Goal: Transaction & Acquisition: Purchase product/service

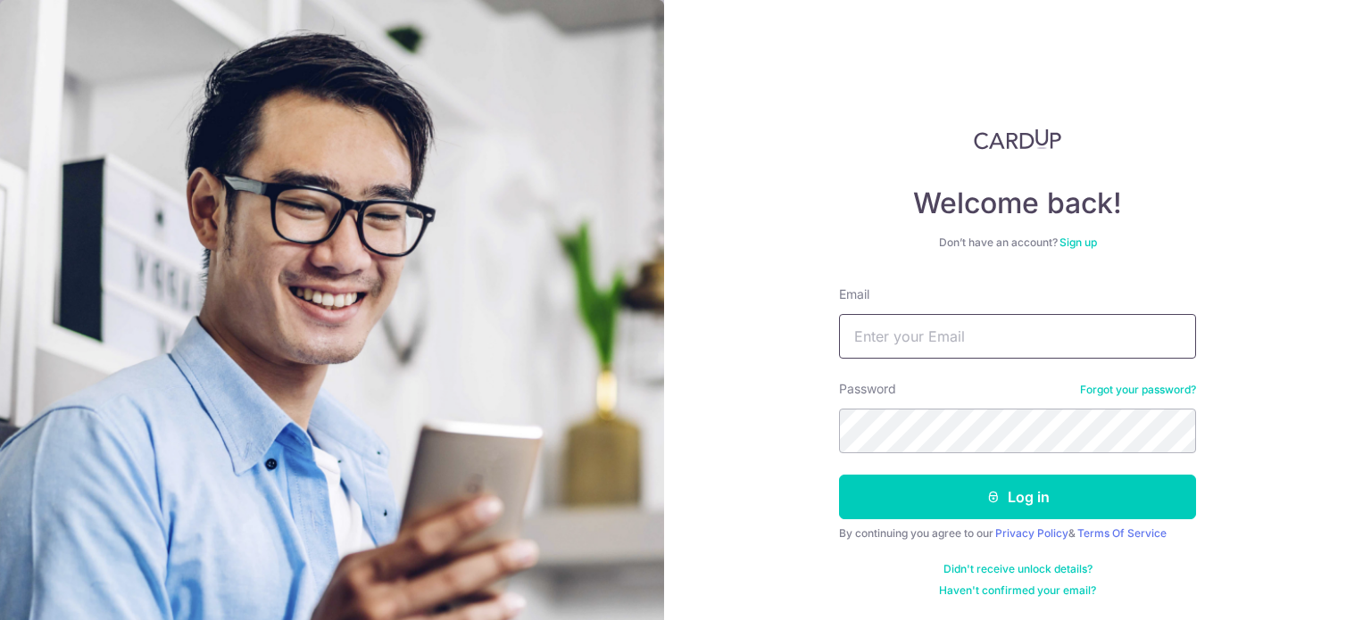
type input "[EMAIL_ADDRESS][DOMAIN_NAME]"
click at [839, 475] on button "Log in" at bounding box center [1017, 497] width 357 height 45
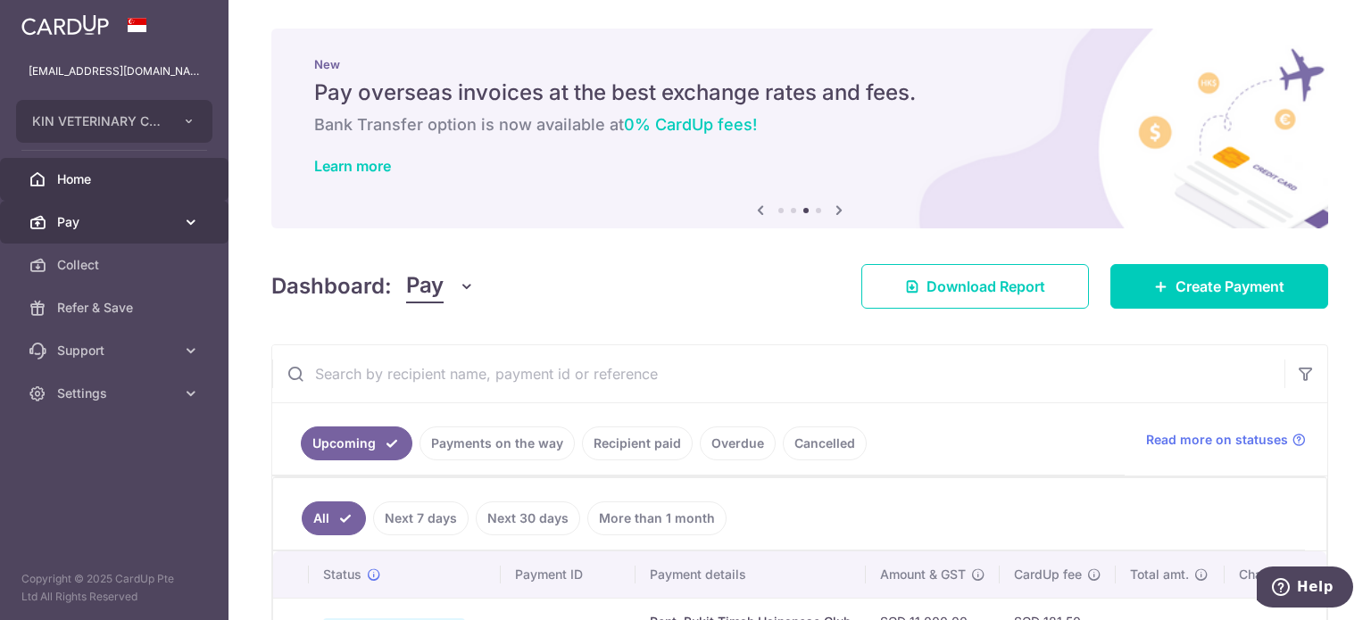
click at [80, 208] on link "Pay" at bounding box center [114, 222] width 228 height 43
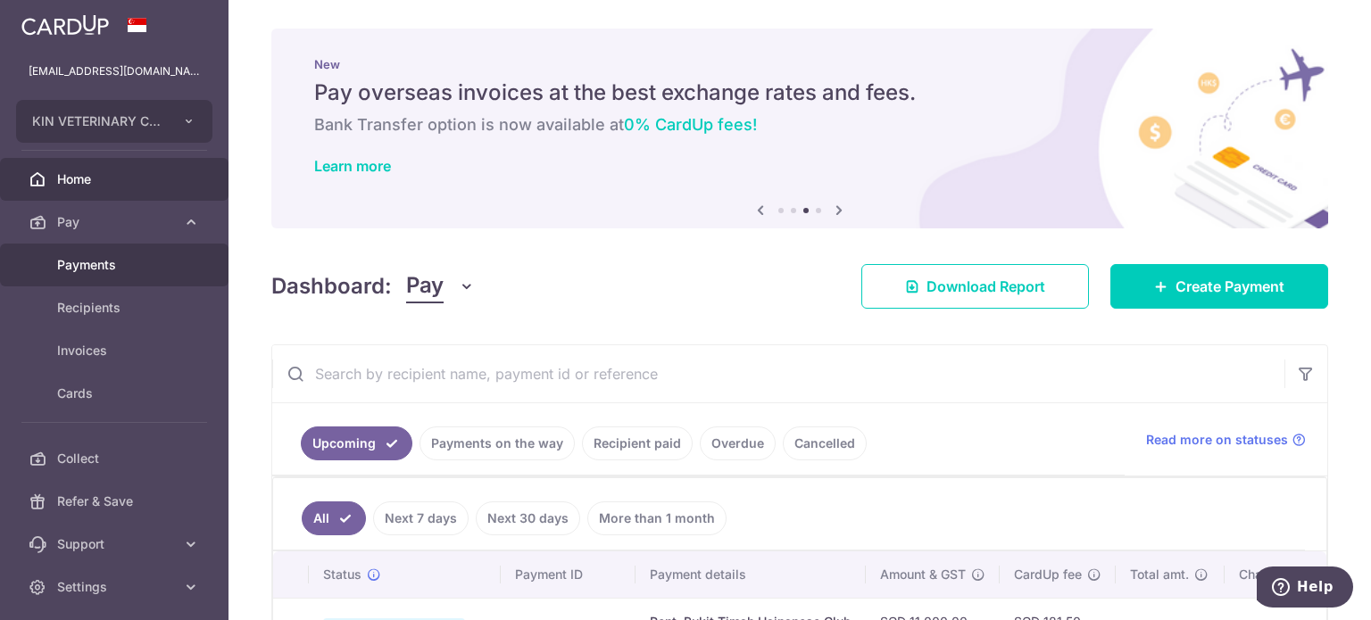
click at [125, 269] on span "Payments" at bounding box center [116, 265] width 118 height 18
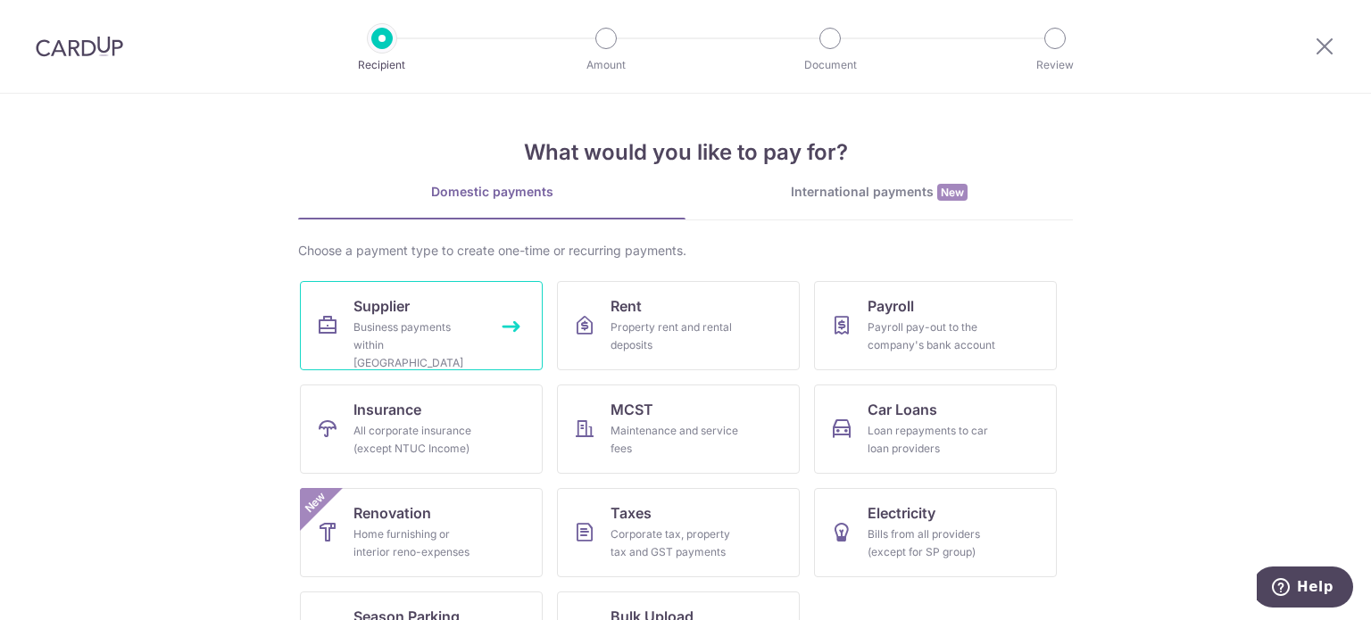
click at [410, 287] on link "Supplier Business payments within Singapore" at bounding box center [421, 325] width 243 height 89
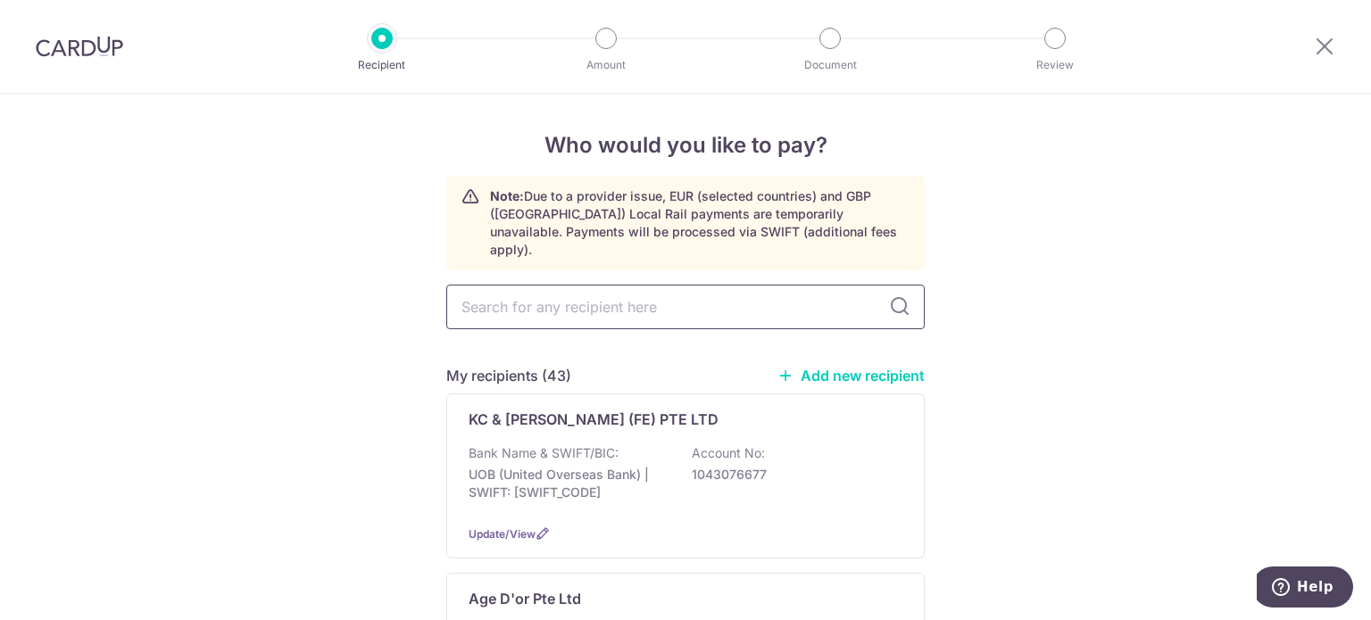
click at [617, 285] on input "text" at bounding box center [685, 307] width 478 height 45
type input "f"
type input "dks"
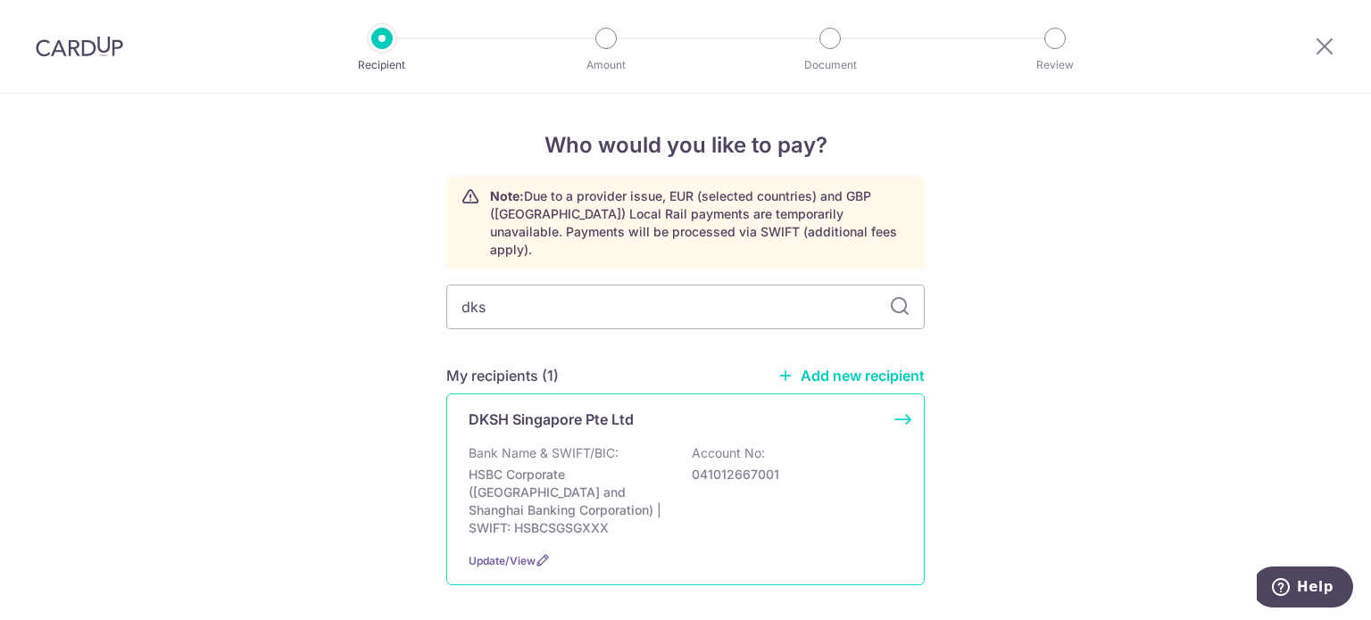
click at [785, 466] on p "041012667001" at bounding box center [792, 475] width 200 height 18
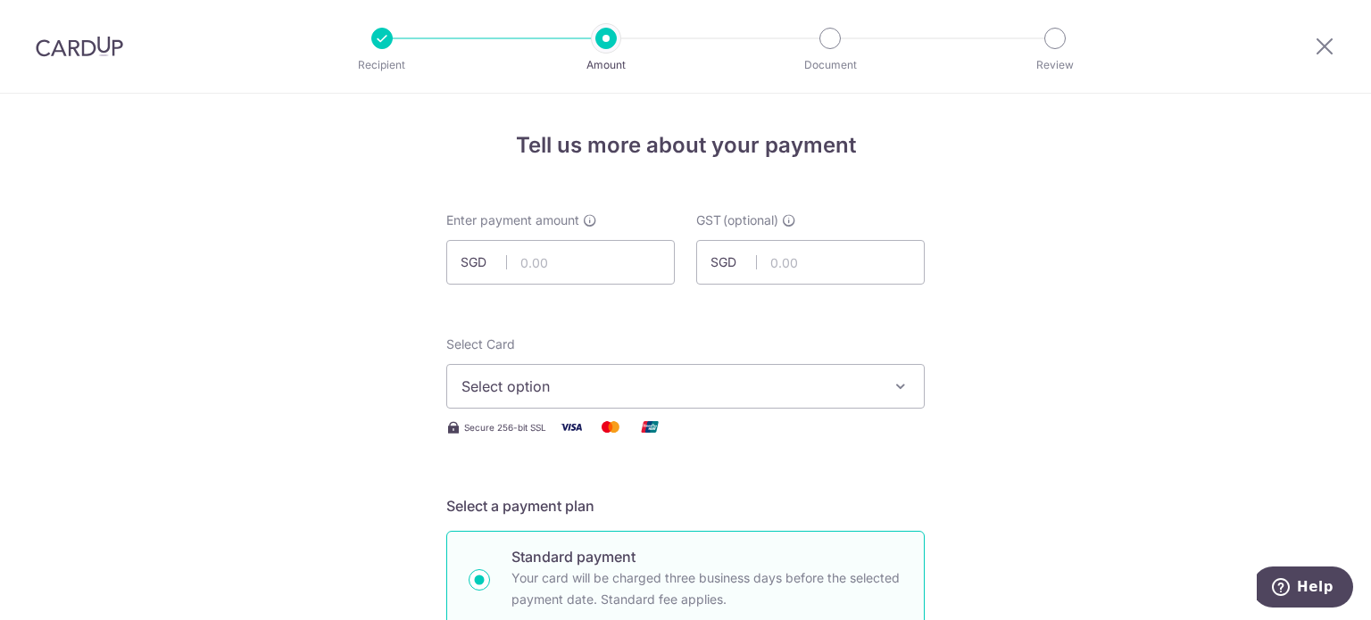
click at [588, 267] on input "text" at bounding box center [560, 262] width 228 height 45
type input "37,639.37"
click at [864, 252] on input "text" at bounding box center [810, 262] width 228 height 45
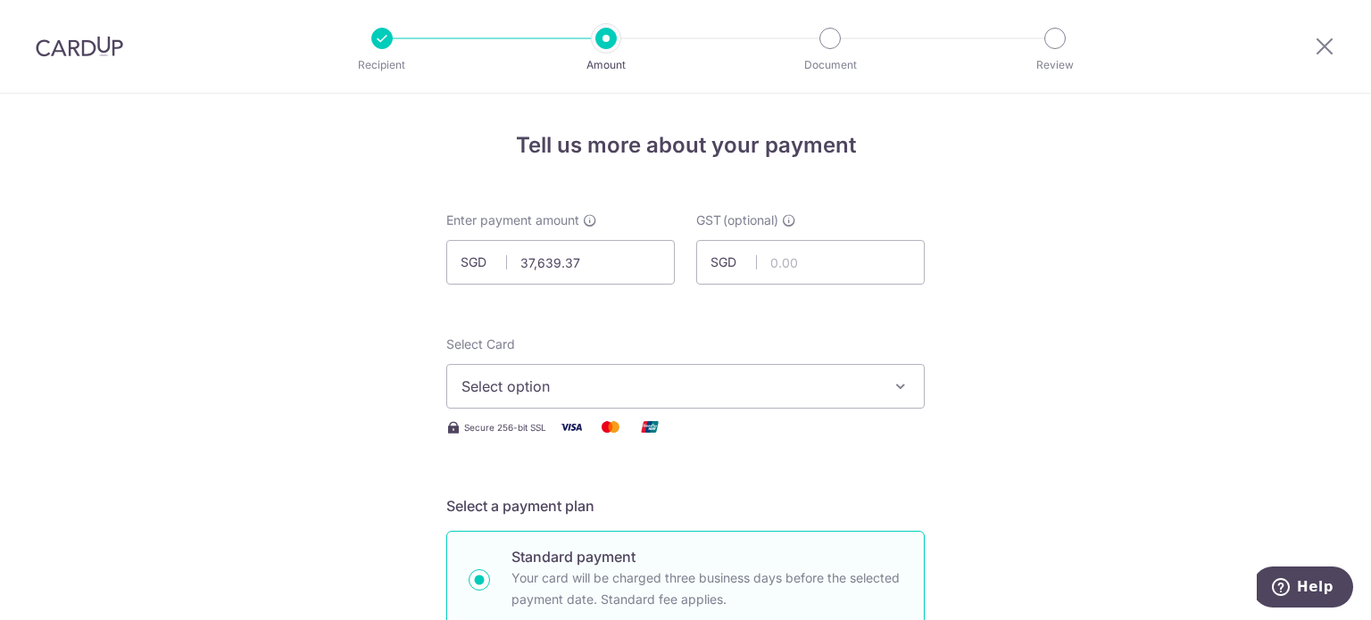
click at [676, 385] on span "Select option" at bounding box center [669, 386] width 416 height 21
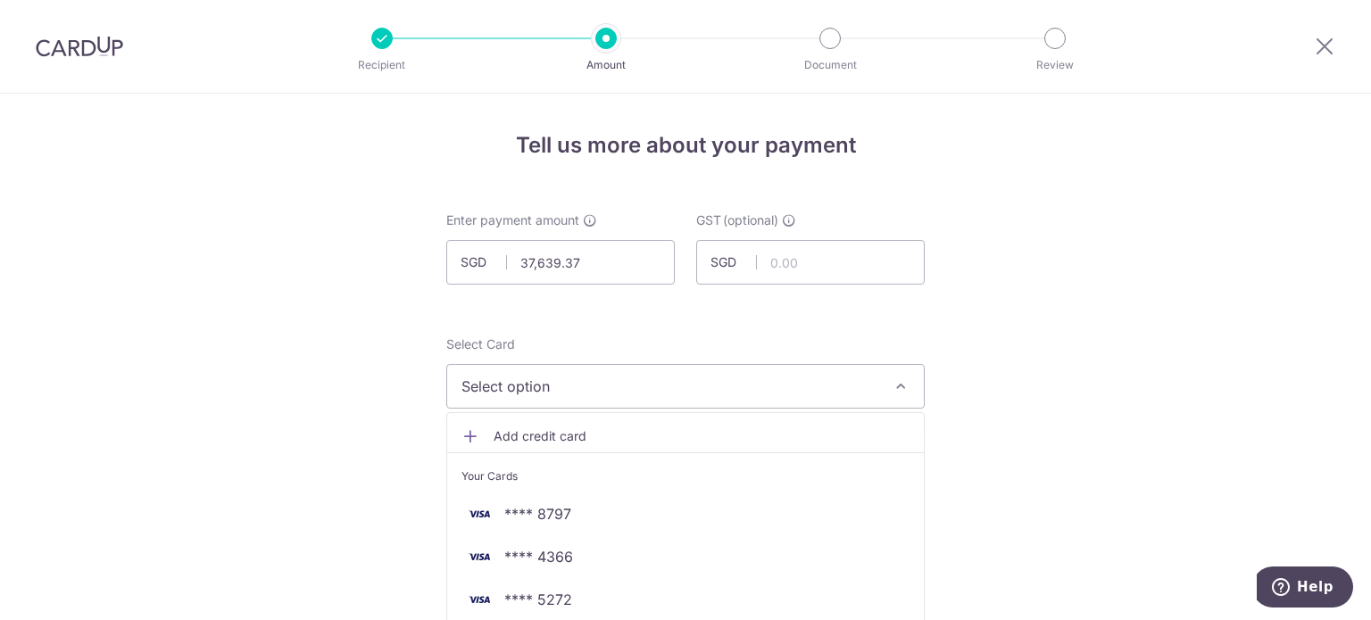
scroll to position [89, 0]
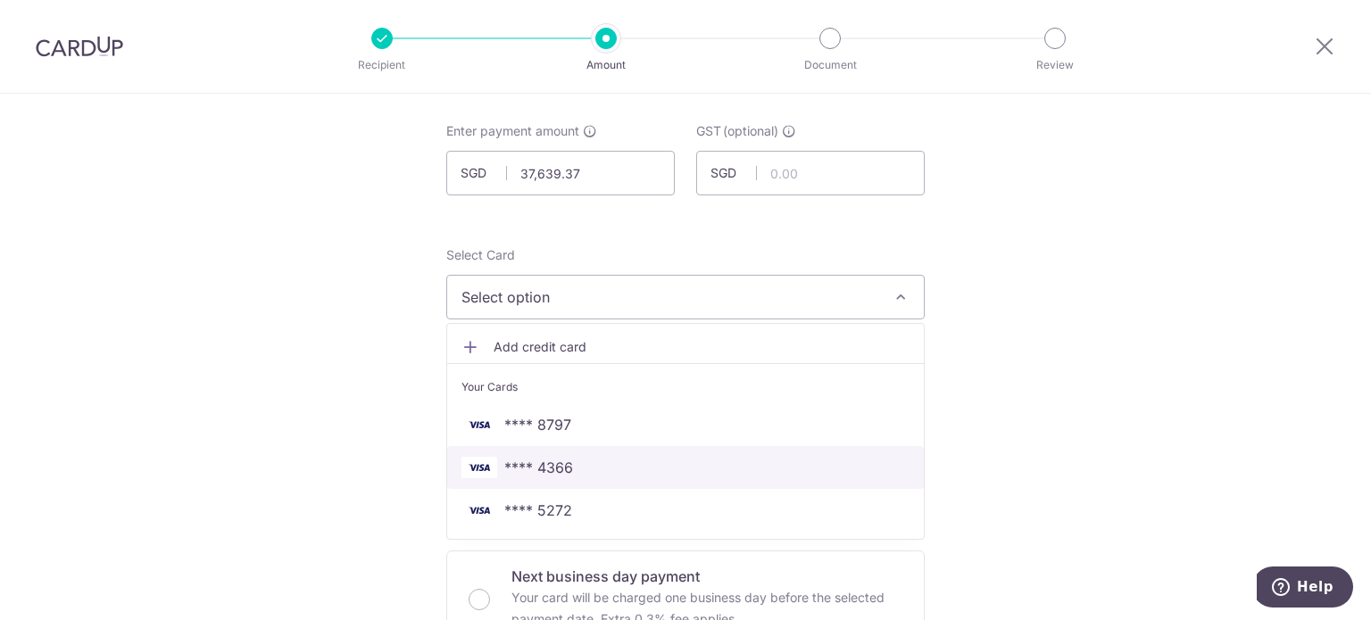
drag, startPoint x: 623, startPoint y: 461, endPoint x: 697, endPoint y: 442, distance: 76.6
click at [622, 461] on span "**** 4366" at bounding box center [685, 467] width 448 height 21
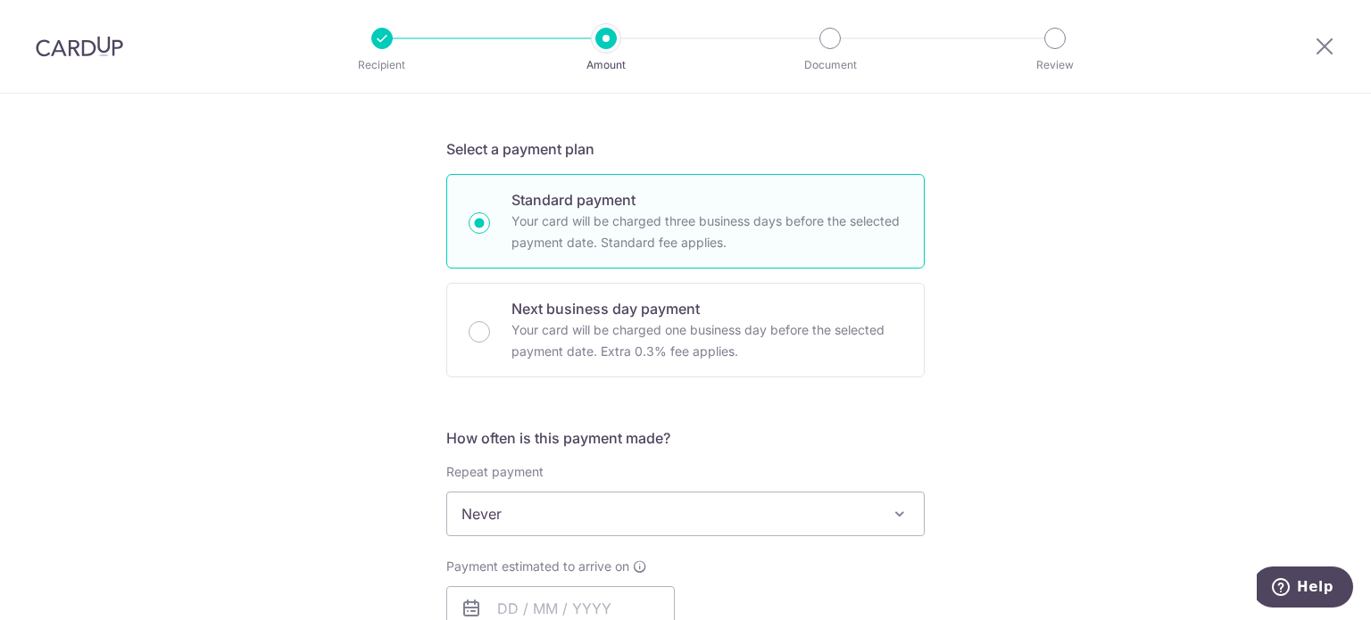
scroll to position [446, 0]
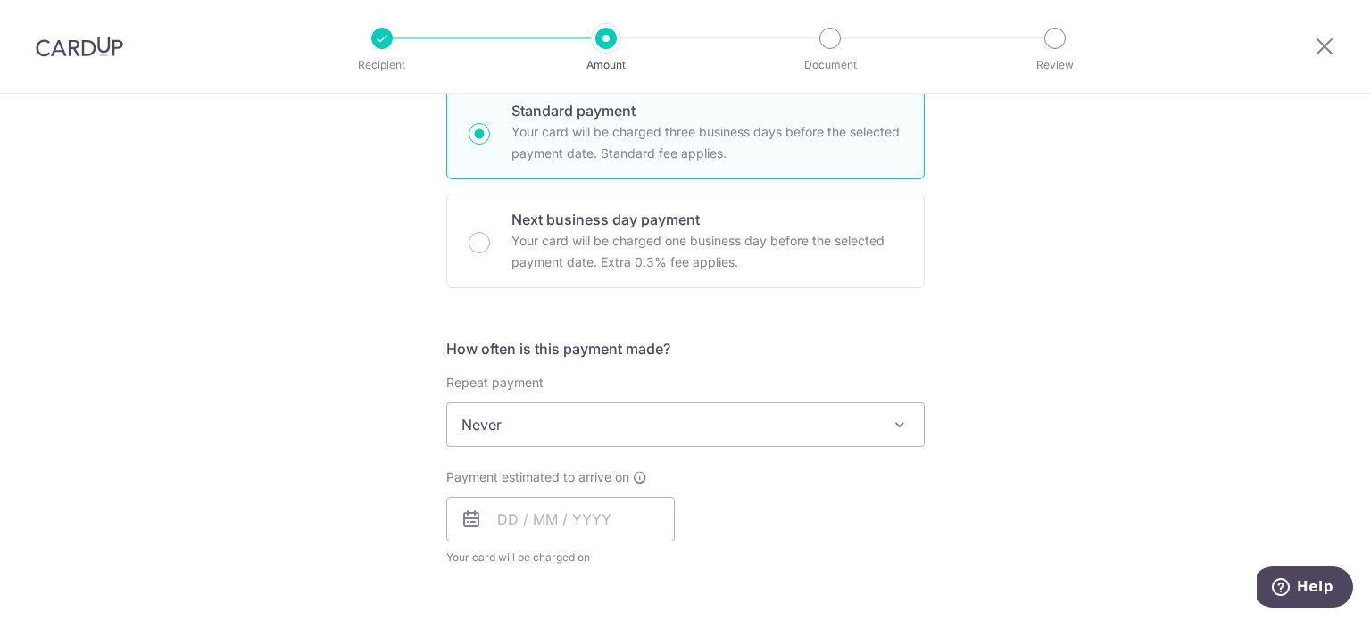
click at [671, 434] on span "Never" at bounding box center [685, 424] width 476 height 43
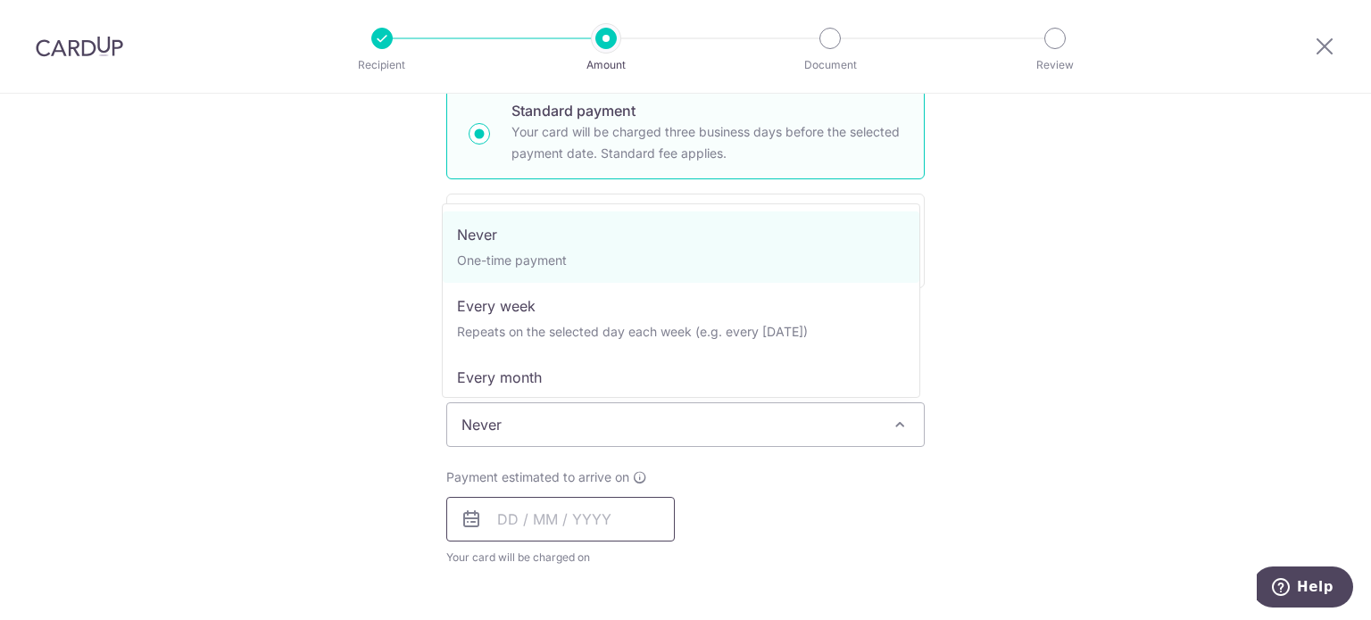
click at [574, 520] on input "text" at bounding box center [560, 519] width 228 height 45
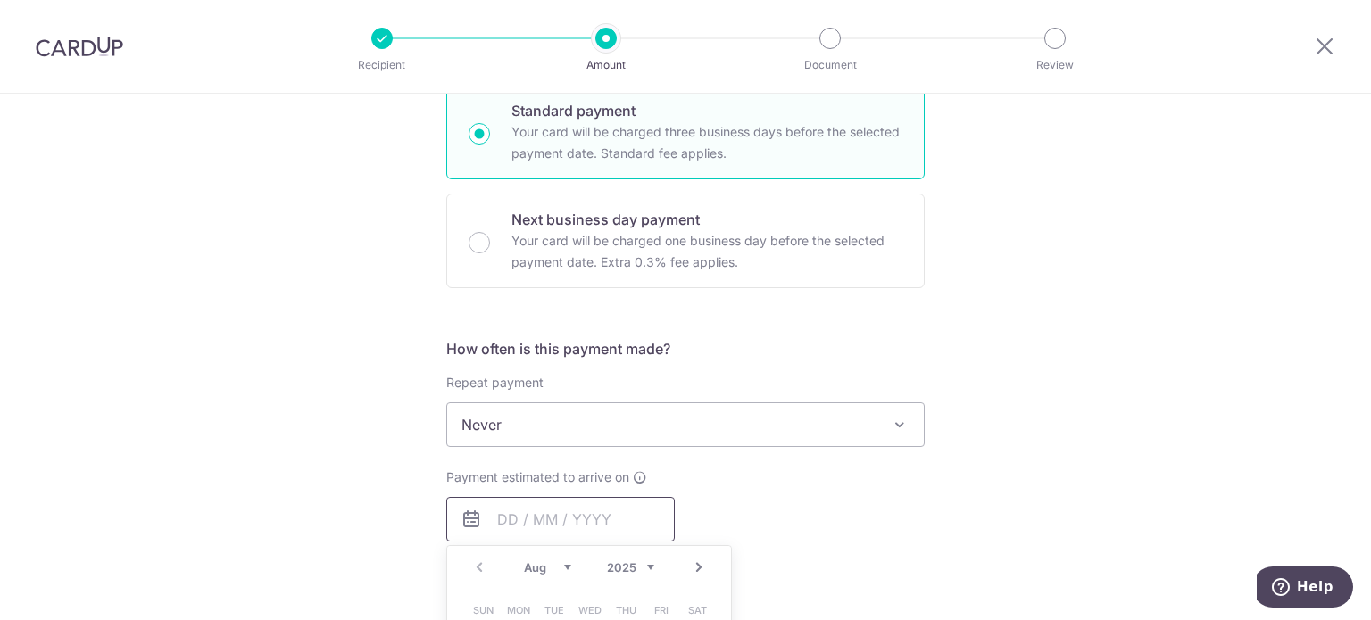
scroll to position [625, 0]
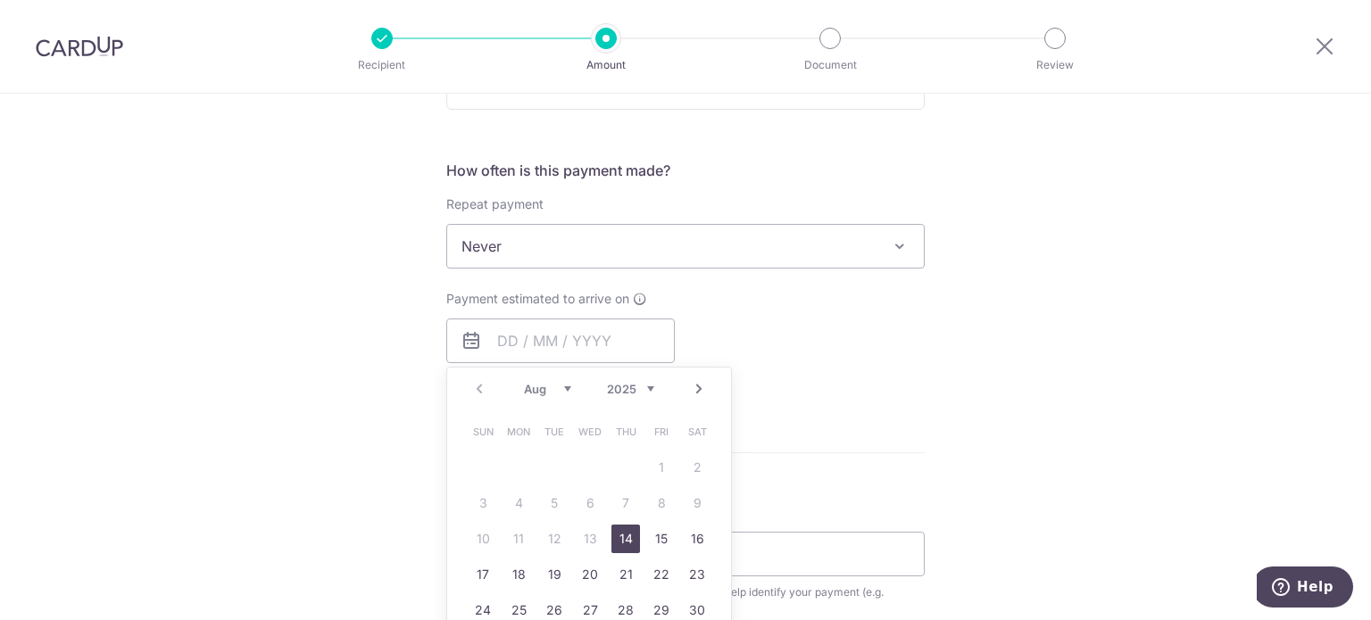
drag, startPoint x: 626, startPoint y: 536, endPoint x: 965, endPoint y: 344, distance: 390.0
click at [626, 535] on link "14" at bounding box center [625, 539] width 29 height 29
type input "[DATE]"
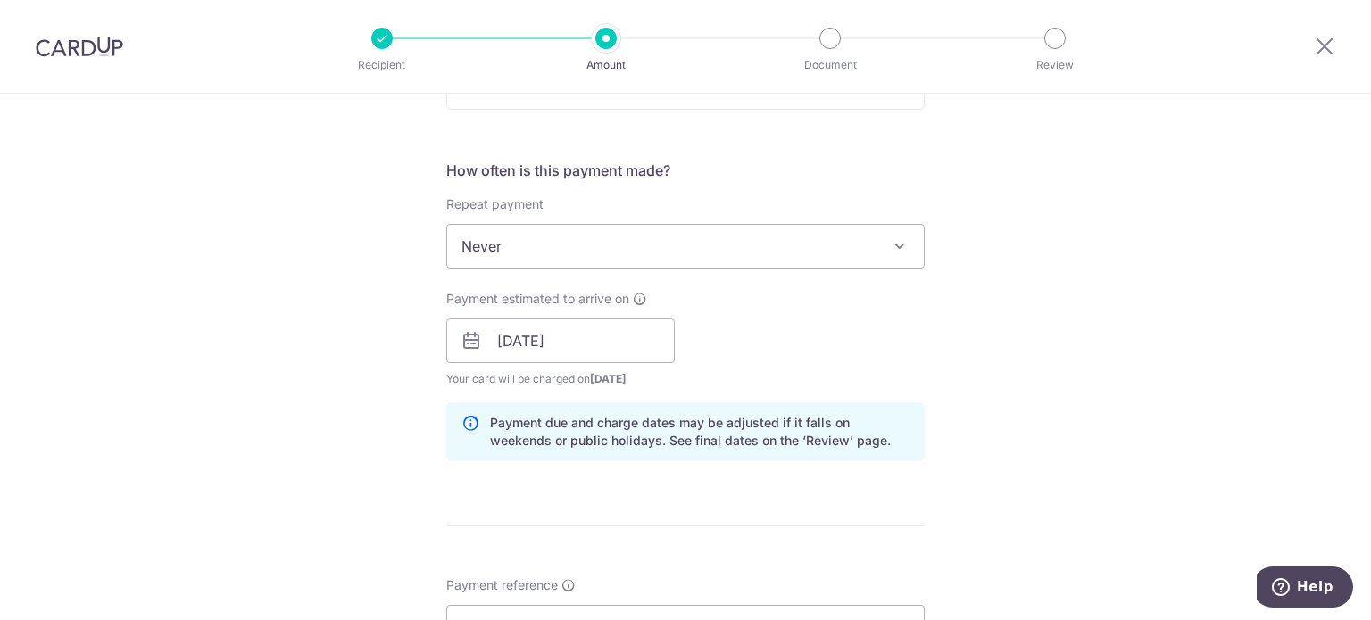
click at [965, 343] on div "Tell us more about your payment Enter payment amount SGD 37,639.37 37639.37 GST…" at bounding box center [685, 372] width 1371 height 1807
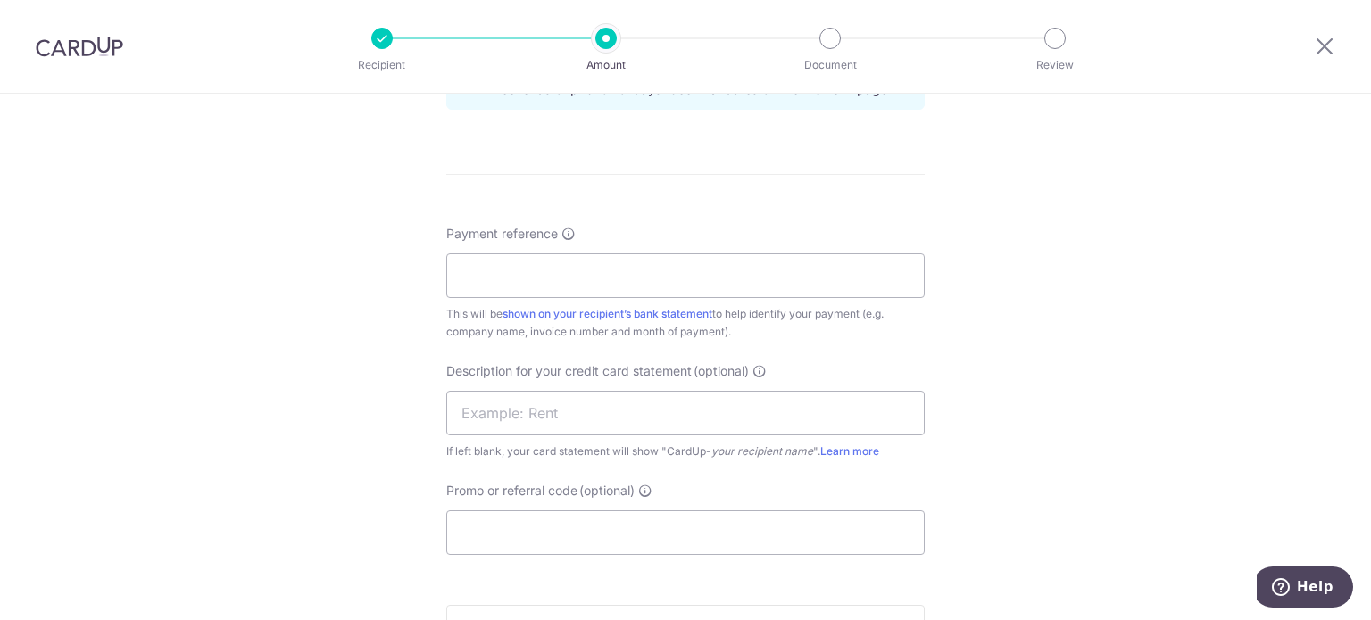
scroll to position [982, 0]
click at [597, 265] on input "Payment reference" at bounding box center [685, 270] width 478 height 45
click at [553, 270] on input "DKSH SOA Jun 25 Kin Vet" at bounding box center [685, 270] width 478 height 45
drag, startPoint x: 689, startPoint y: 270, endPoint x: 378, endPoint y: 274, distance: 310.5
click at [378, 274] on div "Tell us more about your payment Enter payment amount SGD 37,639.37 37639.37 GST…" at bounding box center [685, 15] width 1371 height 1807
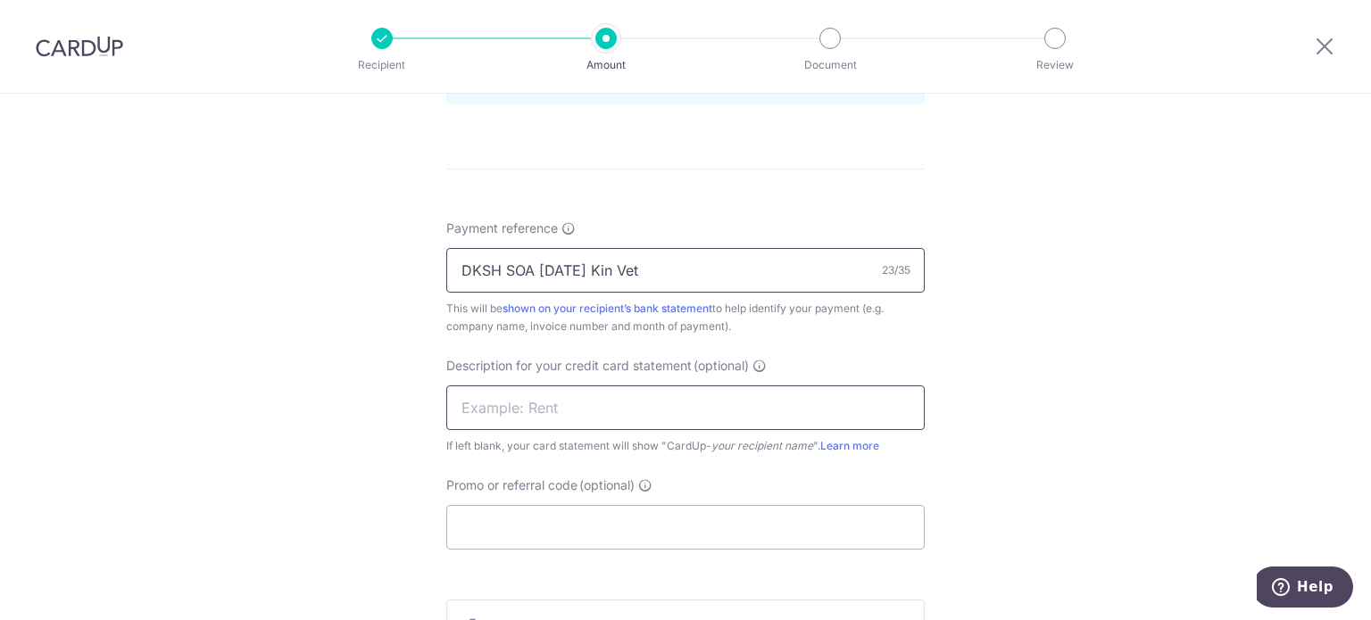
type input "DKSH SOA Jul 25 Kin Vet"
click at [541, 395] on input "text" at bounding box center [685, 407] width 478 height 45
paste input "DKSH SOA Jul 25"
type input "DKSH SOA Jul 25"
click at [346, 413] on div "Tell us more about your payment Enter payment amount SGD 37,639.37 37639.37 GST…" at bounding box center [685, 15] width 1371 height 1807
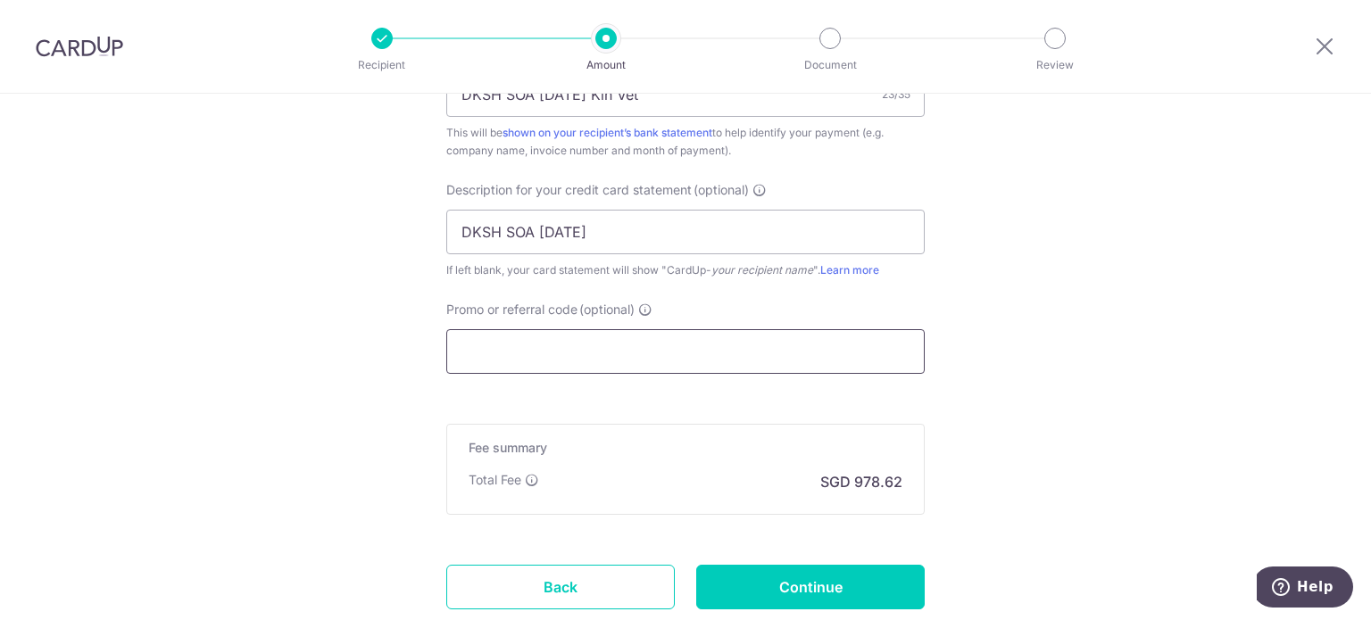
scroll to position [1160, 0]
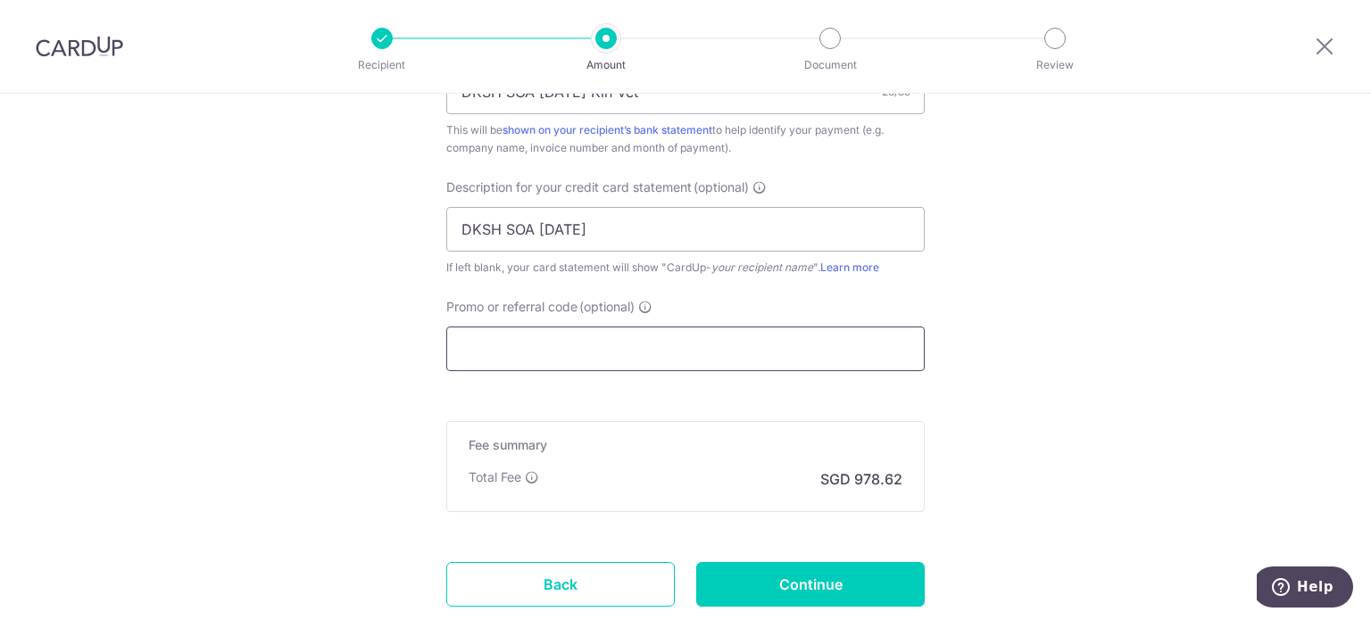
click at [519, 335] on input "Promo or referral code (optional)" at bounding box center [685, 349] width 478 height 45
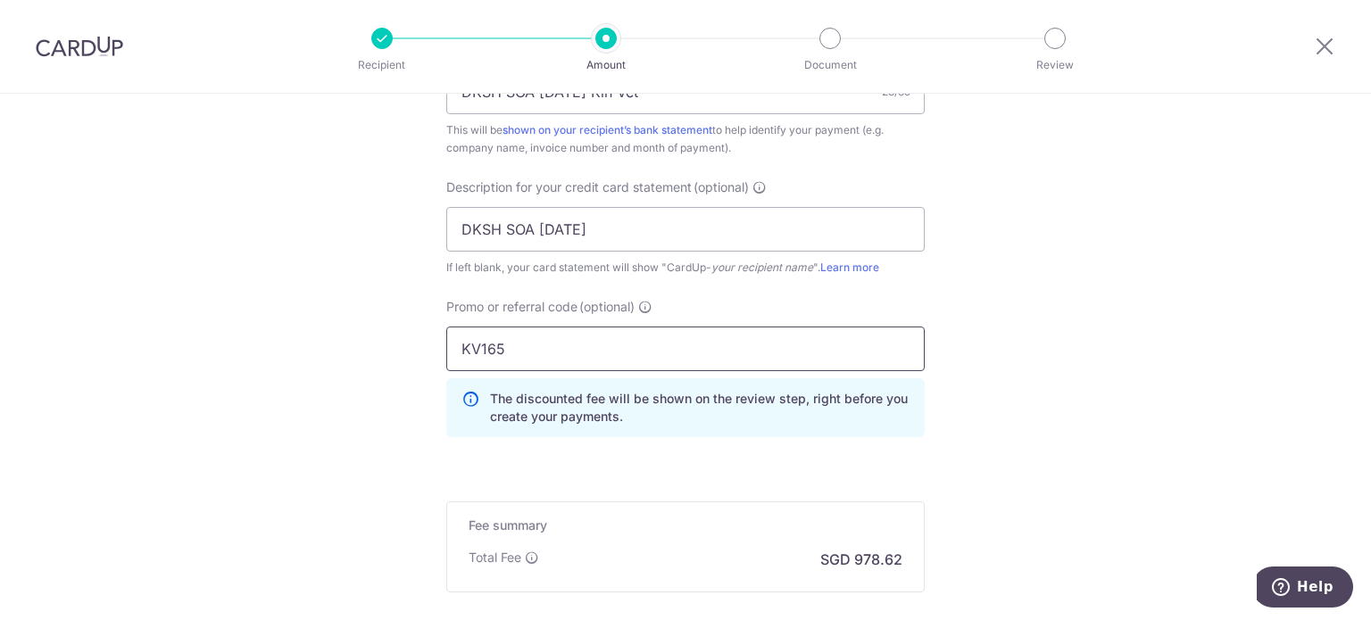
type input "KV165"
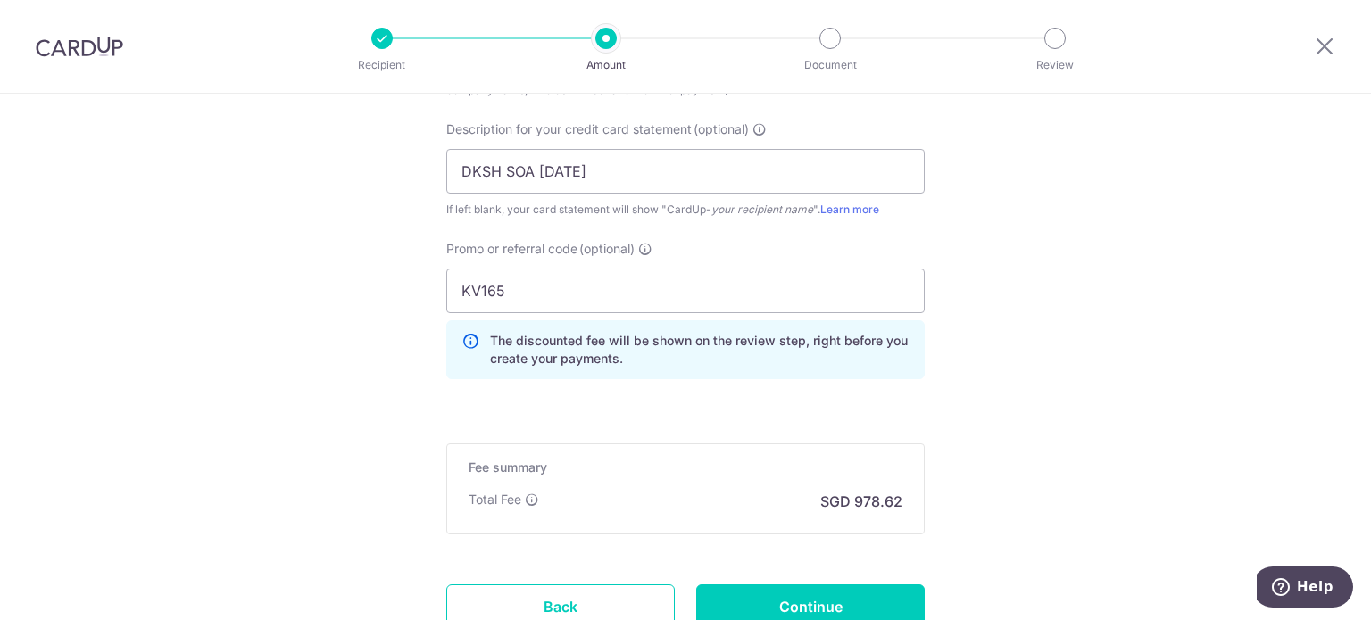
scroll to position [1249, 0]
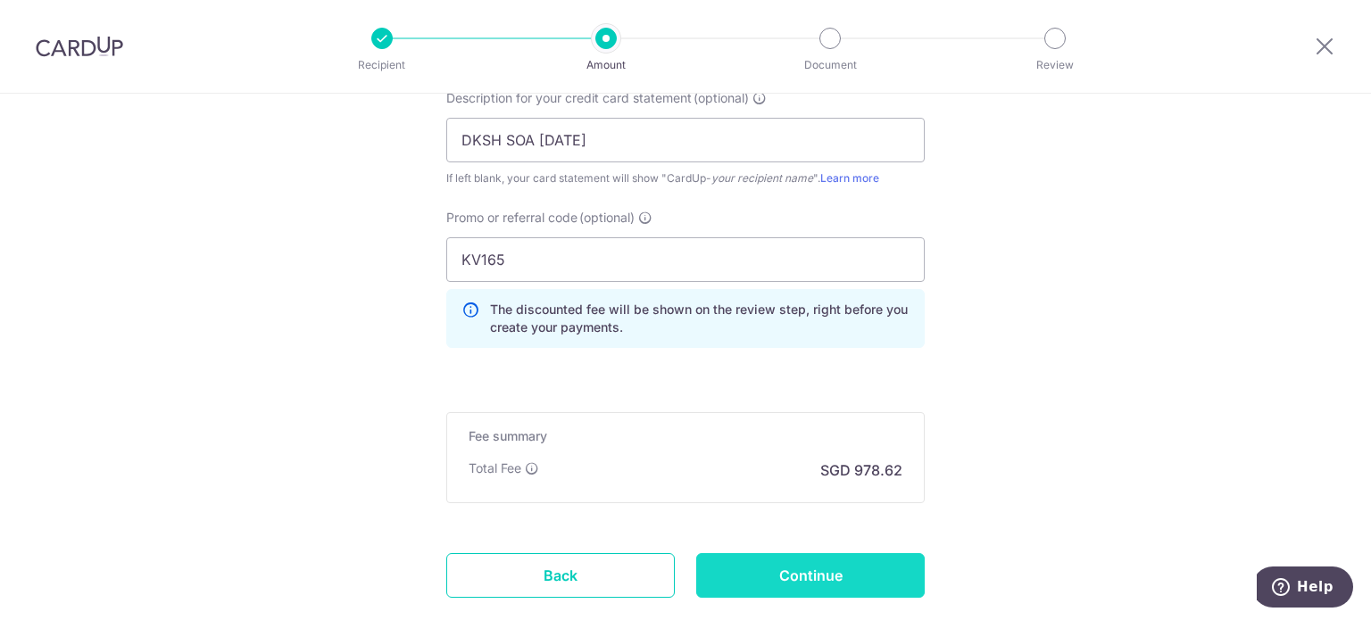
click at [751, 564] on input "Continue" at bounding box center [810, 575] width 228 height 45
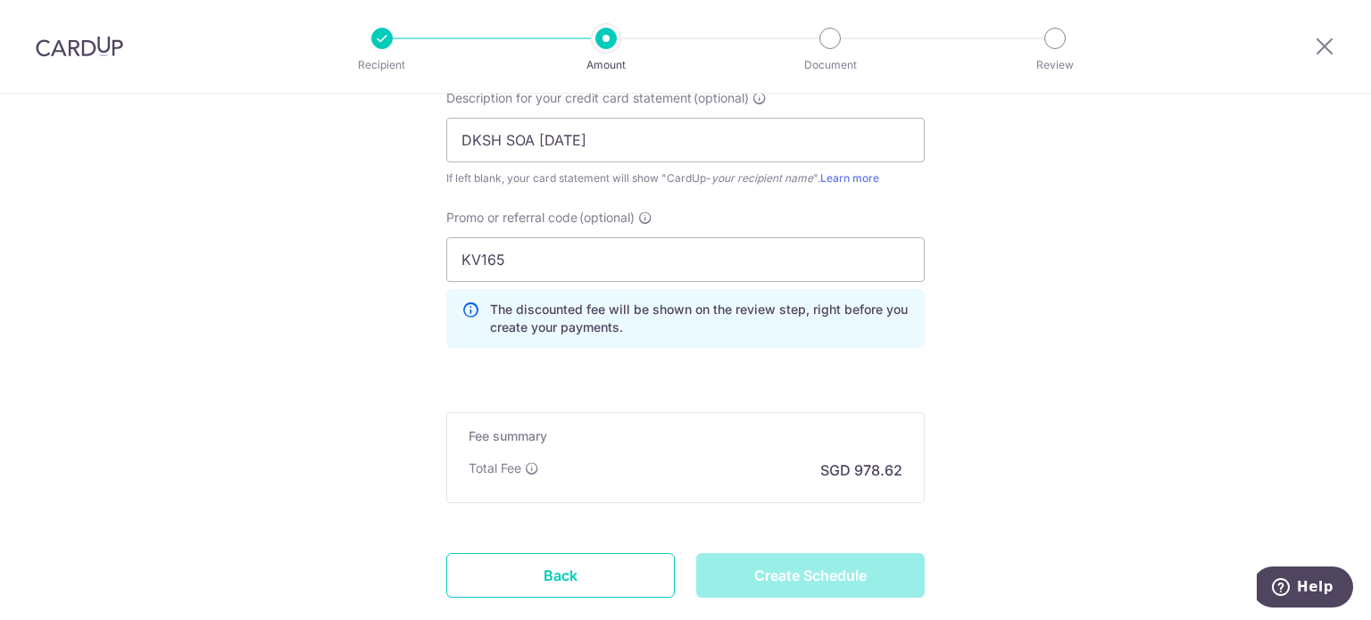
type input "Create Schedule"
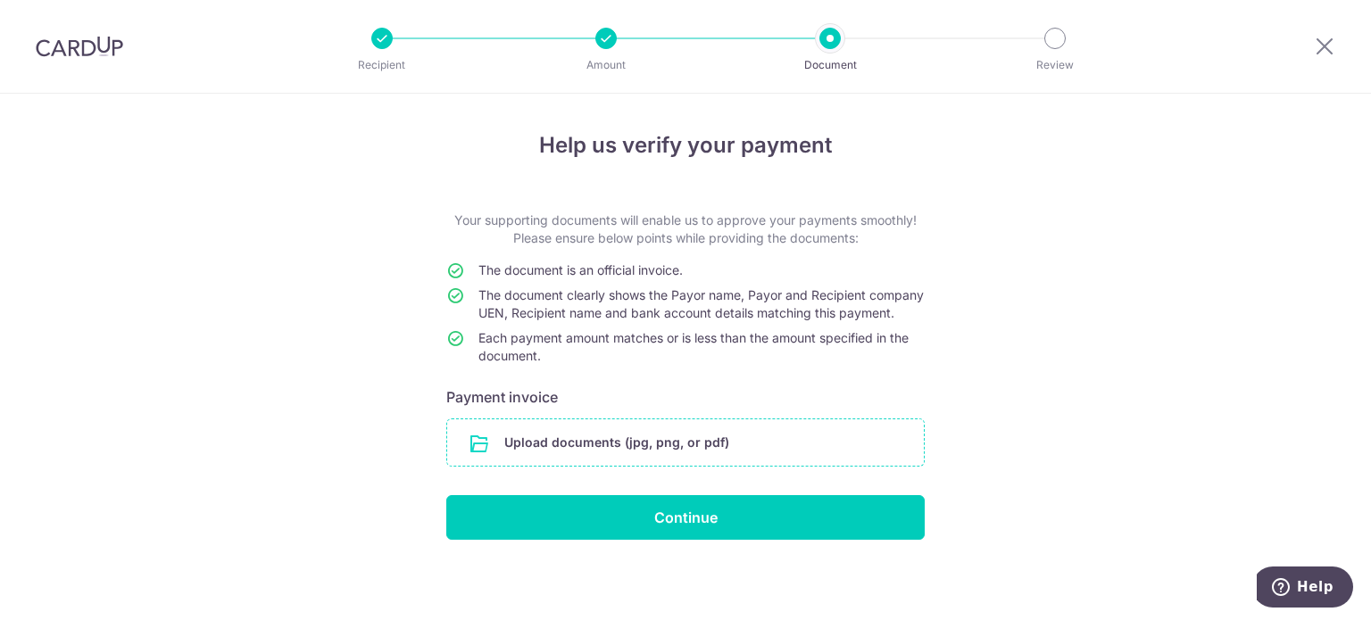
click at [616, 466] on input "file" at bounding box center [685, 442] width 476 height 46
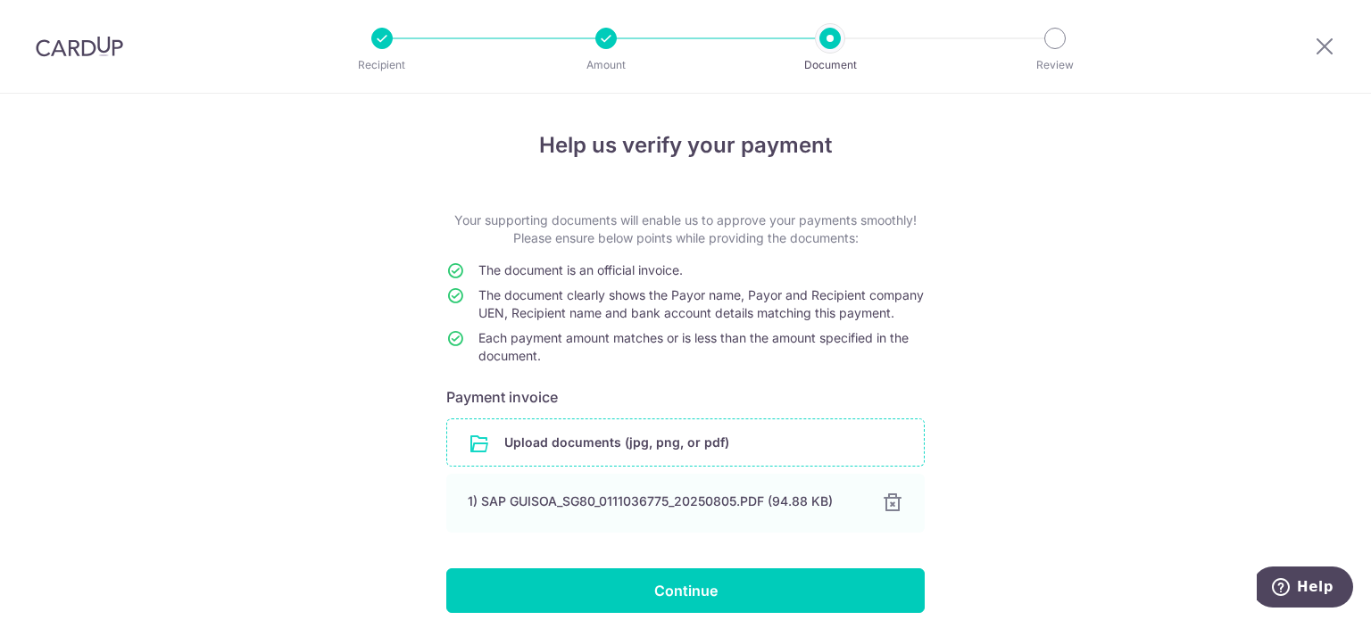
click at [629, 462] on input "file" at bounding box center [685, 442] width 476 height 46
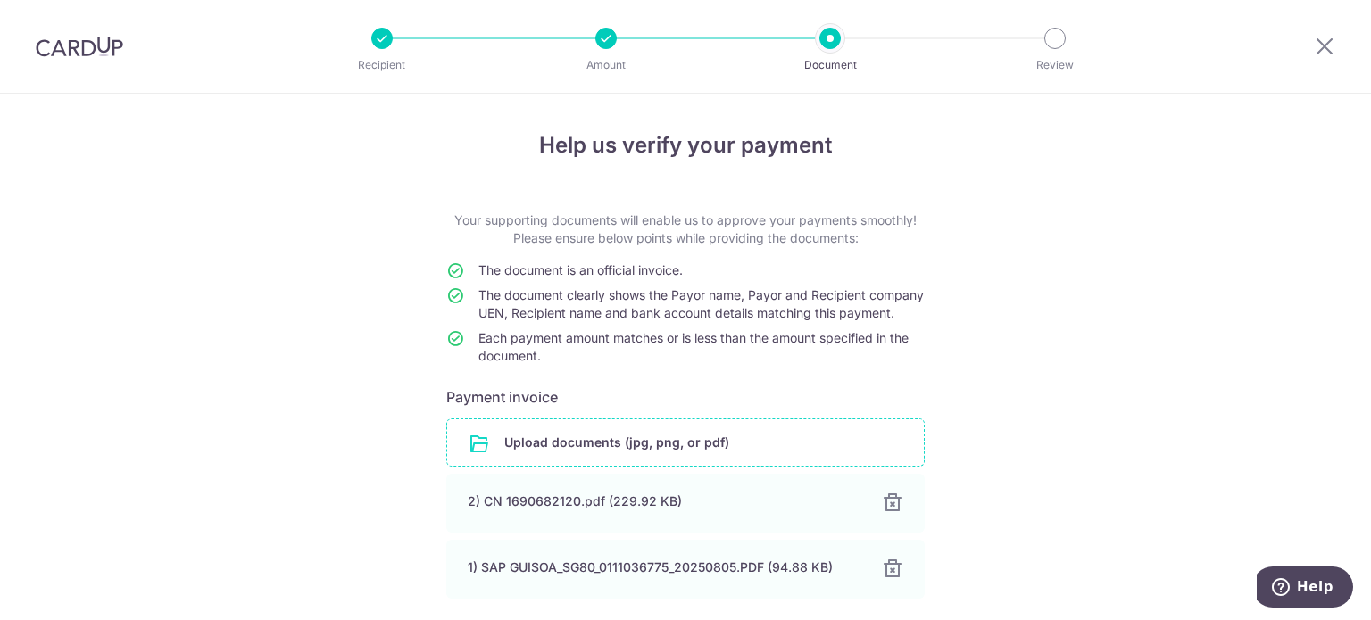
click at [1160, 325] on div "Help us verify your payment Your supporting documents will enable us to approve…" at bounding box center [685, 428] width 1371 height 669
click at [1184, 402] on div "Help us verify your payment Your supporting documents will enable us to approve…" at bounding box center [685, 428] width 1371 height 669
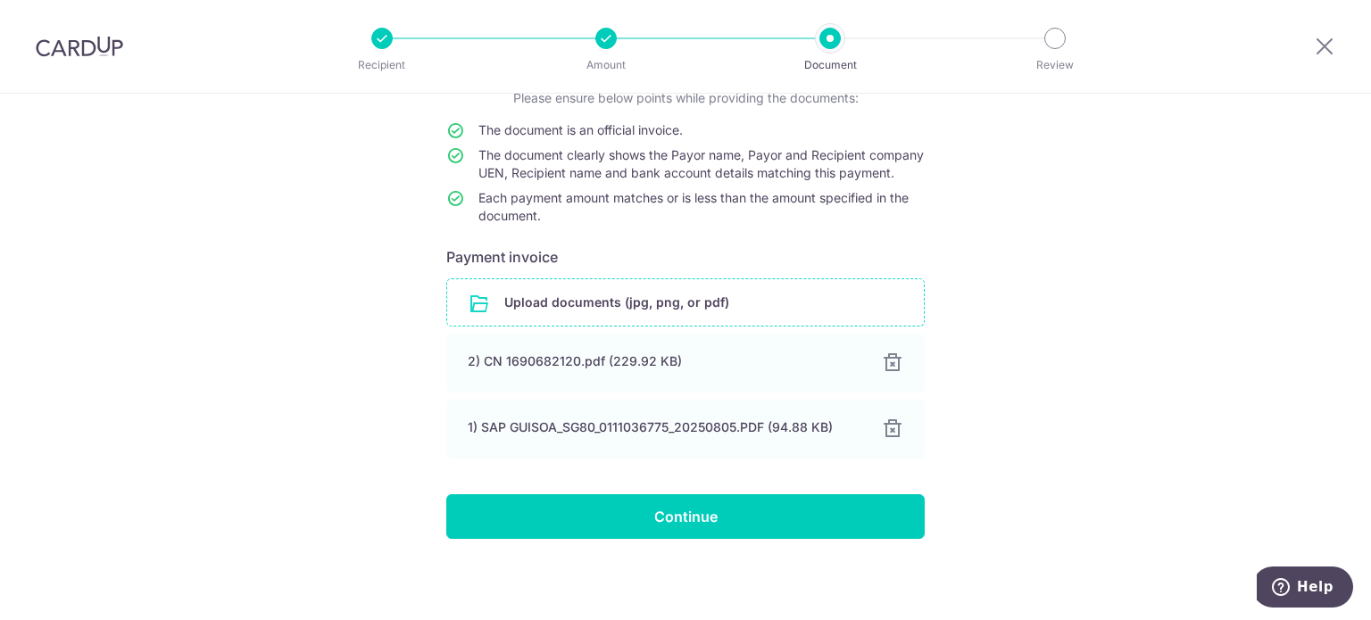
scroll to position [160, 0]
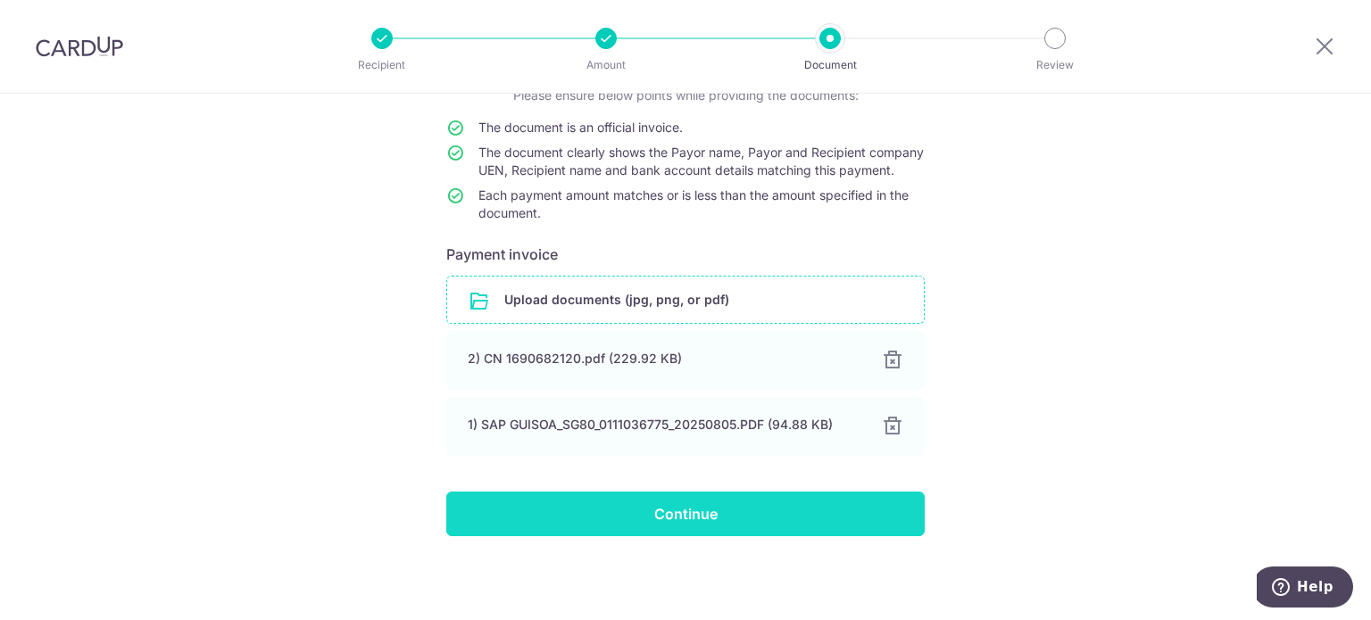
click at [766, 520] on input "Continue" at bounding box center [685, 514] width 478 height 45
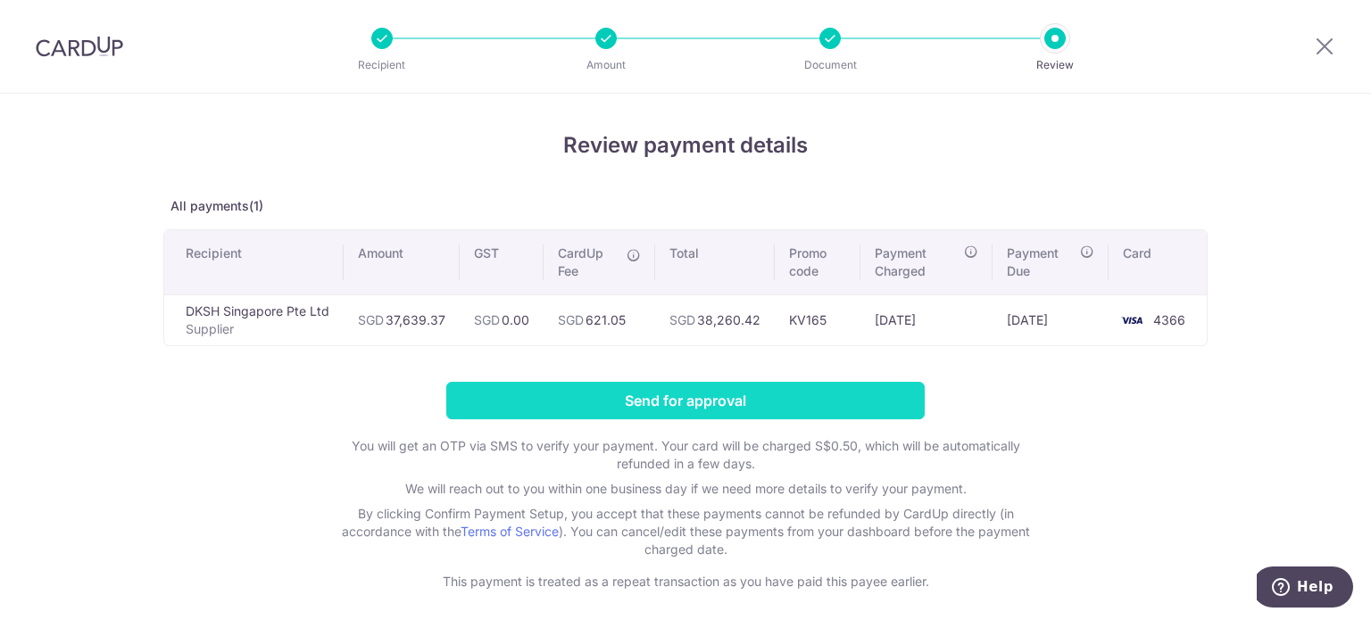
click at [644, 403] on input "Send for approval" at bounding box center [685, 400] width 478 height 37
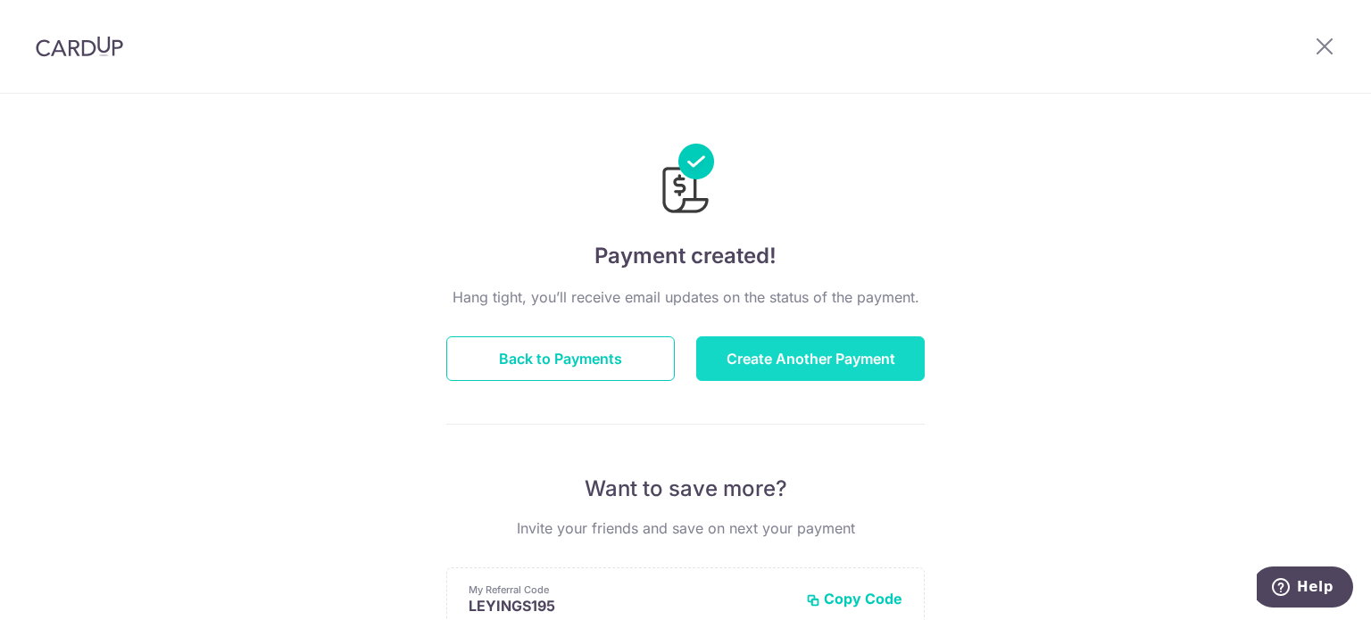
click at [805, 361] on button "Create Another Payment" at bounding box center [810, 358] width 228 height 45
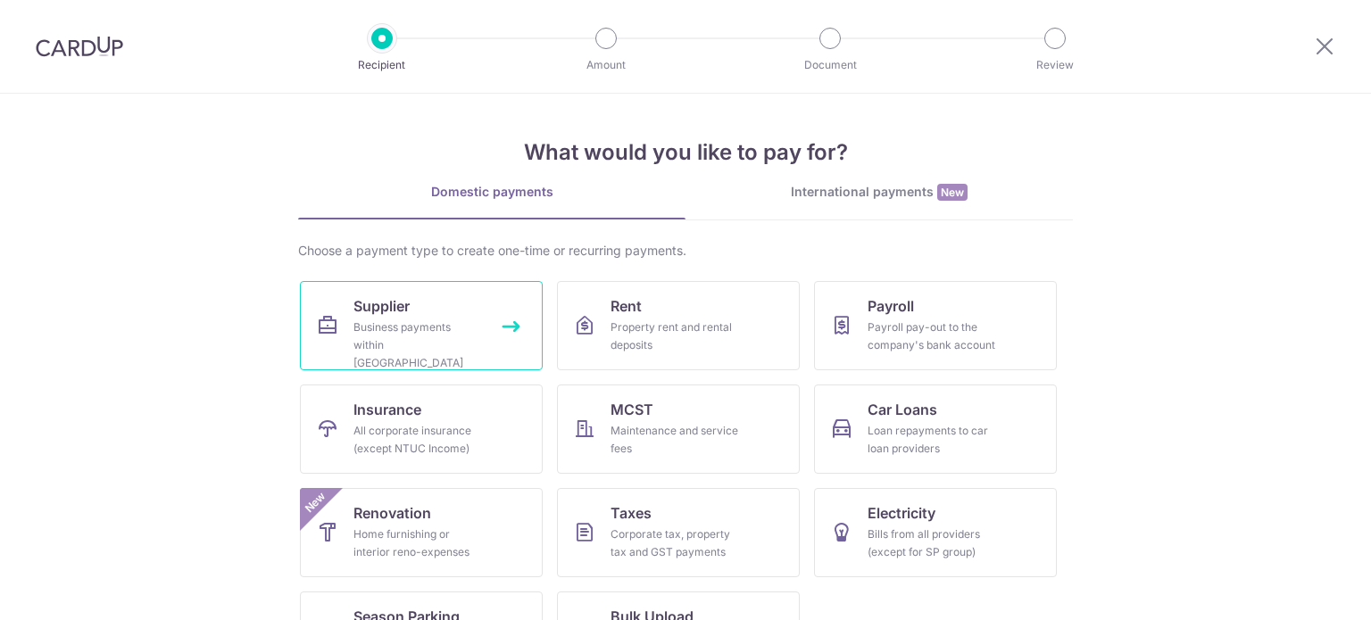
click at [429, 309] on link "Supplier Business payments within [GEOGRAPHIC_DATA]" at bounding box center [421, 325] width 243 height 89
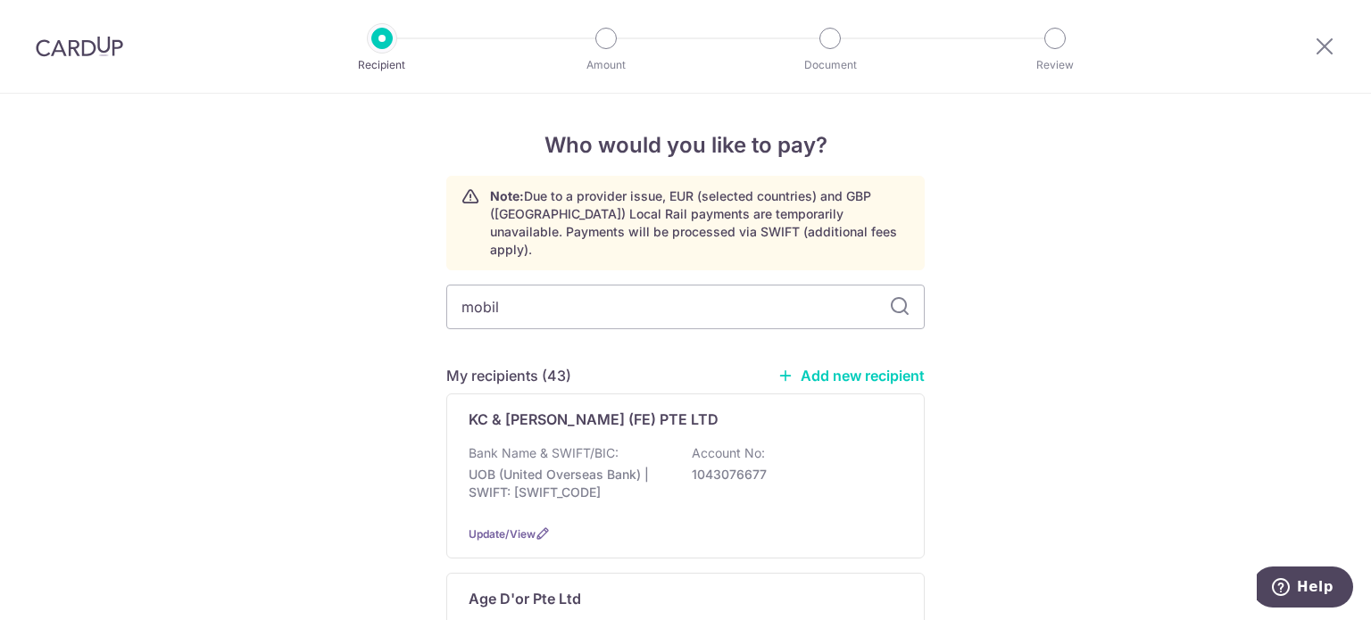
type input "mobile"
type input "m"
type input "dch"
drag, startPoint x: 562, startPoint y: 285, endPoint x: 86, endPoint y: 280, distance: 476.5
click at [529, 285] on input "dch" at bounding box center [685, 307] width 478 height 45
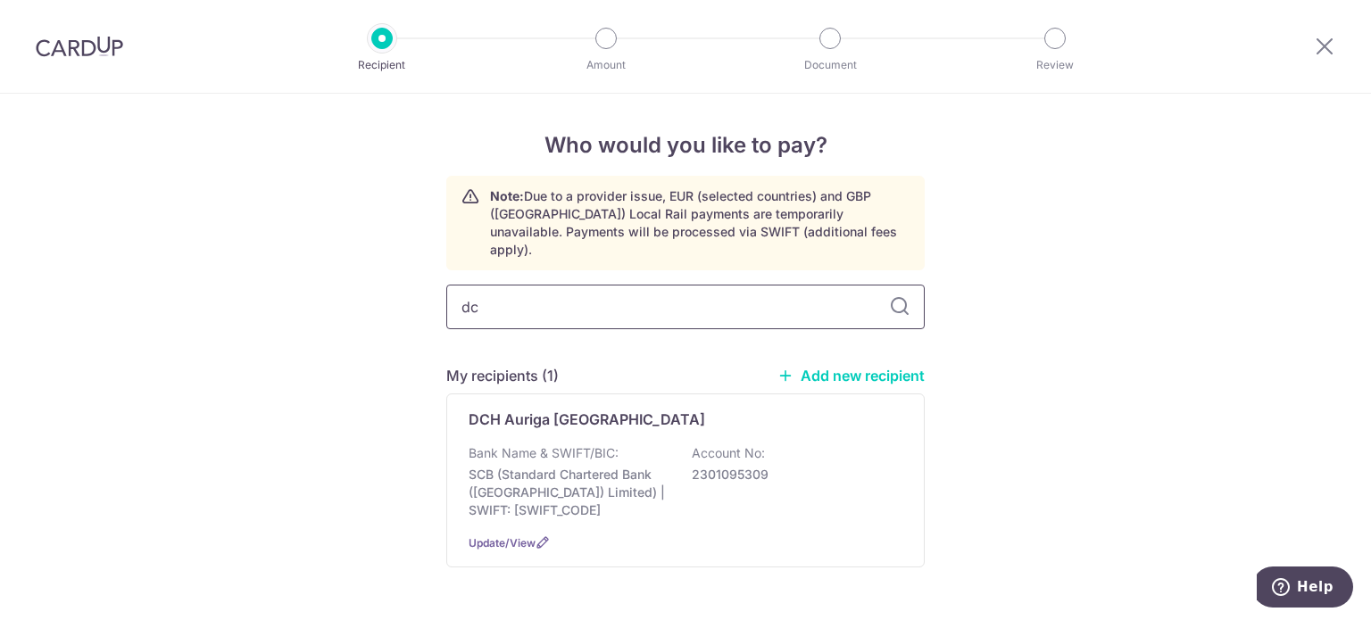
type input "d"
type input "jm"
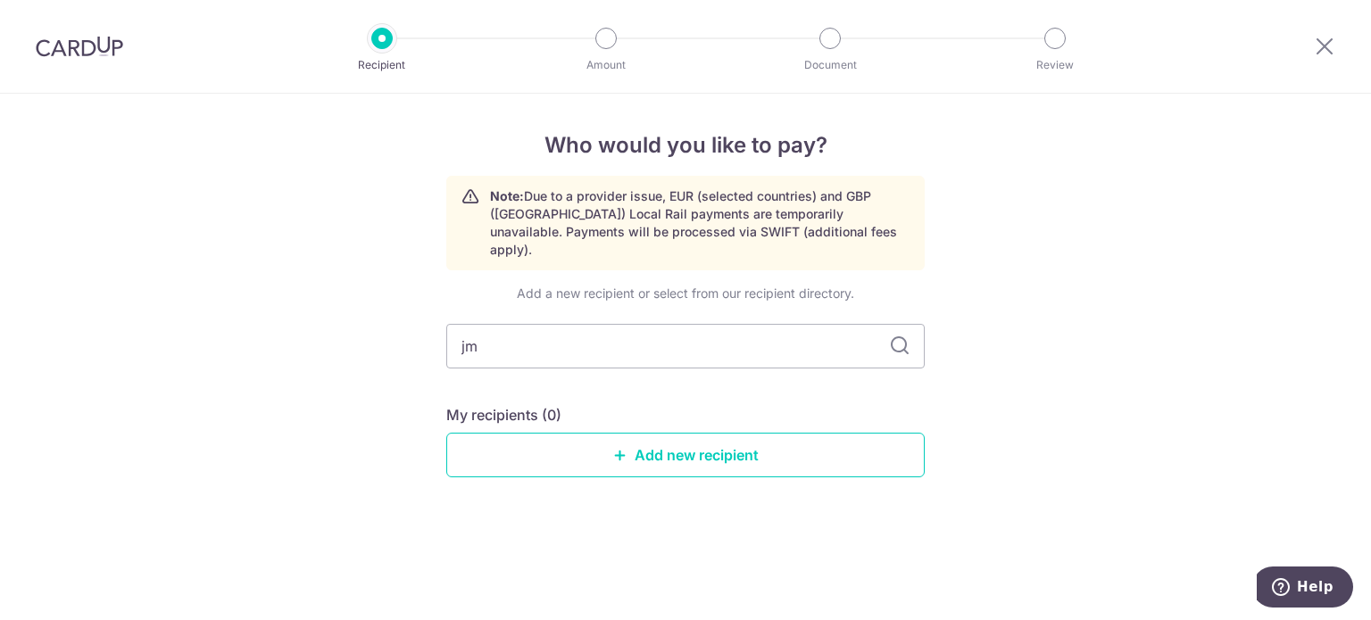
click at [1084, 336] on div "Who would you like to pay? Note: Due to a provider issue, EUR (selected countri…" at bounding box center [685, 357] width 1371 height 526
click at [781, 436] on link "Add new recipient" at bounding box center [685, 455] width 478 height 45
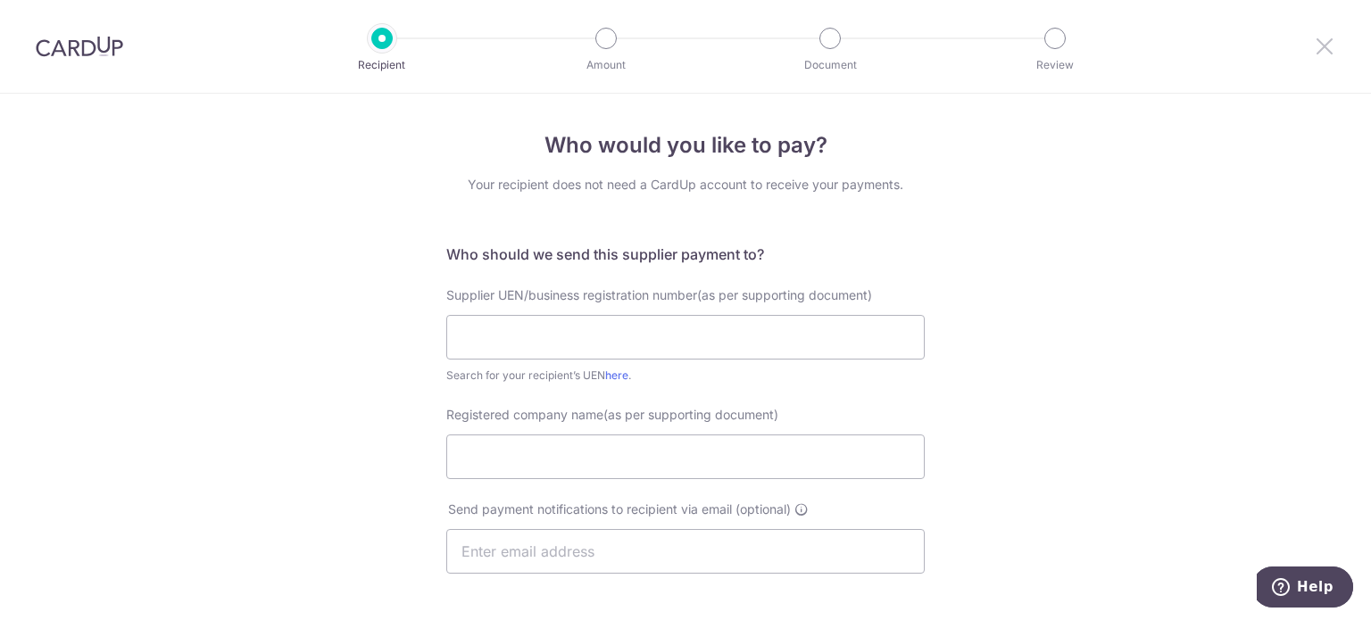
click at [1323, 43] on icon at bounding box center [1323, 46] width 21 height 22
click at [1321, 37] on icon at bounding box center [1323, 46] width 21 height 22
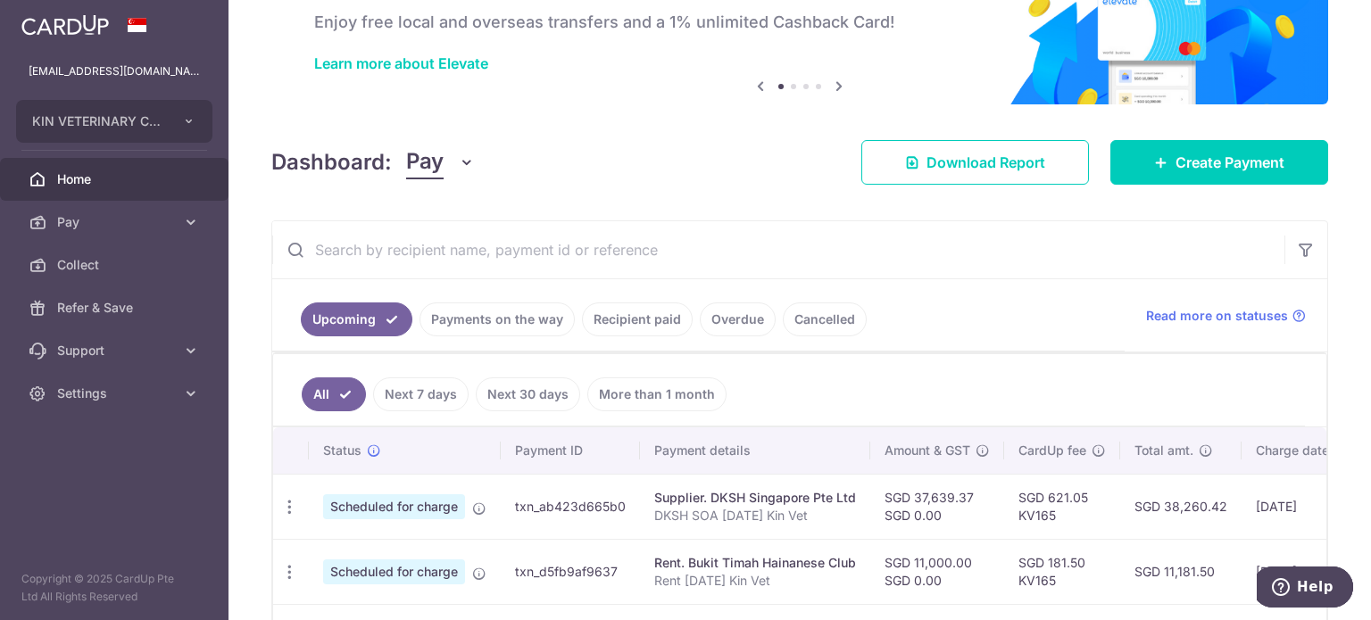
scroll to position [178, 0]
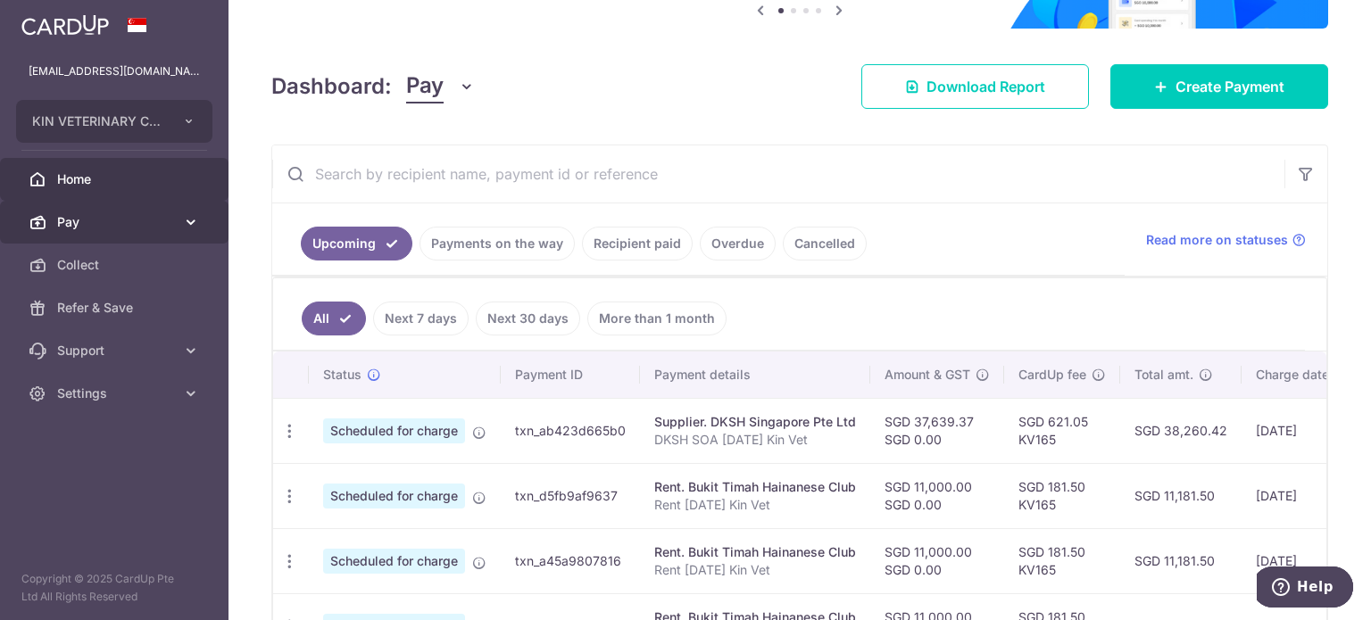
click at [80, 213] on span "Pay" at bounding box center [116, 222] width 118 height 18
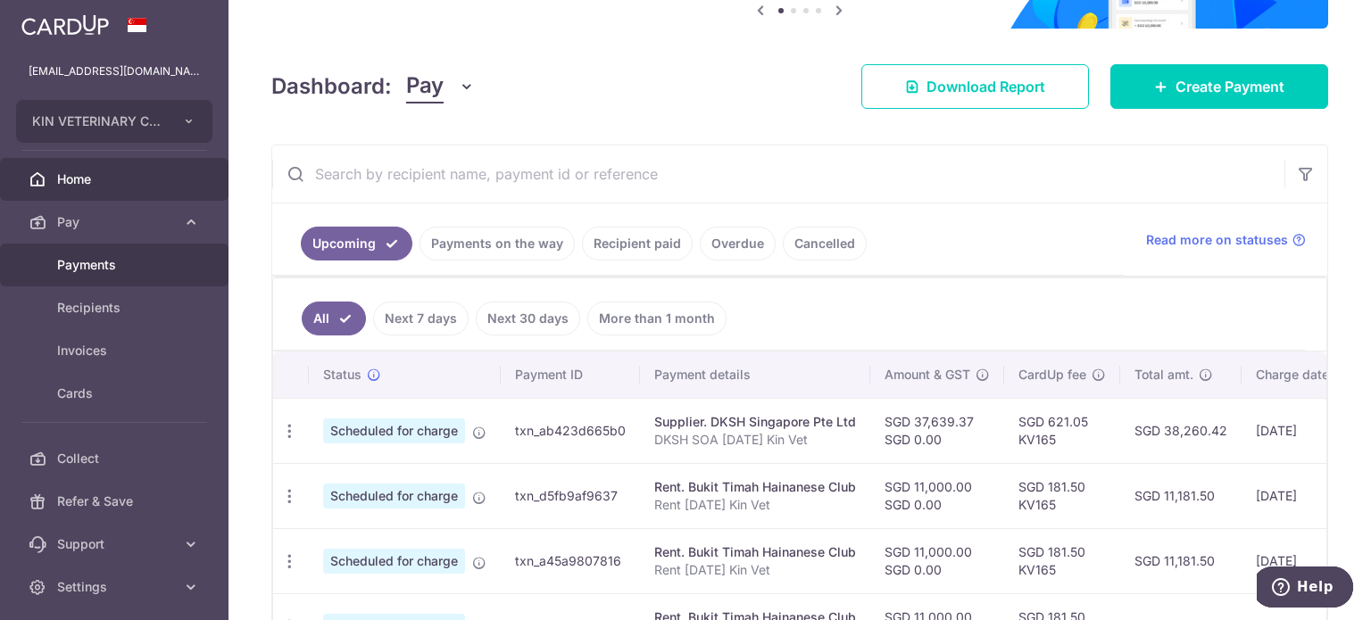
click at [114, 257] on span "Payments" at bounding box center [116, 265] width 118 height 18
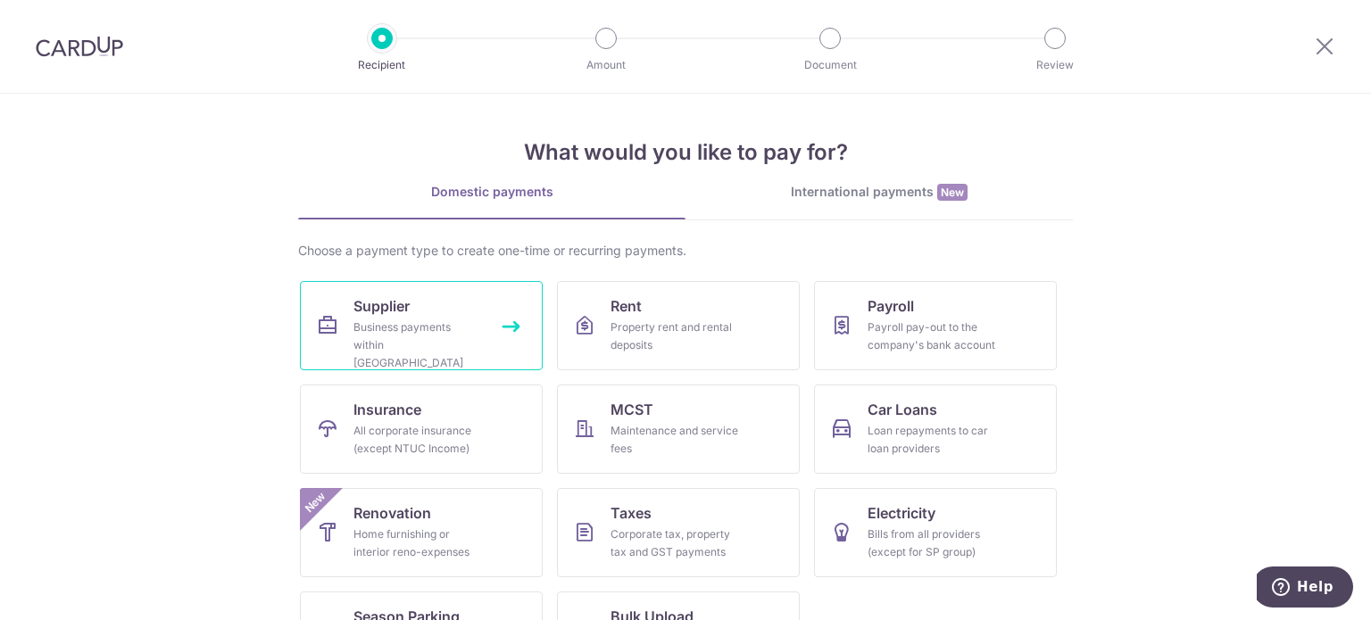
click at [407, 298] on link "Supplier Business payments within [GEOGRAPHIC_DATA]" at bounding box center [421, 325] width 243 height 89
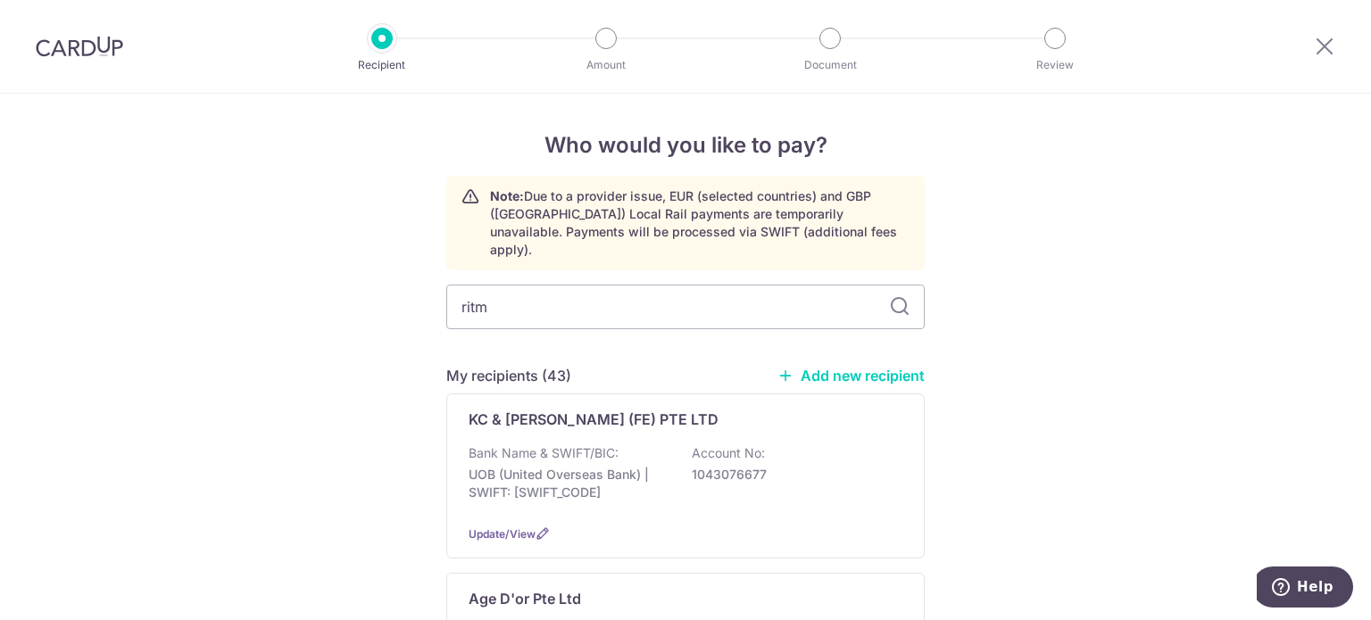
type input "ritma"
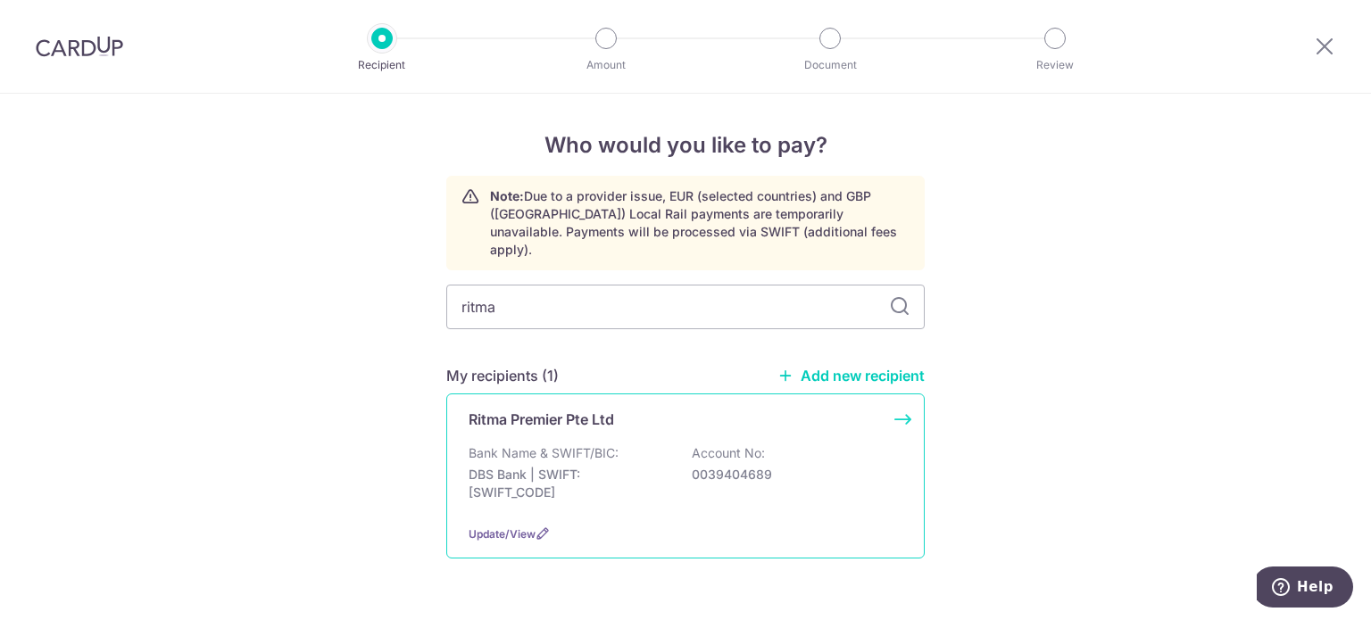
click at [675, 409] on div "Ritma Premier Pte Ltd" at bounding box center [674, 419] width 412 height 21
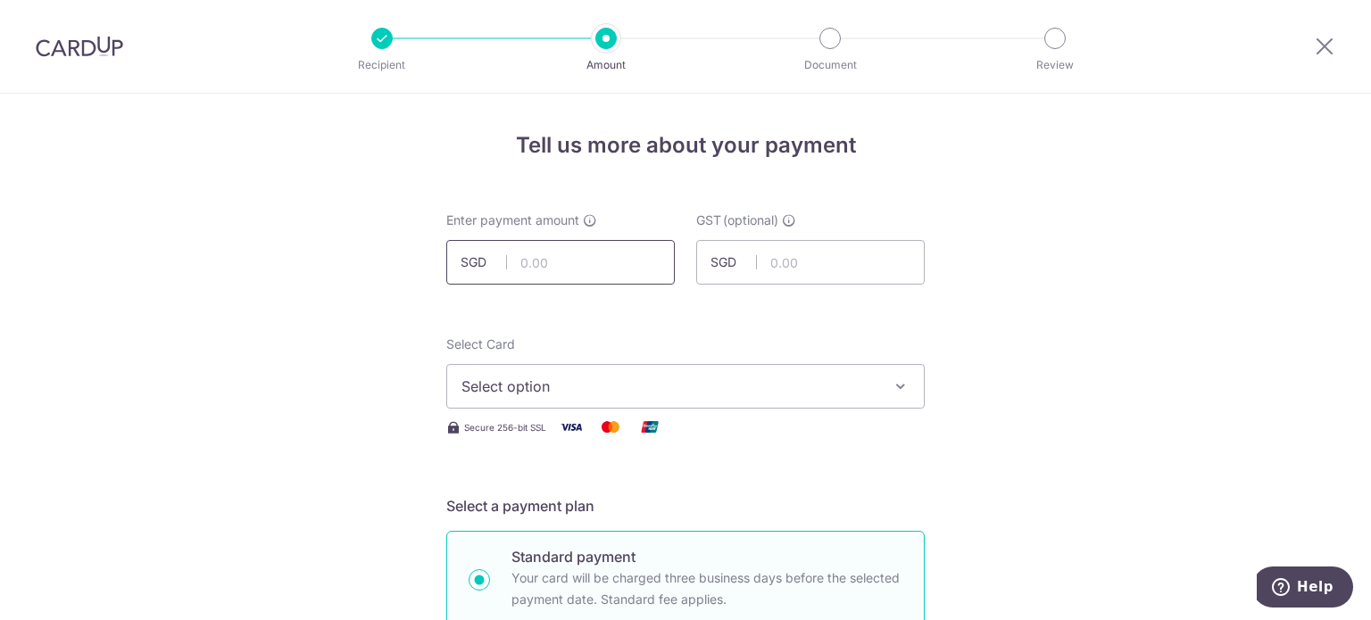
click at [535, 269] on input "text" at bounding box center [560, 262] width 228 height 45
type input "4,382.89"
click at [588, 374] on button "Select option" at bounding box center [685, 386] width 478 height 45
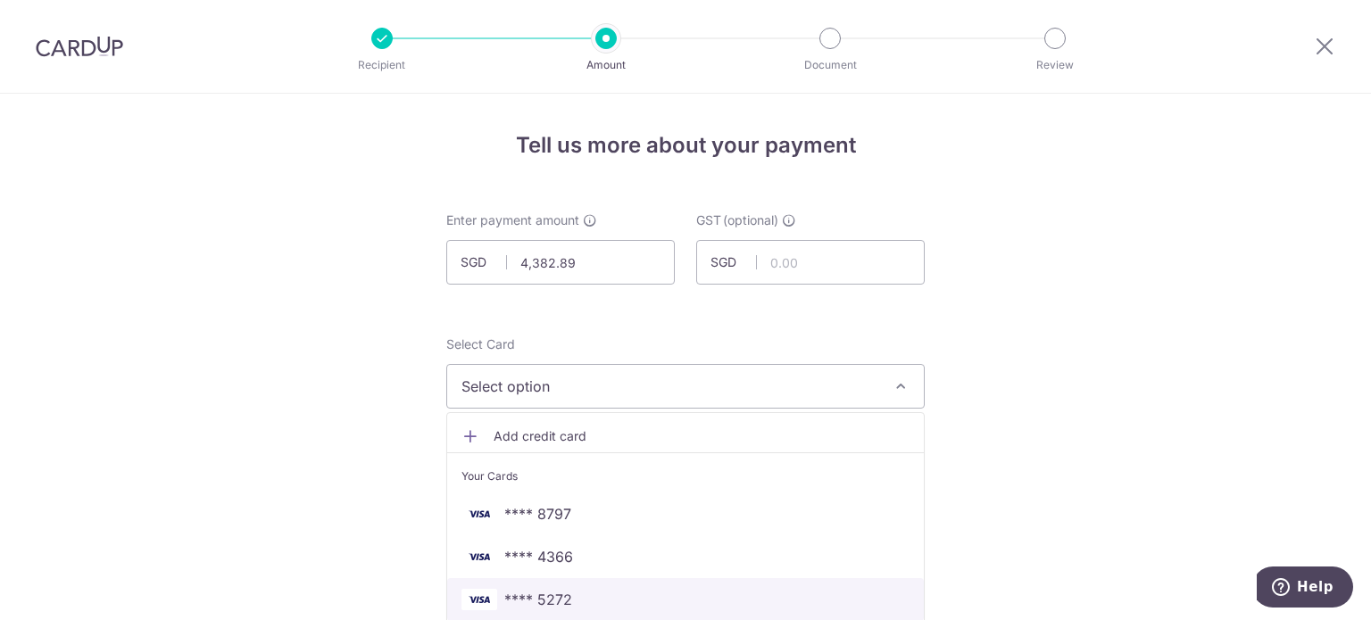
click at [546, 598] on span "**** 5272" at bounding box center [538, 599] width 68 height 21
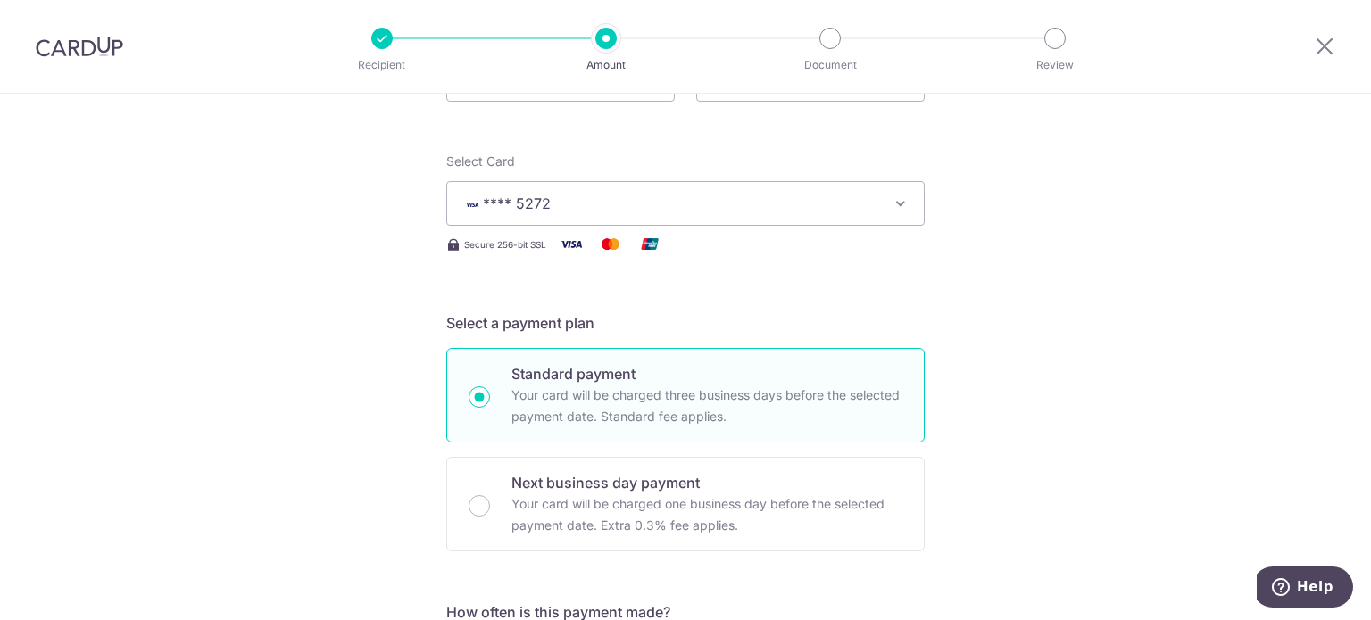
scroll to position [446, 0]
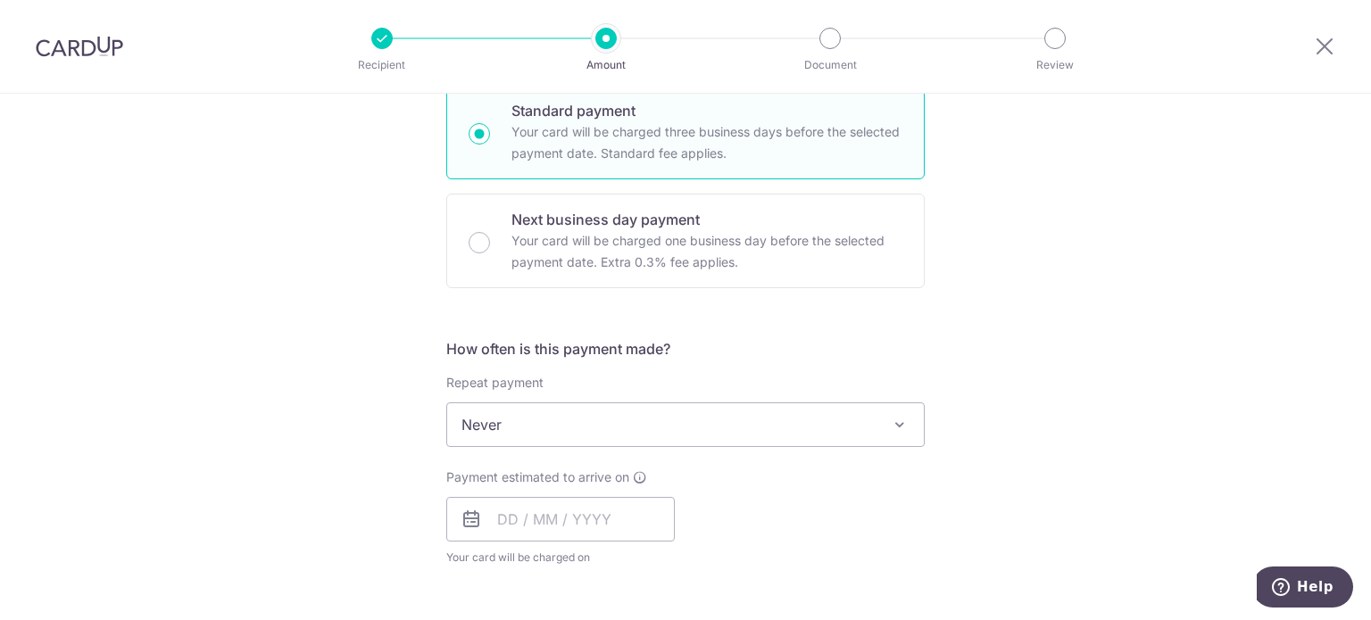
click at [600, 431] on span "Never" at bounding box center [685, 424] width 476 height 43
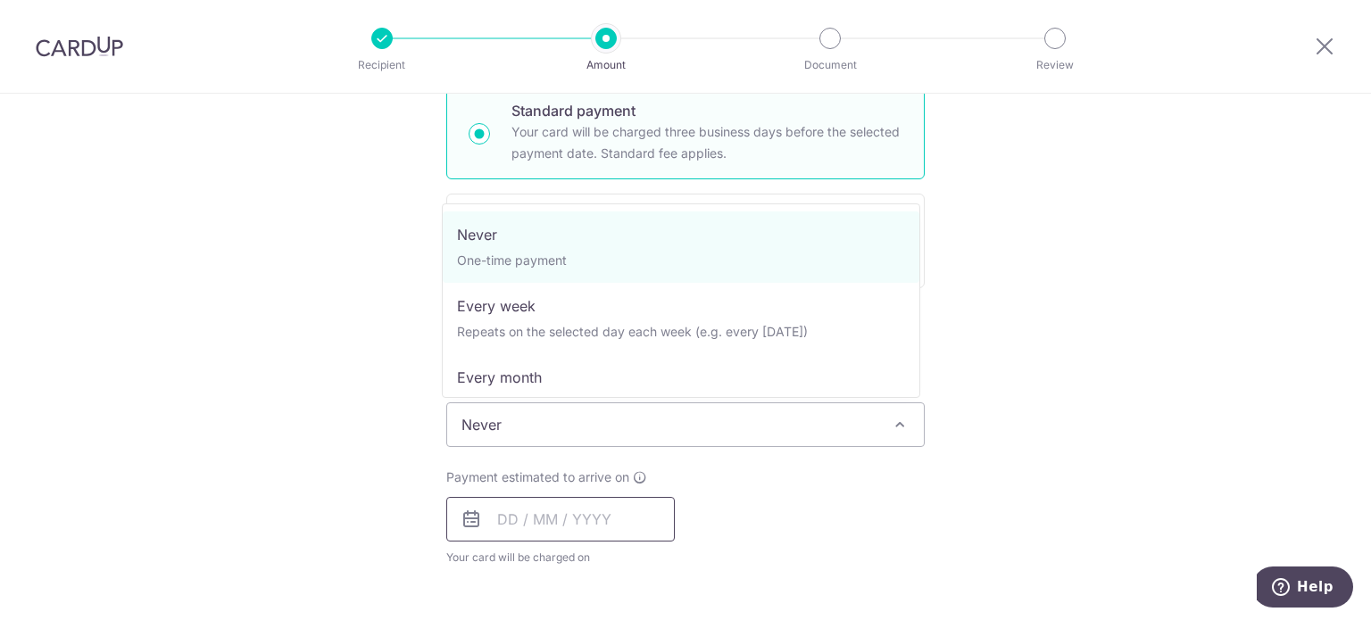
click at [549, 527] on input "text" at bounding box center [560, 519] width 228 height 45
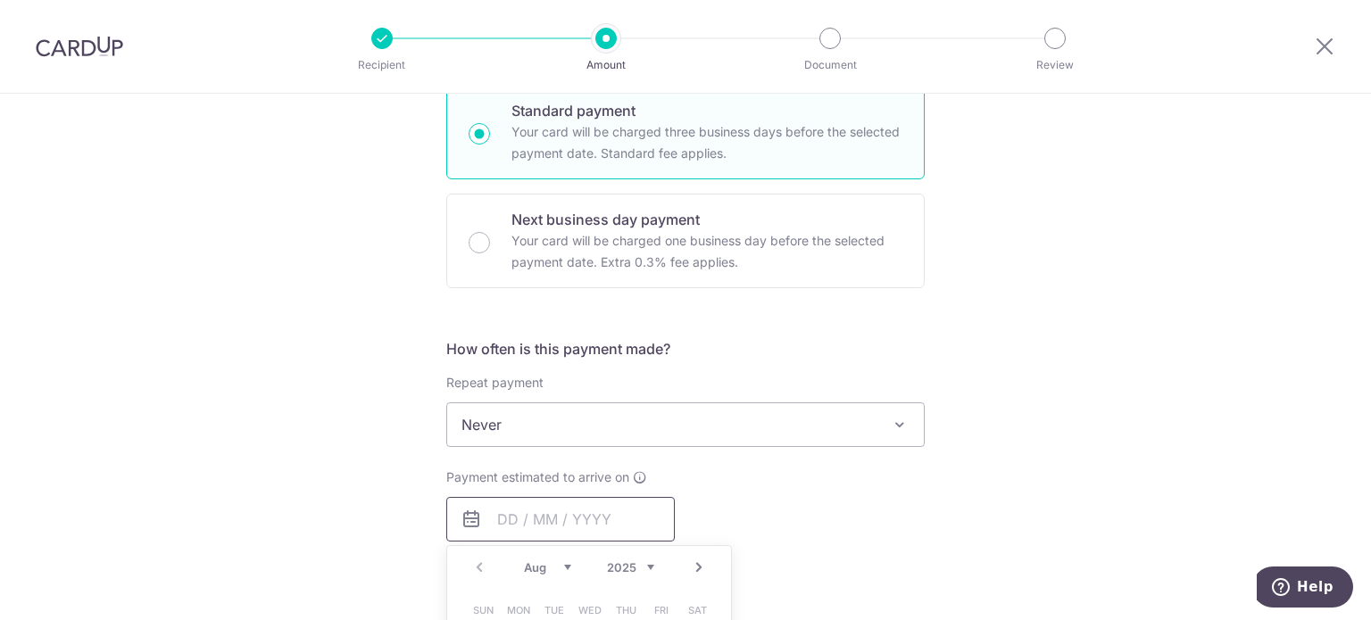
scroll to position [714, 0]
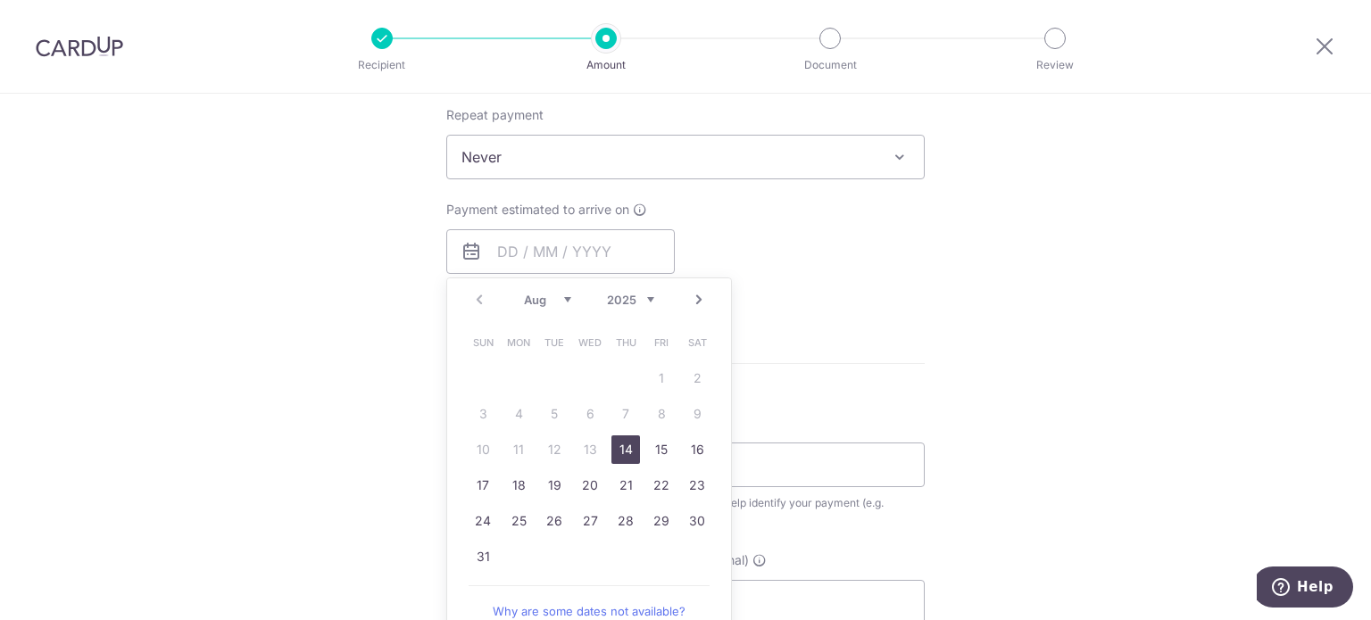
click at [617, 442] on link "14" at bounding box center [625, 449] width 29 height 29
type input "[DATE]"
click at [0, 0] on p "Payment due and charge dates may be adjusted if it falls on weekends or public …" at bounding box center [0, 0] width 0 height 0
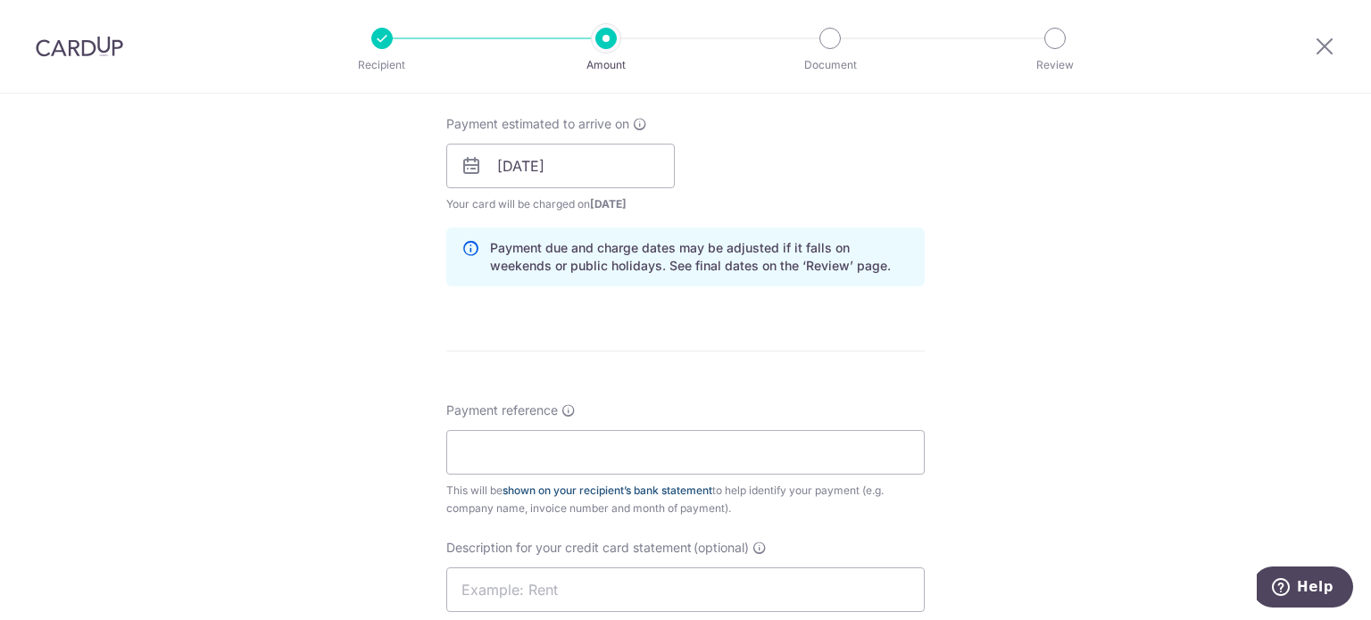
scroll to position [892, 0]
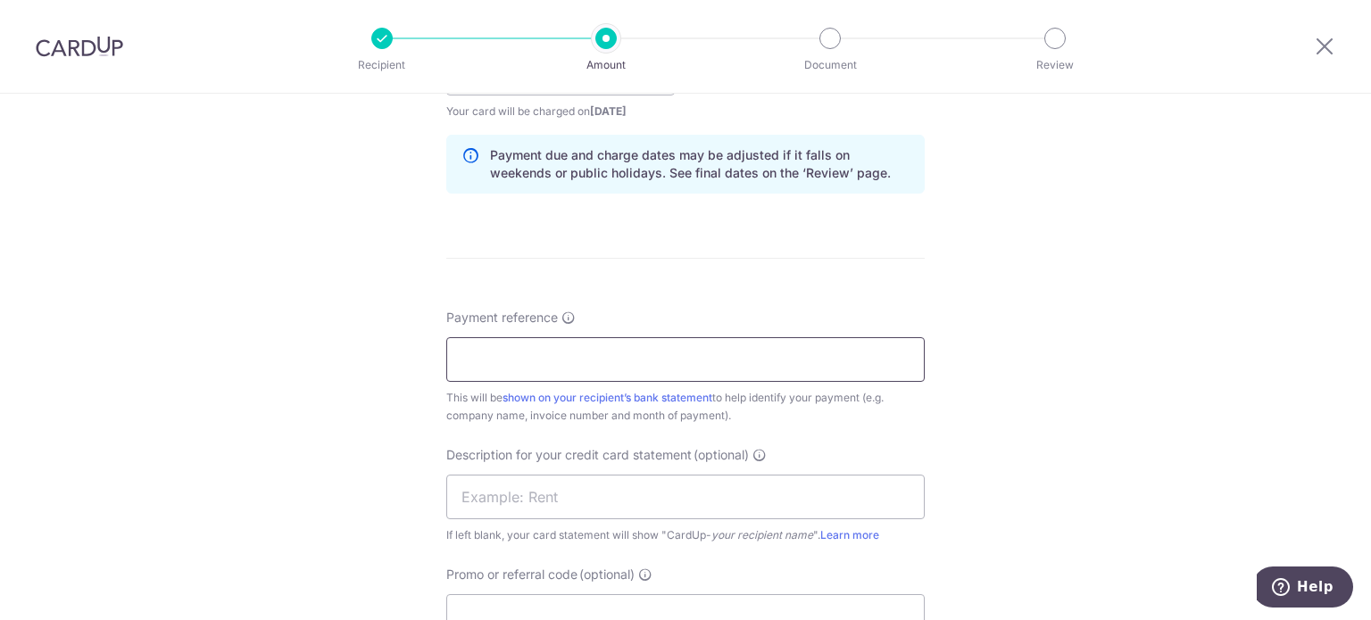
click at [602, 356] on input "Payment reference" at bounding box center [685, 359] width 478 height 45
type input "Ritm SOA Jul 25 Kin Vet"
click at [642, 494] on input "text" at bounding box center [685, 497] width 478 height 45
click at [465, 493] on input "text" at bounding box center [685, 497] width 478 height 45
paste input "Ritm SOA Jul 25"
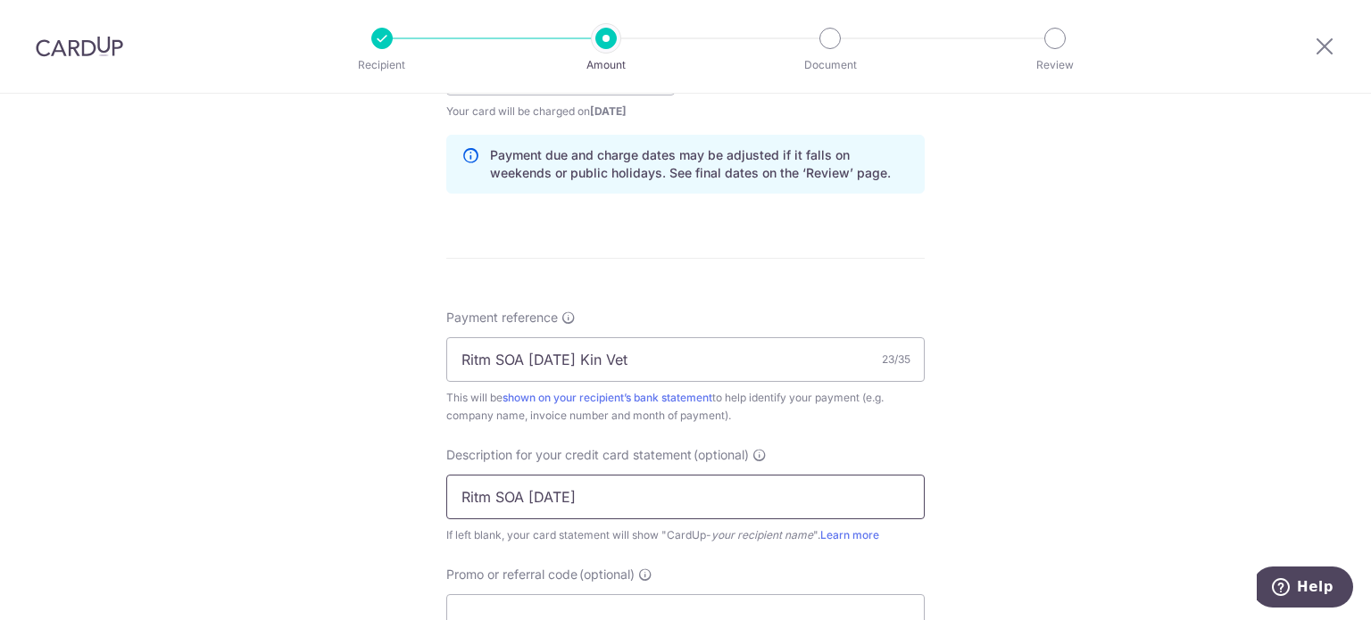
click at [460, 499] on input "Ritm SOA Jul 25" at bounding box center [685, 497] width 478 height 45
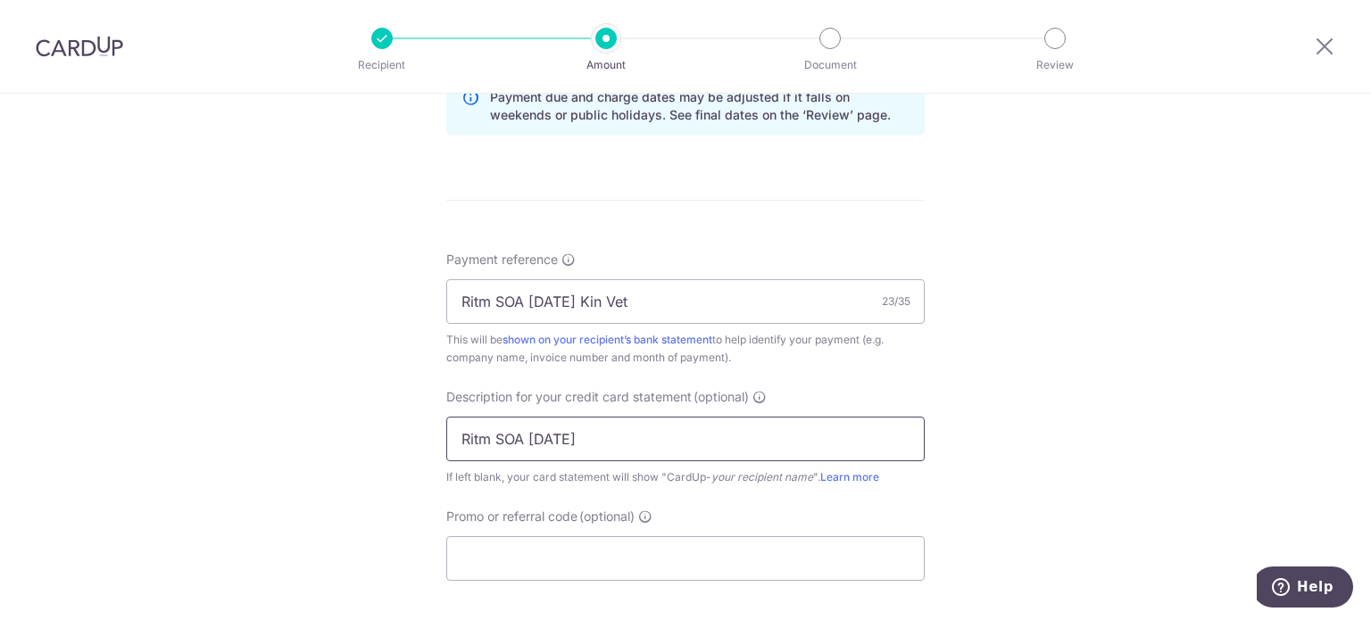
scroll to position [982, 0]
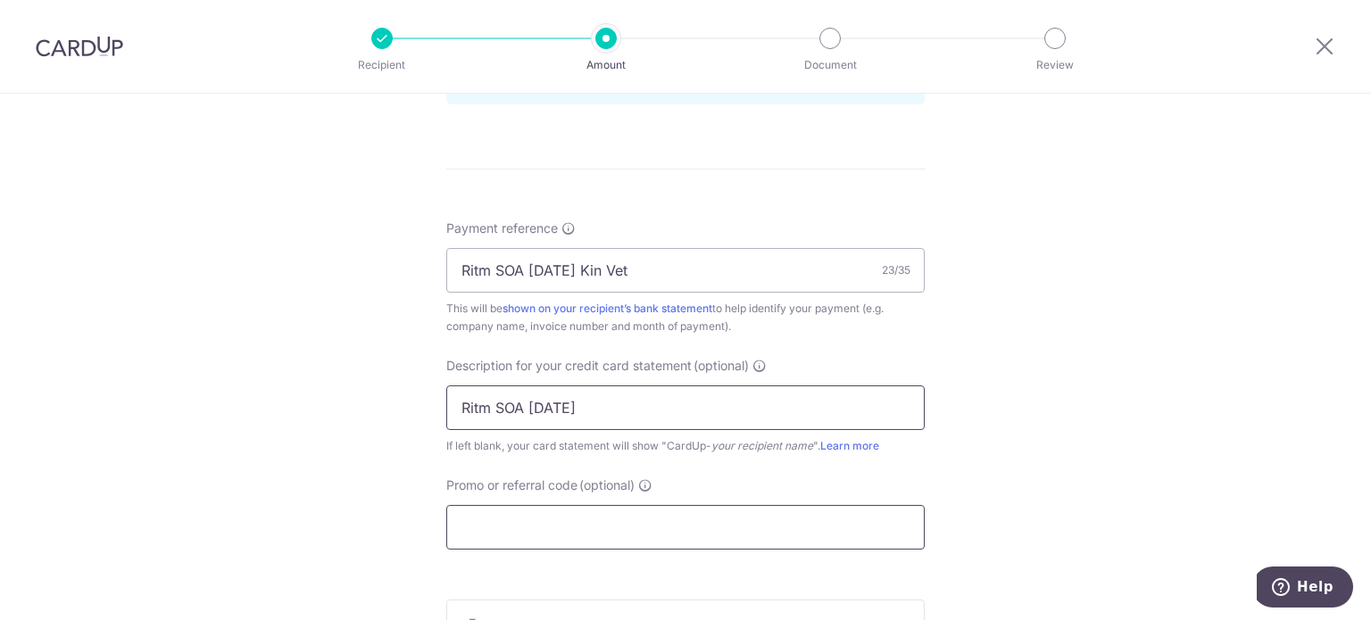
type input "Ritm SOA Jul 25"
click at [479, 499] on div "Promo or referral code (optional) The discounted fee will be shown on the revie…" at bounding box center [685, 512] width 478 height 73
click at [484, 513] on input "Promo or referral code (optional)" at bounding box center [685, 527] width 478 height 45
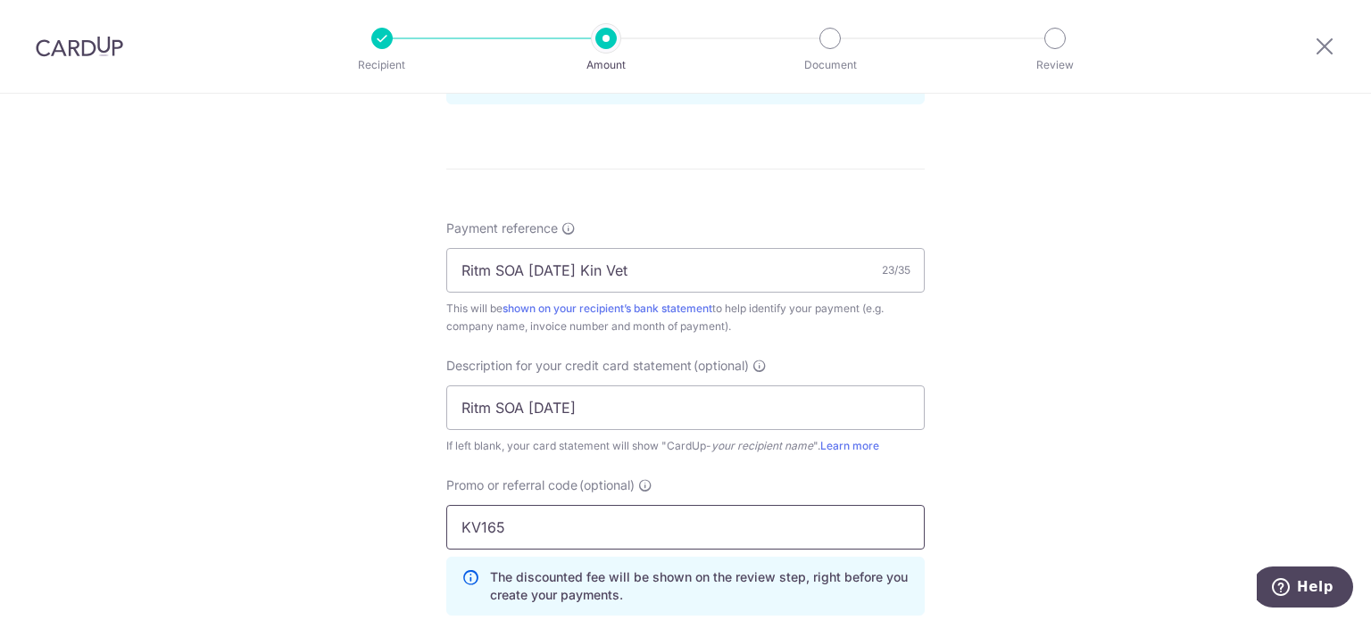
type input "KV165"
click at [343, 478] on div "Tell us more about your payment Enter payment amount SGD 4,382.89 4382.89 GST (…" at bounding box center [685, 55] width 1371 height 1887
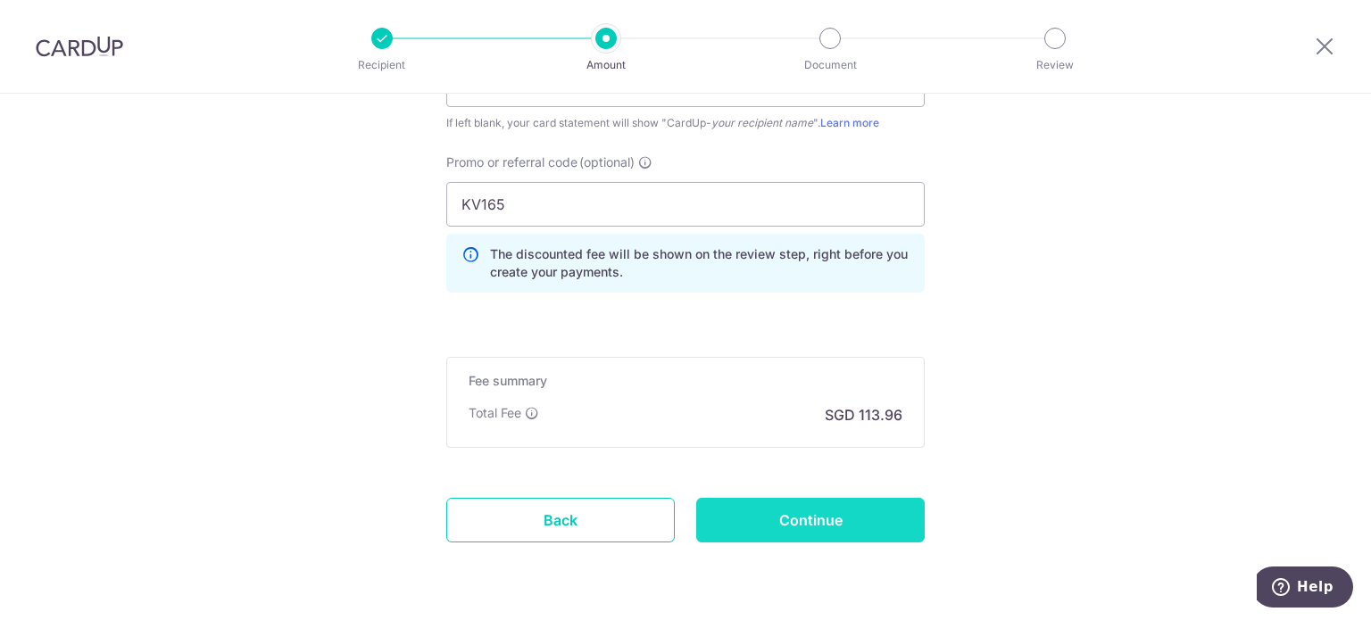
scroll to position [1357, 0]
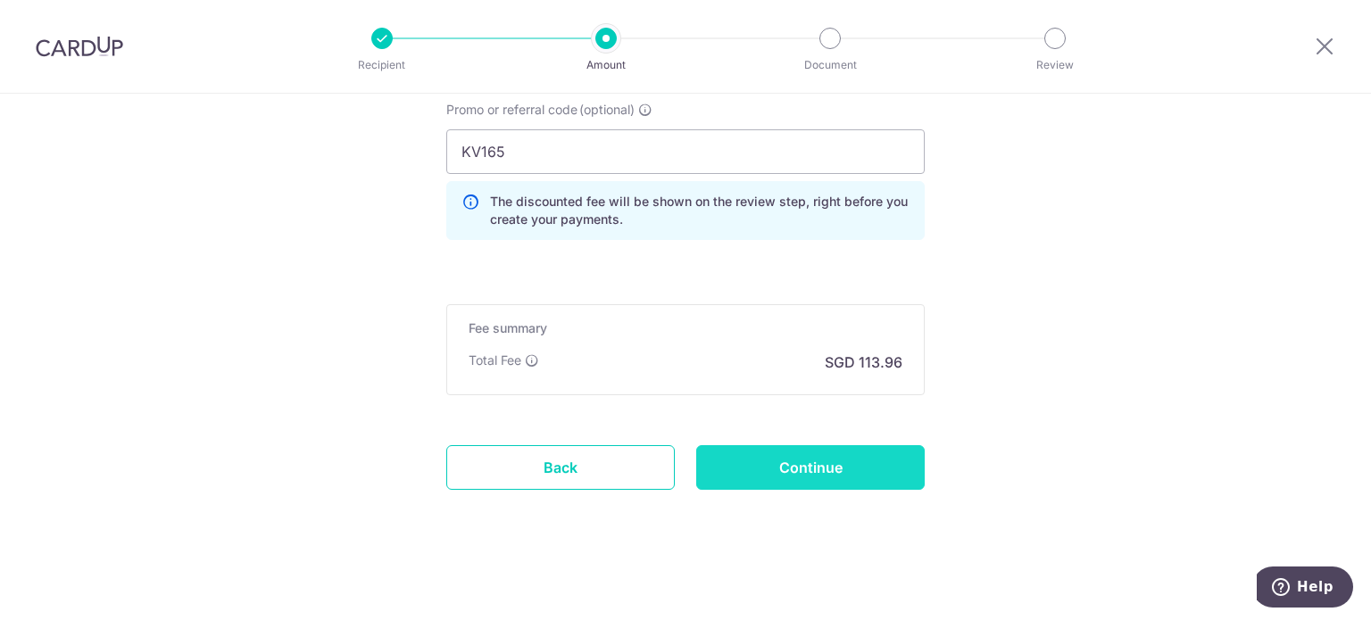
click at [768, 463] on input "Continue" at bounding box center [810, 467] width 228 height 45
type input "Create Schedule"
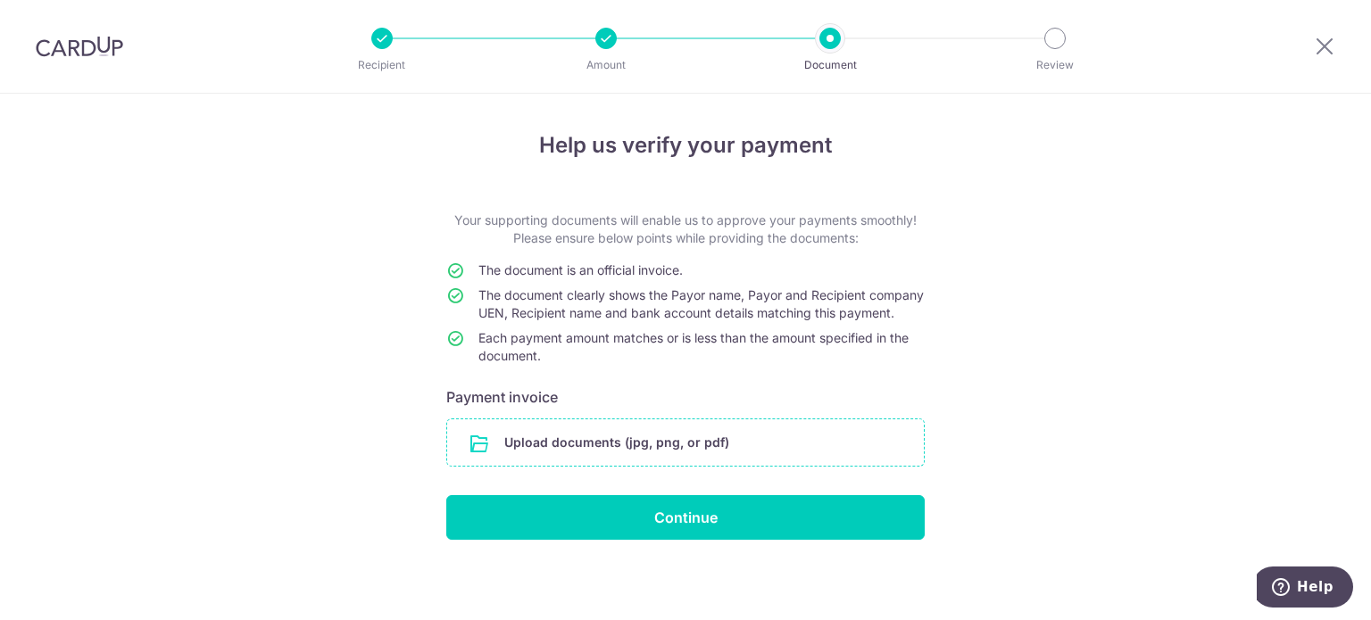
click at [589, 460] on input "file" at bounding box center [685, 442] width 476 height 46
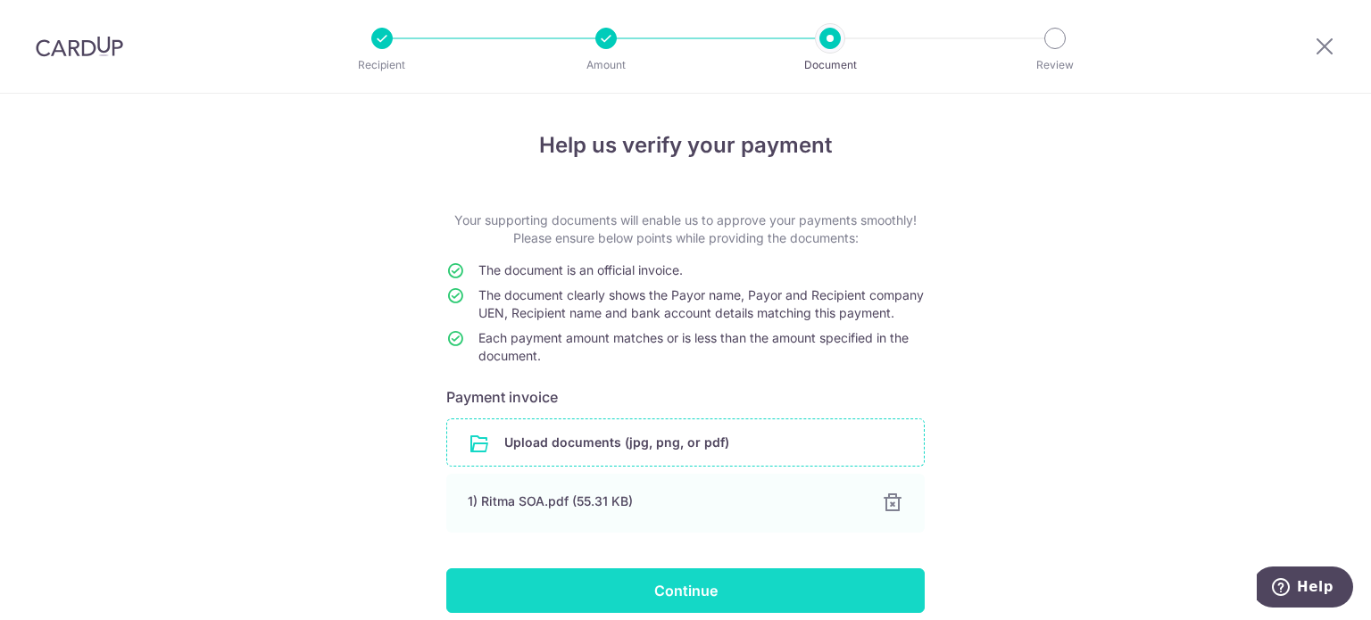
click at [716, 610] on input "Continue" at bounding box center [685, 590] width 478 height 45
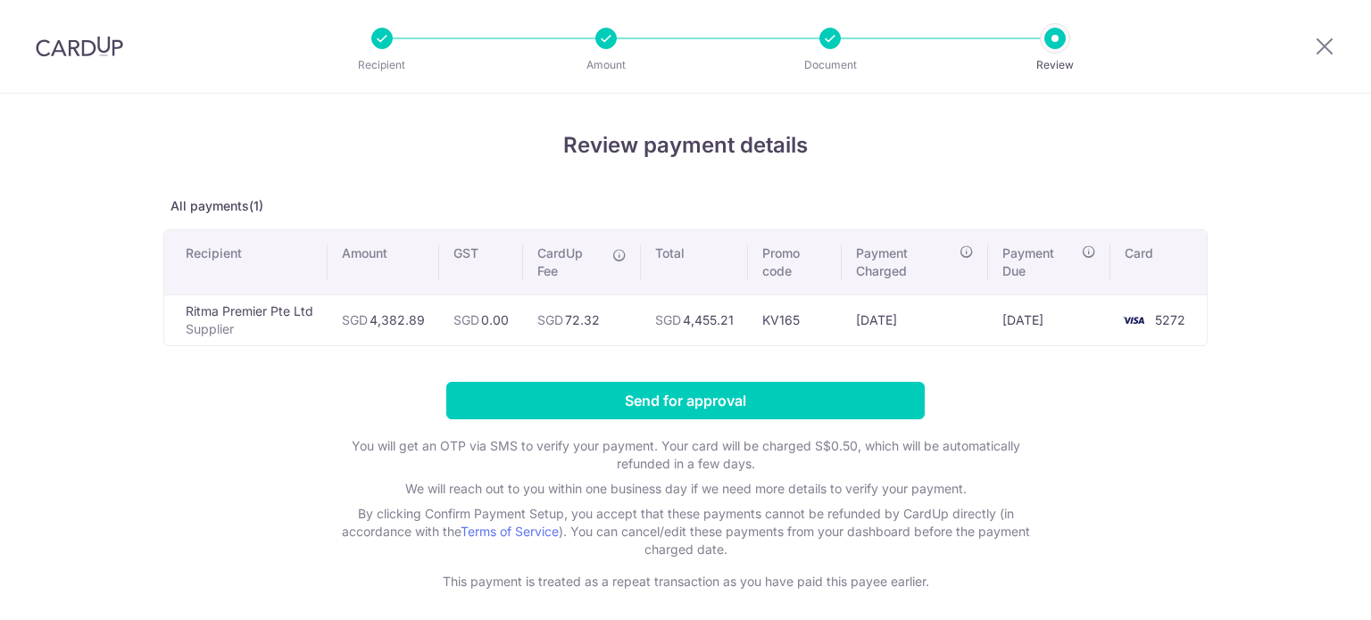
scroll to position [75, 0]
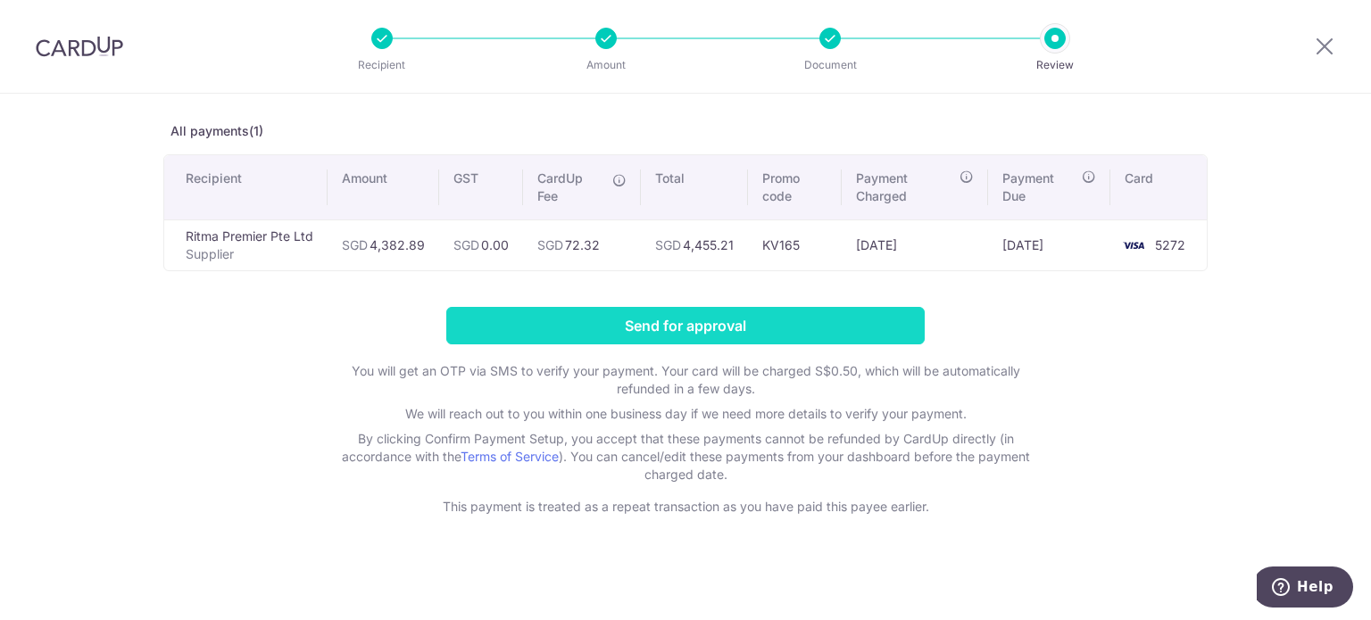
click at [850, 325] on input "Send for approval" at bounding box center [685, 325] width 478 height 37
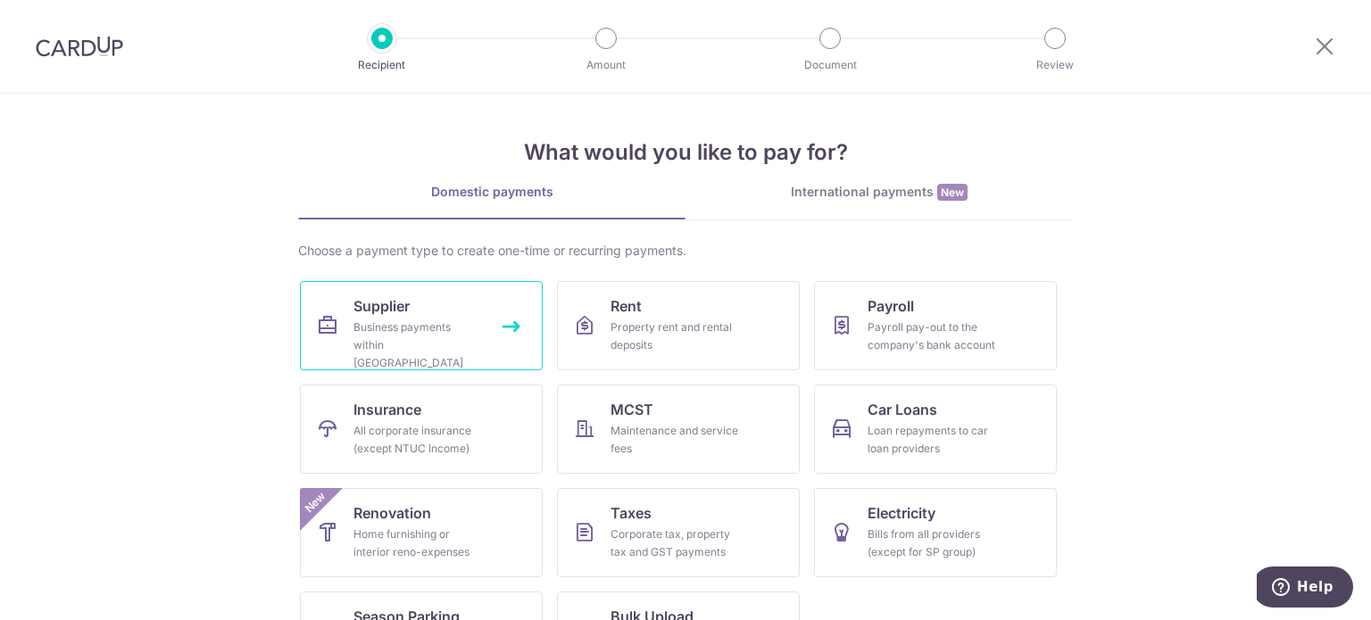
click at [415, 302] on link "Supplier Business payments within Singapore" at bounding box center [421, 325] width 243 height 89
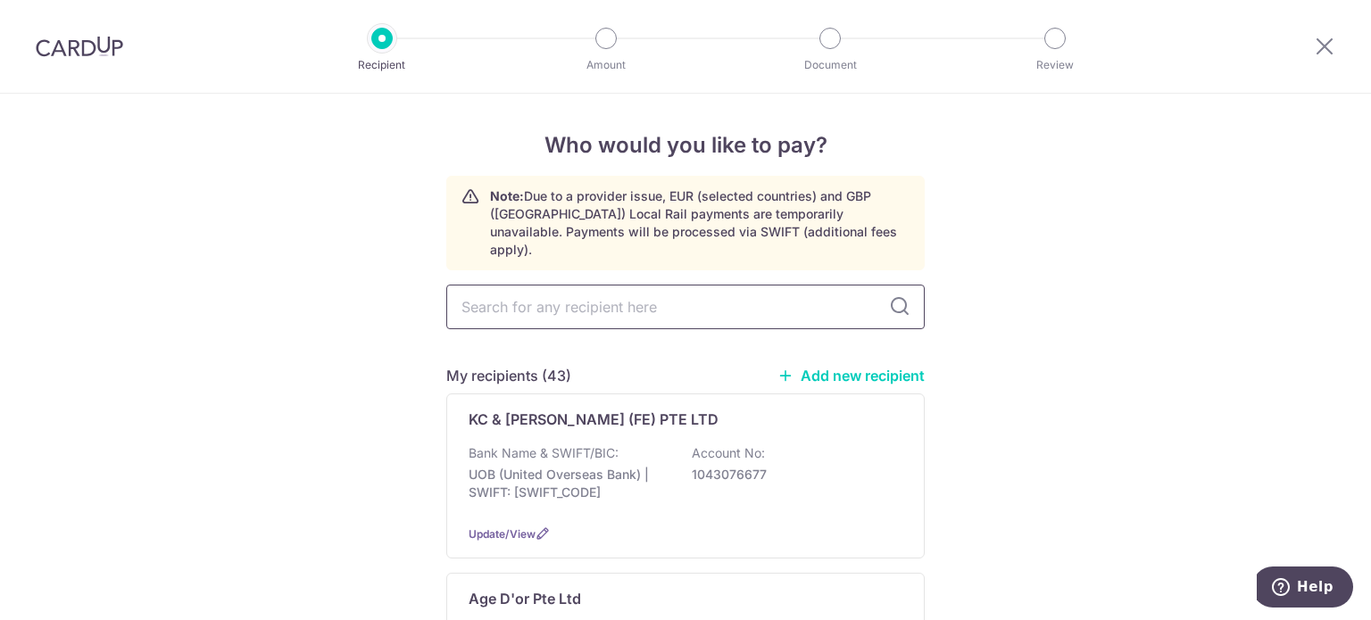
click at [615, 292] on input "text" at bounding box center [685, 307] width 478 height 45
type input "mobile"
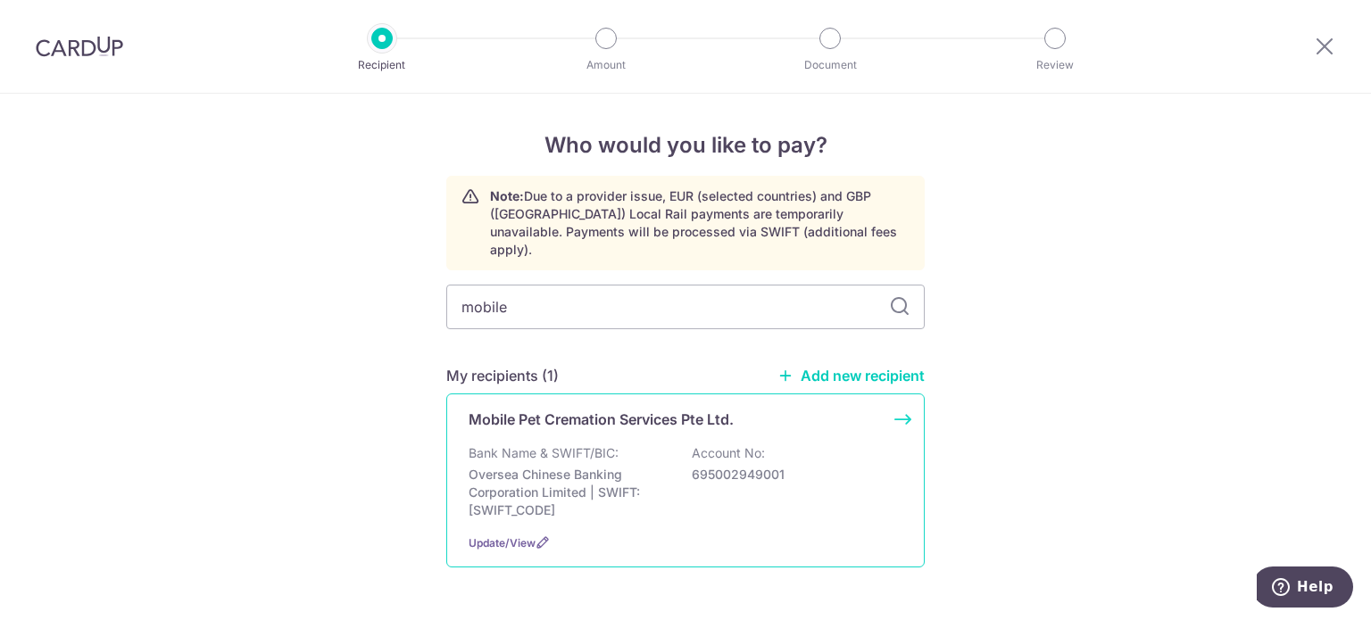
click at [640, 417] on div "Mobile Pet Cremation Services Pte Ltd. Bank Name & SWIFT/BIC: Oversea Chinese B…" at bounding box center [685, 481] width 478 height 174
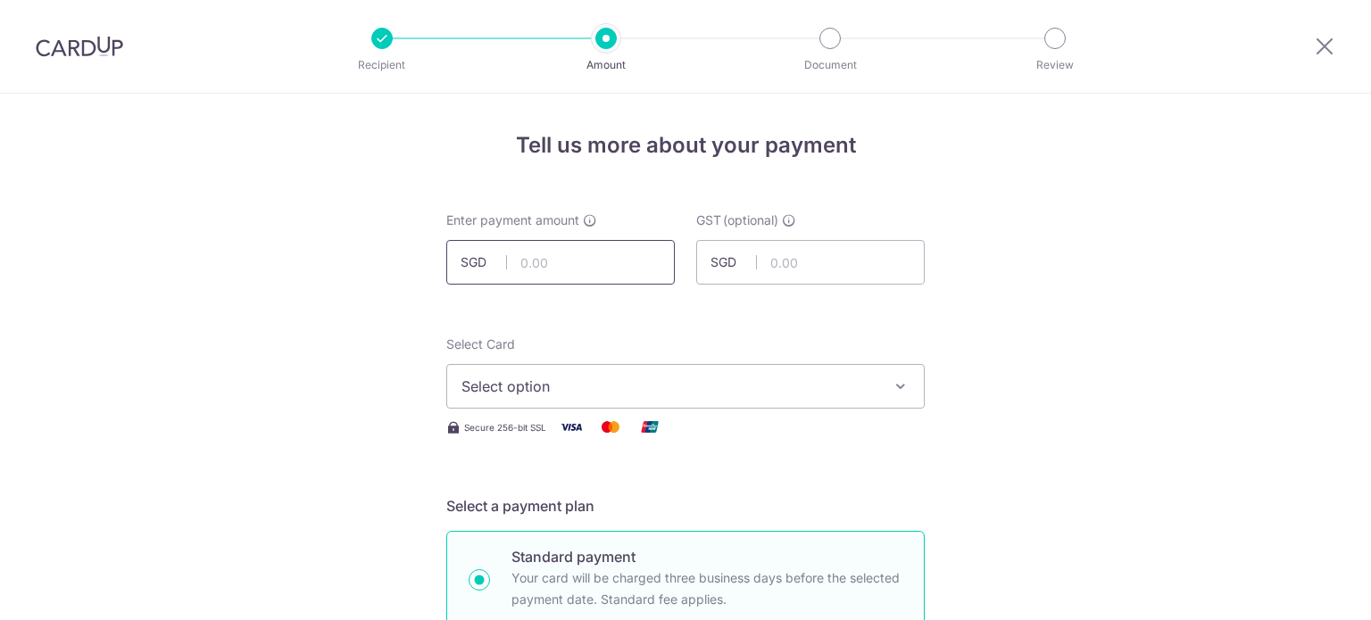
click at [574, 271] on input "text" at bounding box center [560, 262] width 228 height 45
type input "183.14"
click at [841, 387] on span "Select option" at bounding box center [669, 386] width 416 height 21
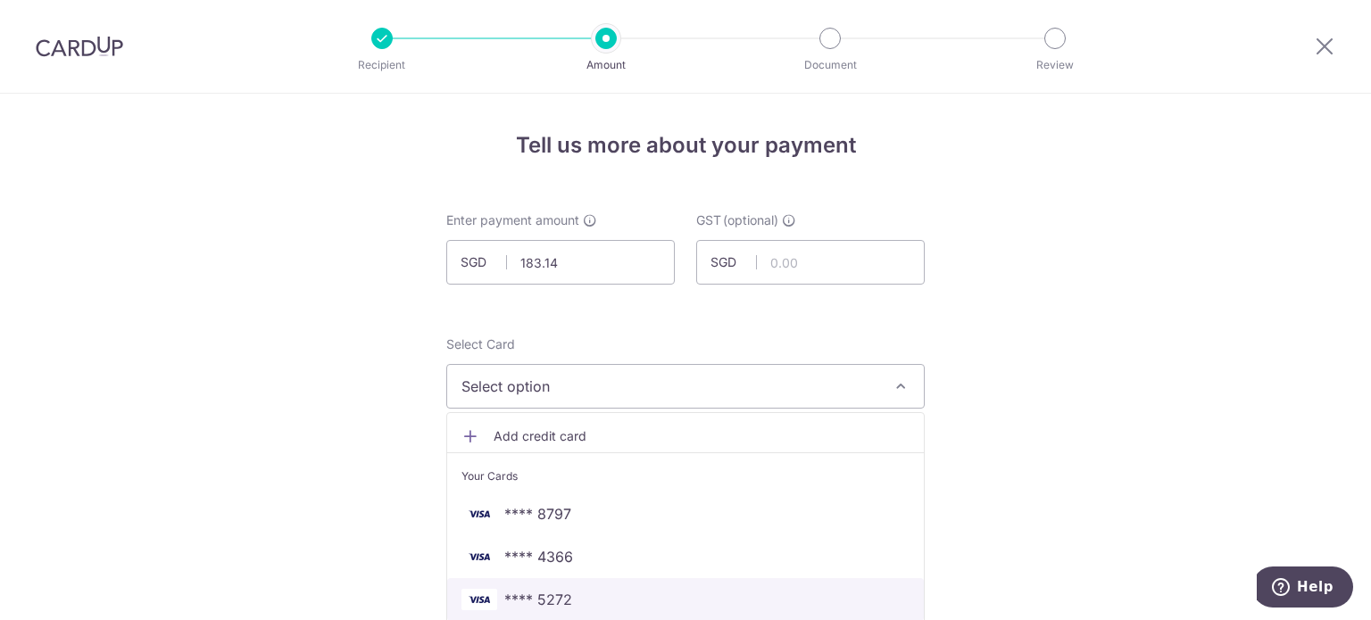
drag, startPoint x: 596, startPoint y: 593, endPoint x: 732, endPoint y: 559, distance: 139.8
click at [596, 594] on span "**** 5272" at bounding box center [685, 599] width 448 height 21
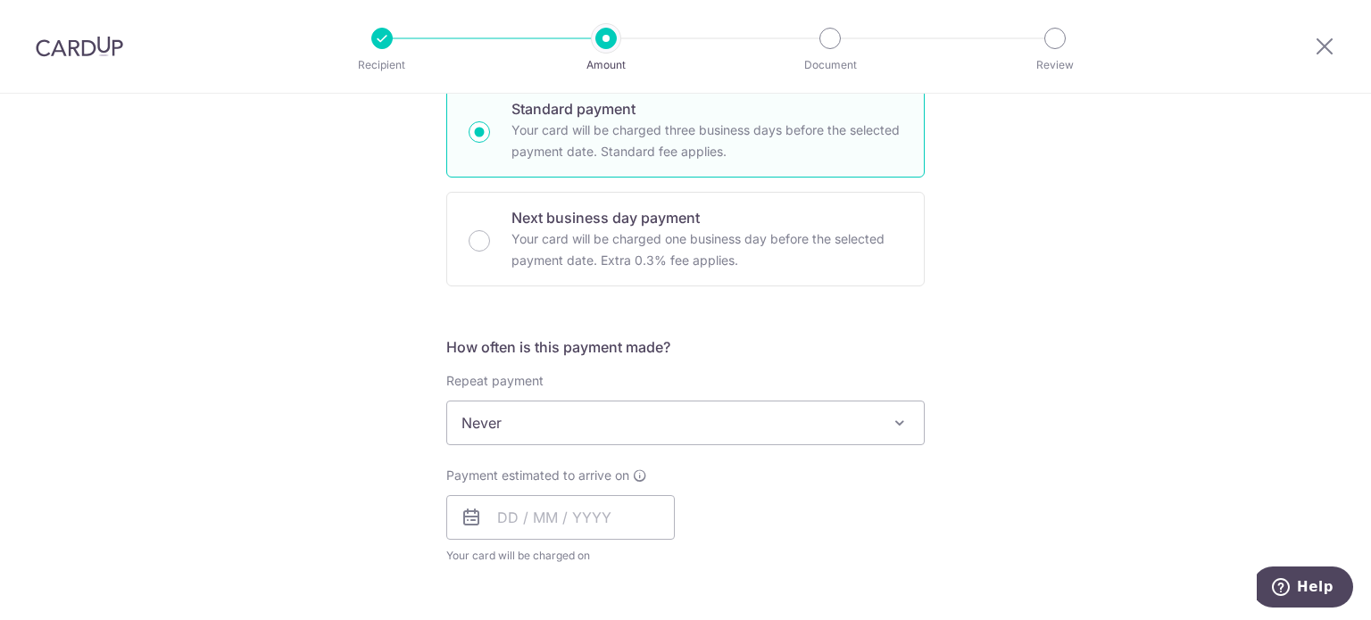
scroll to position [625, 0]
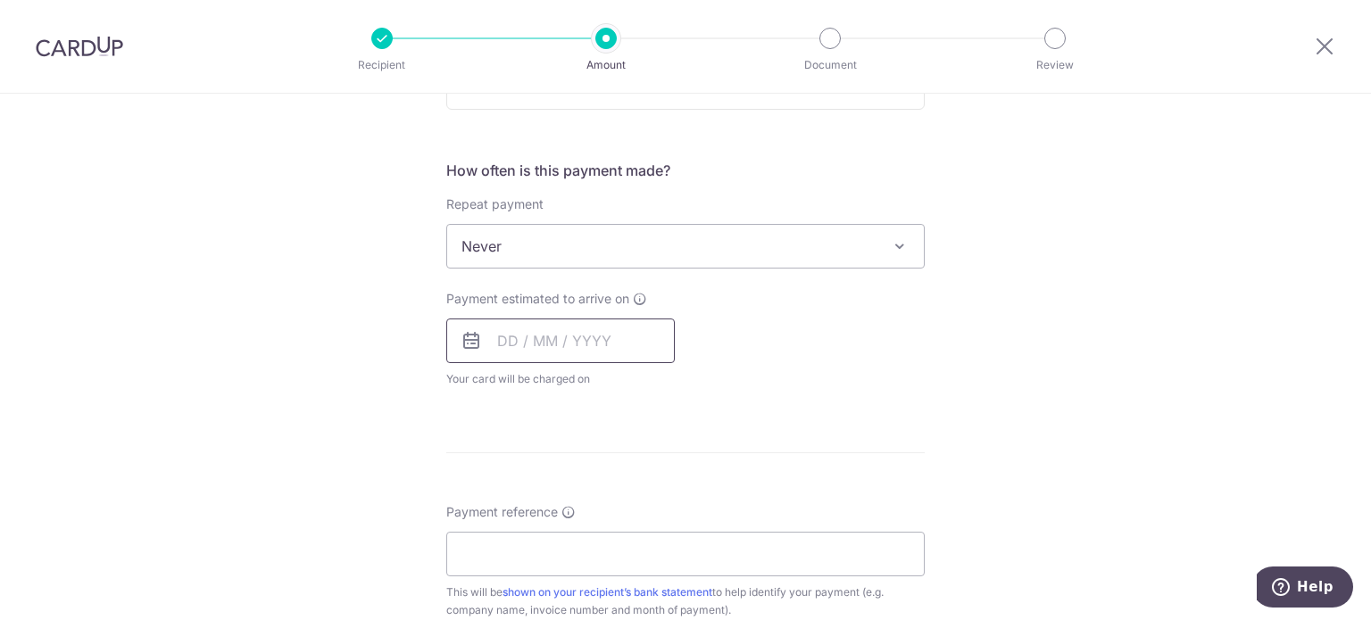
click at [563, 338] on input "text" at bounding box center [560, 341] width 228 height 45
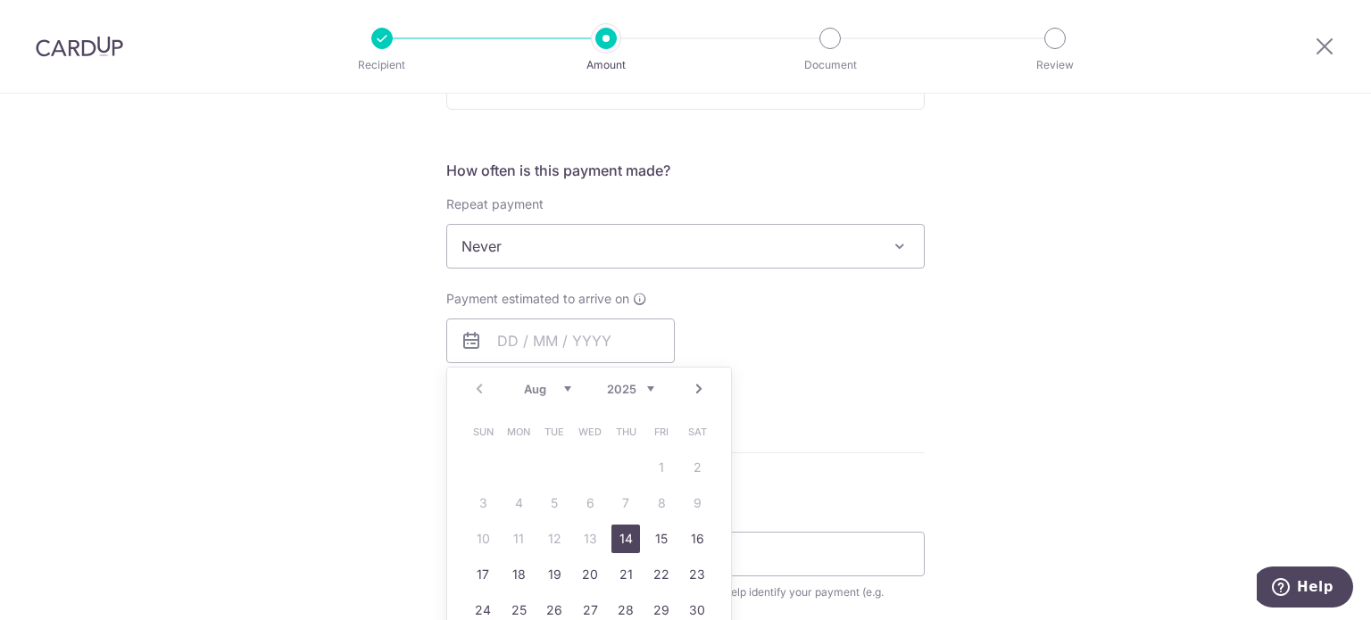
click at [620, 534] on link "14" at bounding box center [625, 539] width 29 height 29
type input "[DATE]"
click at [849, 399] on div "How often is this payment made? Repeat payment Never Every week Every month Eve…" at bounding box center [685, 281] width 478 height 243
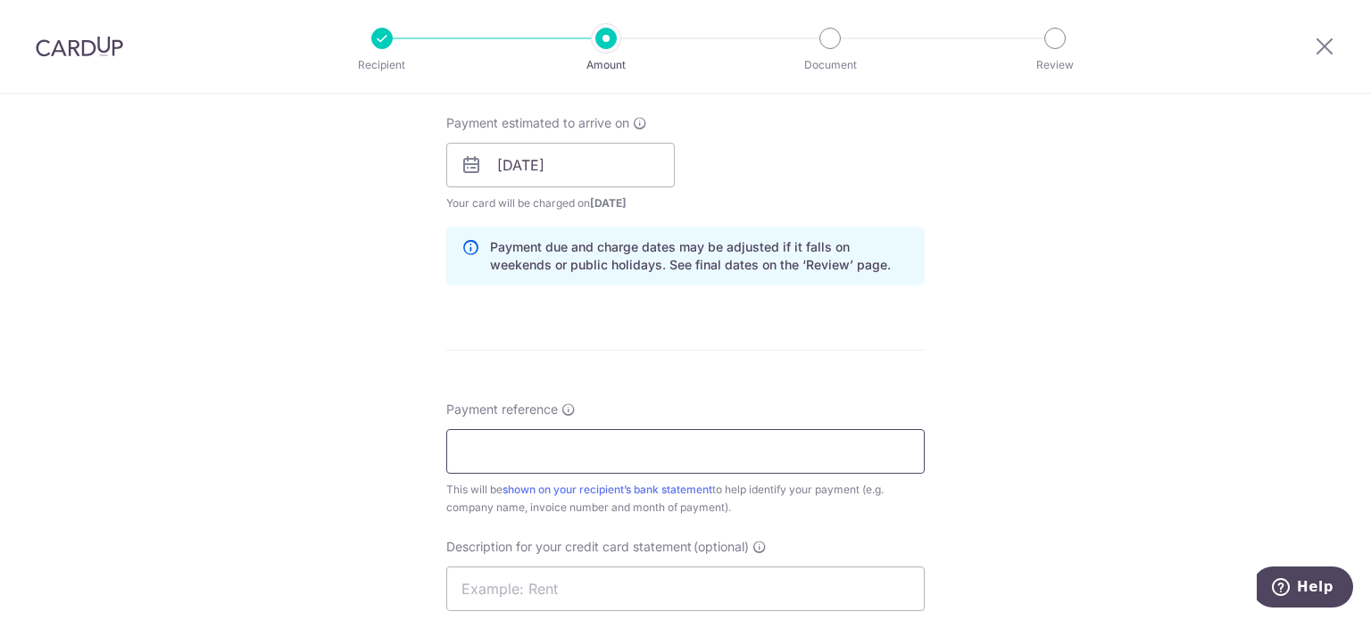
scroll to position [803, 0]
click at [594, 460] on input "Payment reference" at bounding box center [685, 449] width 478 height 45
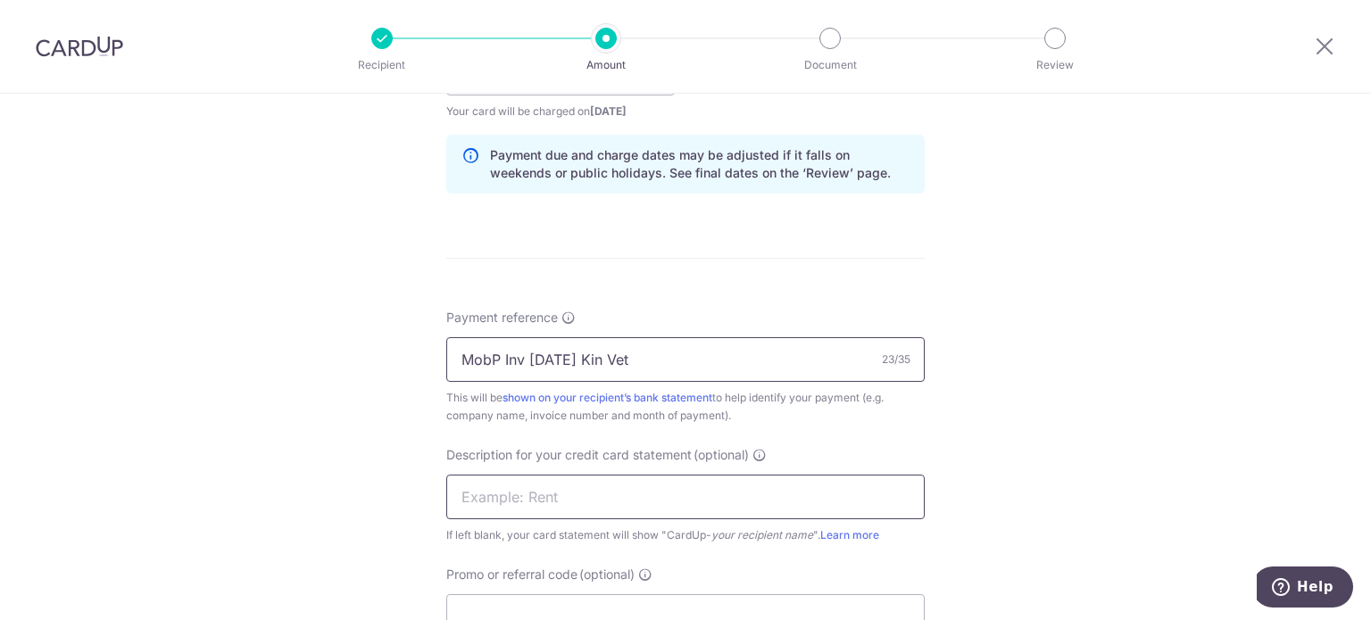
type input "MobP Inv Jul 25 Kin Vet"
click at [626, 492] on input "text" at bounding box center [685, 497] width 478 height 45
paste input "MobP Inv Jul 25"
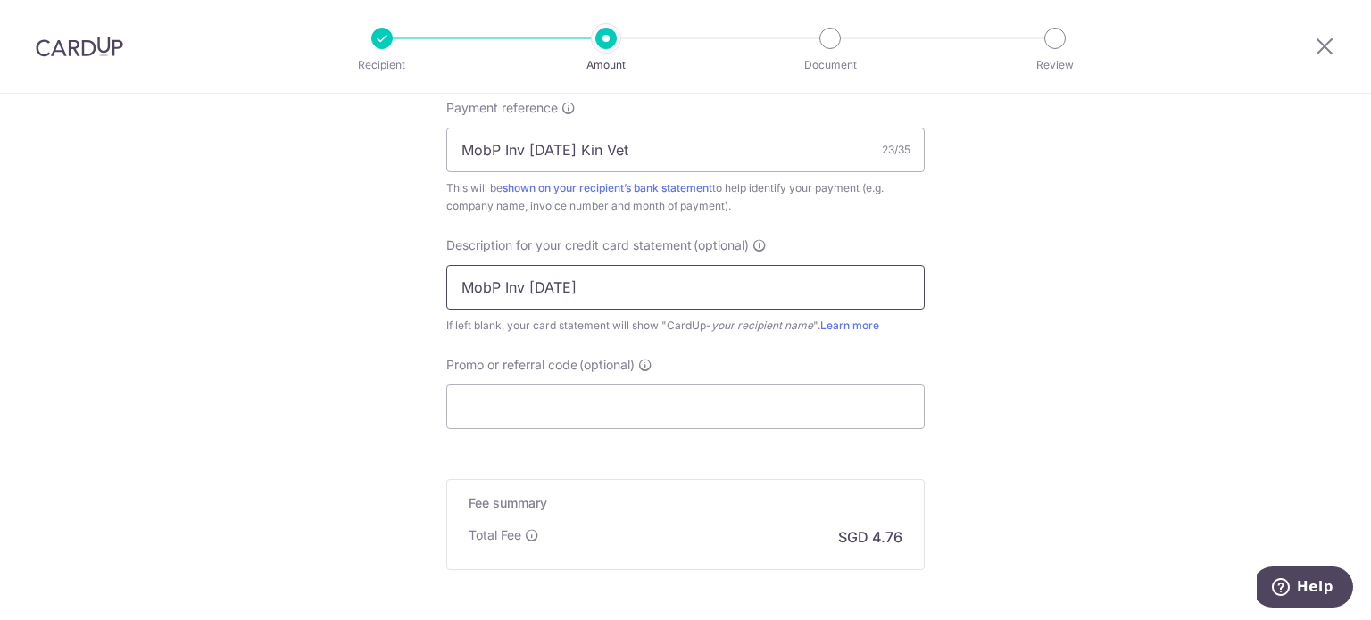
scroll to position [1160, 0]
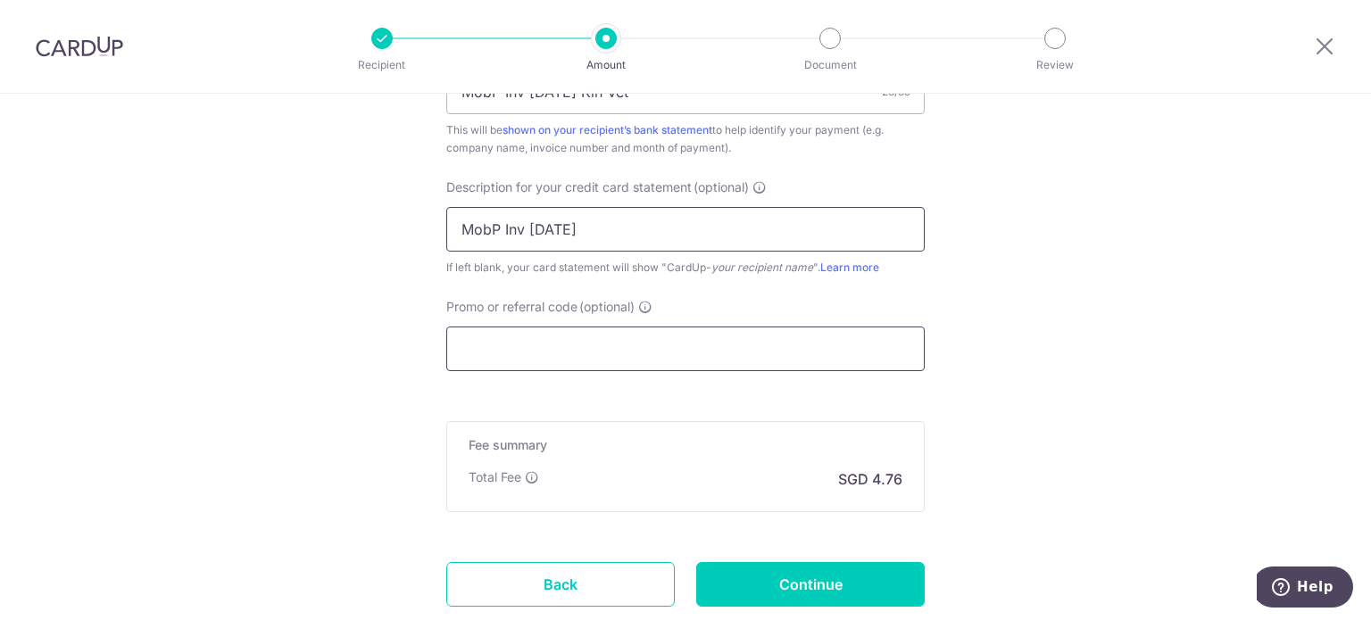
type input "MobP Inv Jul 25"
click at [589, 352] on input "Promo or referral code (optional)" at bounding box center [685, 349] width 478 height 45
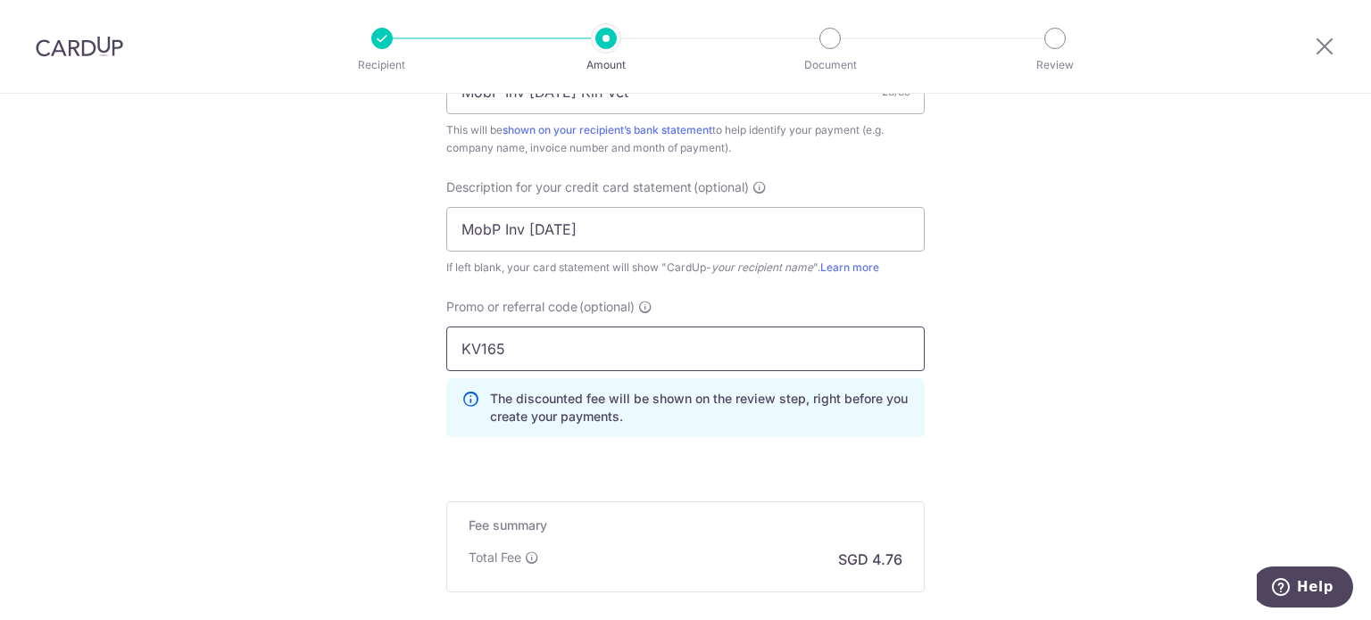
type input "KV165"
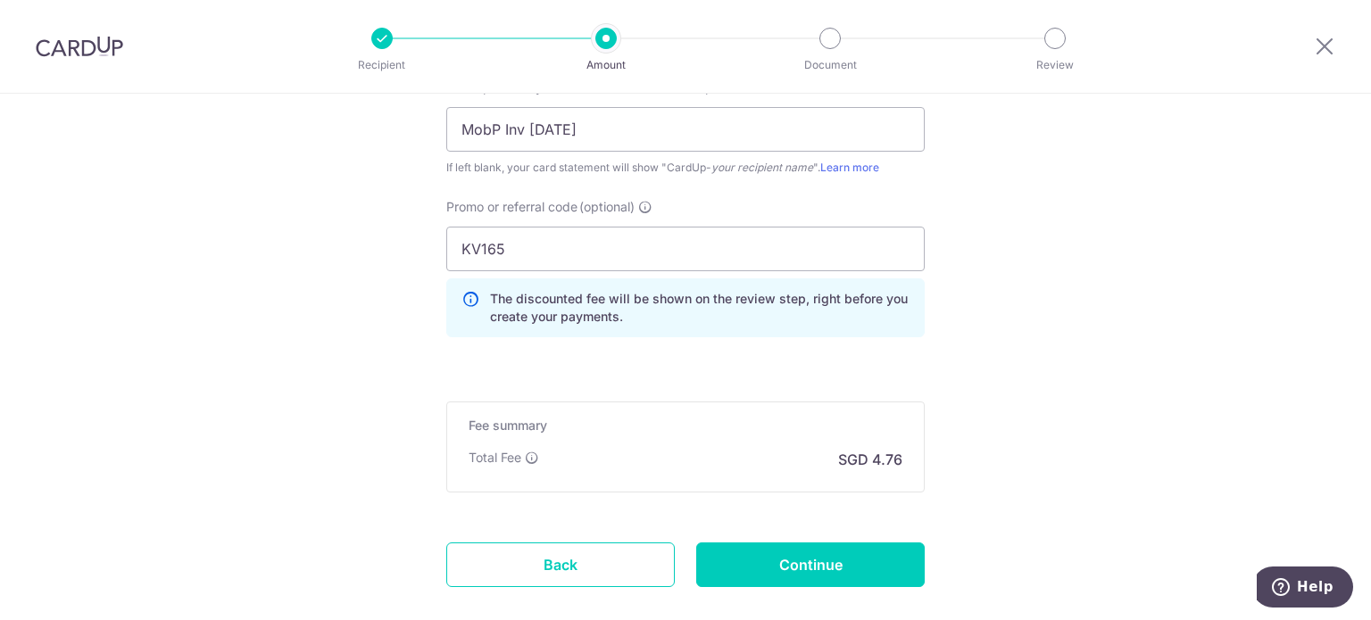
scroll to position [1357, 0]
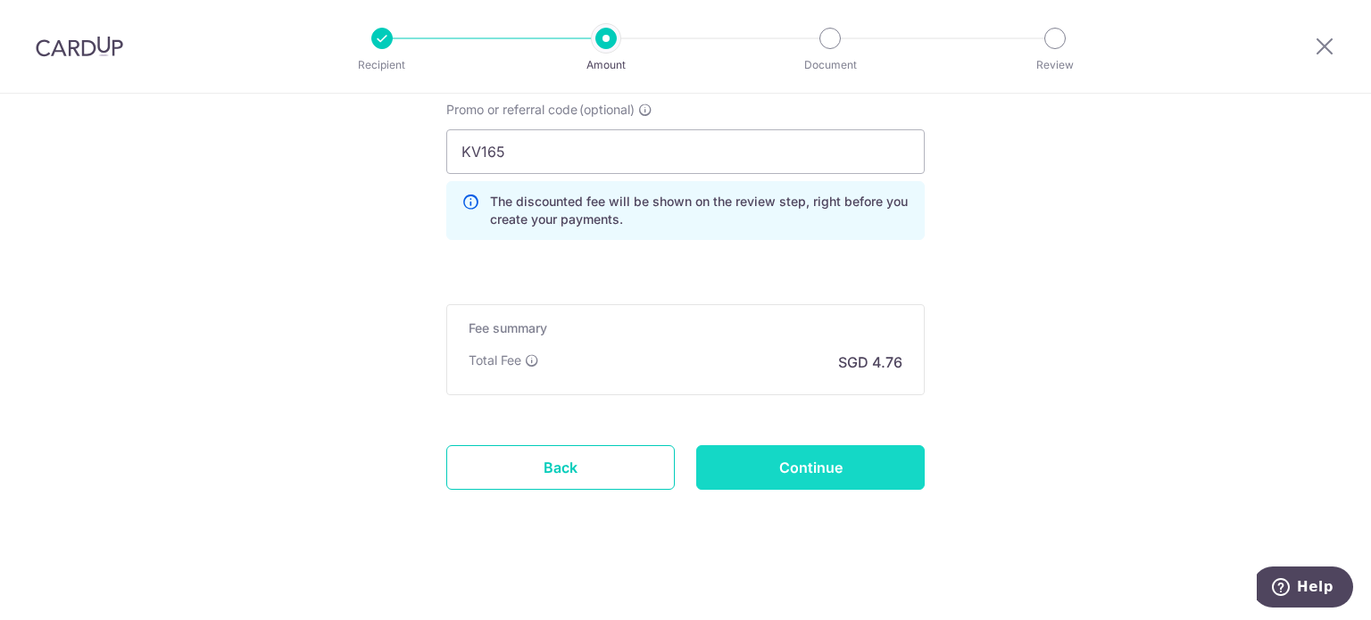
click at [738, 456] on input "Continue" at bounding box center [810, 467] width 228 height 45
type input "Create Schedule"
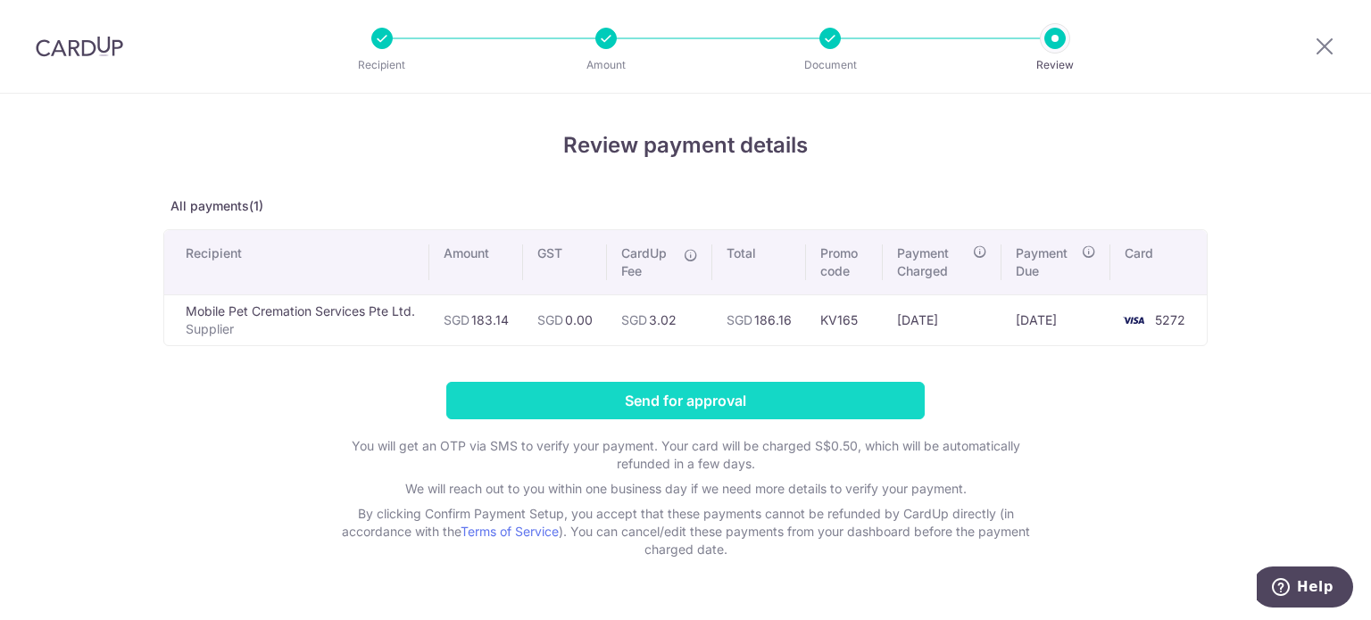
click at [704, 392] on input "Send for approval" at bounding box center [685, 400] width 478 height 37
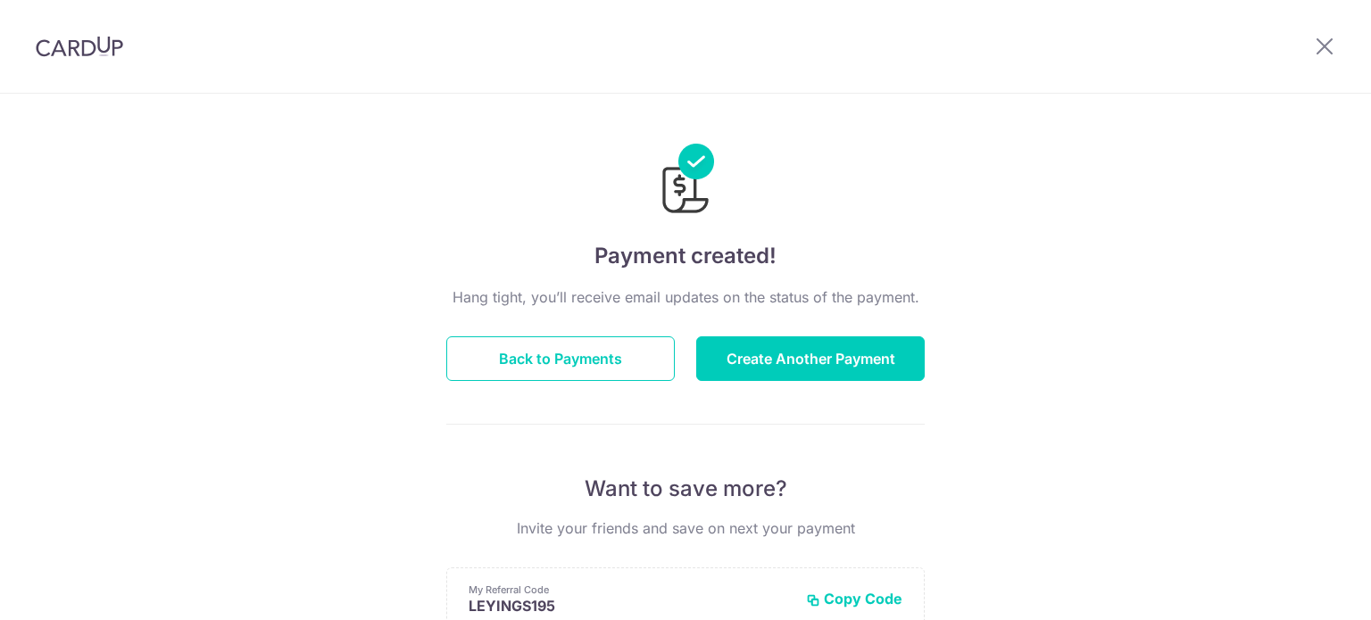
click at [828, 331] on div "Hang tight, you’ll receive email updates on the status of the payment. Back to …" at bounding box center [685, 624] width 478 height 676
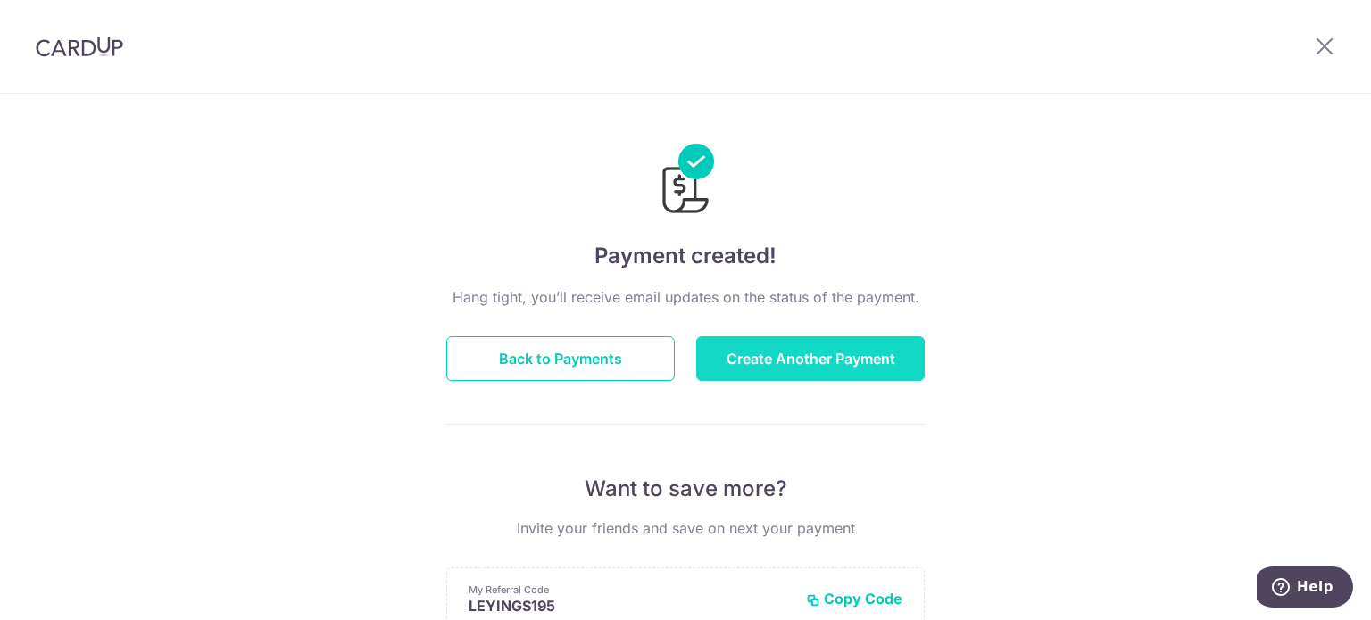
click at [835, 351] on button "Create Another Payment" at bounding box center [810, 358] width 228 height 45
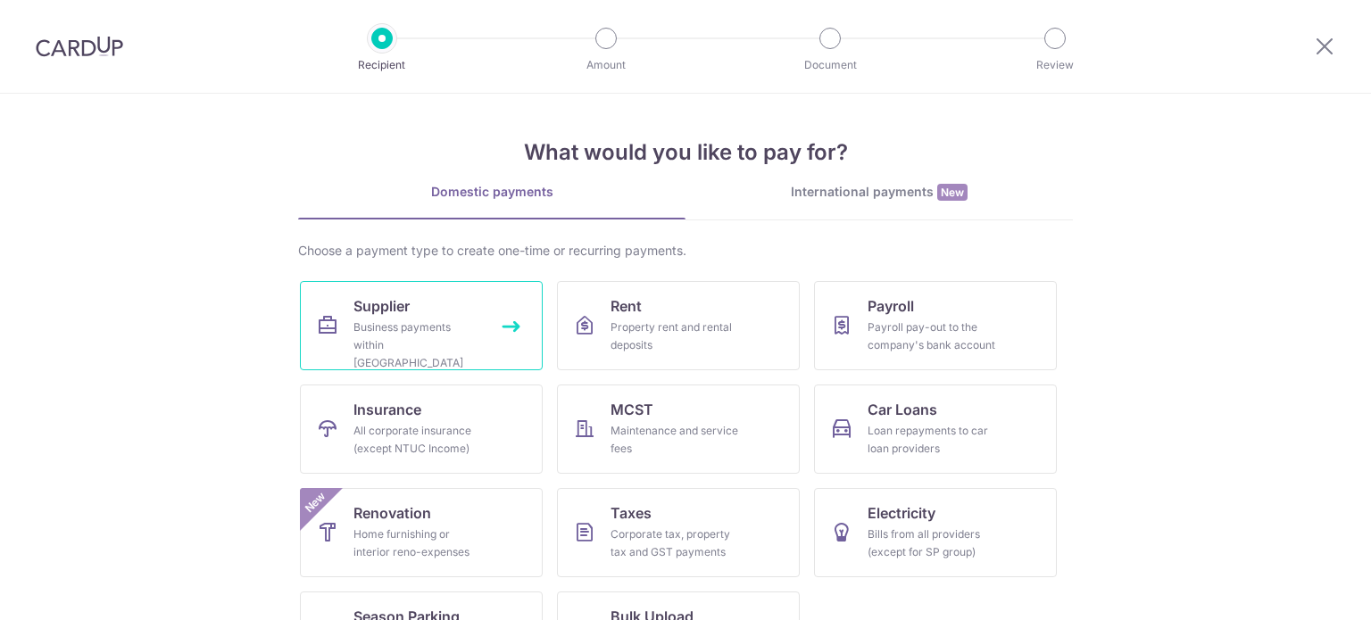
click at [472, 337] on div "Business payments within [GEOGRAPHIC_DATA]" at bounding box center [417, 346] width 128 height 54
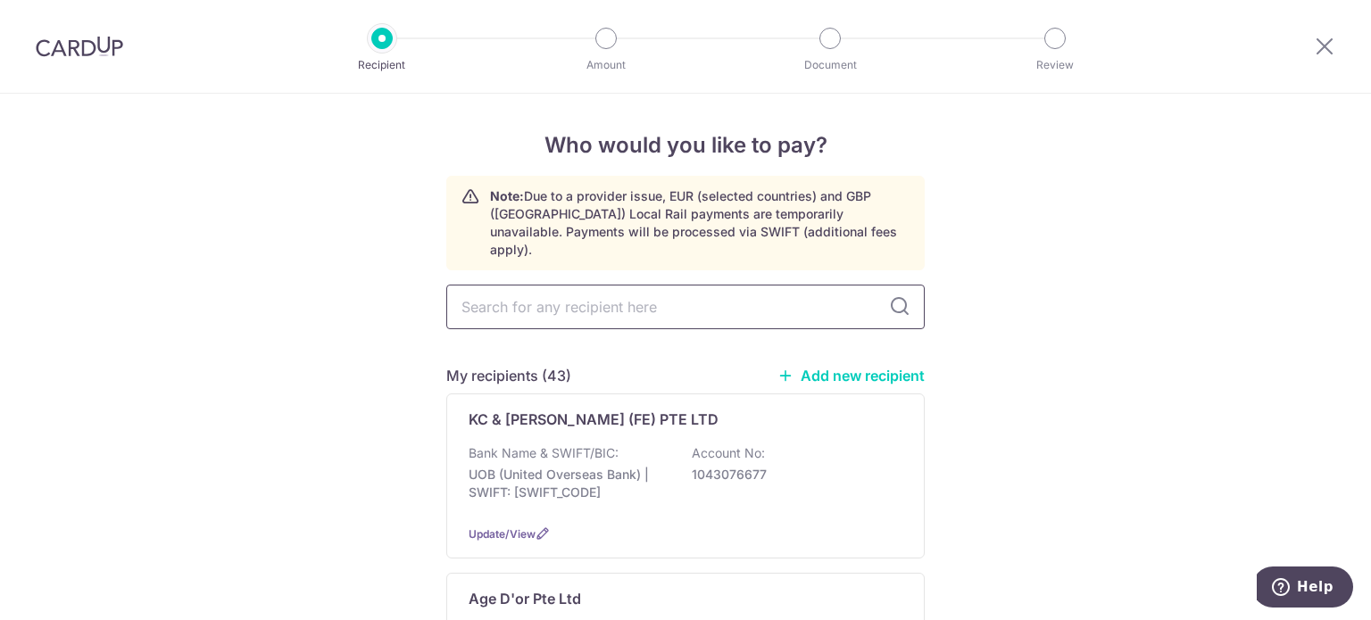
click at [534, 285] on input "text" at bounding box center [685, 307] width 478 height 45
type input "c"
type input "dch"
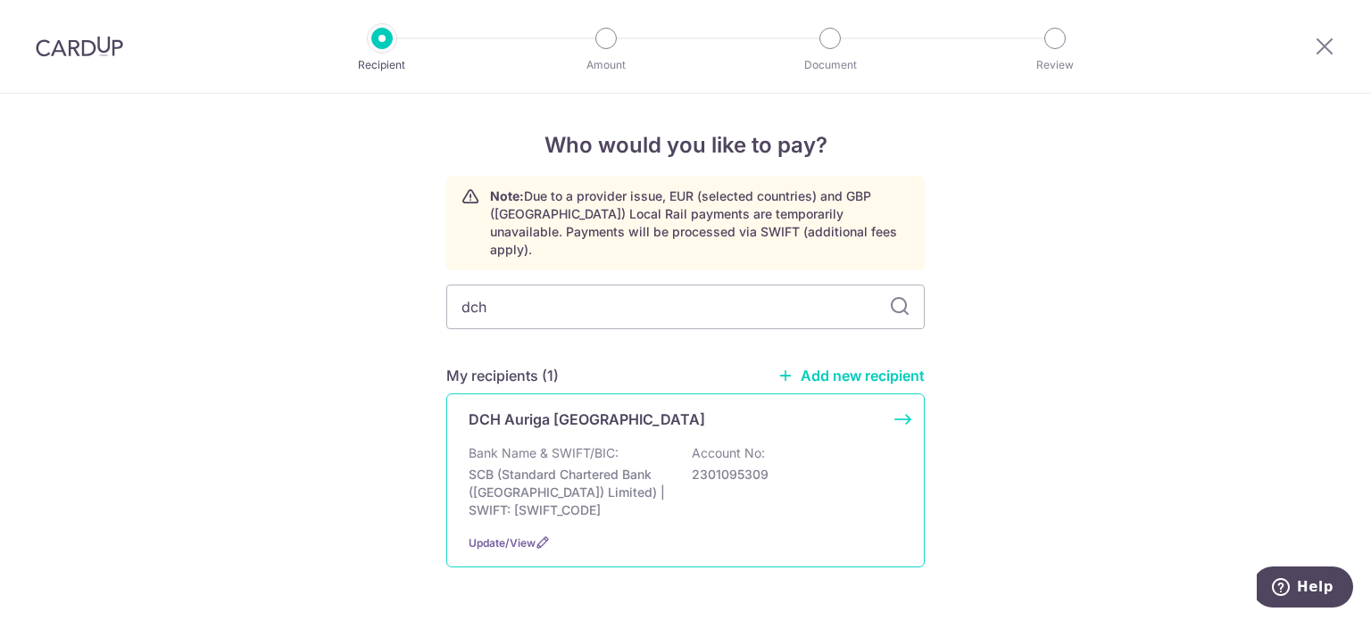
click at [678, 413] on div "DCH Auriga Singapore Bank Name & SWIFT/BIC: SCB (Standard Chartered Bank (Singa…" at bounding box center [685, 481] width 478 height 174
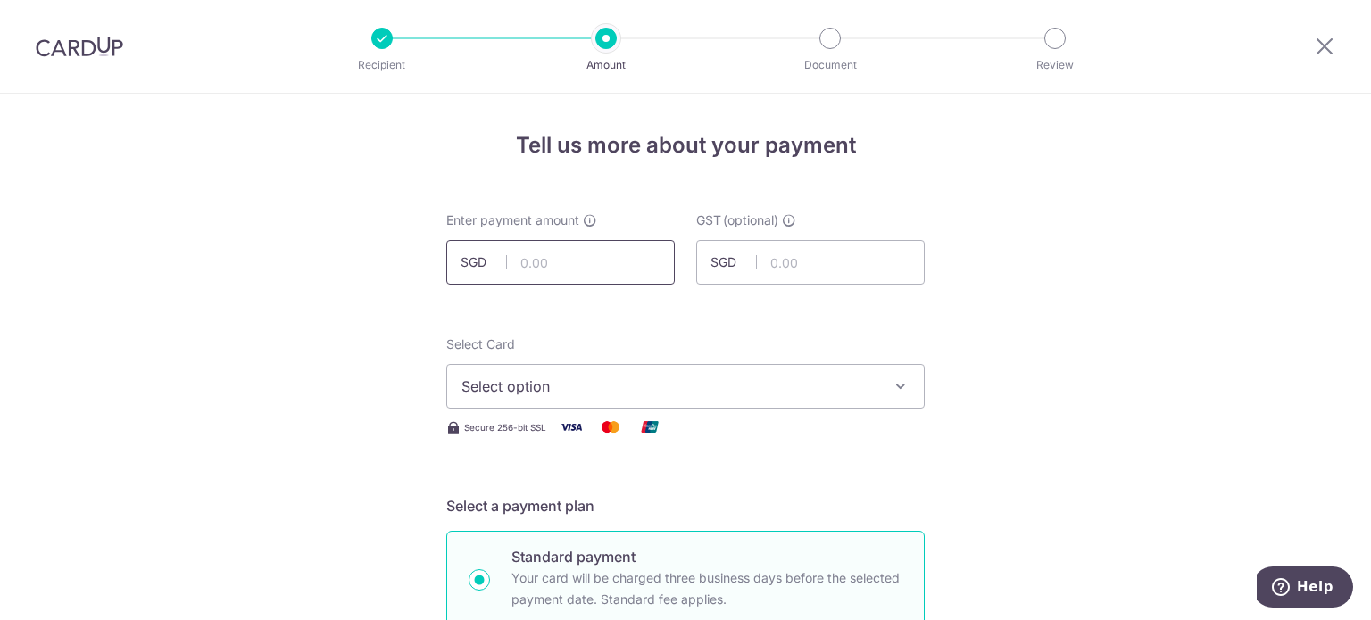
click at [634, 261] on input "text" at bounding box center [560, 262] width 228 height 45
type input "1,036.98"
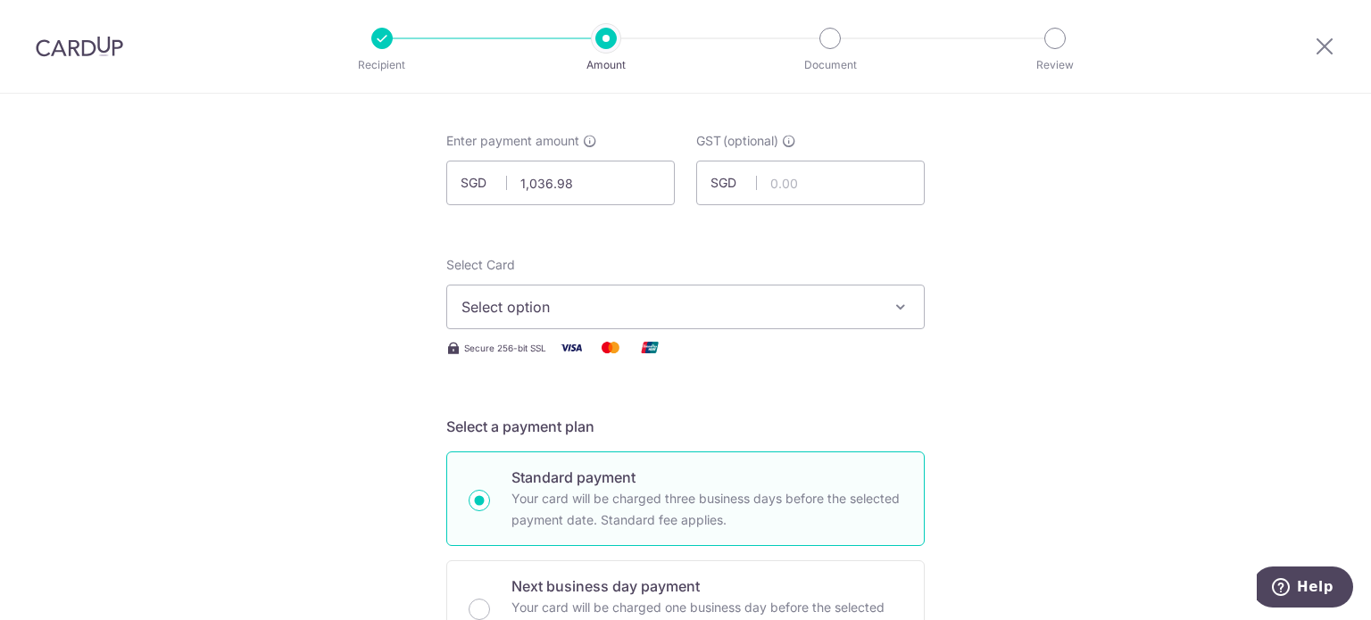
scroll to position [178, 0]
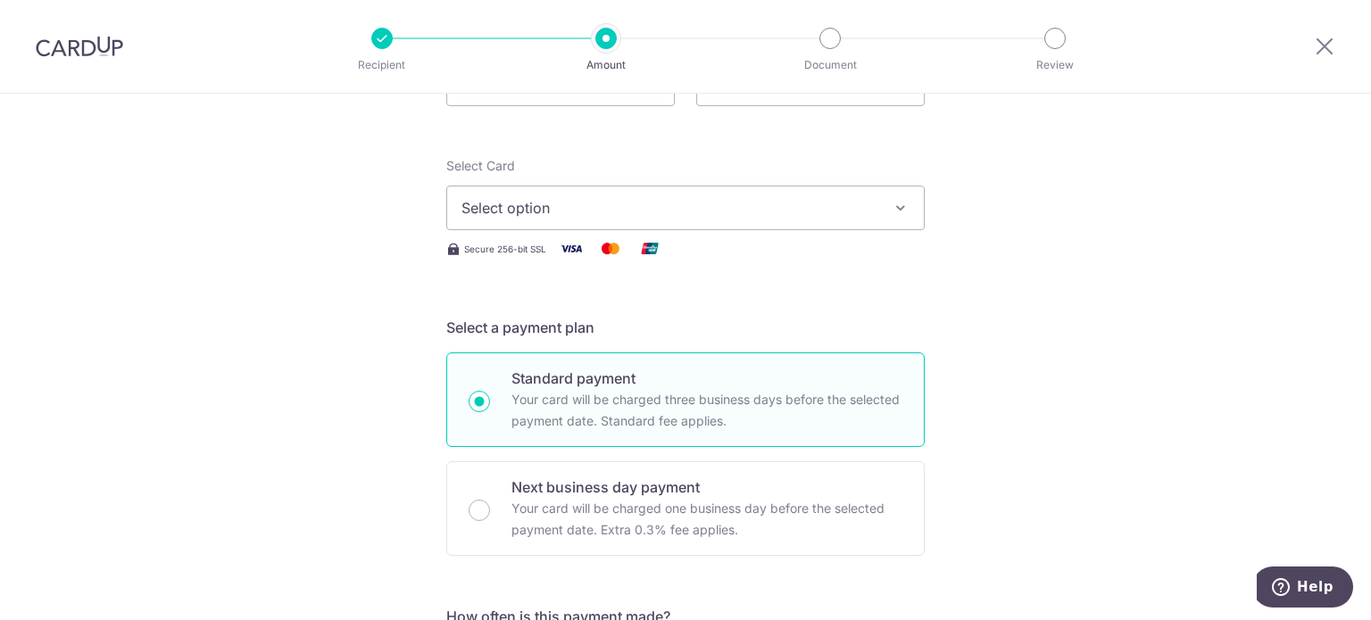
click at [703, 214] on span "Select option" at bounding box center [669, 207] width 416 height 21
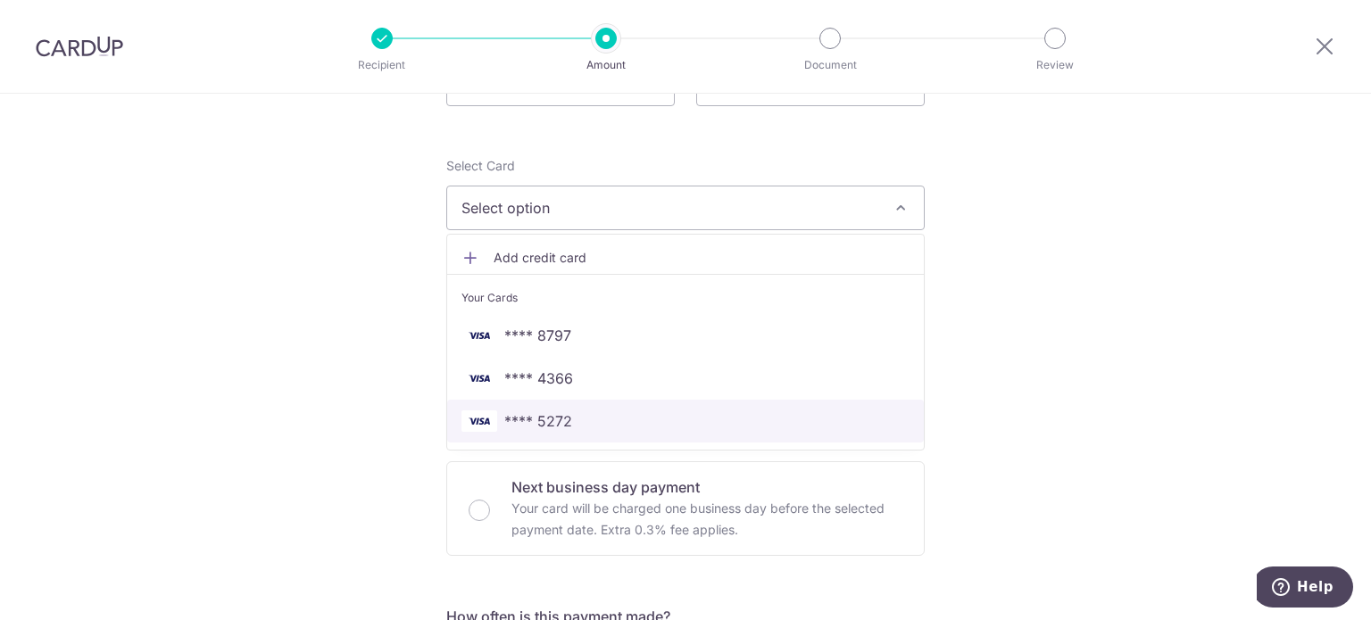
click at [615, 420] on span "**** 5272" at bounding box center [685, 420] width 448 height 21
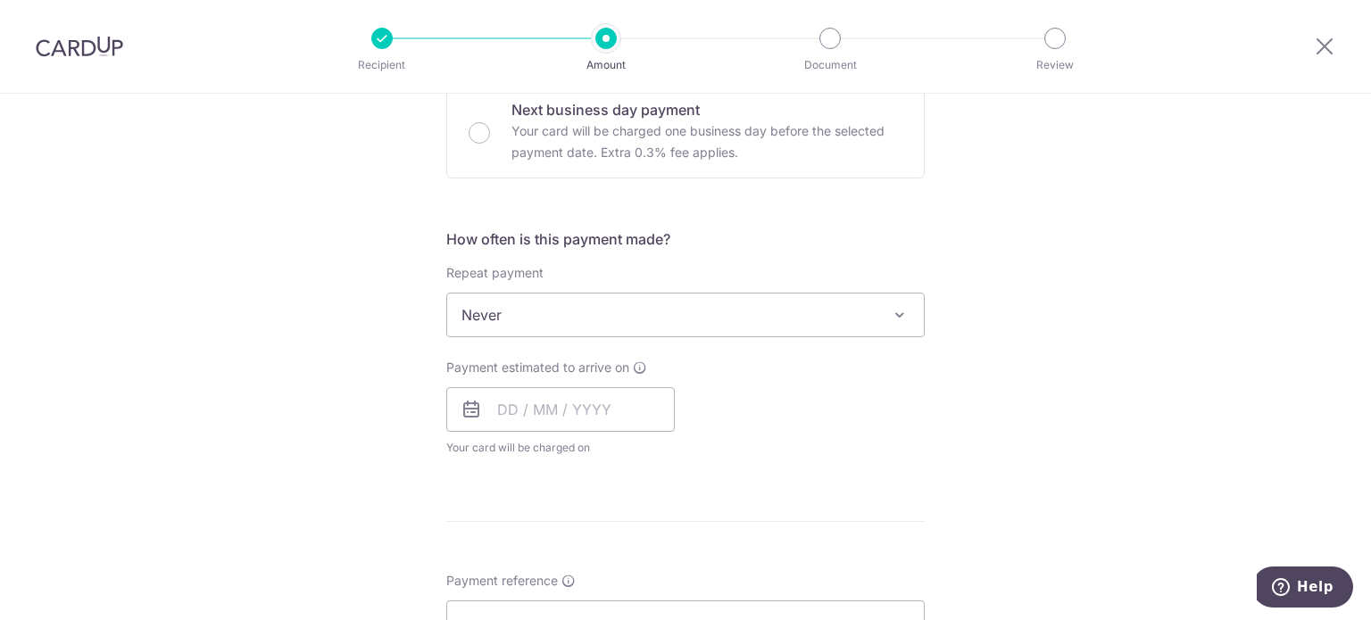
scroll to position [803, 0]
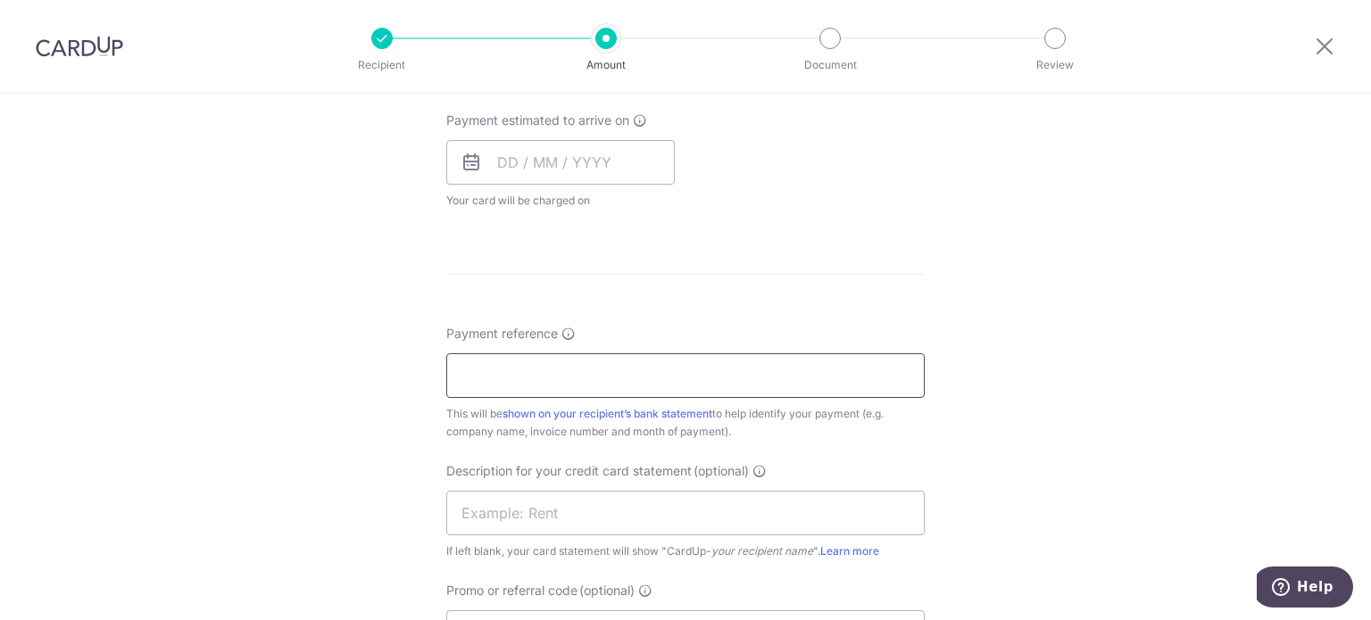
click at [573, 368] on input "Payment reference" at bounding box center [685, 375] width 478 height 45
click at [556, 156] on input "text" at bounding box center [560, 162] width 228 height 45
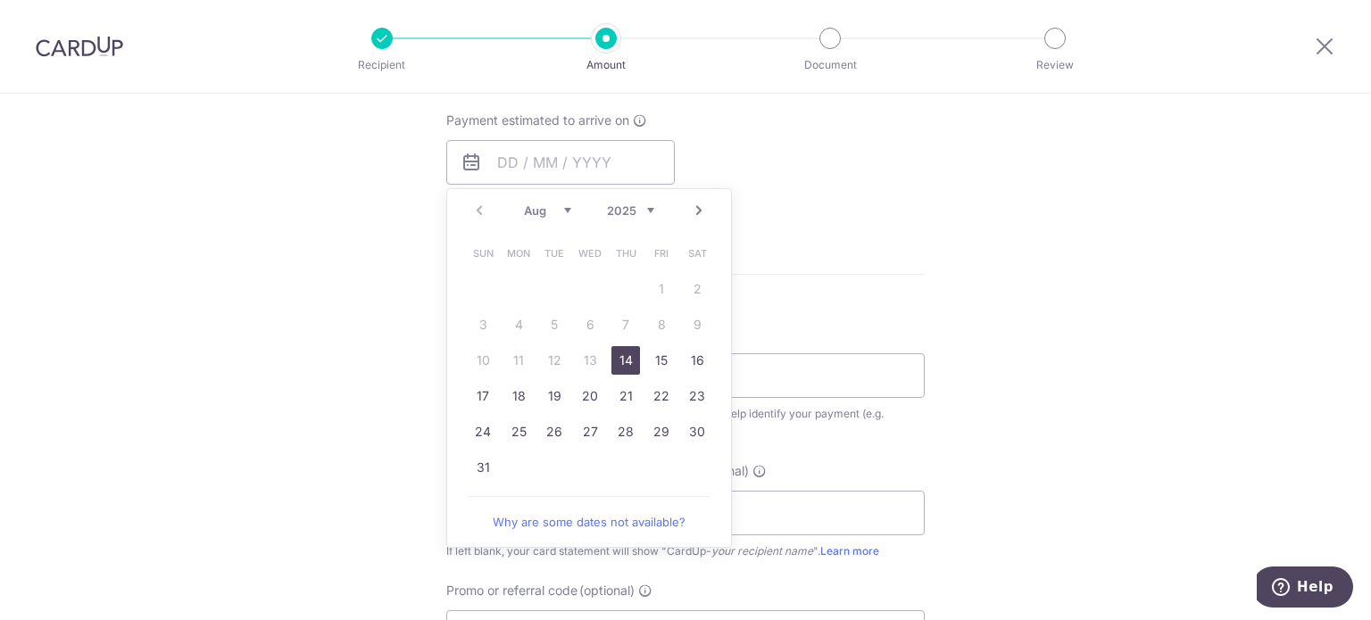
click at [621, 367] on link "14" at bounding box center [625, 360] width 29 height 29
type input "14/08/2025"
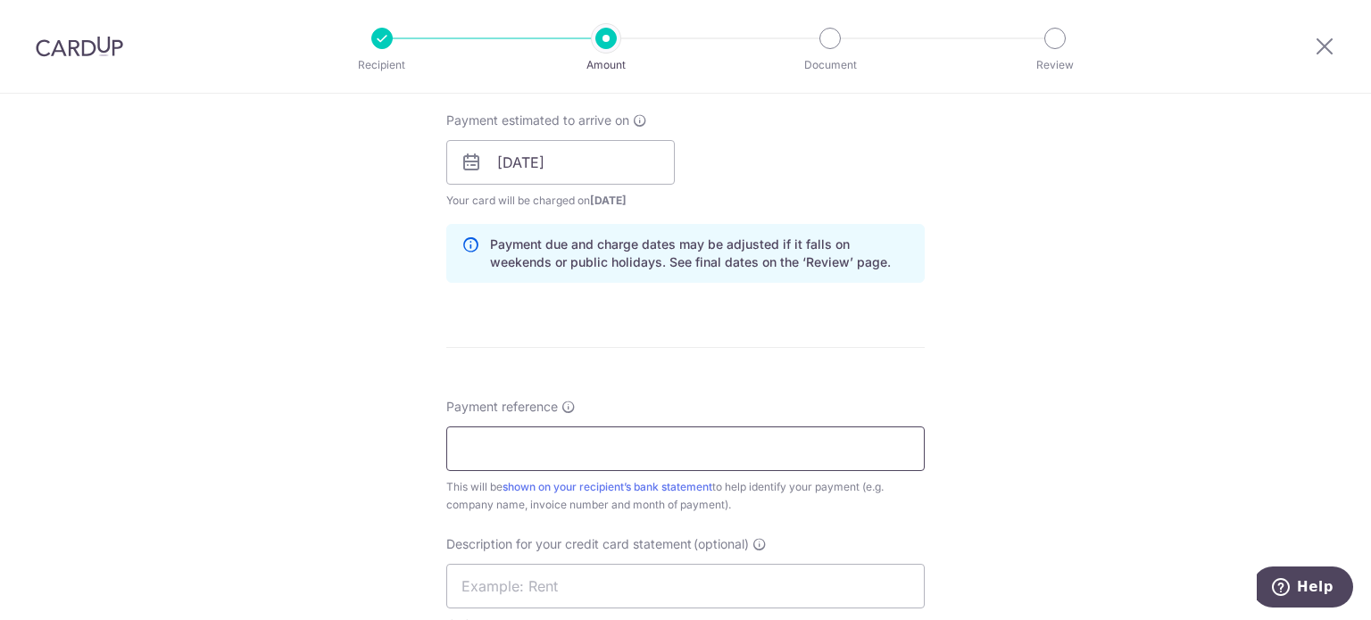
click at [675, 440] on input "Payment reference" at bounding box center [685, 449] width 478 height 45
click at [781, 451] on input "Payment reference" at bounding box center [685, 449] width 478 height 45
click at [543, 450] on input "DCH SOA Jun 25 Kin Vet" at bounding box center [685, 449] width 478 height 45
drag, startPoint x: 671, startPoint y: 443, endPoint x: 256, endPoint y: 443, distance: 414.9
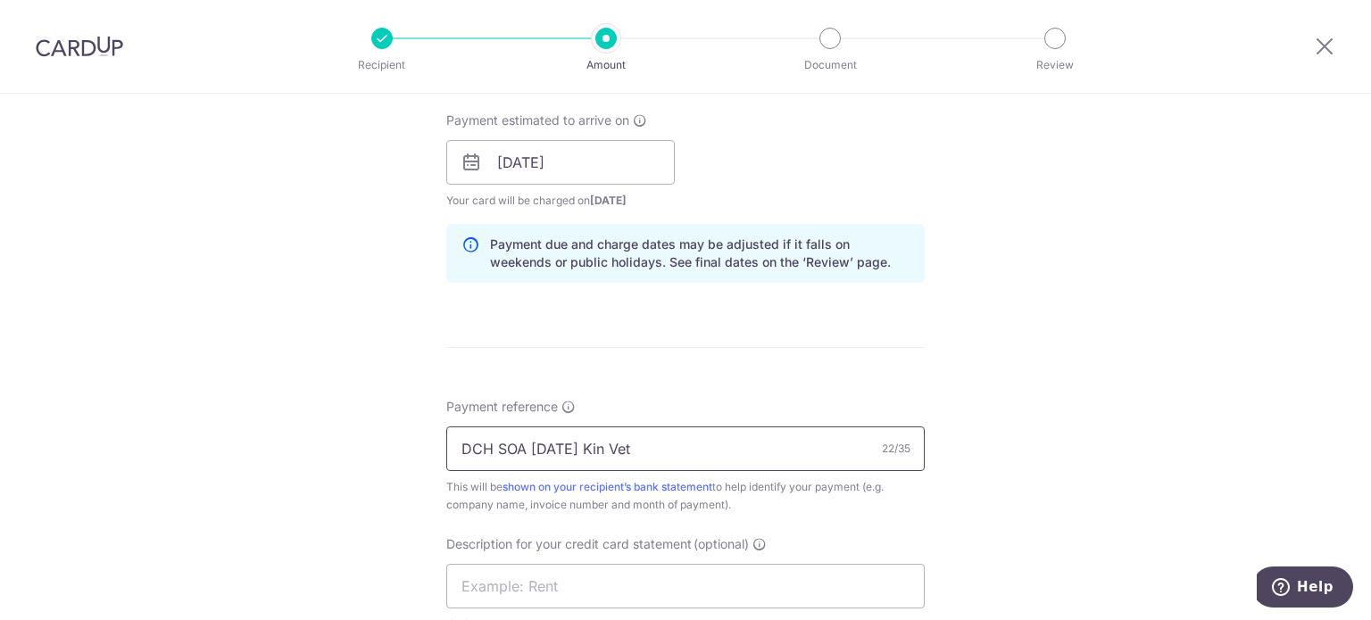
click at [256, 443] on div "Tell us more about your payment Enter payment amount SGD 1,036.98 1036.98 GST (…" at bounding box center [685, 194] width 1371 height 1807
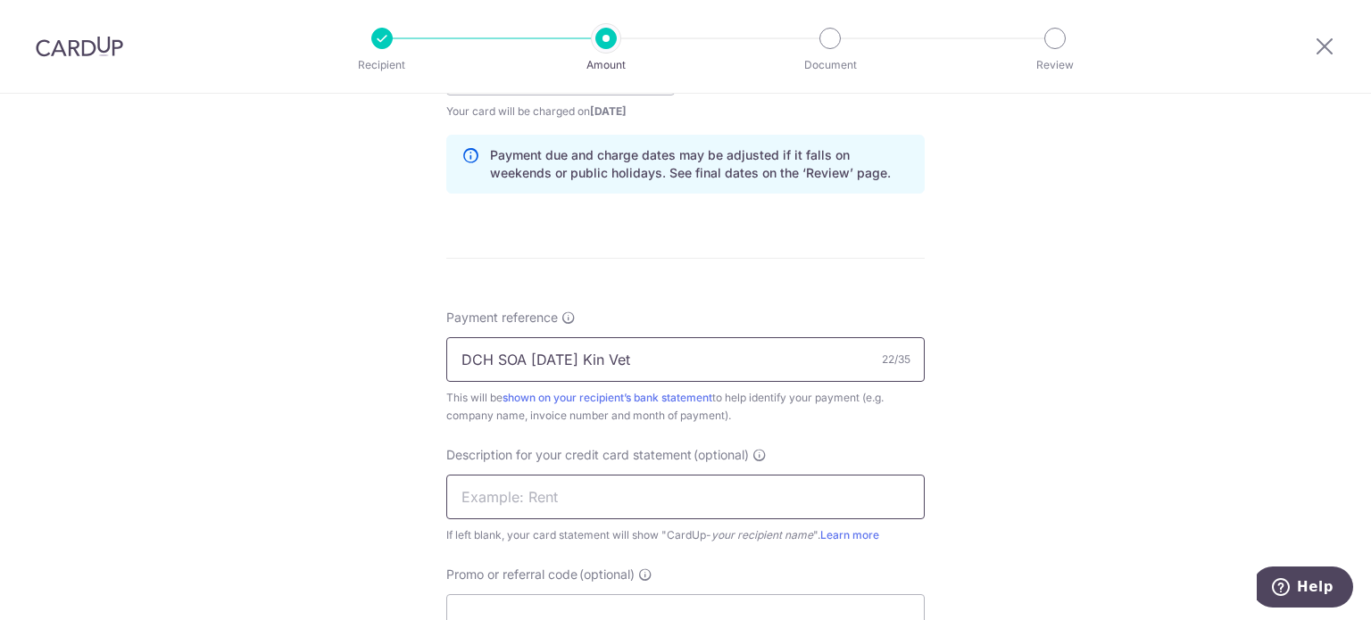
type input "DCH SOA Jul 25 Kin Vet"
click at [533, 495] on input "text" at bounding box center [685, 497] width 478 height 45
paste input "DCH SOA Jul 25"
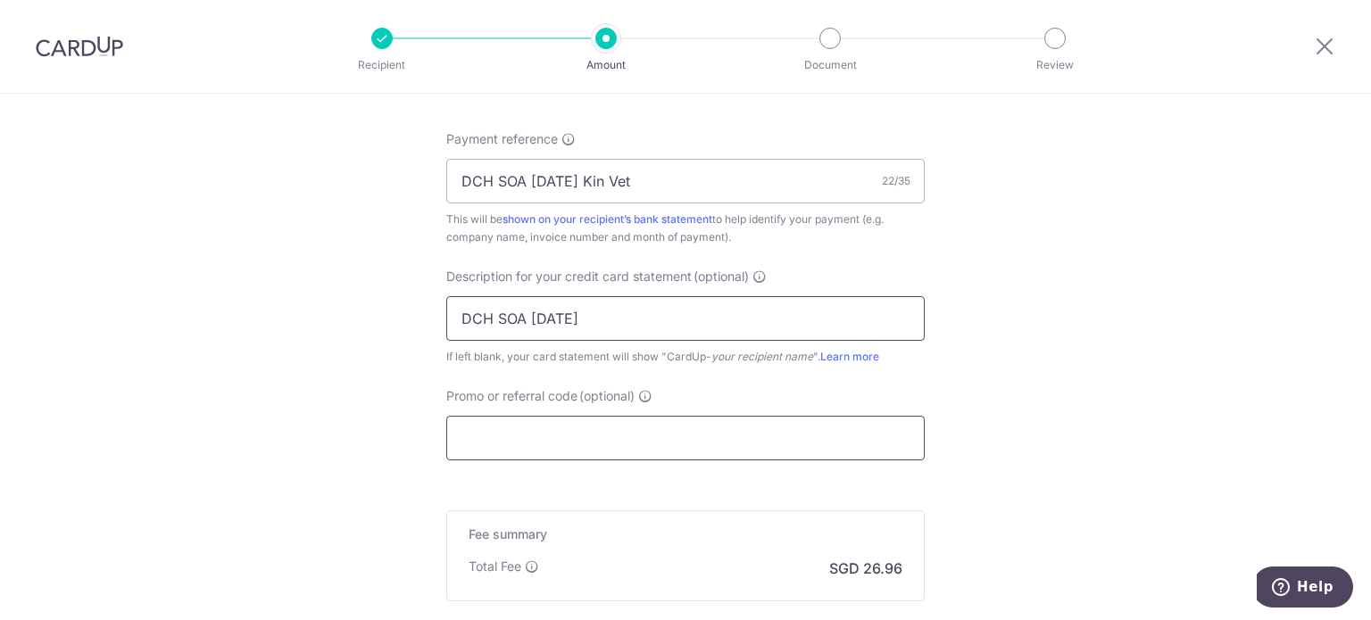
type input "DCH SOA Jul 25"
click at [568, 442] on input "Promo or referral code (optional)" at bounding box center [685, 438] width 478 height 45
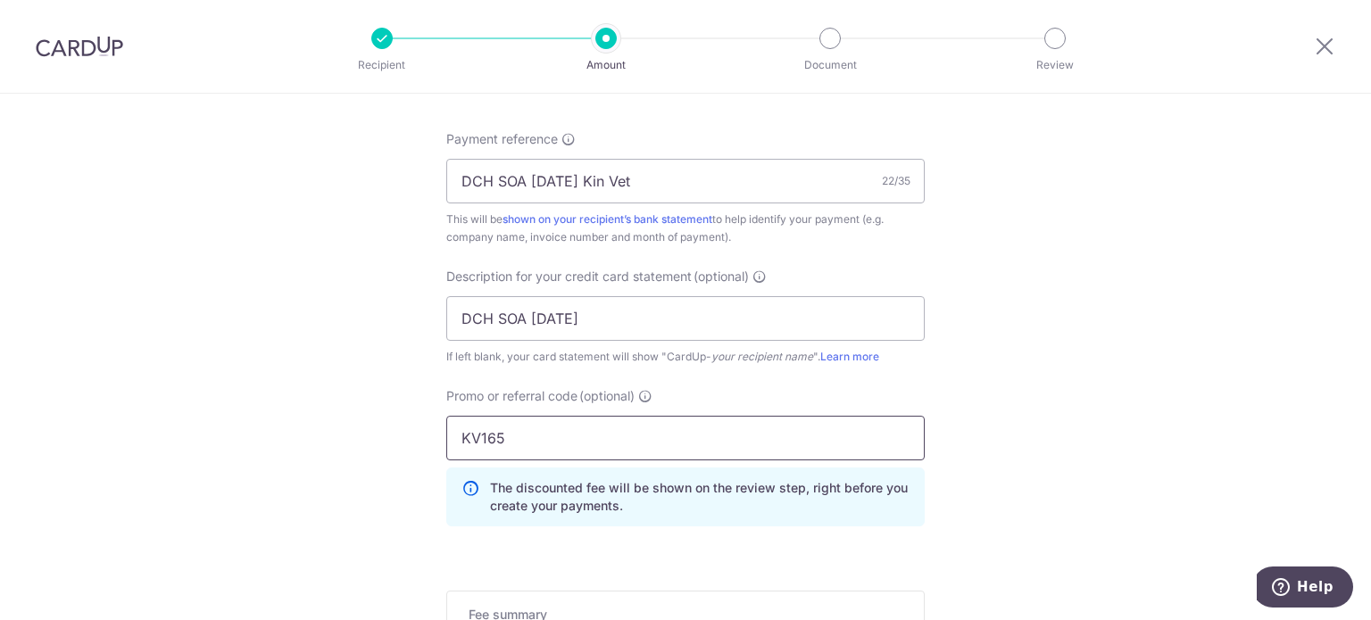
type input "KV165"
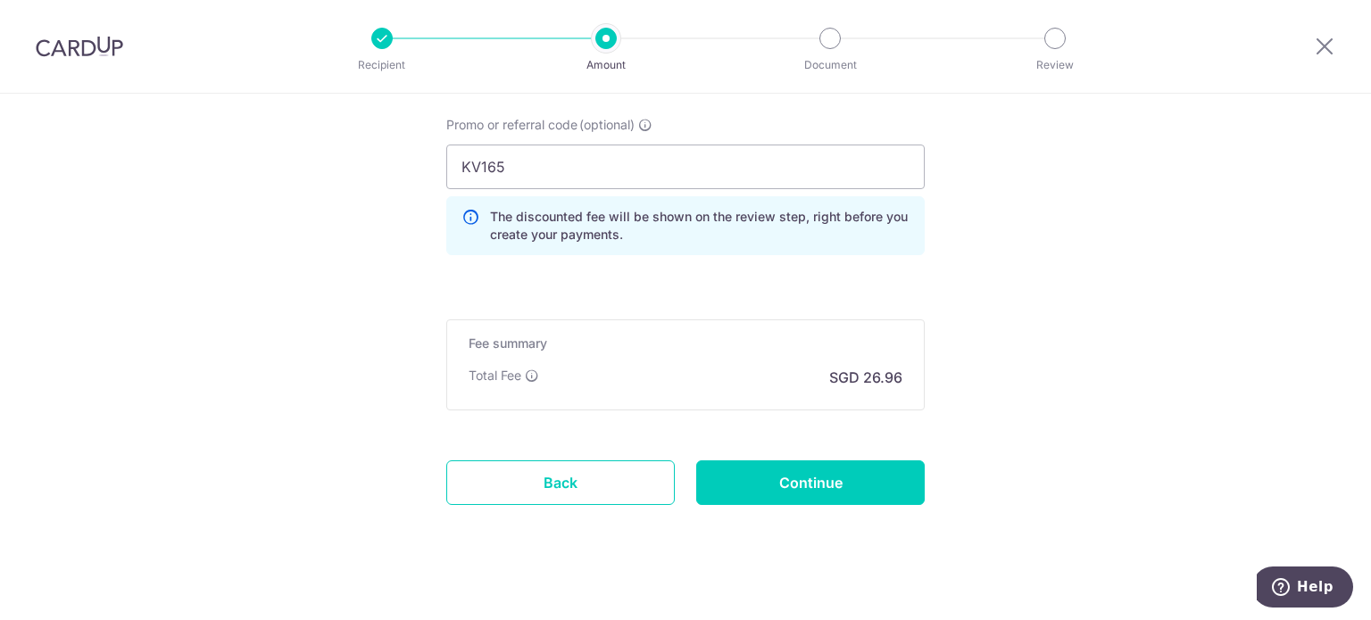
scroll to position [1357, 0]
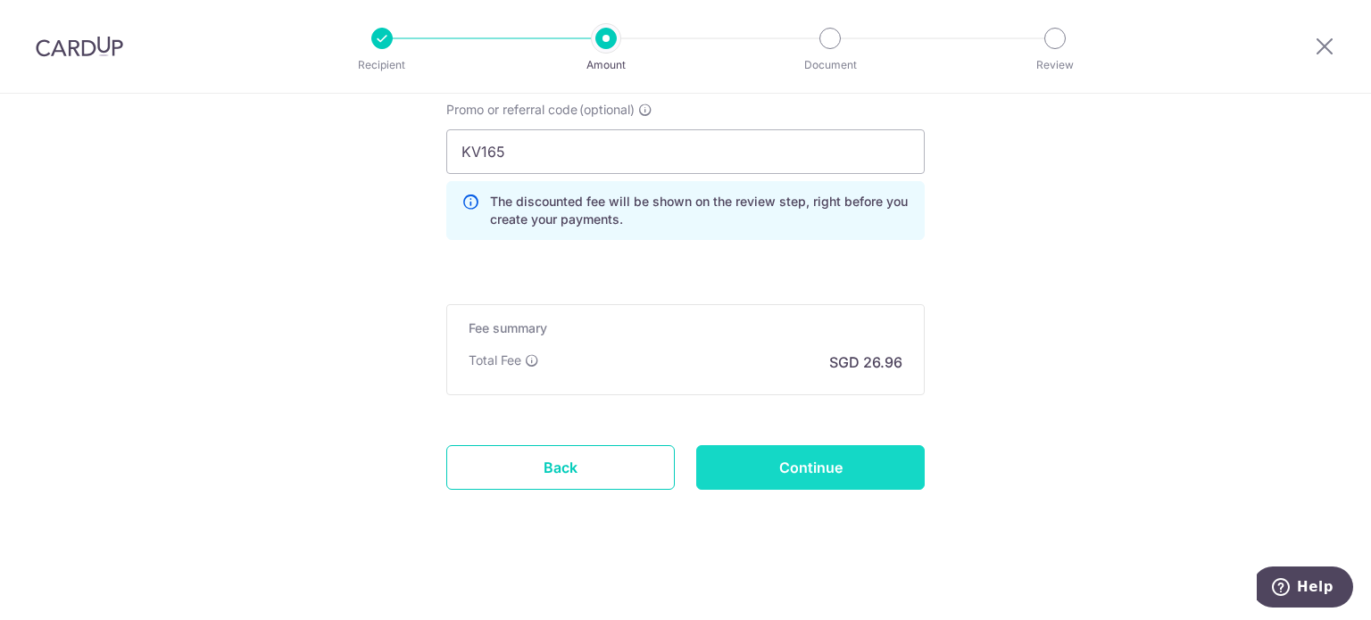
click at [725, 455] on input "Continue" at bounding box center [810, 467] width 228 height 45
type input "Create Schedule"
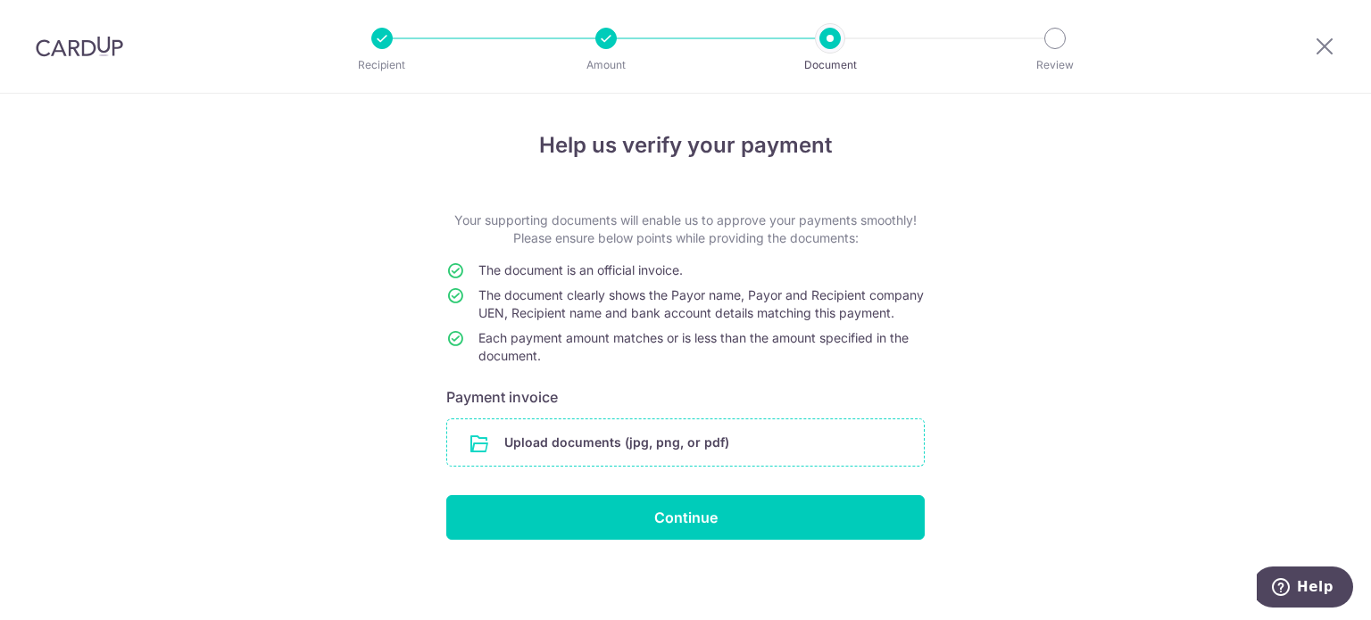
click at [651, 446] on input "file" at bounding box center [685, 442] width 476 height 46
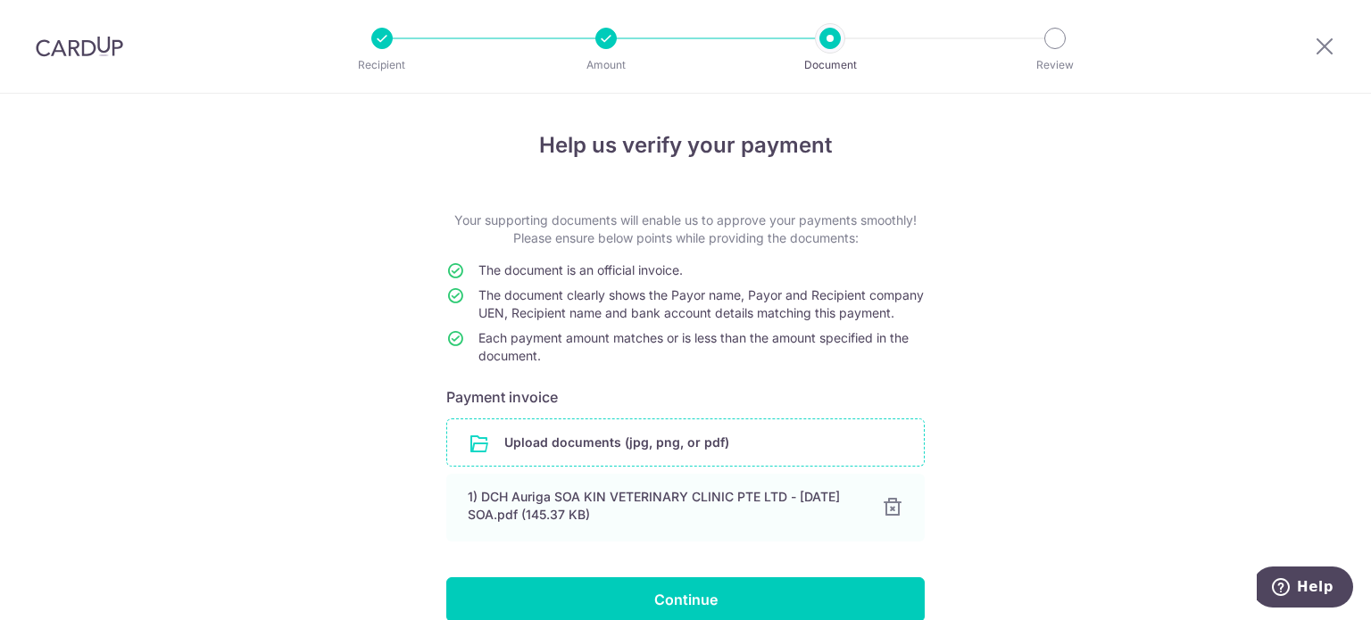
click at [588, 465] on input "file" at bounding box center [685, 442] width 476 height 46
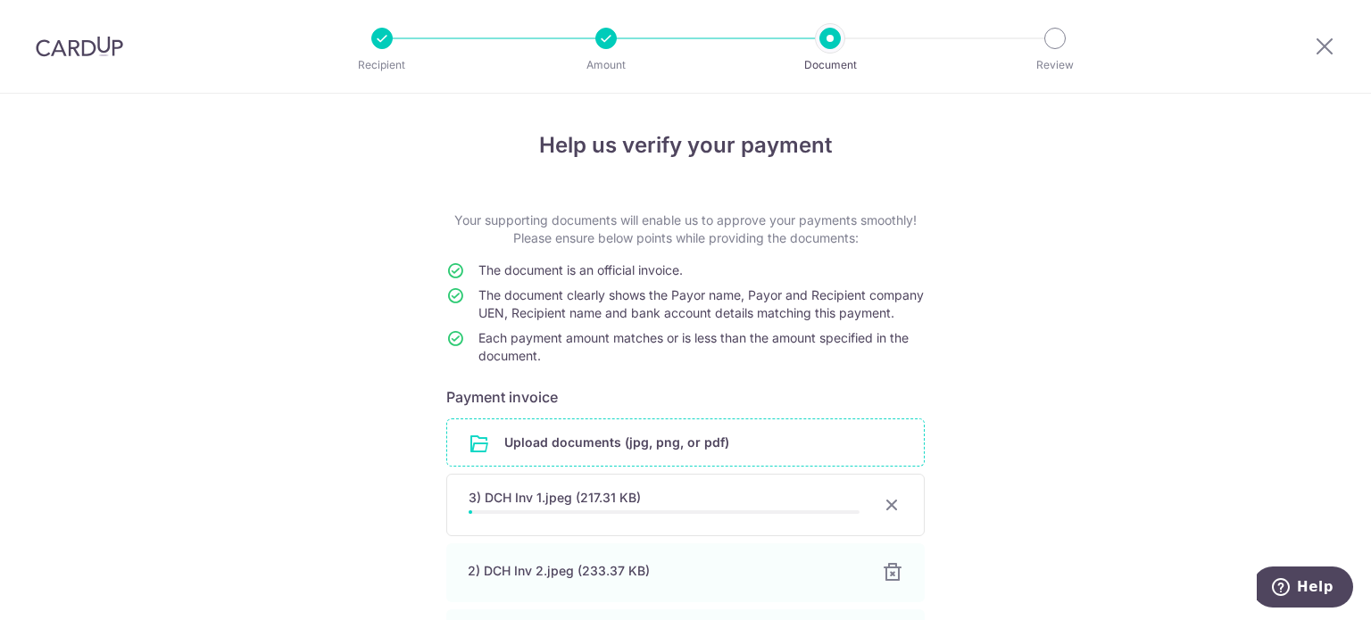
click at [1106, 326] on div "Help us verify your payment Your supporting documents will enable us to approve…" at bounding box center [685, 468] width 1371 height 748
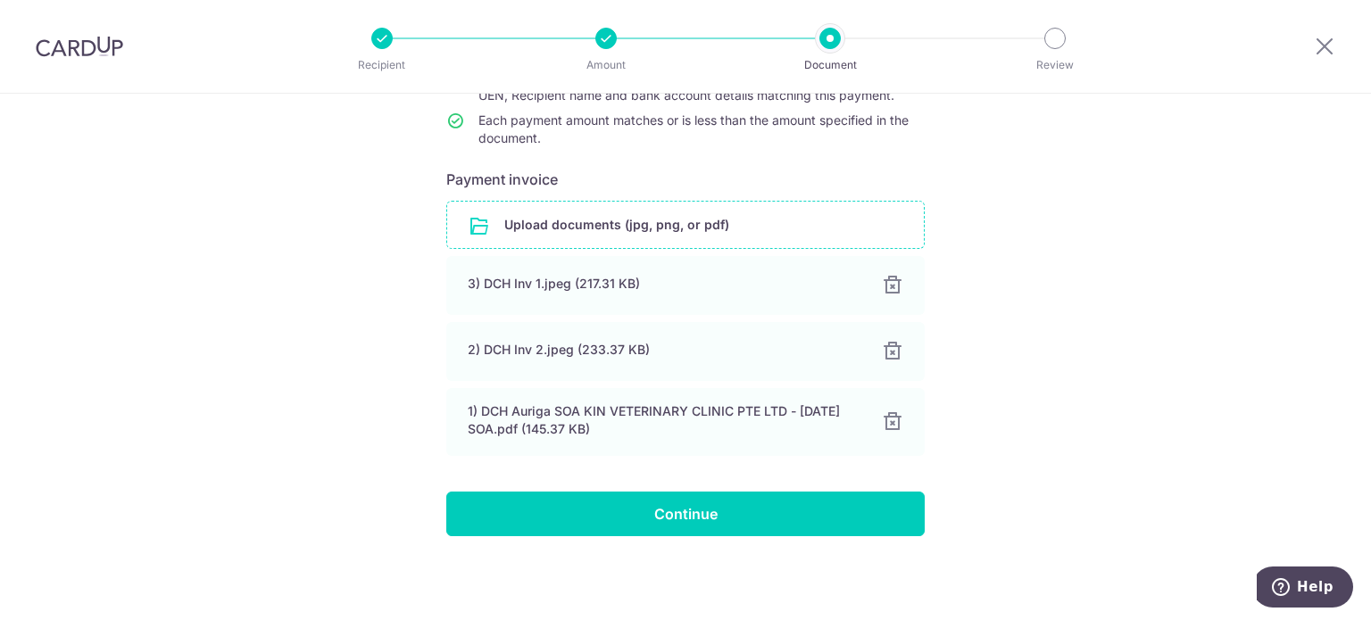
scroll to position [235, 0]
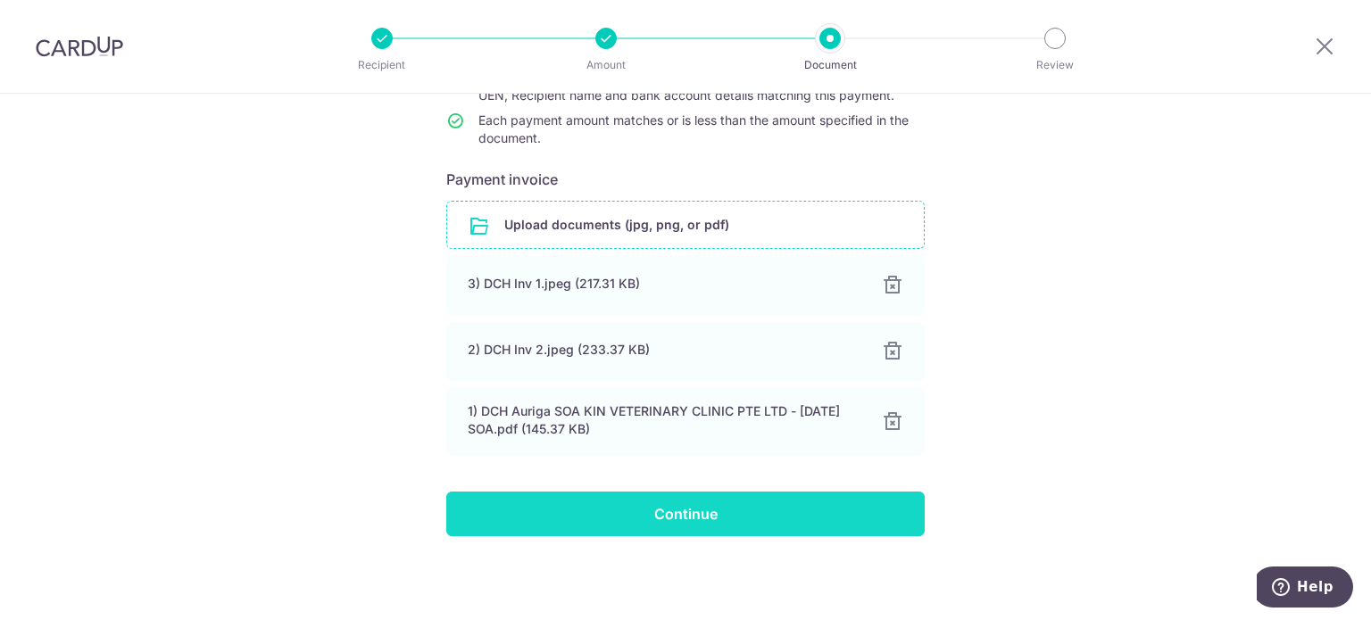
click at [732, 510] on input "Continue" at bounding box center [685, 514] width 478 height 45
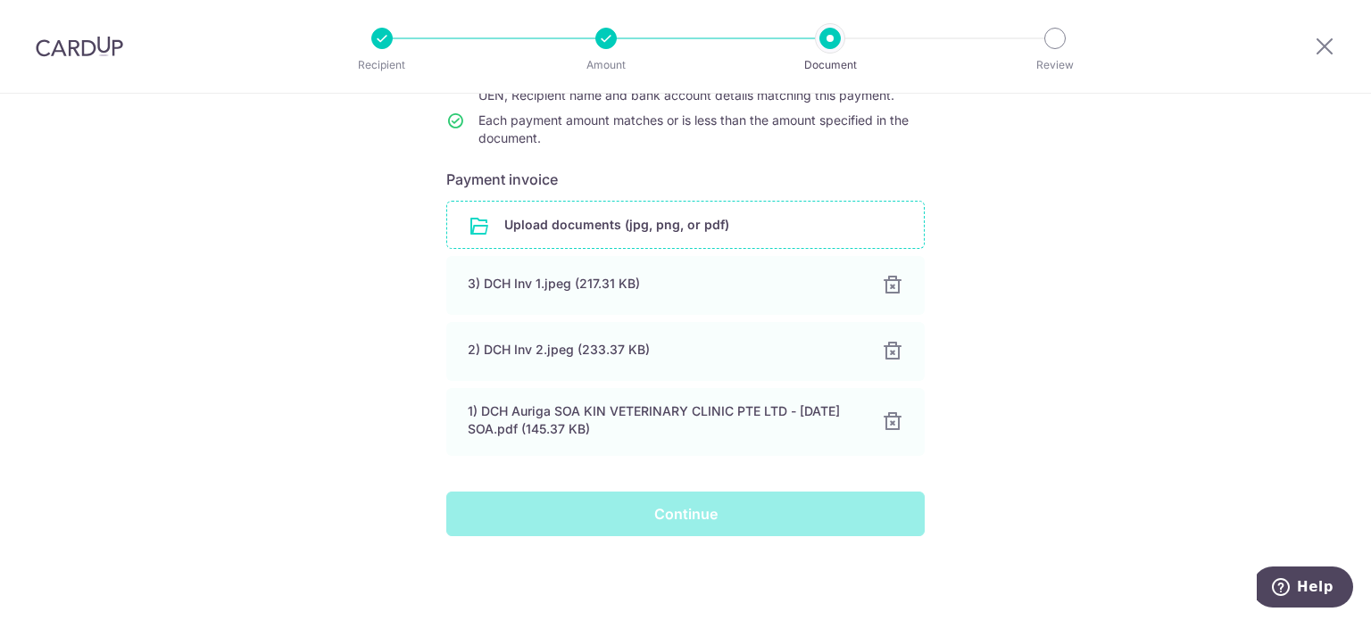
click at [704, 529] on div "Continue" at bounding box center [685, 514] width 500 height 45
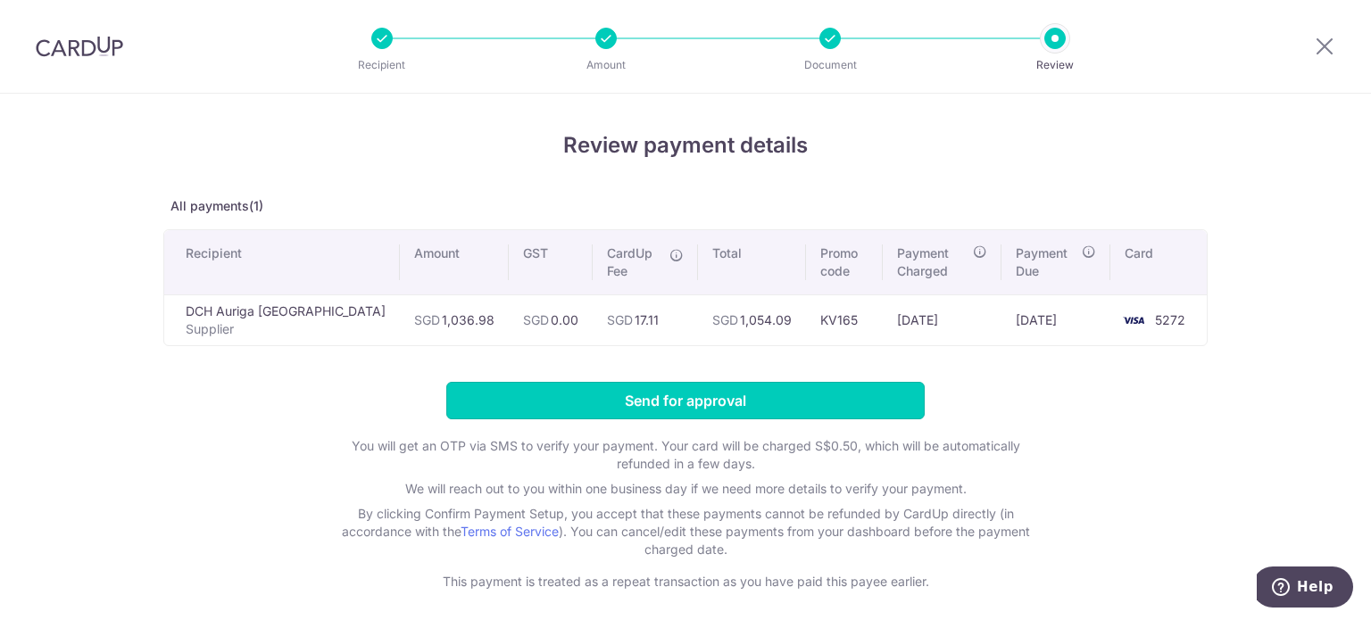
click at [682, 409] on input "Send for approval" at bounding box center [685, 400] width 478 height 37
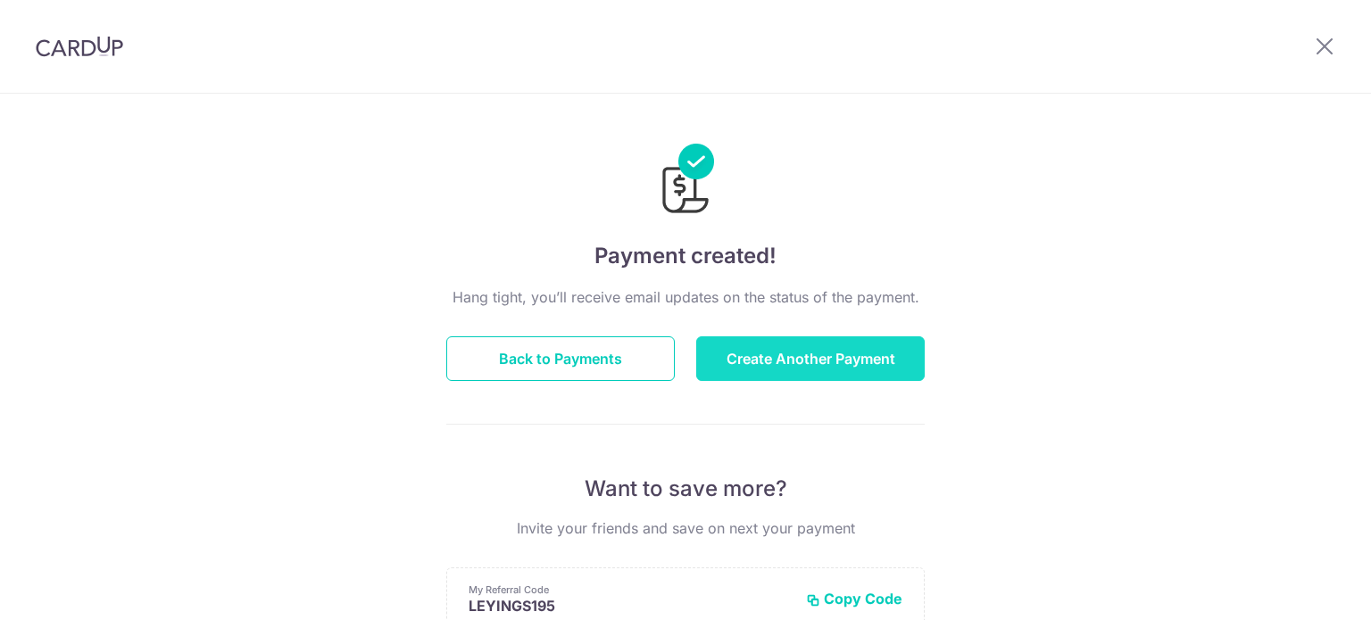
click at [828, 368] on button "Create Another Payment" at bounding box center [810, 358] width 228 height 45
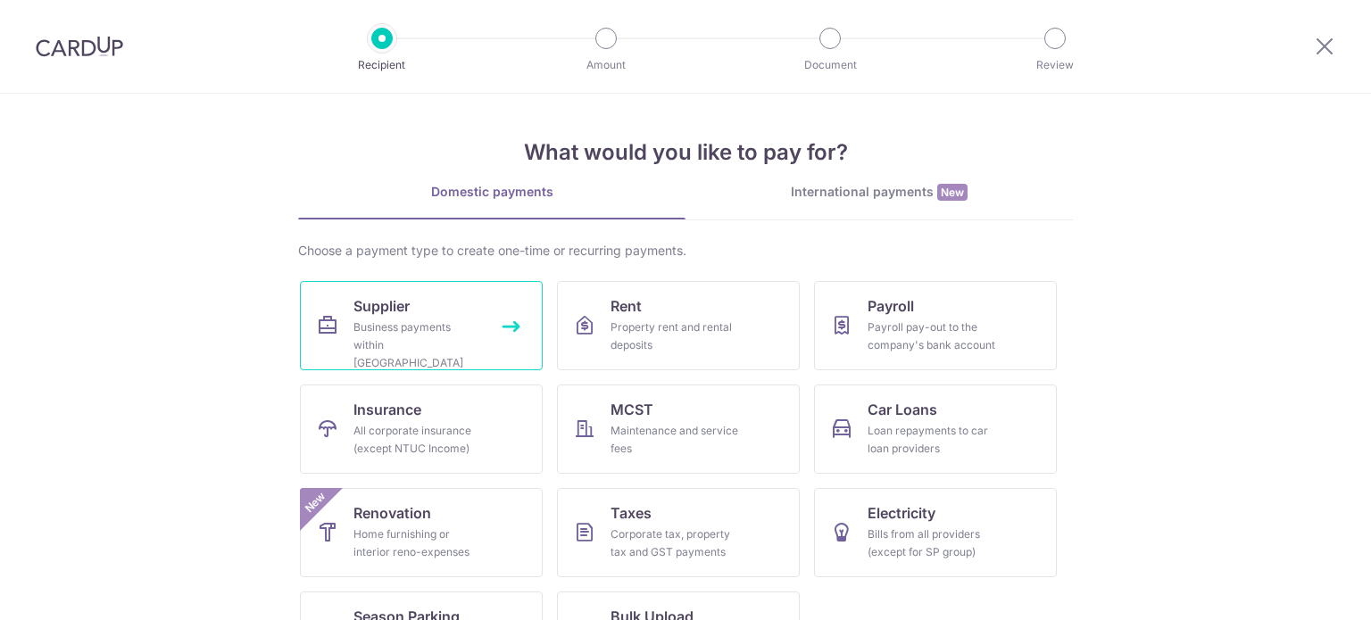
click at [453, 332] on div "Business payments within Singapore" at bounding box center [417, 346] width 128 height 54
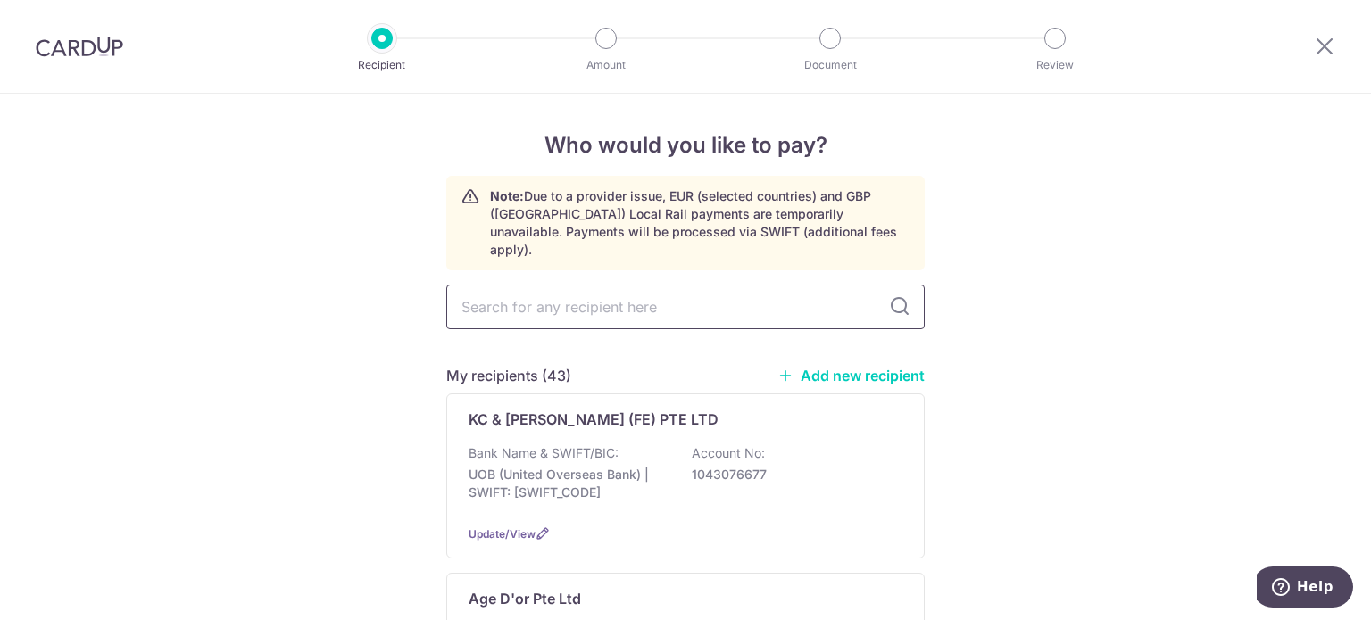
click at [524, 293] on input "text" at bounding box center [685, 307] width 478 height 45
type input "nord"
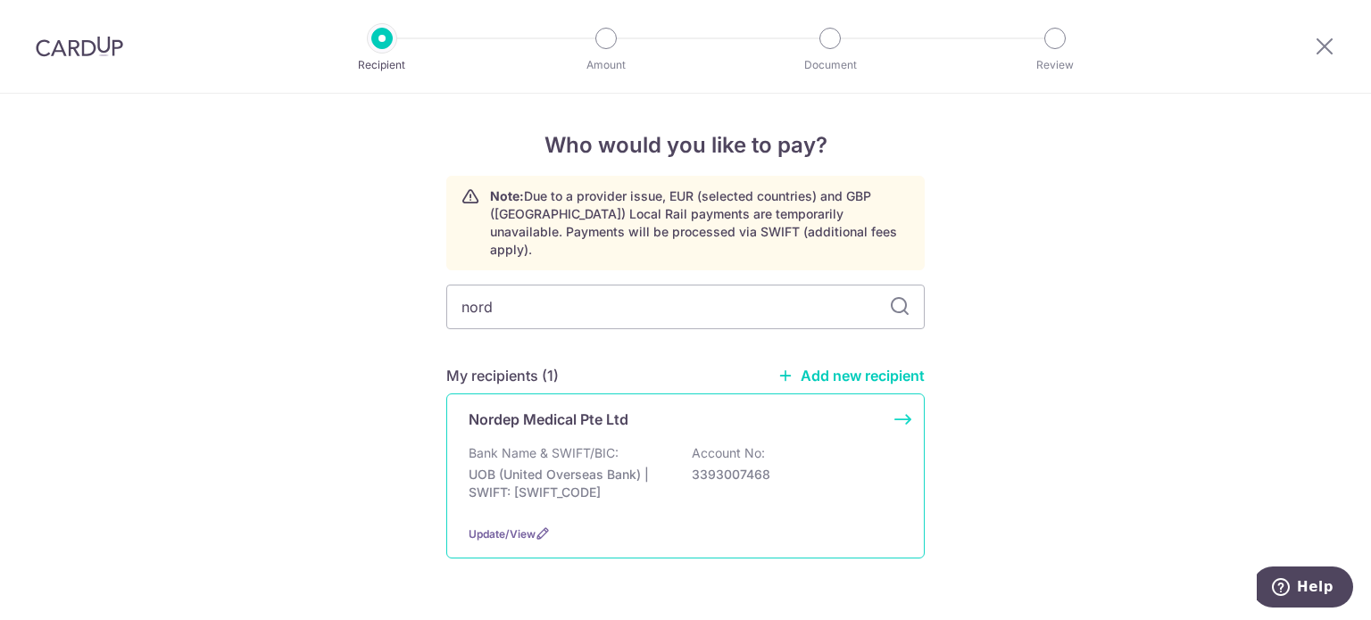
click at [700, 409] on div "Nordep Medical Pte Ltd" at bounding box center [674, 419] width 412 height 21
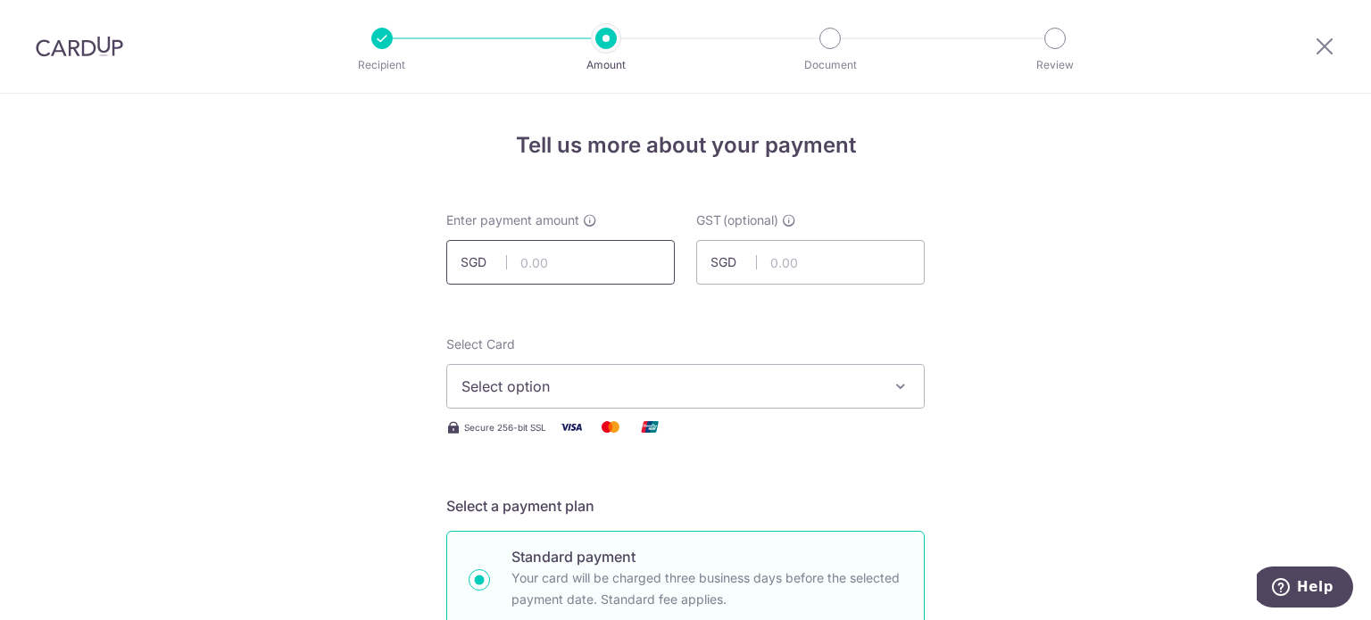
click at [573, 263] on input "text" at bounding box center [560, 262] width 228 height 45
type input "1,196.82"
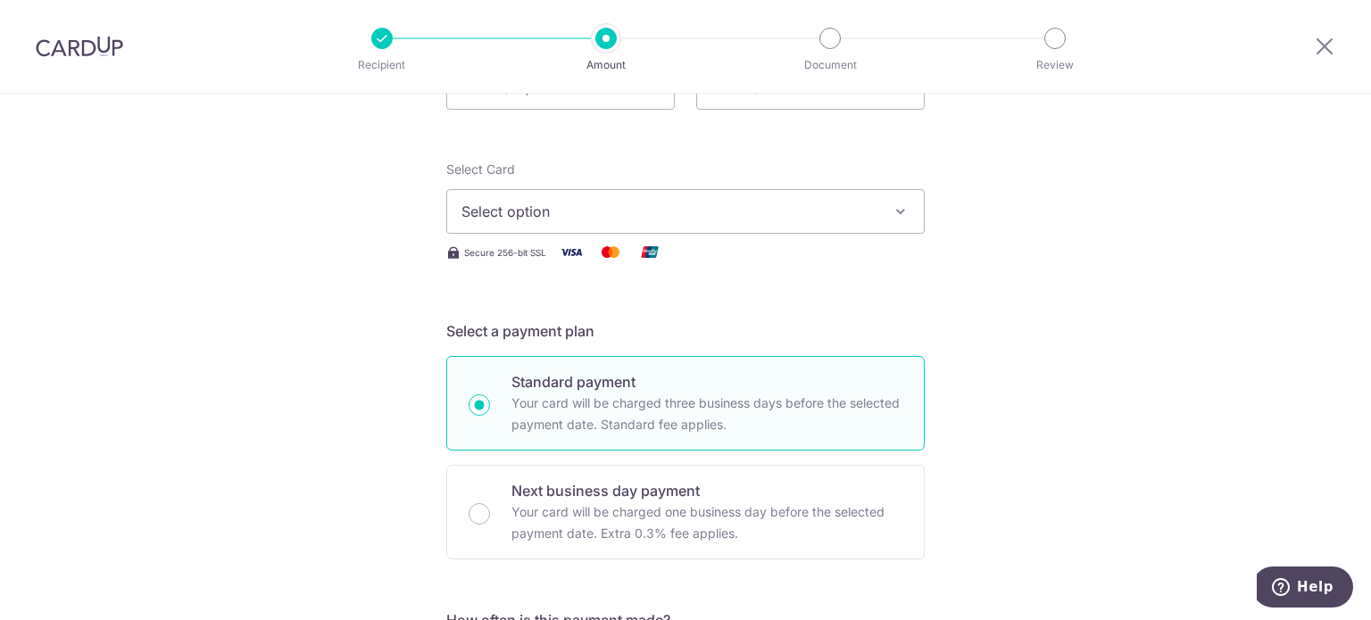
scroll to position [178, 0]
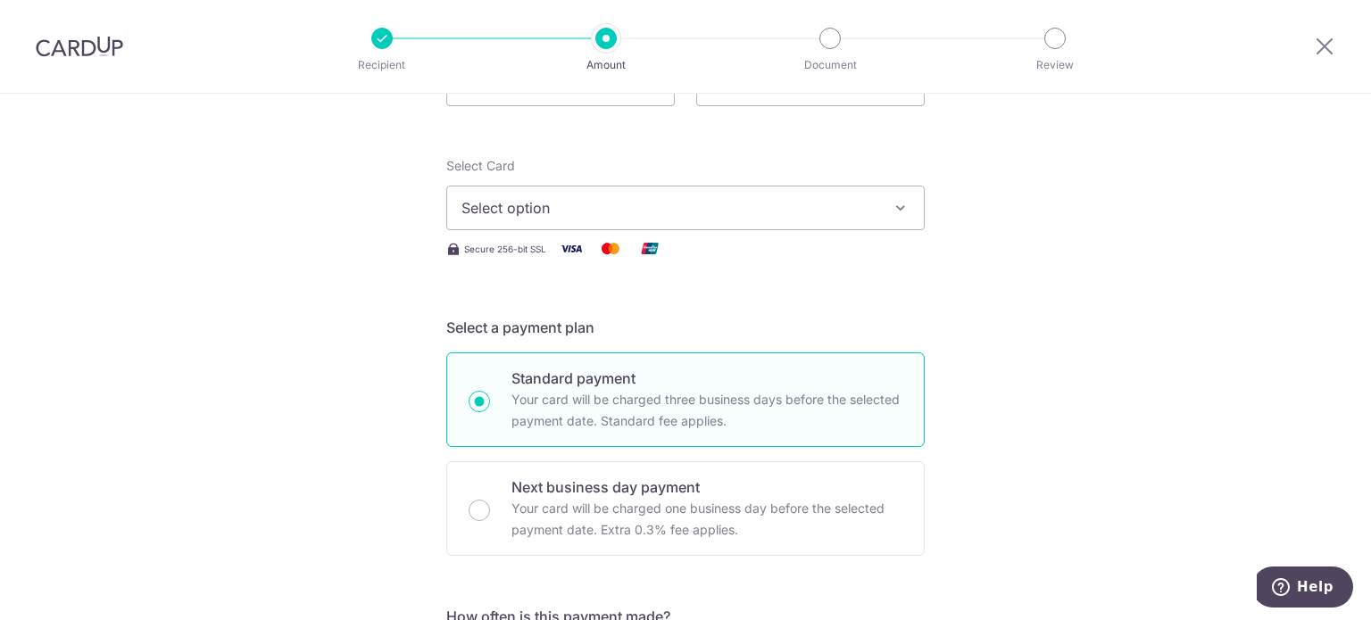
click at [596, 188] on button "Select option" at bounding box center [685, 208] width 478 height 45
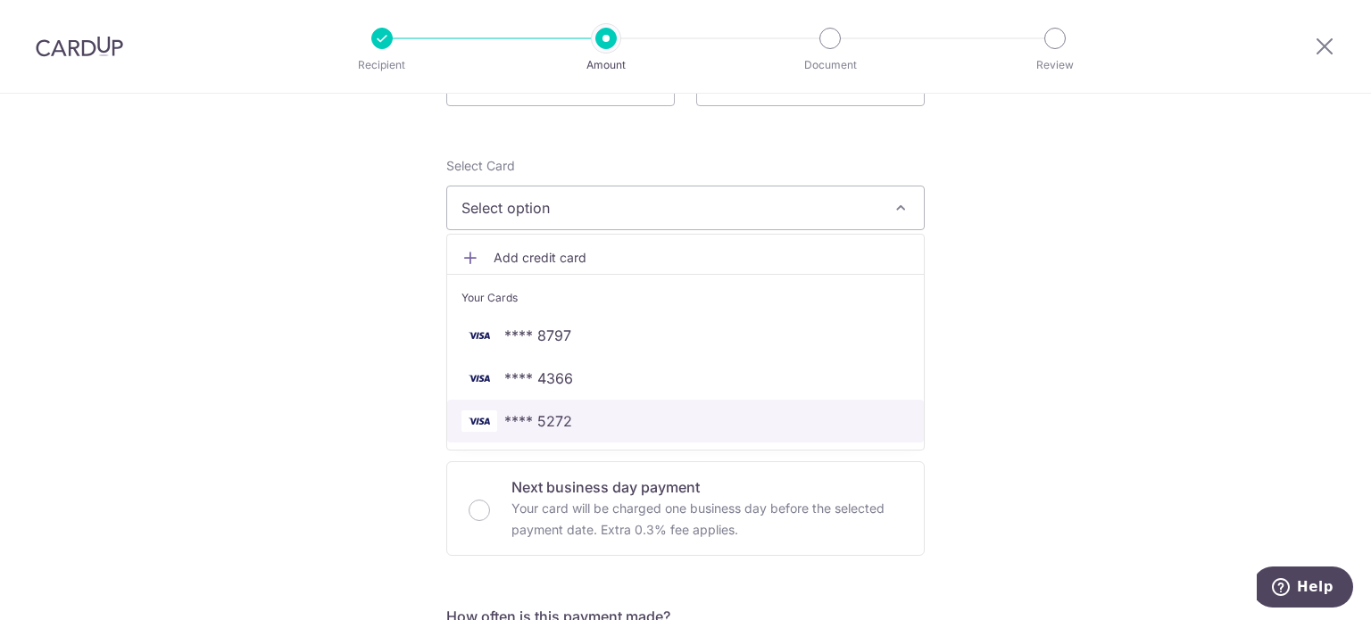
click at [555, 402] on link "**** 5272" at bounding box center [685, 421] width 476 height 43
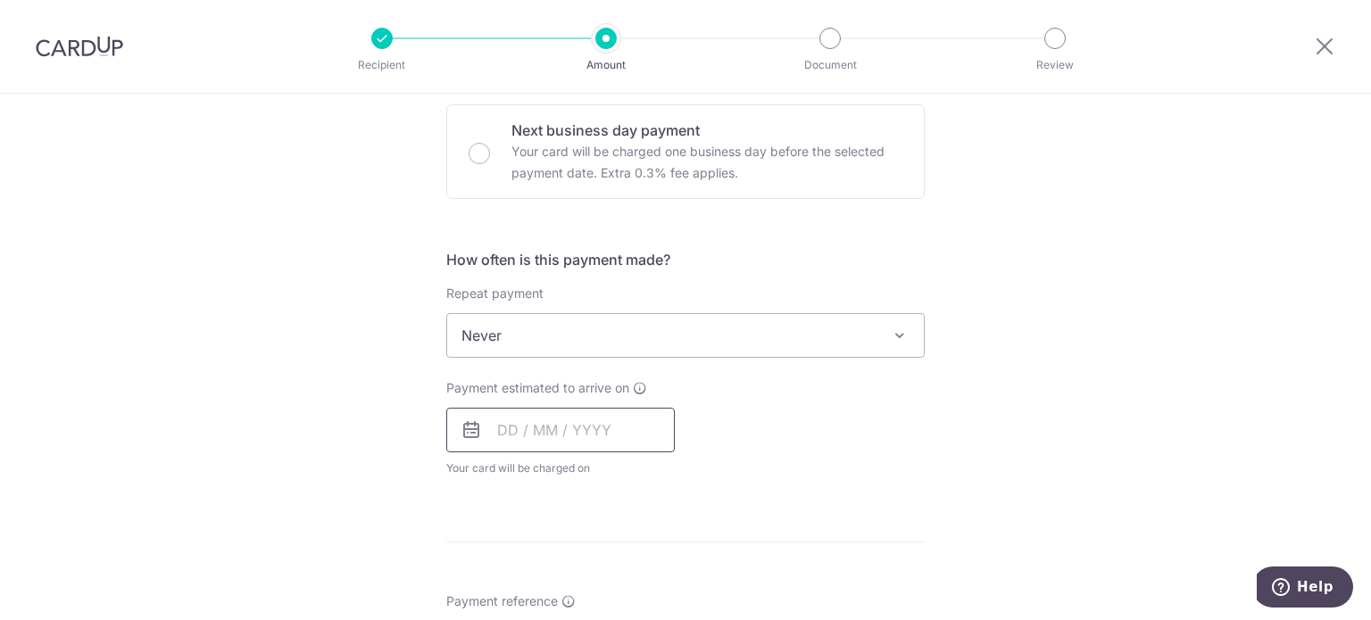
drag, startPoint x: 543, startPoint y: 424, endPoint x: 554, endPoint y: 437, distance: 17.1
click at [543, 424] on input "text" at bounding box center [560, 430] width 228 height 45
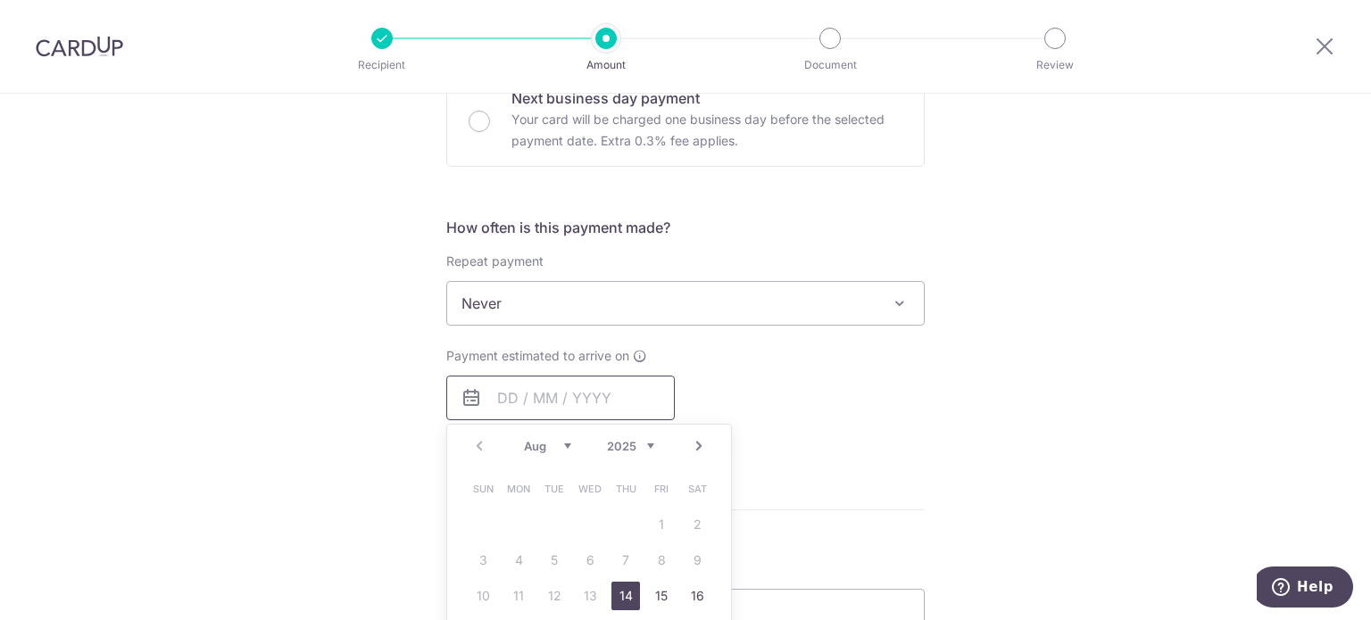
scroll to position [625, 0]
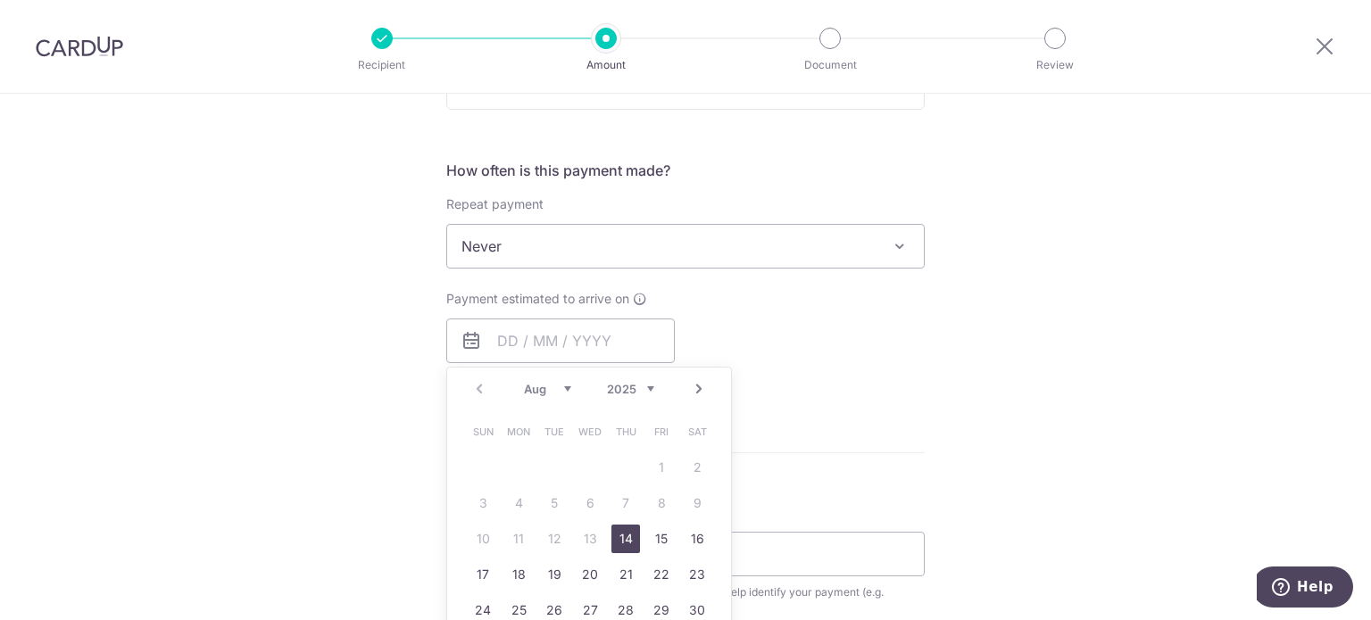
click at [617, 537] on link "14" at bounding box center [625, 539] width 29 height 29
type input "14/08/2025"
click at [864, 380] on div "Payment estimated to arrive on 14/08/2025 Prev Next Aug Sep Oct Nov Dec 2025 20…" at bounding box center [685, 339] width 500 height 98
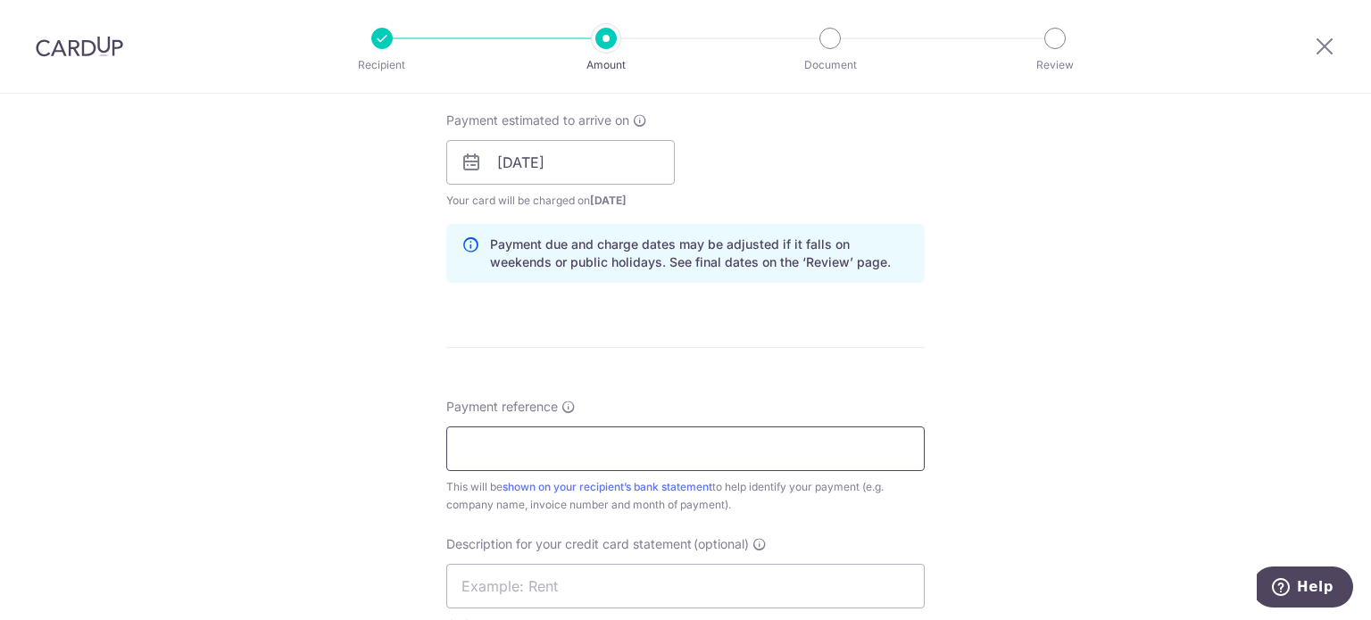
click at [614, 442] on input "Payment reference" at bounding box center [685, 449] width 478 height 45
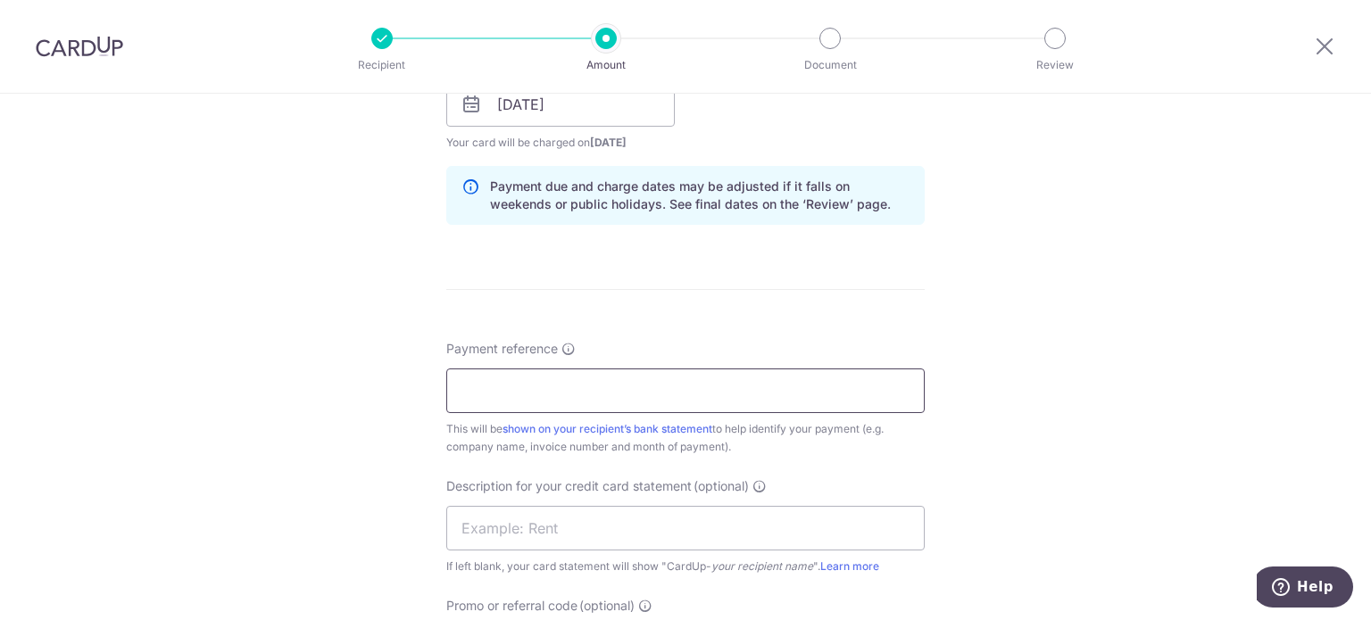
scroll to position [892, 0]
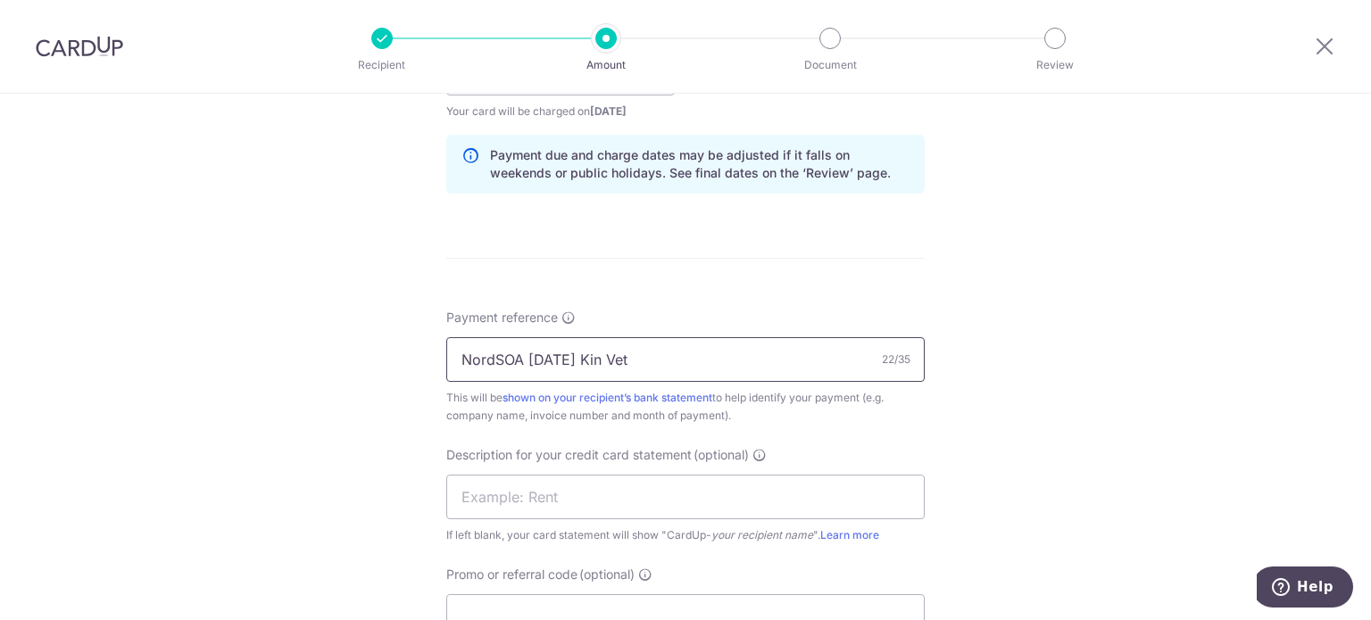
click at [501, 360] on input "NordSOA Jun 25 Kin Vet" at bounding box center [685, 359] width 478 height 45
click at [493, 357] on input "NordSOA Jun 25 Kin Vet" at bounding box center [685, 359] width 478 height 45
drag, startPoint x: 689, startPoint y: 358, endPoint x: 298, endPoint y: 340, distance: 391.2
click at [282, 339] on div "Tell us more about your payment Enter payment amount SGD 1,196.82 1196.82 GST (…" at bounding box center [685, 104] width 1371 height 1807
type input "Nord SOA Jun 25 Kin Vet"
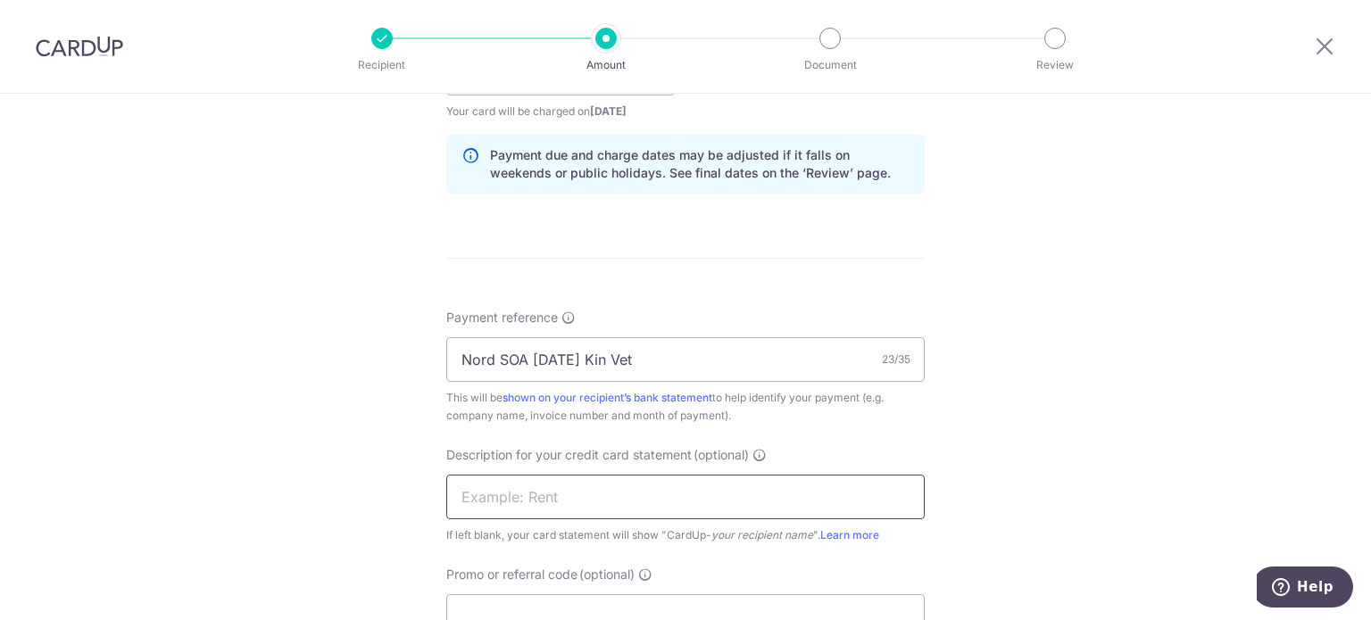
click at [564, 499] on input "text" at bounding box center [685, 497] width 478 height 45
paste input "Nord SOA Jun 25"
type input "Nord SOA Jun 25"
click at [544, 353] on input "Nord SOA Jun 25 Kin Vet" at bounding box center [685, 359] width 478 height 45
type input "Nord SOA Jul 25 Kin Vet"
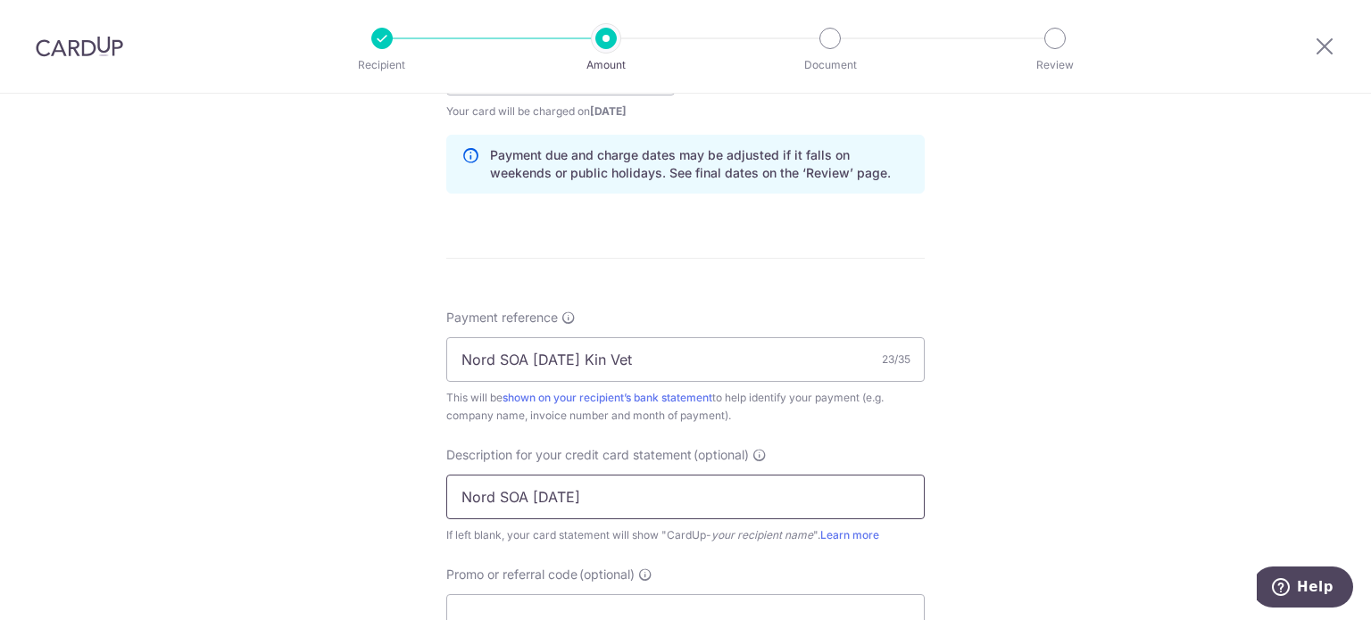
click at [550, 499] on input "Nord SOA Jun 25" at bounding box center [685, 497] width 478 height 45
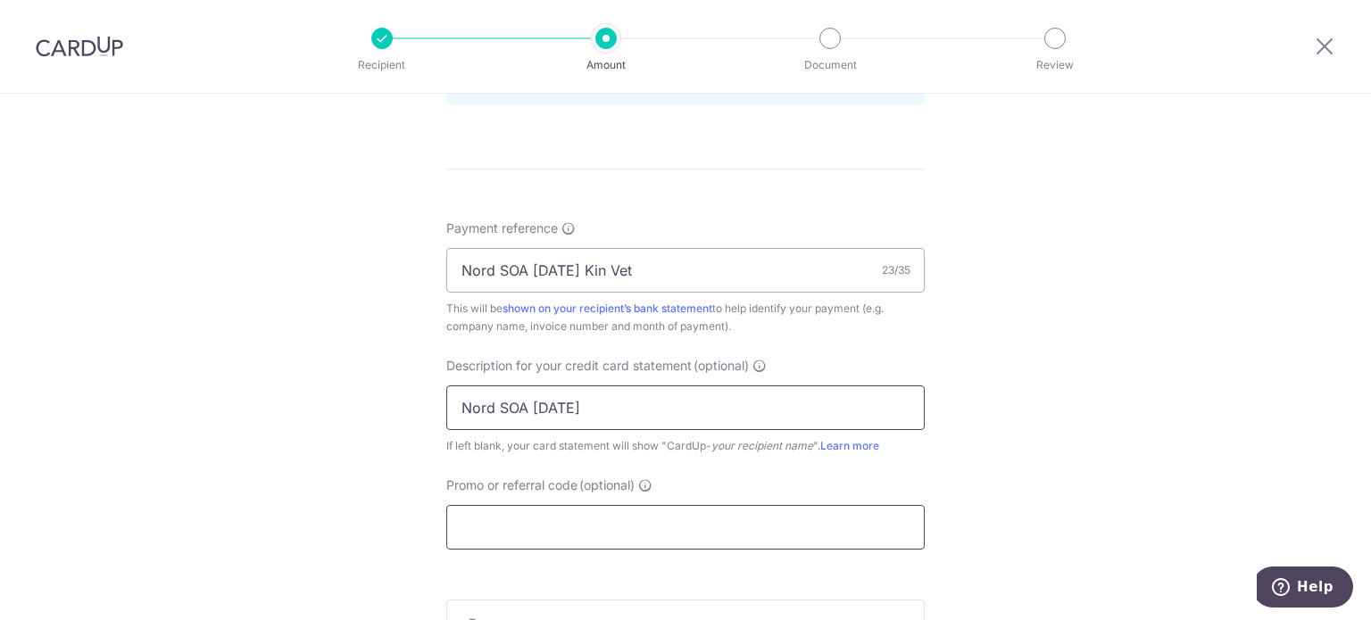
type input "Nord SOA Jul 25"
click at [522, 505] on input "Promo or referral code (optional)" at bounding box center [685, 527] width 478 height 45
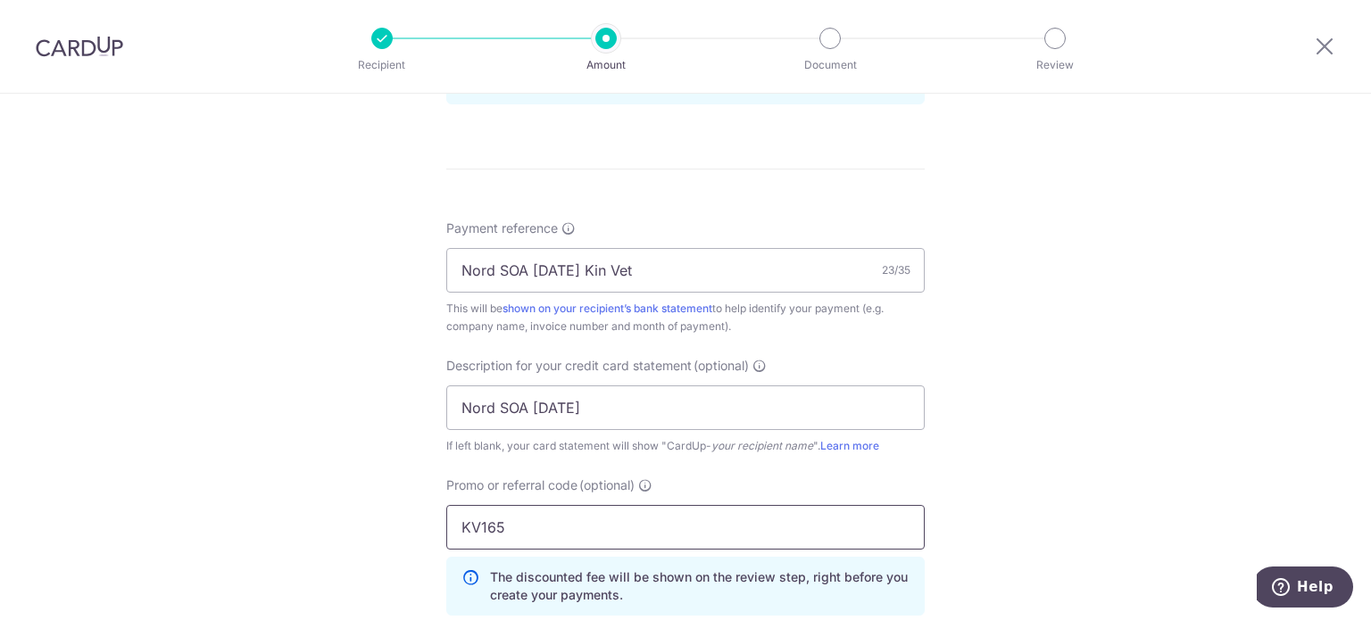
type input "KV165"
click at [214, 416] on div "Tell us more about your payment Enter payment amount SGD 1,196.82 1196.82 GST (…" at bounding box center [685, 55] width 1371 height 1887
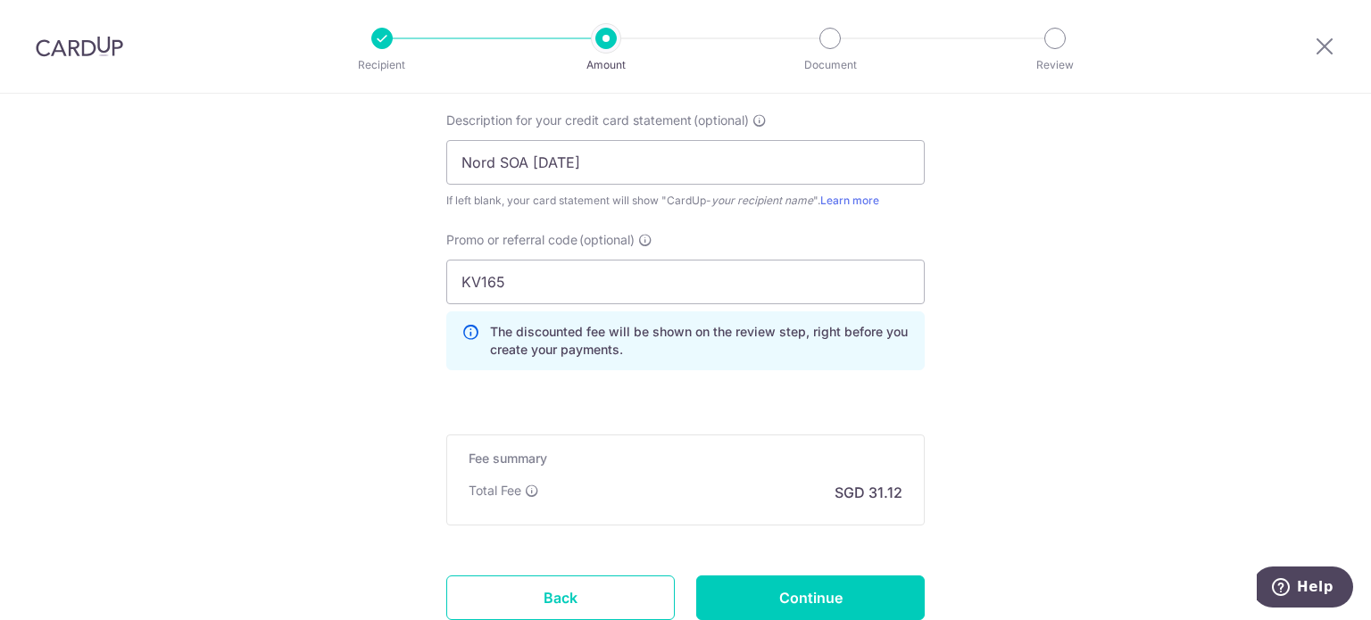
scroll to position [1357, 0]
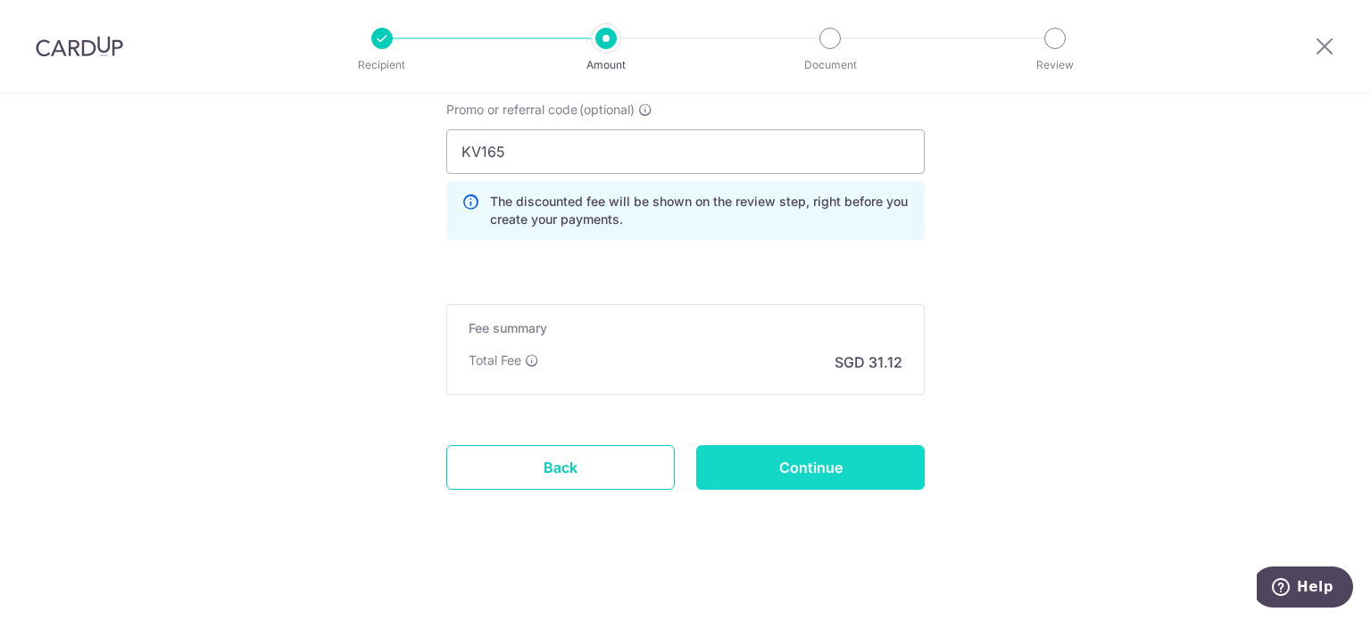
click at [725, 459] on input "Continue" at bounding box center [810, 467] width 228 height 45
type input "Create Schedule"
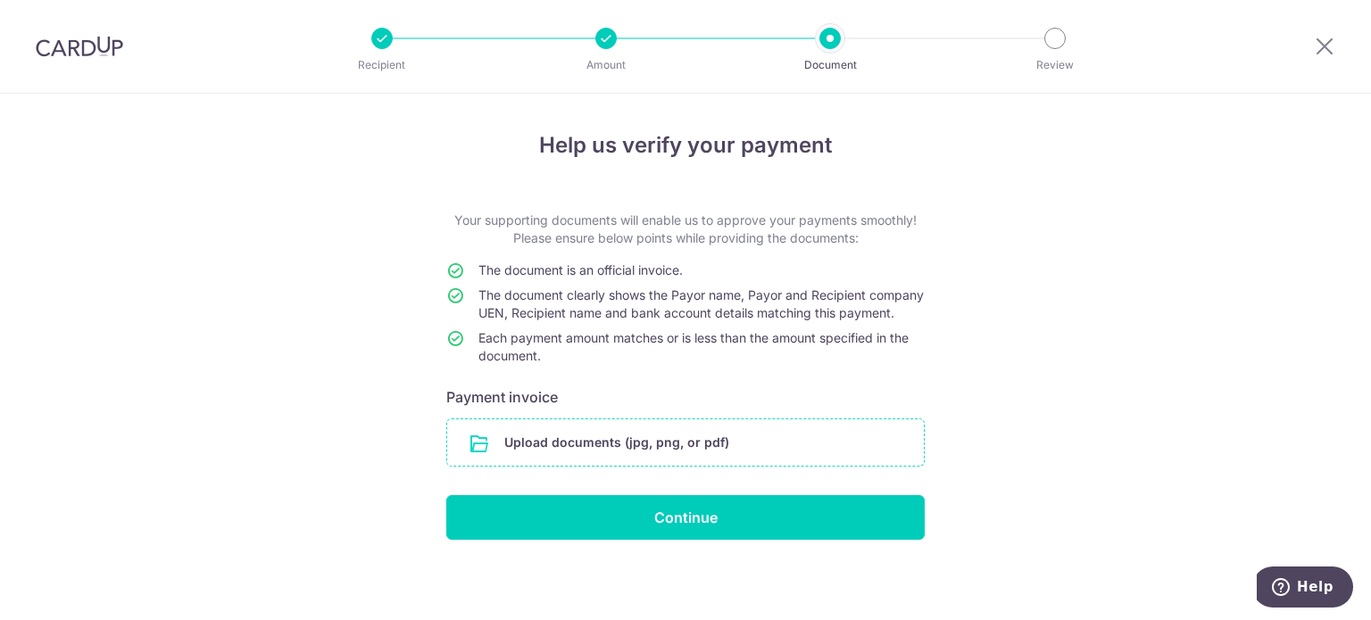
click at [689, 453] on input "file" at bounding box center [685, 442] width 476 height 46
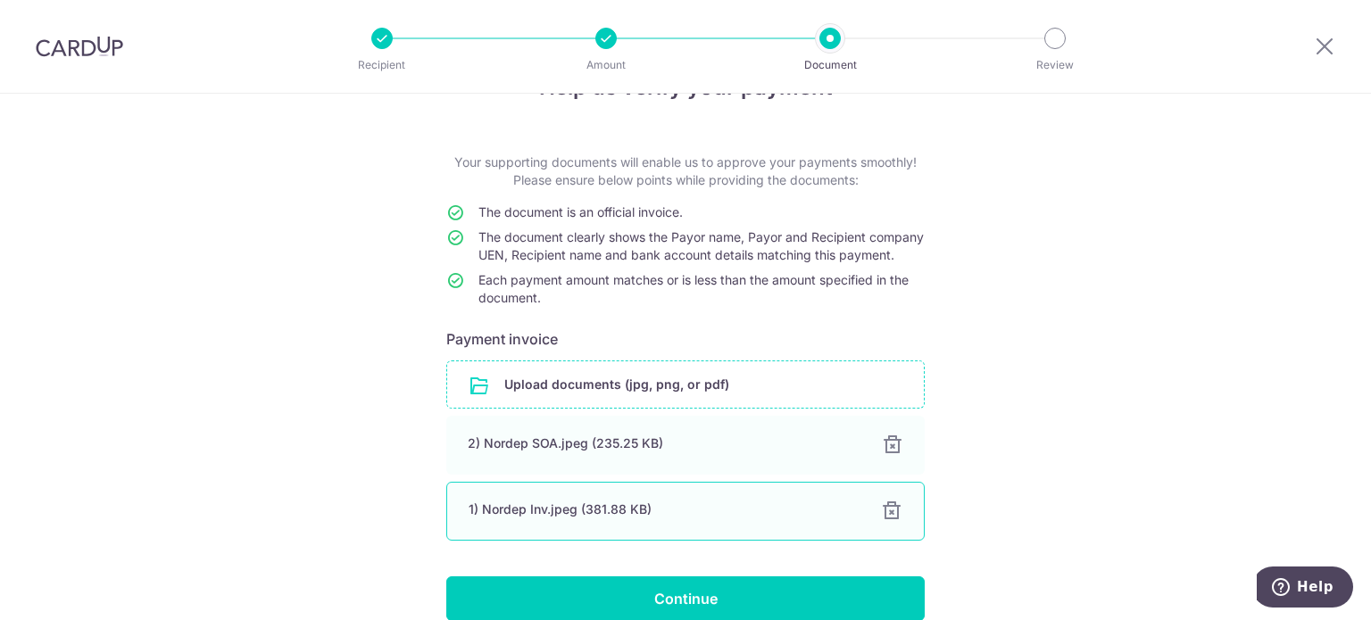
scroll to position [89, 0]
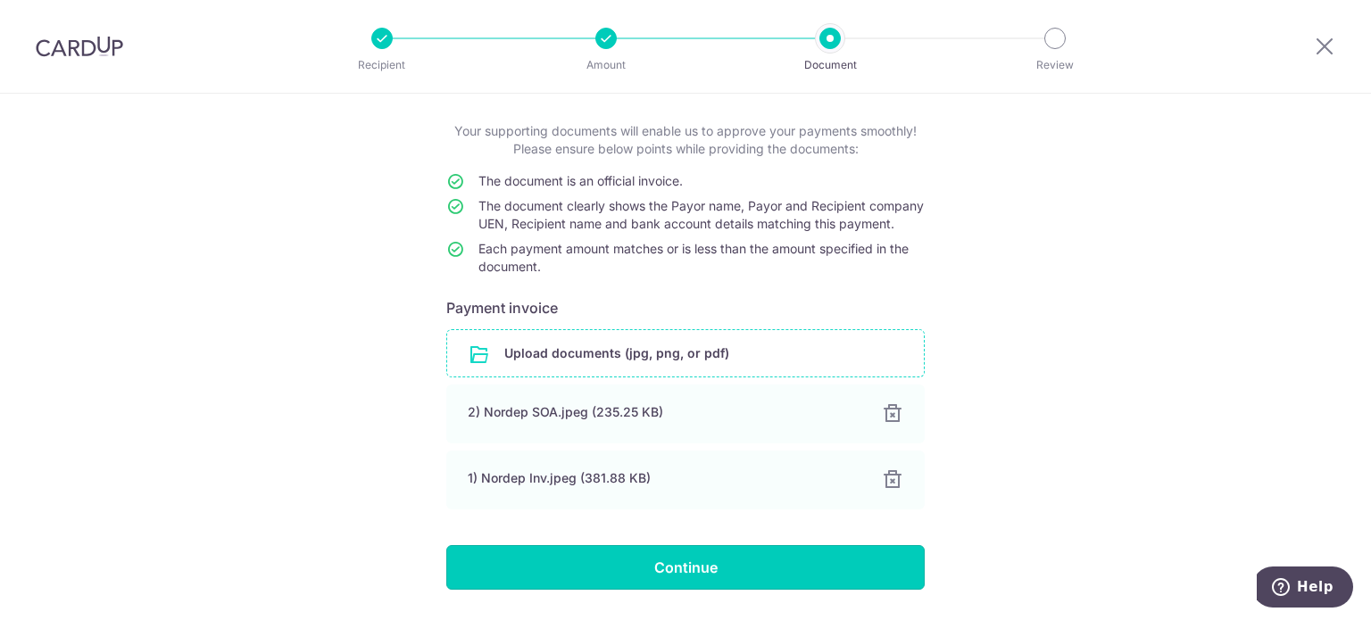
click at [670, 584] on input "Continue" at bounding box center [685, 567] width 478 height 45
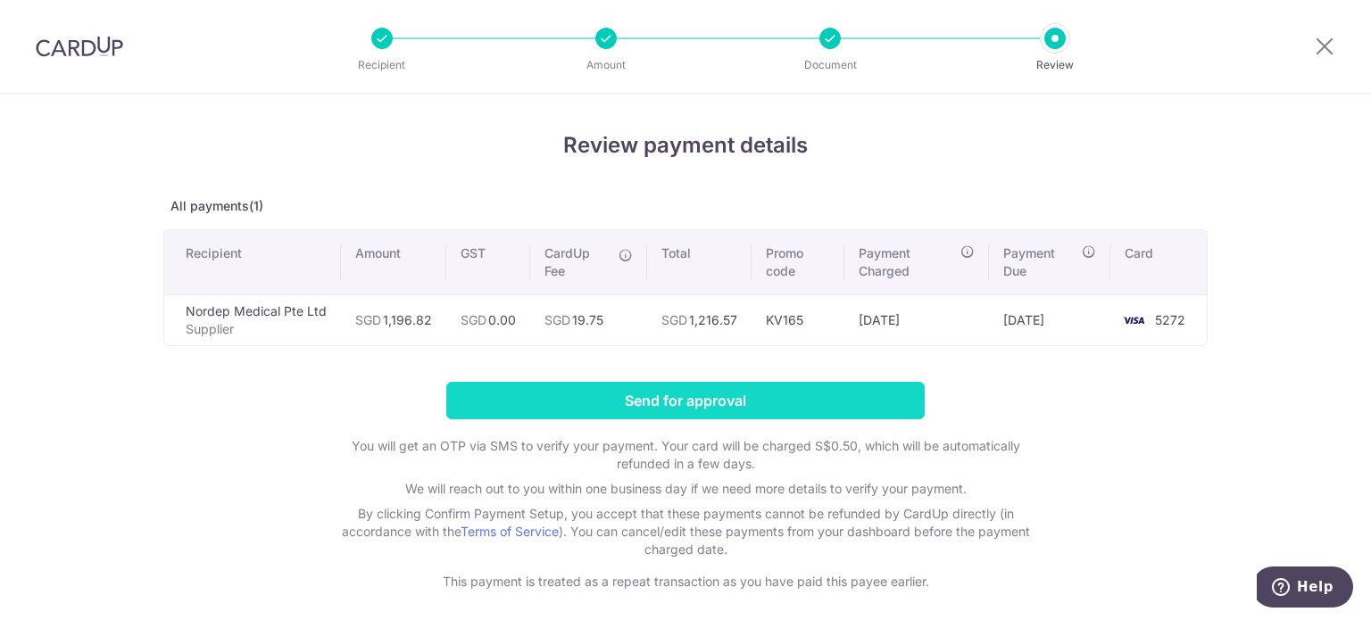
click at [742, 402] on input "Send for approval" at bounding box center [685, 400] width 478 height 37
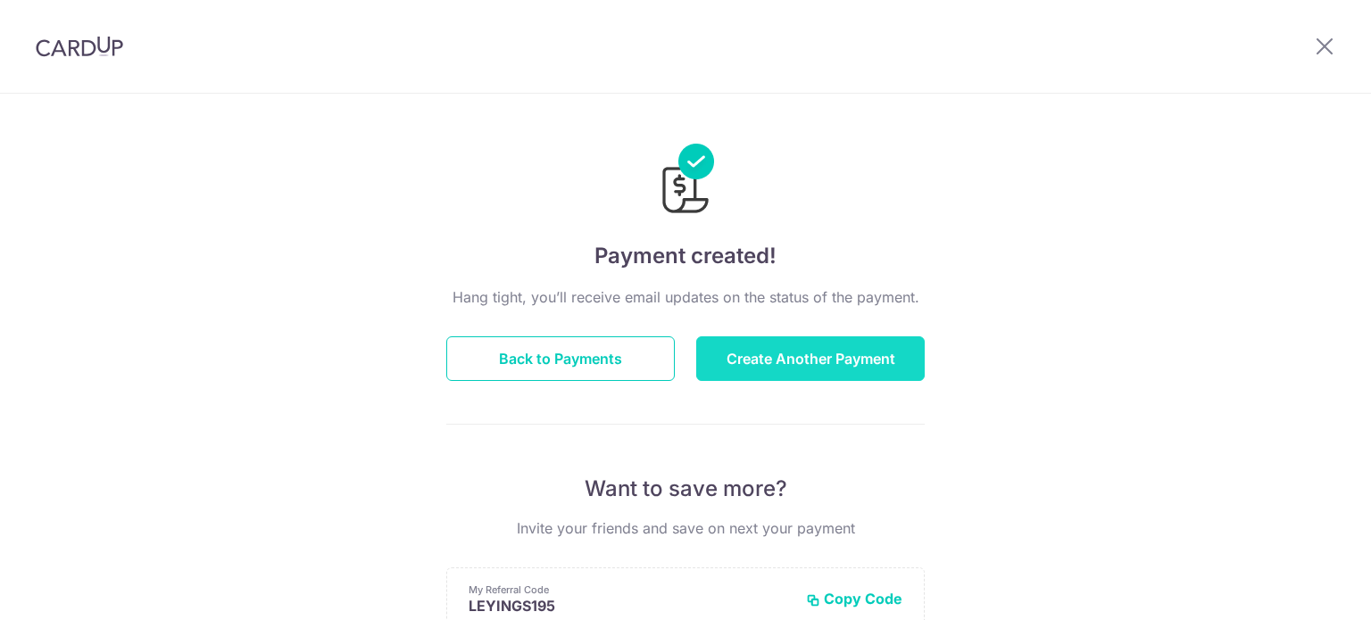
click at [758, 361] on button "Create Another Payment" at bounding box center [810, 358] width 228 height 45
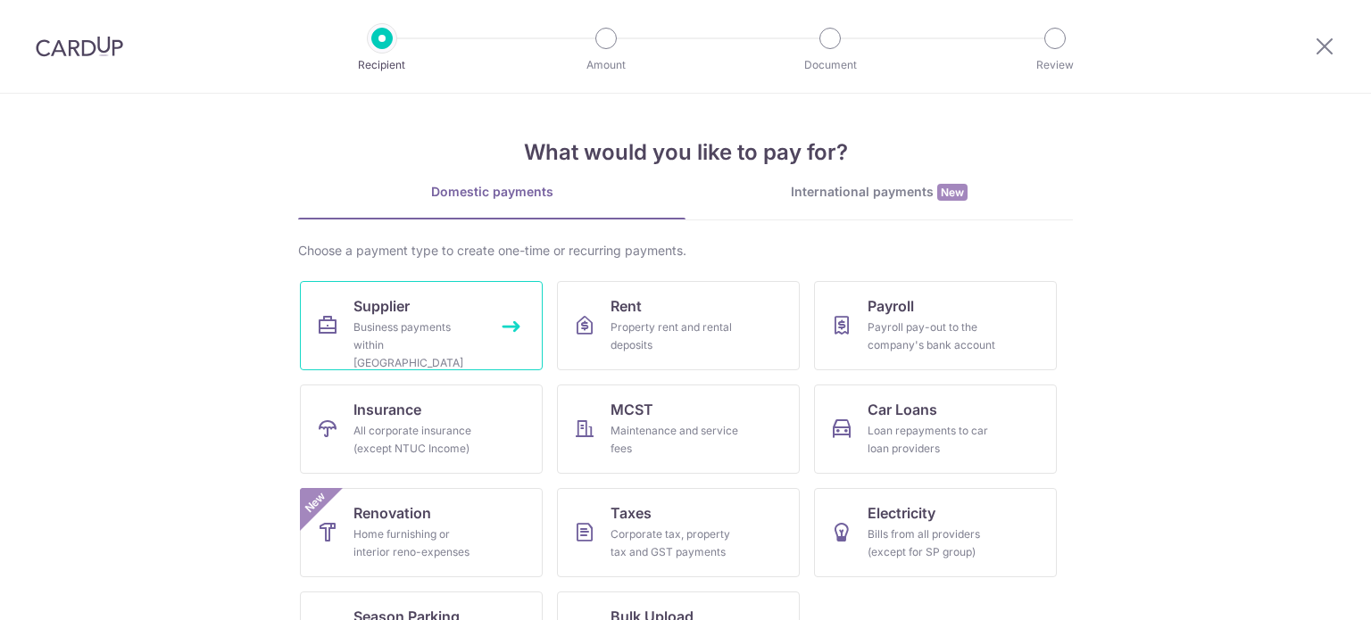
click at [477, 325] on link "Supplier Business payments within Singapore" at bounding box center [421, 325] width 243 height 89
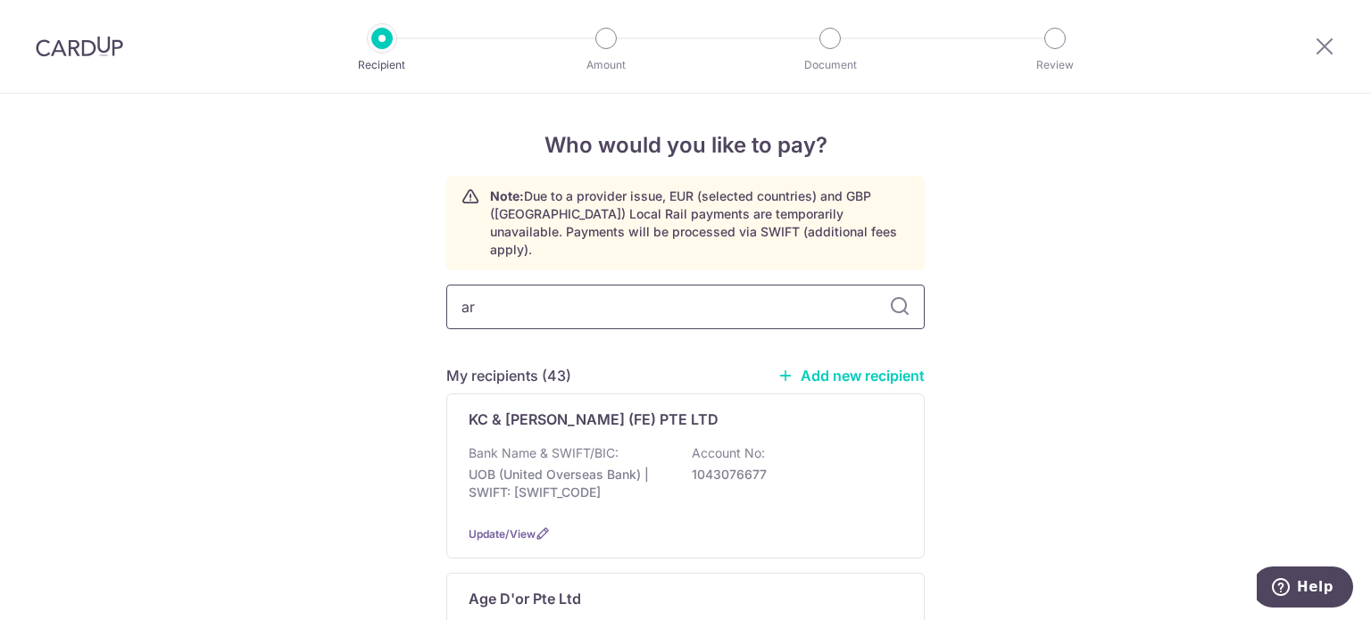
type input "a"
type input "tipp"
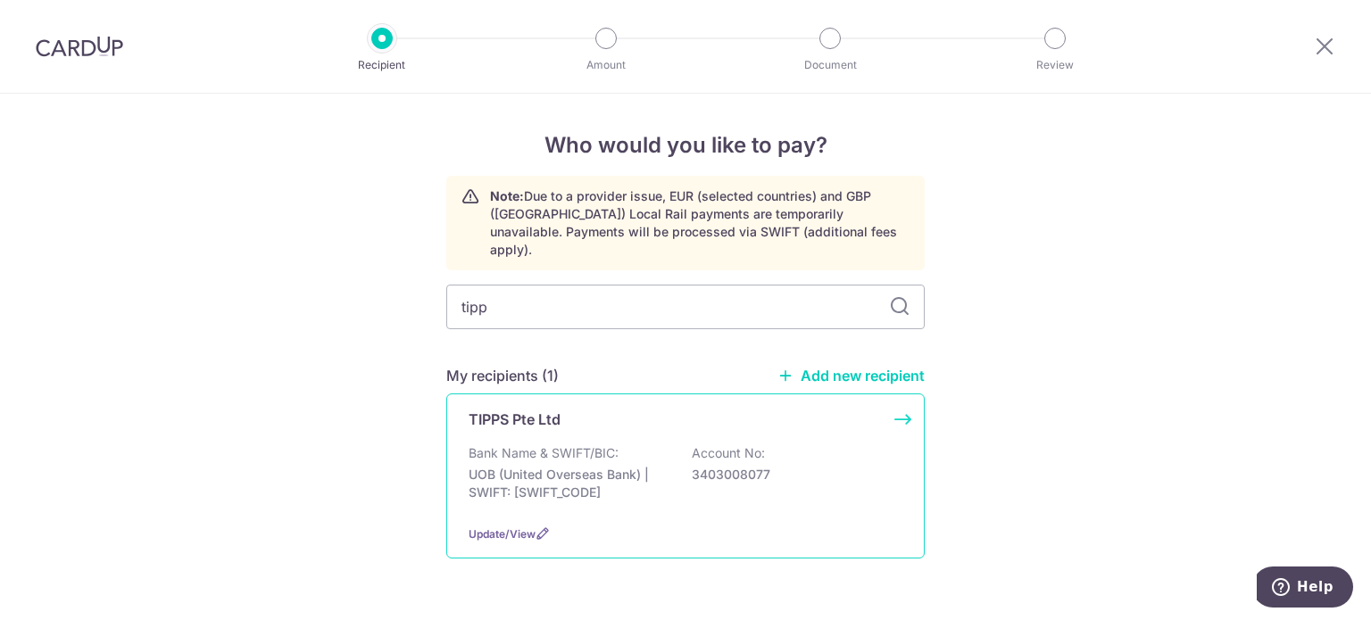
click at [614, 409] on div "TIPPS Pte Ltd" at bounding box center [674, 419] width 412 height 21
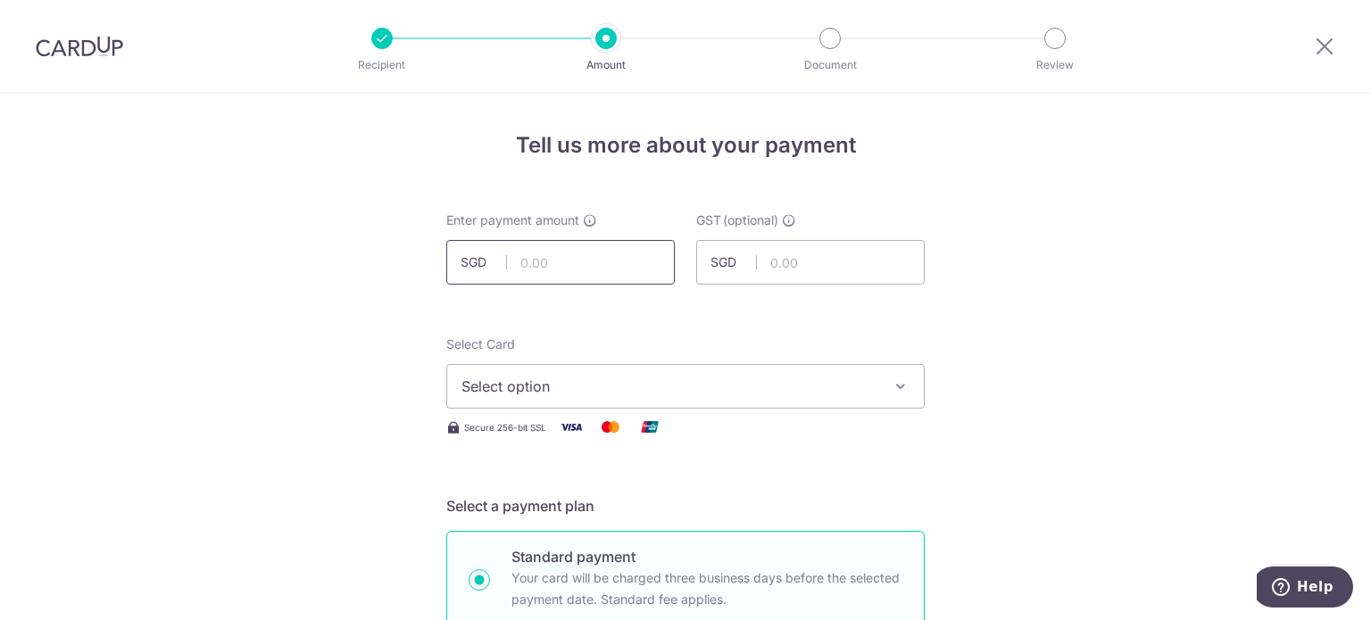
click at [564, 272] on input "text" at bounding box center [560, 262] width 228 height 45
type input "1"
type input "4,652.12"
click at [780, 357] on div "Select Card Select option Add credit card Your Cards **** 8797 **** 4366 **** 5…" at bounding box center [685, 372] width 478 height 73
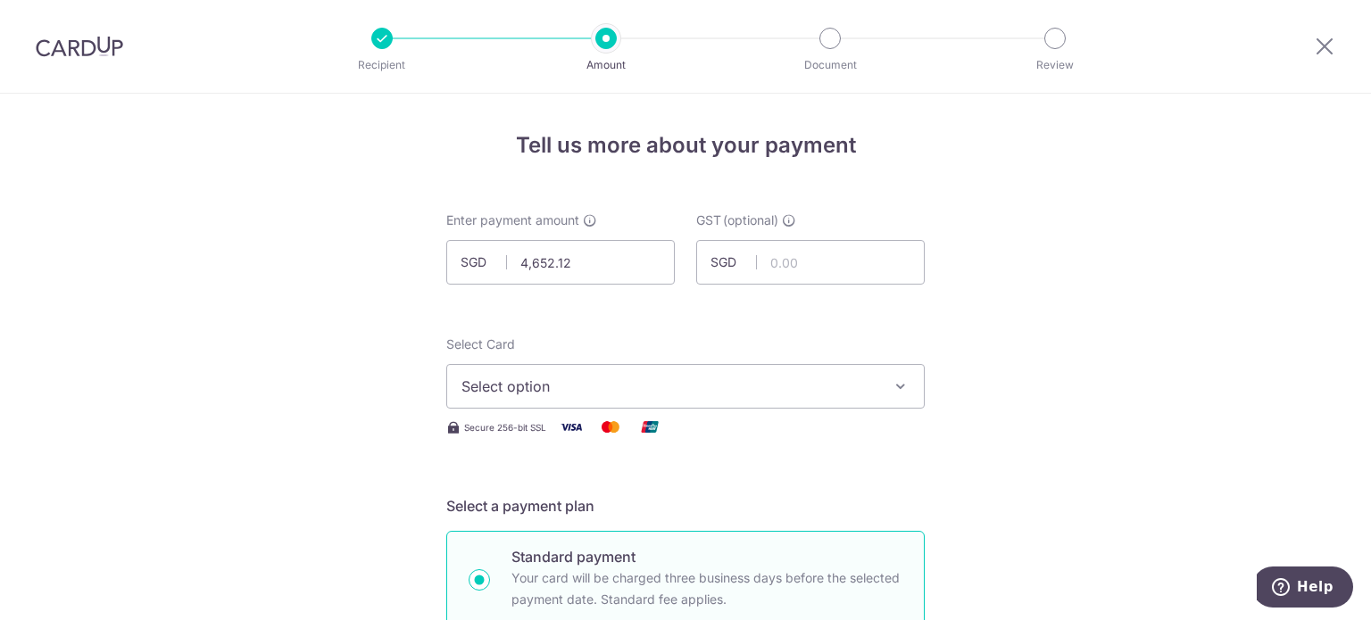
click at [771, 379] on span "Select option" at bounding box center [669, 386] width 416 height 21
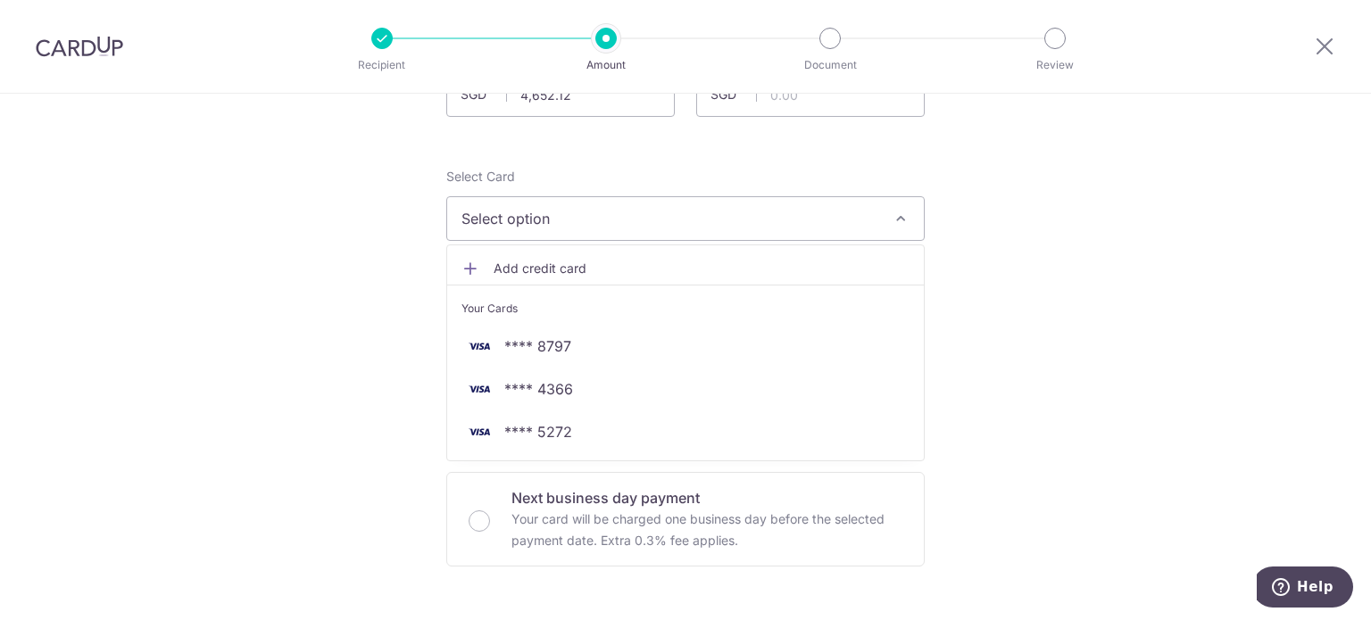
scroll to position [178, 0]
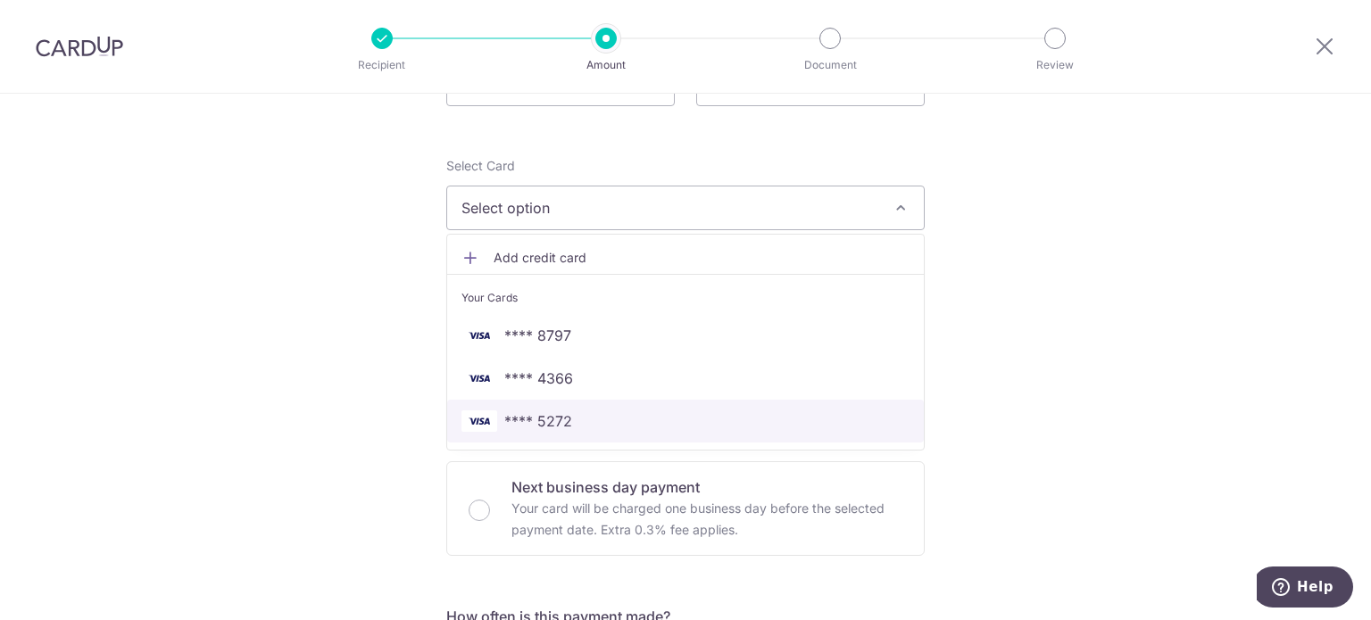
click at [594, 429] on span "**** 5272" at bounding box center [685, 420] width 448 height 21
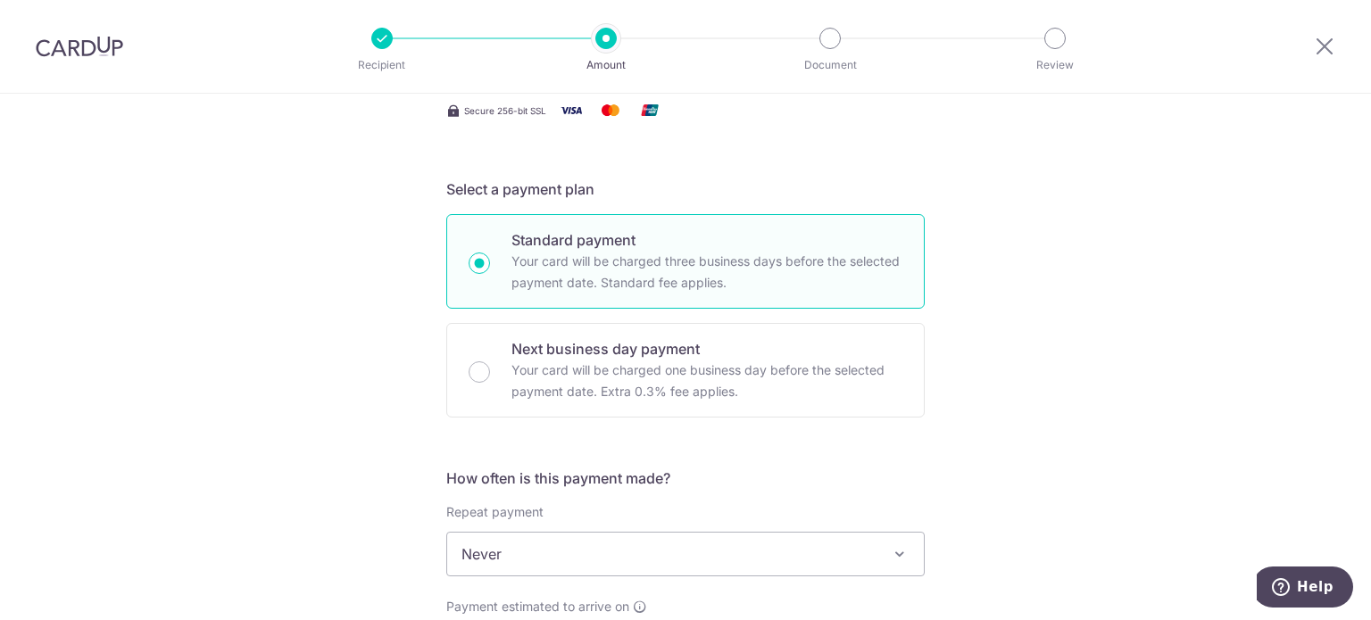
scroll to position [446, 0]
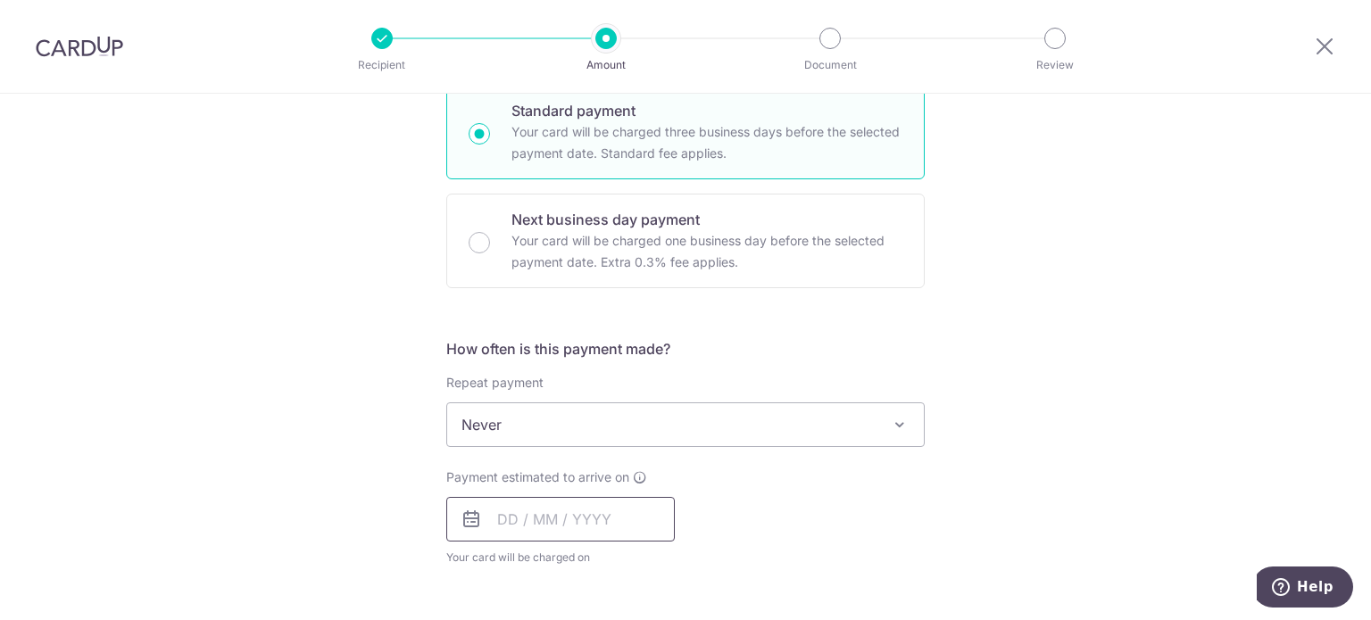
click at [534, 524] on input "text" at bounding box center [560, 519] width 228 height 45
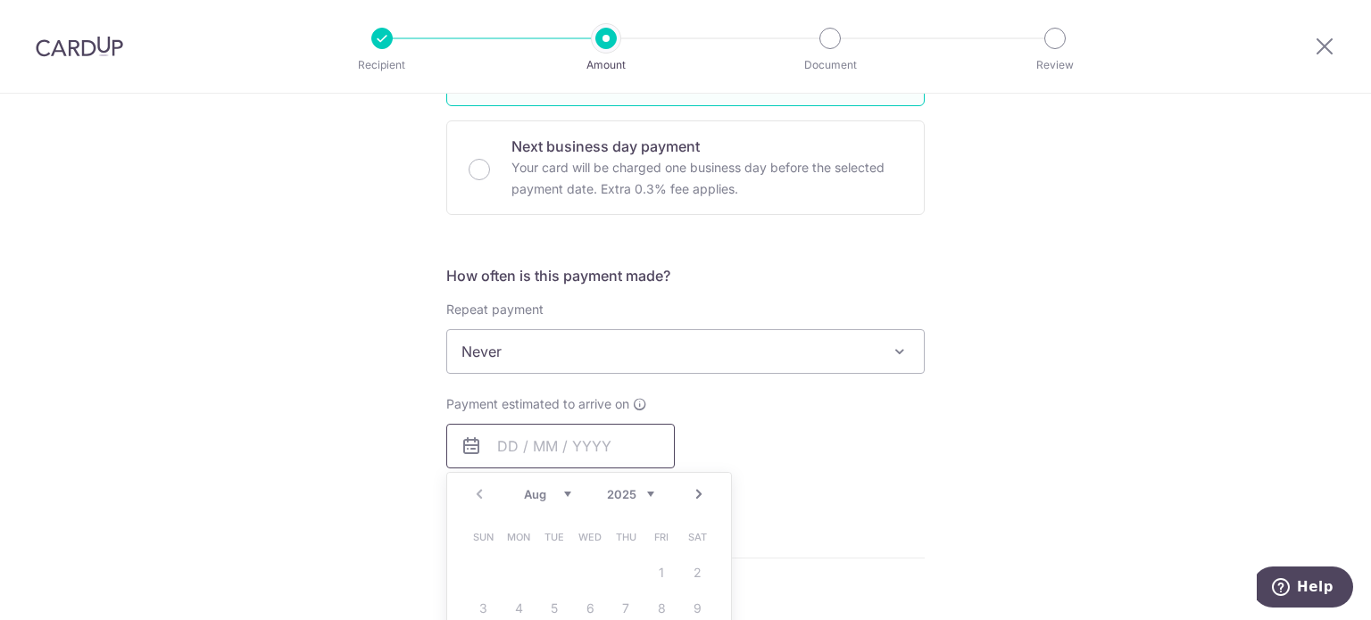
scroll to position [625, 0]
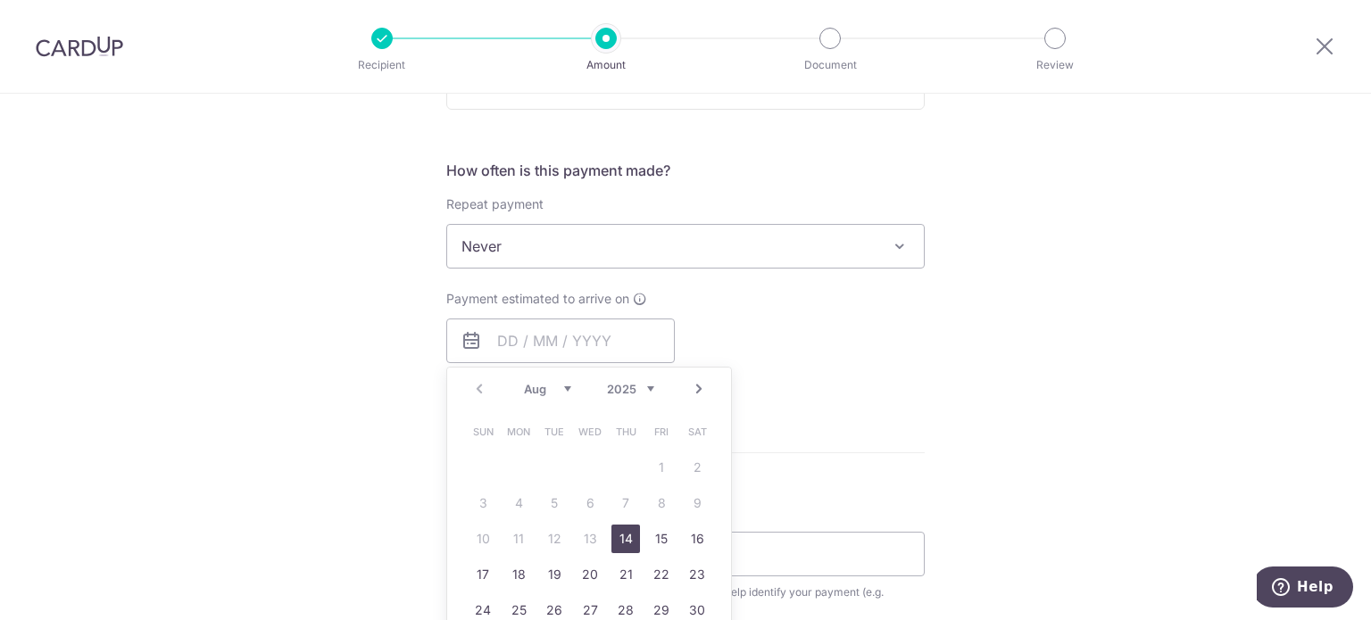
click at [624, 534] on link "14" at bounding box center [625, 539] width 29 height 29
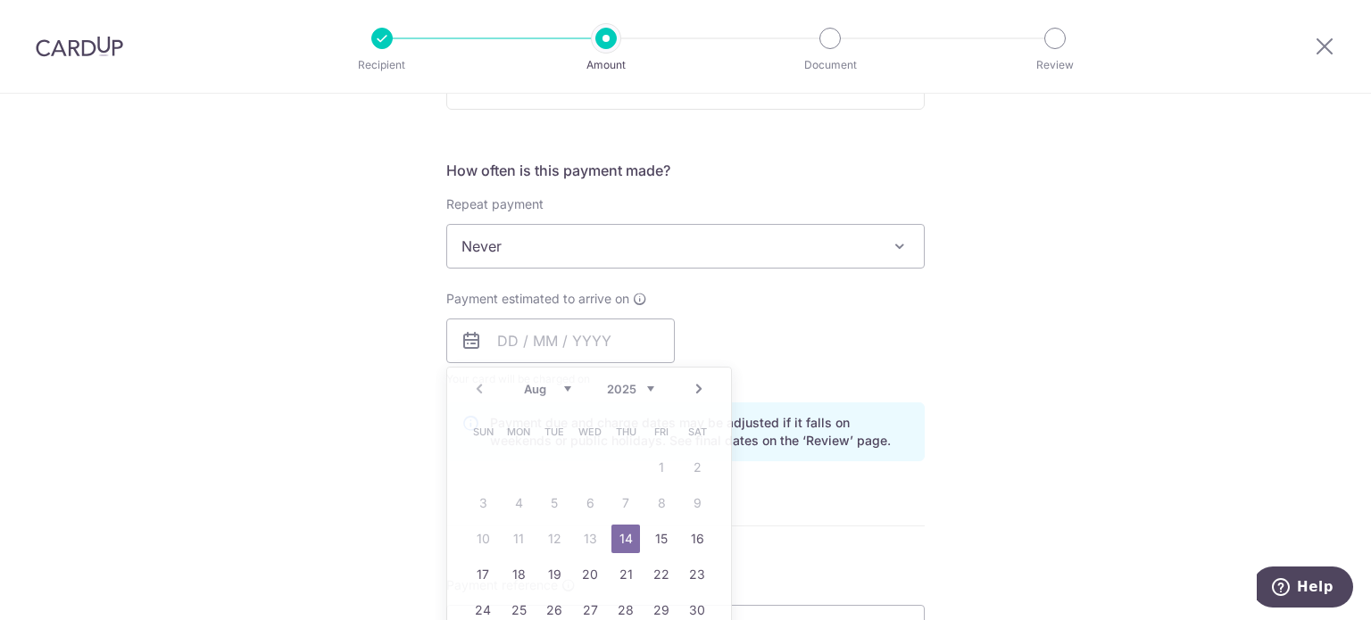
type input "14/08/2025"
click at [897, 410] on div "Payment due and charge dates may be adjusted if it falls on weekends or public …" at bounding box center [685, 431] width 478 height 59
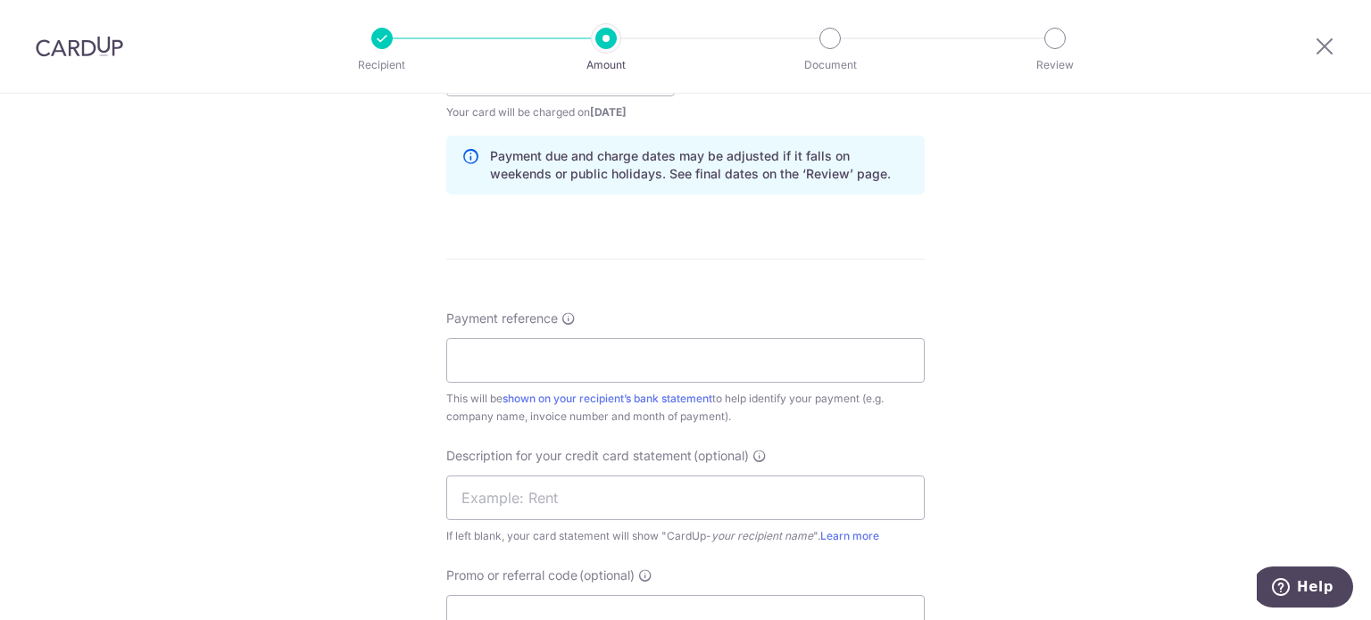
scroll to position [892, 0]
drag, startPoint x: 664, startPoint y: 376, endPoint x: 664, endPoint y: 363, distance: 12.5
click at [664, 376] on input "Payment reference" at bounding box center [685, 359] width 478 height 45
click at [545, 360] on input "Tipp SOA Jun 25 Kin Vet" at bounding box center [685, 359] width 478 height 45
drag, startPoint x: 642, startPoint y: 357, endPoint x: 275, endPoint y: 354, distance: 367.6
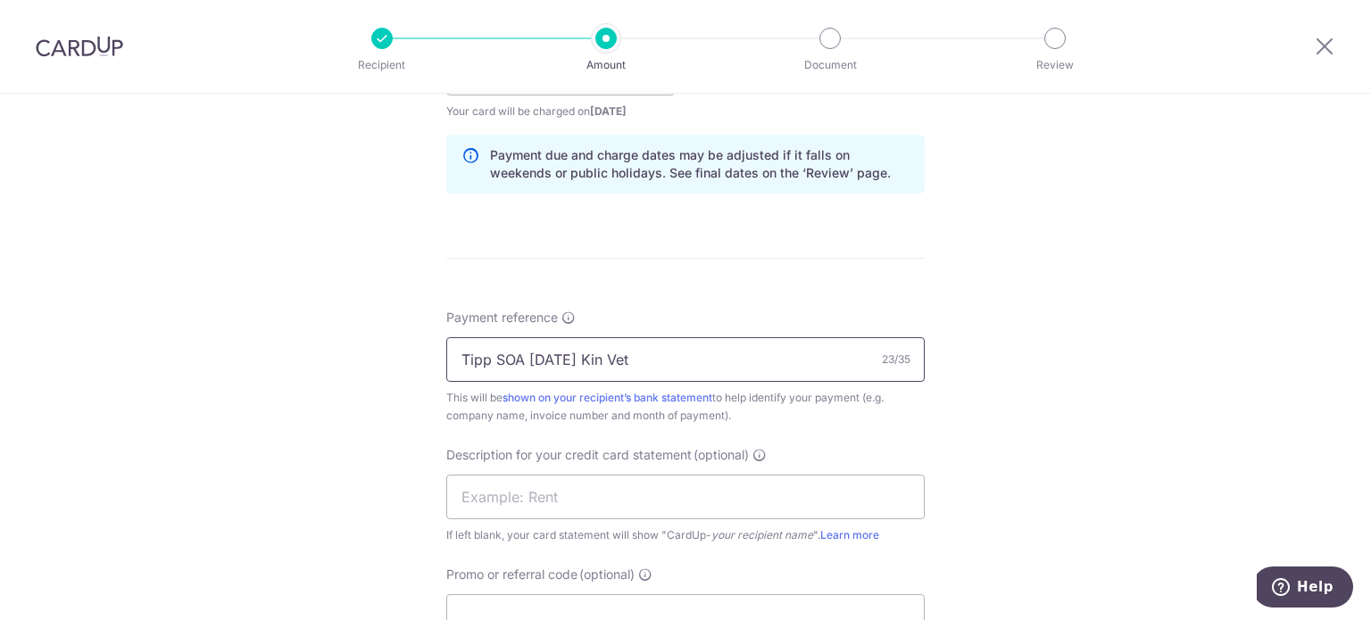
click at [275, 354] on div "Tell us more about your payment Enter payment amount SGD 4,652.12 4652.12 GST (…" at bounding box center [685, 104] width 1371 height 1807
type input "Tipp SOA Jul 25 Kin Vet"
click at [510, 491] on input "text" at bounding box center [685, 497] width 478 height 45
paste input "Tipp SOA Jul 25"
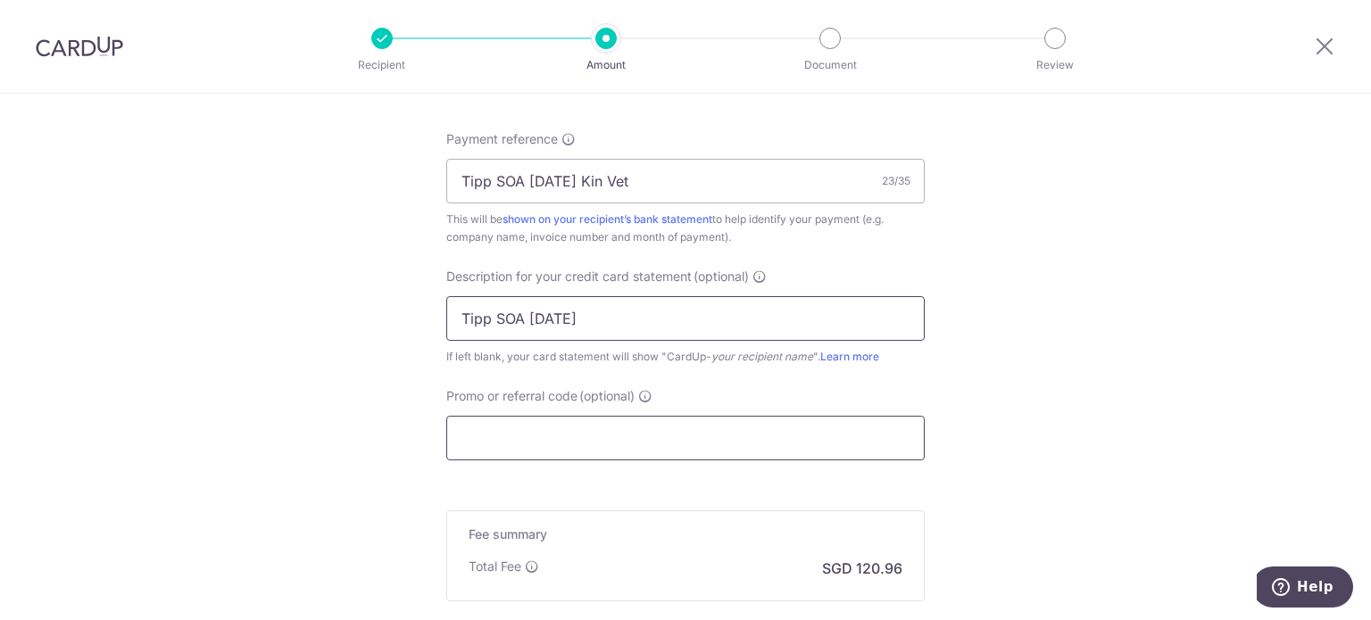
type input "Tipp SOA Jul 25"
click at [528, 435] on input "Promo or referral code (optional)" at bounding box center [685, 438] width 478 height 45
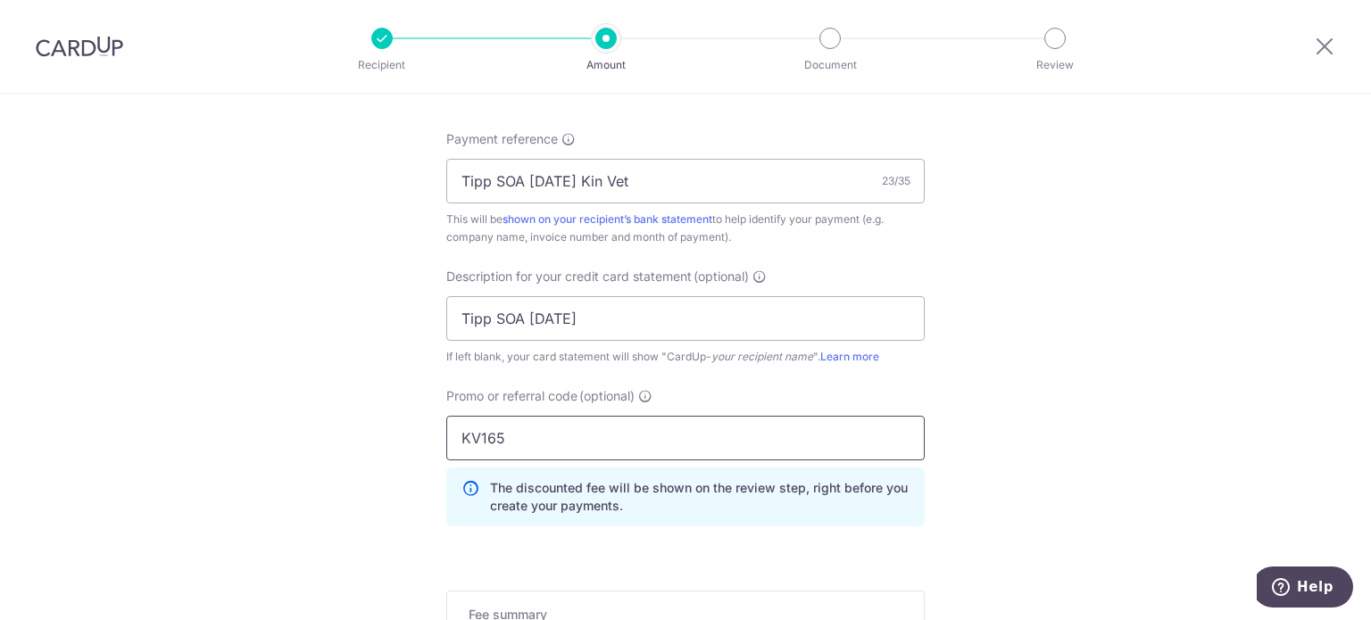
type input "KV165"
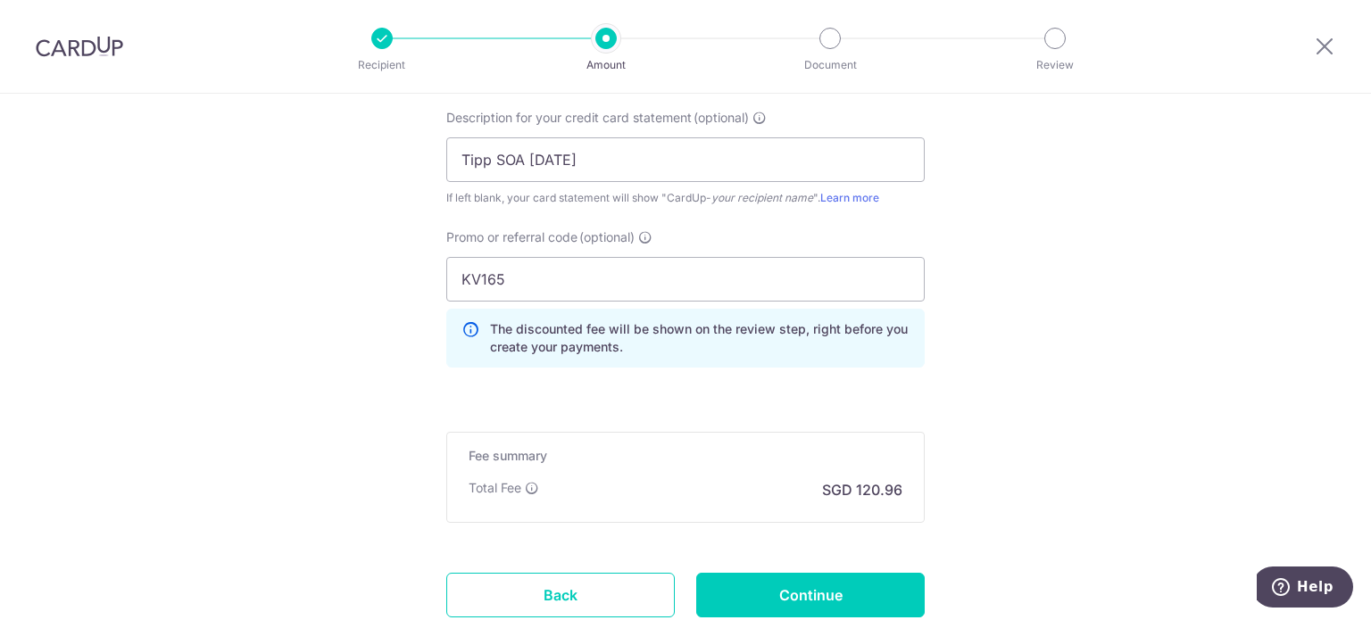
scroll to position [1338, 0]
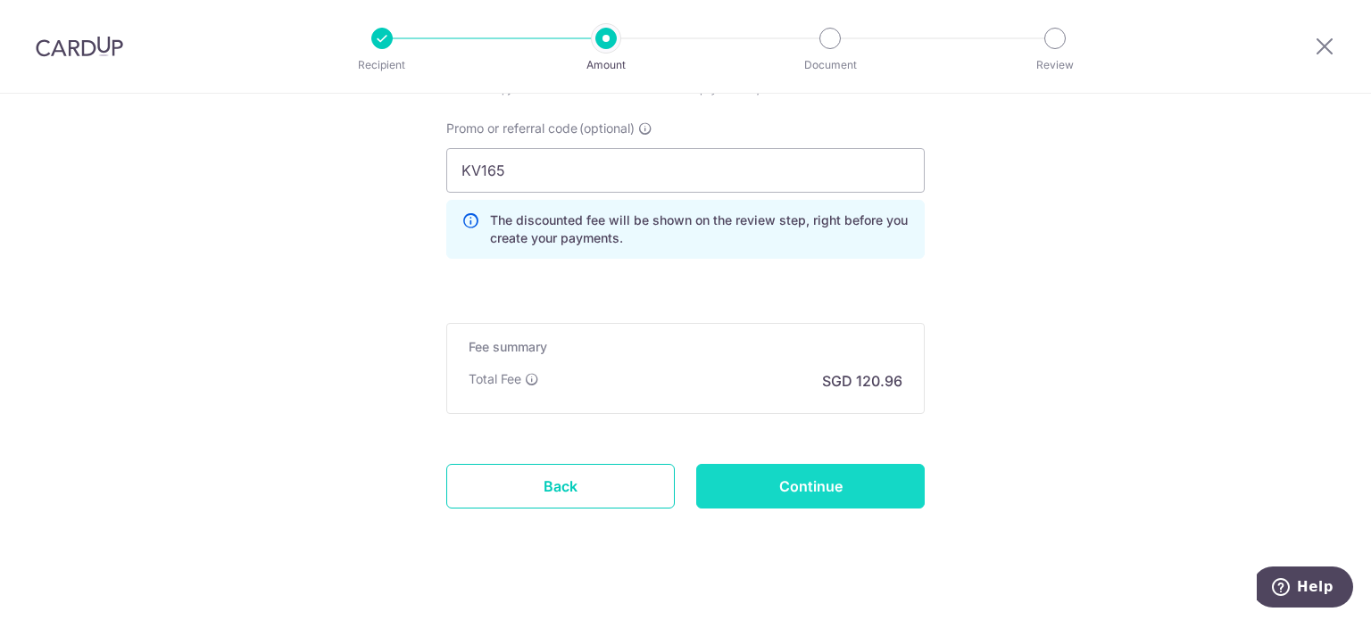
click at [796, 495] on input "Continue" at bounding box center [810, 486] width 228 height 45
type input "Create Schedule"
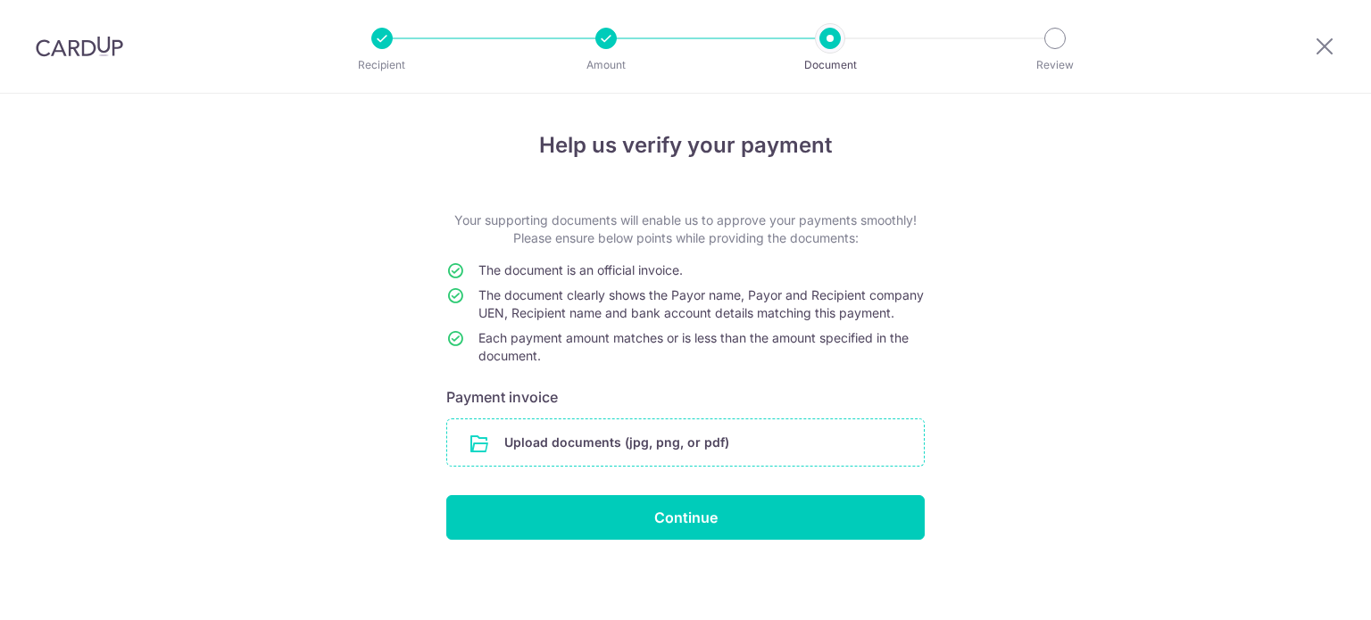
click at [659, 466] on input "file" at bounding box center [685, 442] width 476 height 46
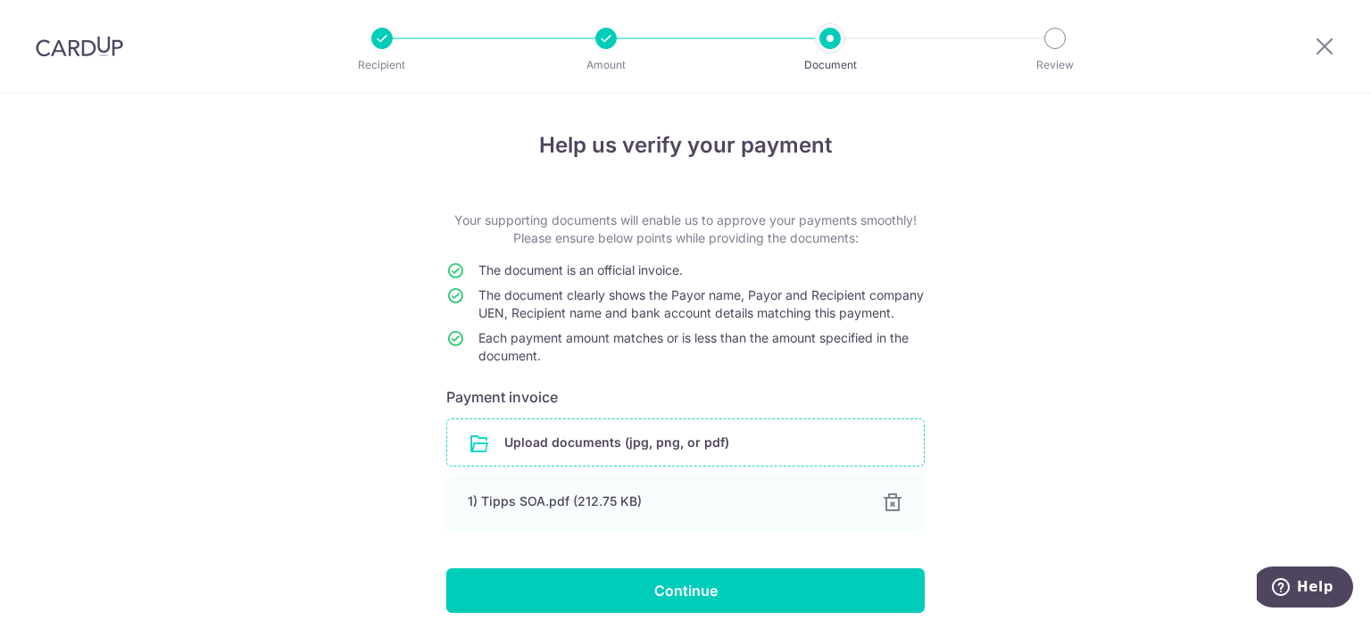
scroll to position [89, 0]
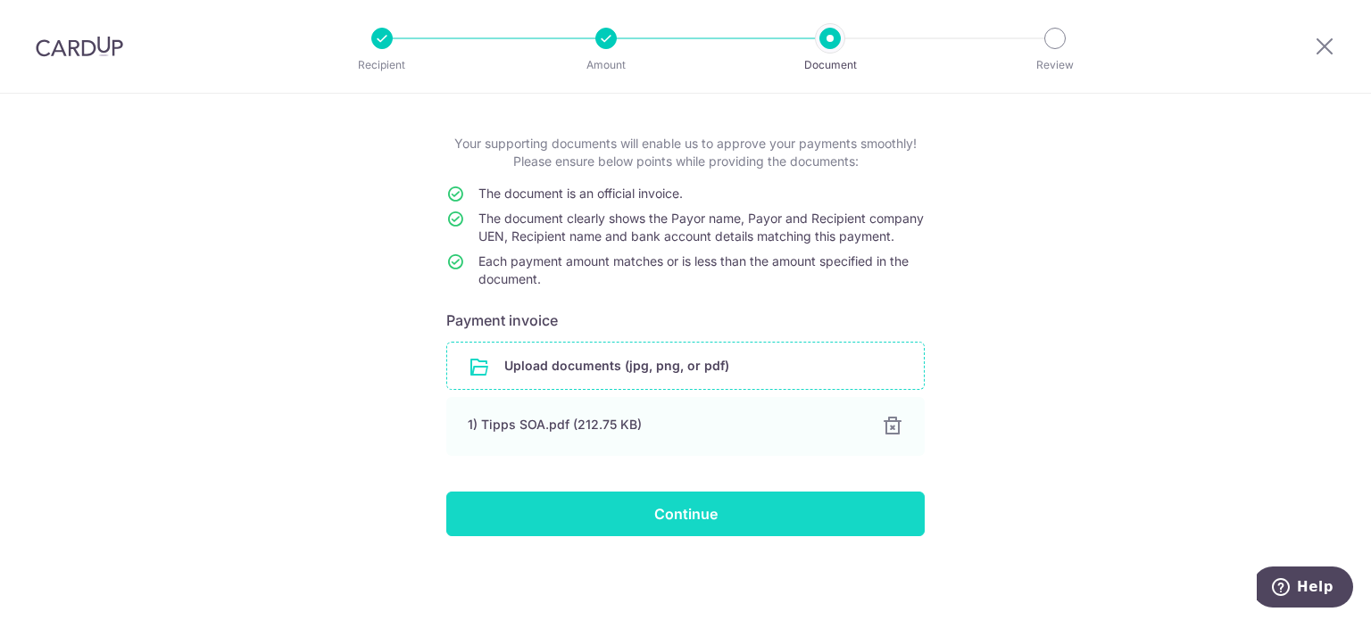
click at [742, 517] on input "Continue" at bounding box center [685, 514] width 478 height 45
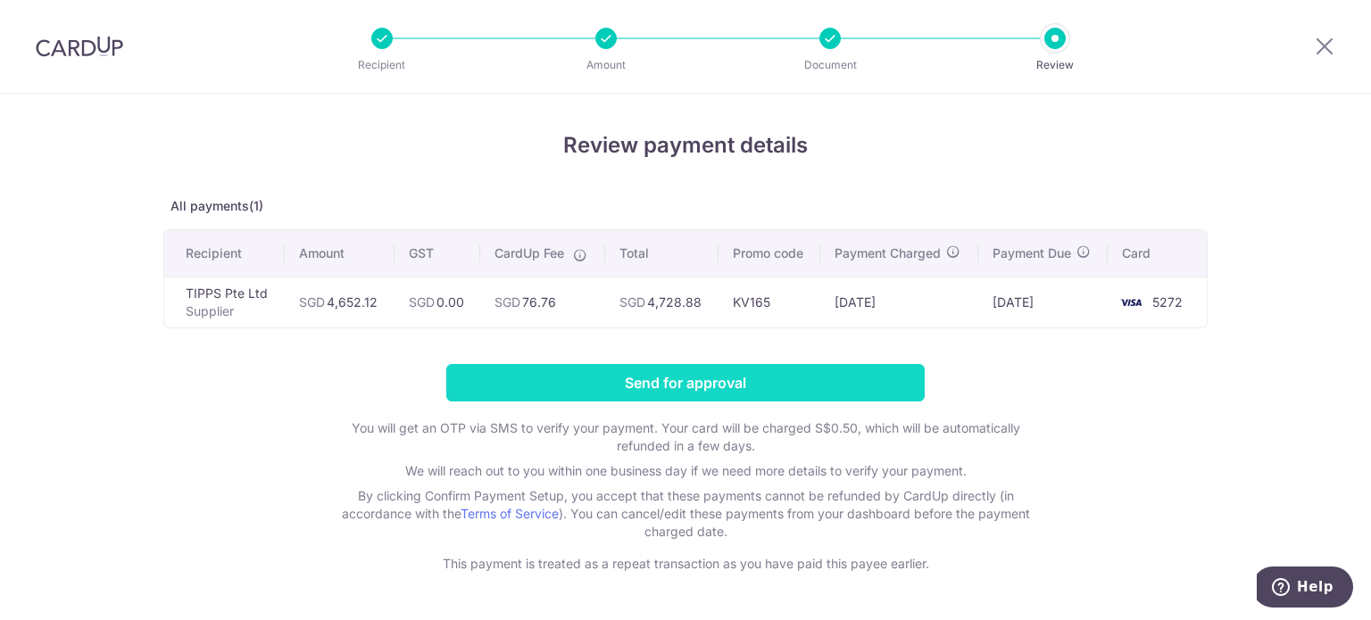
click at [826, 373] on input "Send for approval" at bounding box center [685, 382] width 478 height 37
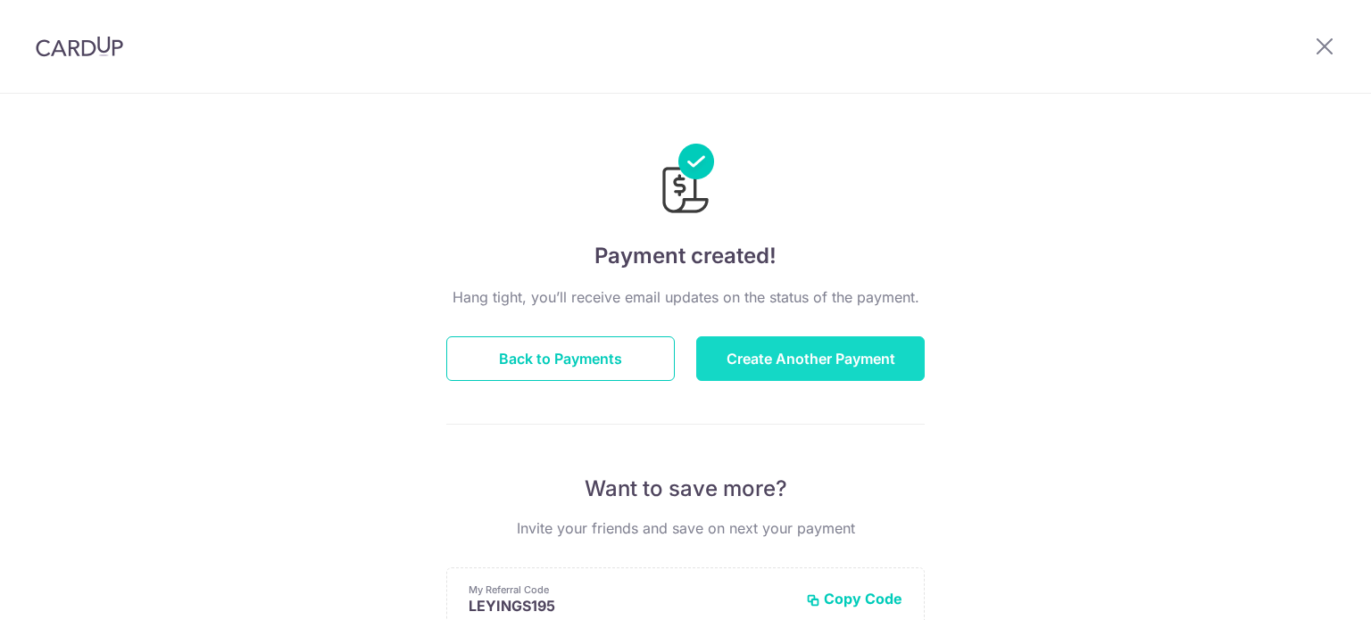
click at [785, 353] on button "Create Another Payment" at bounding box center [810, 358] width 228 height 45
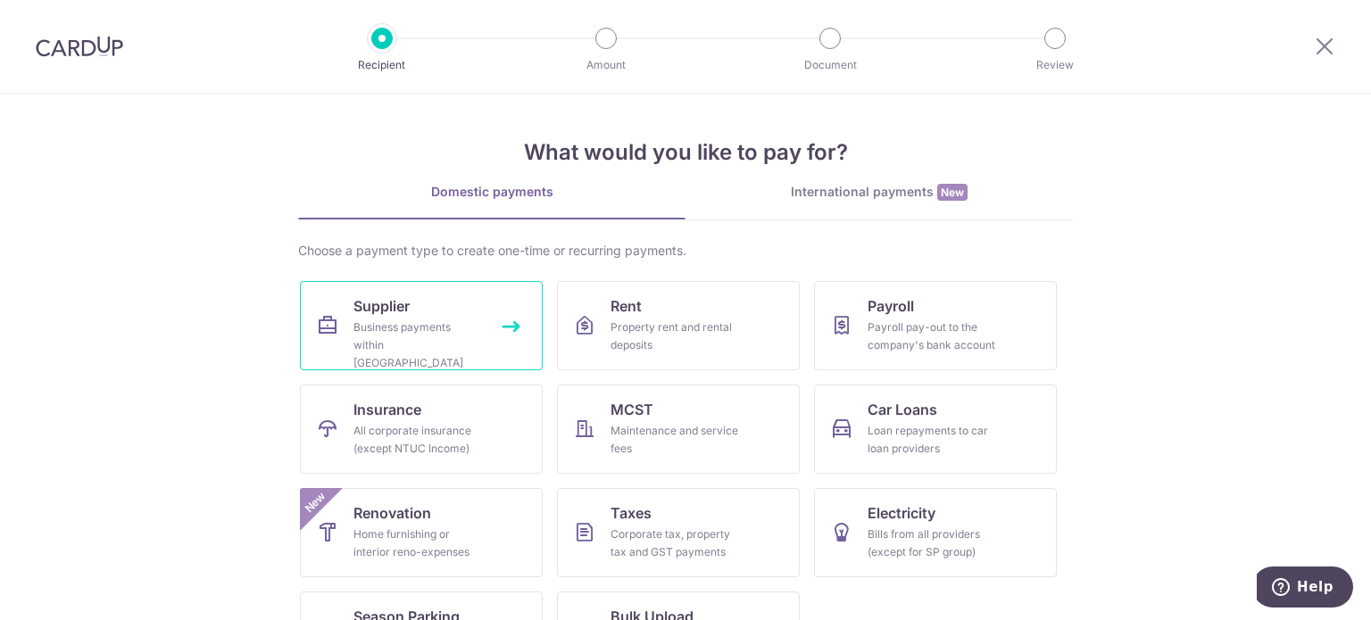
click at [468, 328] on div "Business payments within [GEOGRAPHIC_DATA]" at bounding box center [417, 346] width 128 height 54
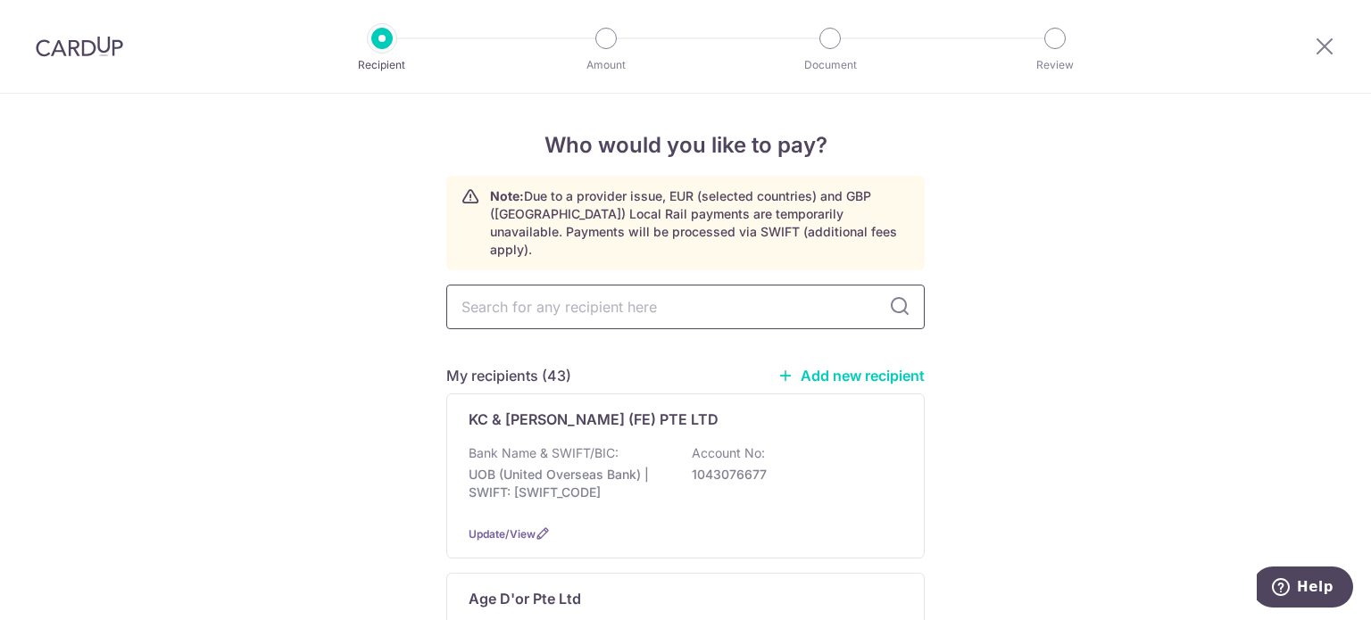
click at [617, 295] on input "text" at bounding box center [685, 307] width 478 height 45
type input "reda"
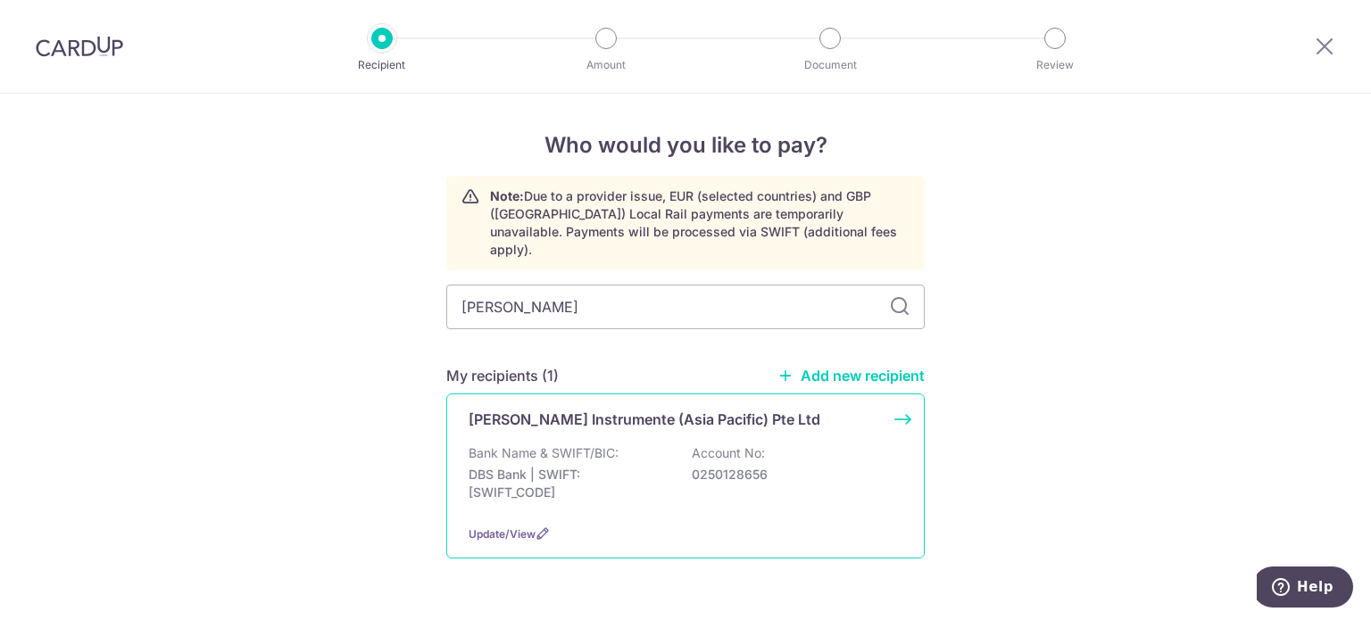
click at [671, 394] on div "Reda Instrumente (Asia Pacific) Pte Ltd Bank Name & SWIFT/BIC: DBS Bank | SWIFT…" at bounding box center [685, 476] width 478 height 165
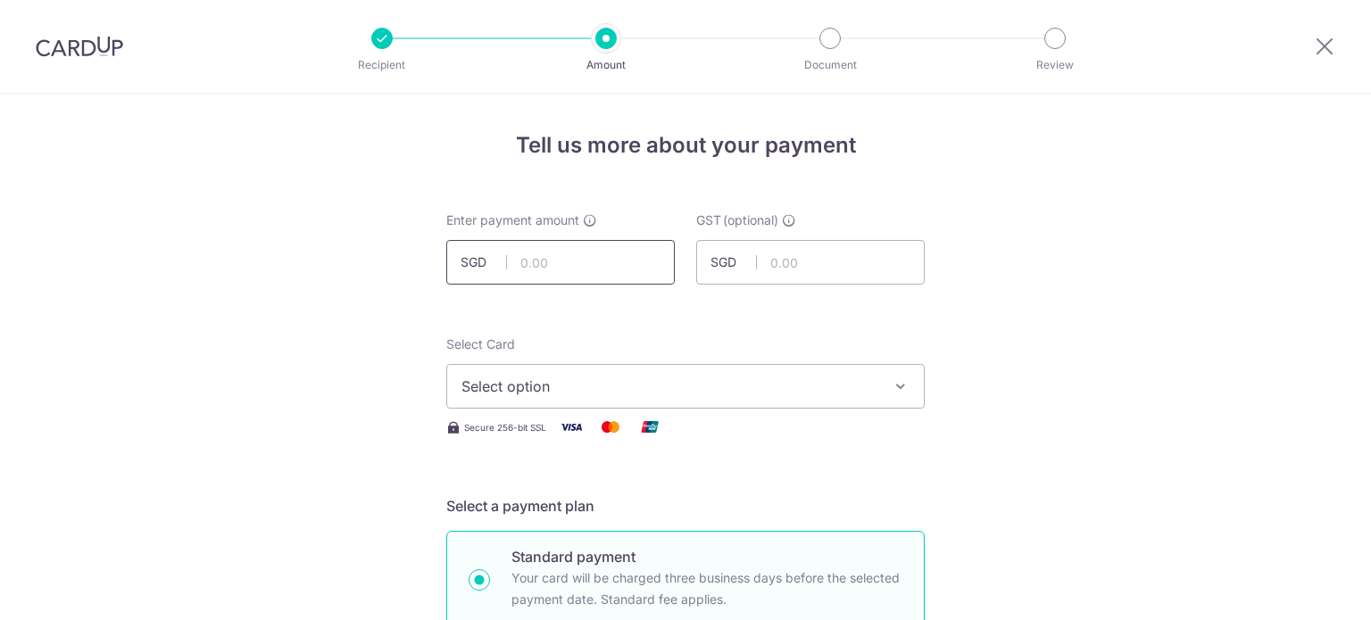
click at [598, 278] on input "text" at bounding box center [560, 262] width 228 height 45
type input "433.82"
click at [862, 387] on span "Select option" at bounding box center [669, 386] width 416 height 21
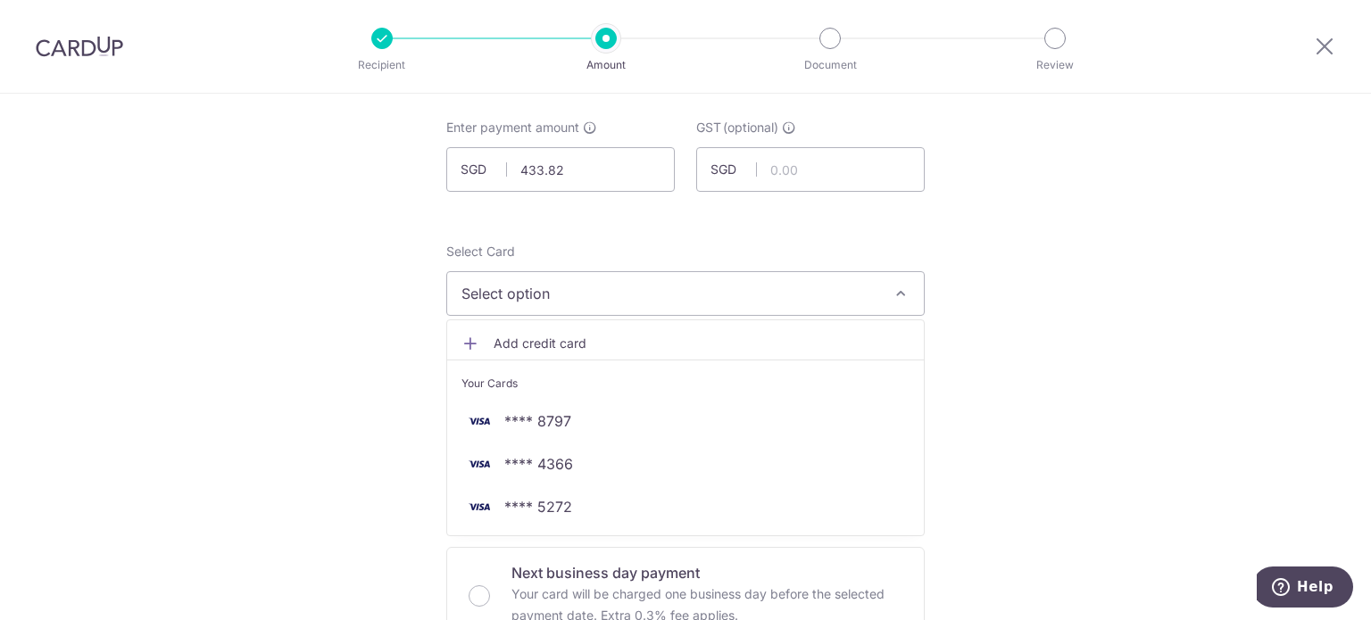
scroll to position [178, 0]
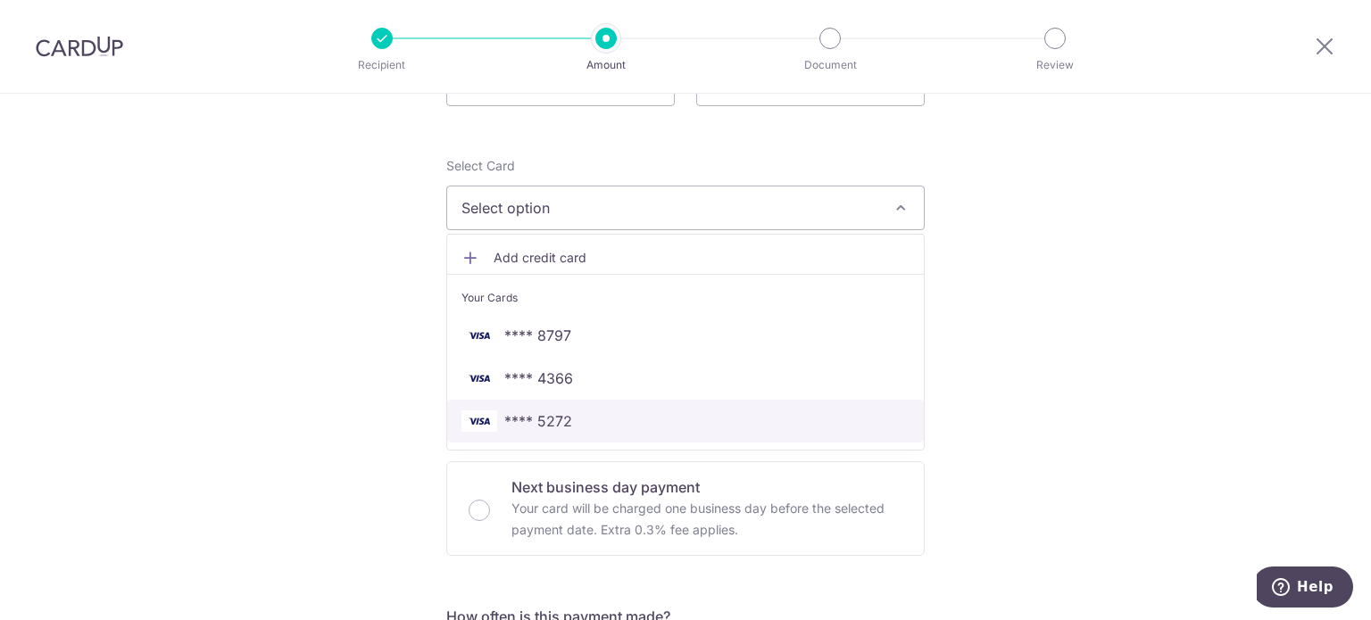
drag, startPoint x: 556, startPoint y: 417, endPoint x: 922, endPoint y: 386, distance: 367.1
click at [556, 415] on span "**** 5272" at bounding box center [538, 420] width 68 height 21
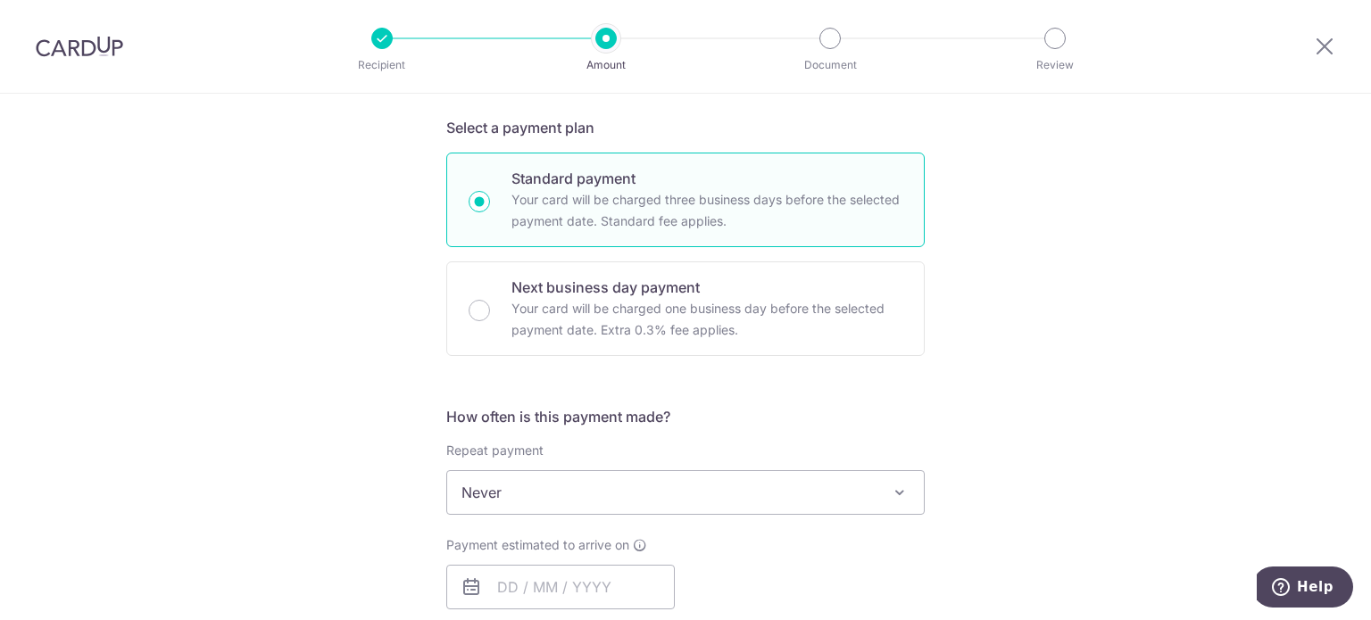
scroll to position [625, 0]
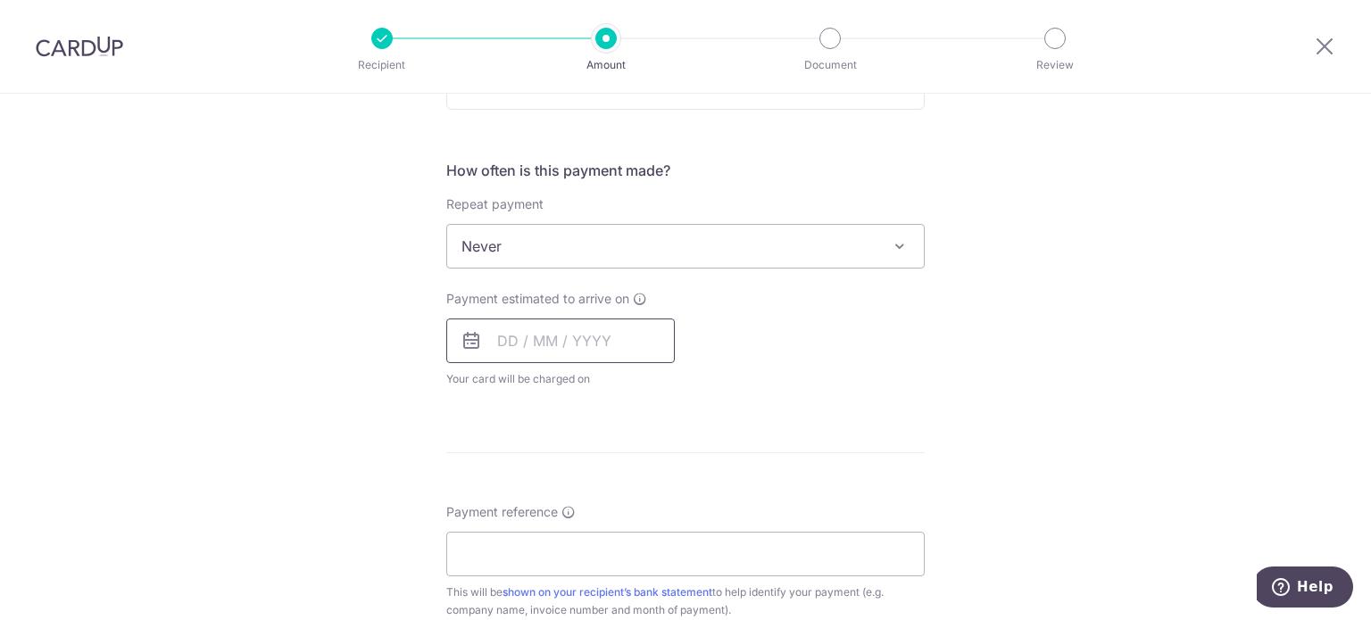
click at [596, 327] on input "text" at bounding box center [560, 341] width 228 height 45
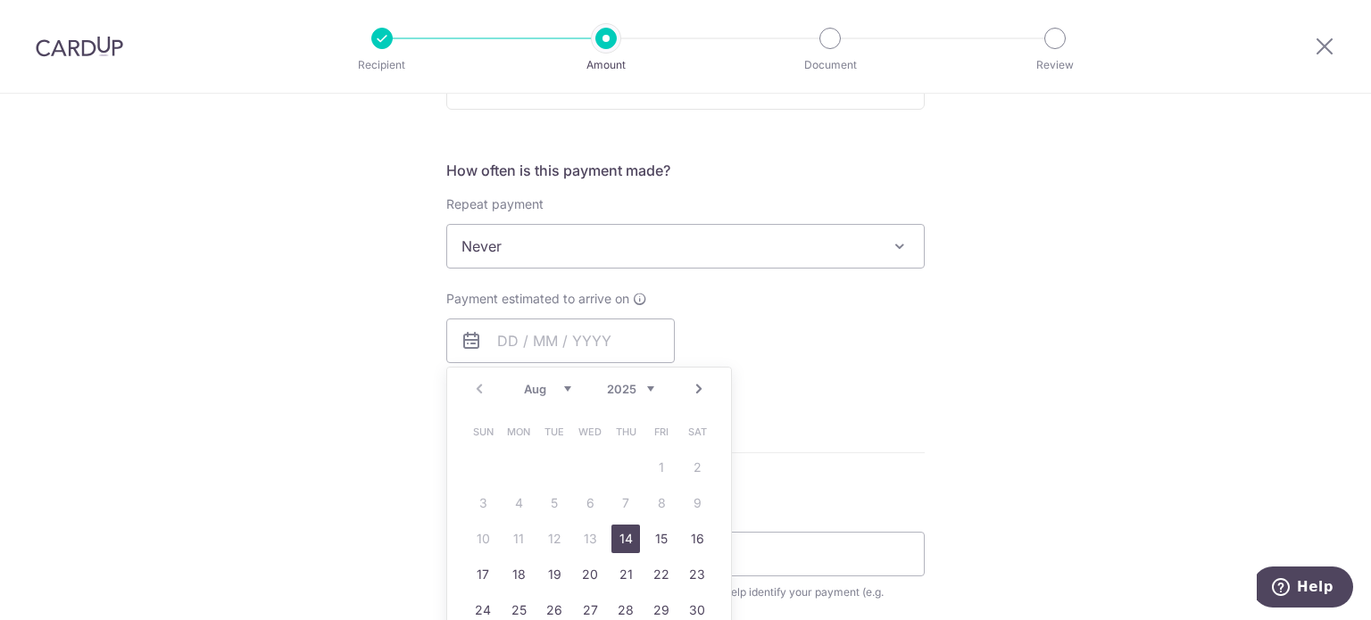
click at [621, 533] on link "14" at bounding box center [625, 539] width 29 height 29
click at [901, 385] on div "Payment estimated to arrive on Prev Next Aug Sep Oct Nov Dec 2025 2026 2027 202…" at bounding box center [685, 339] width 500 height 98
type input "14/08/2025"
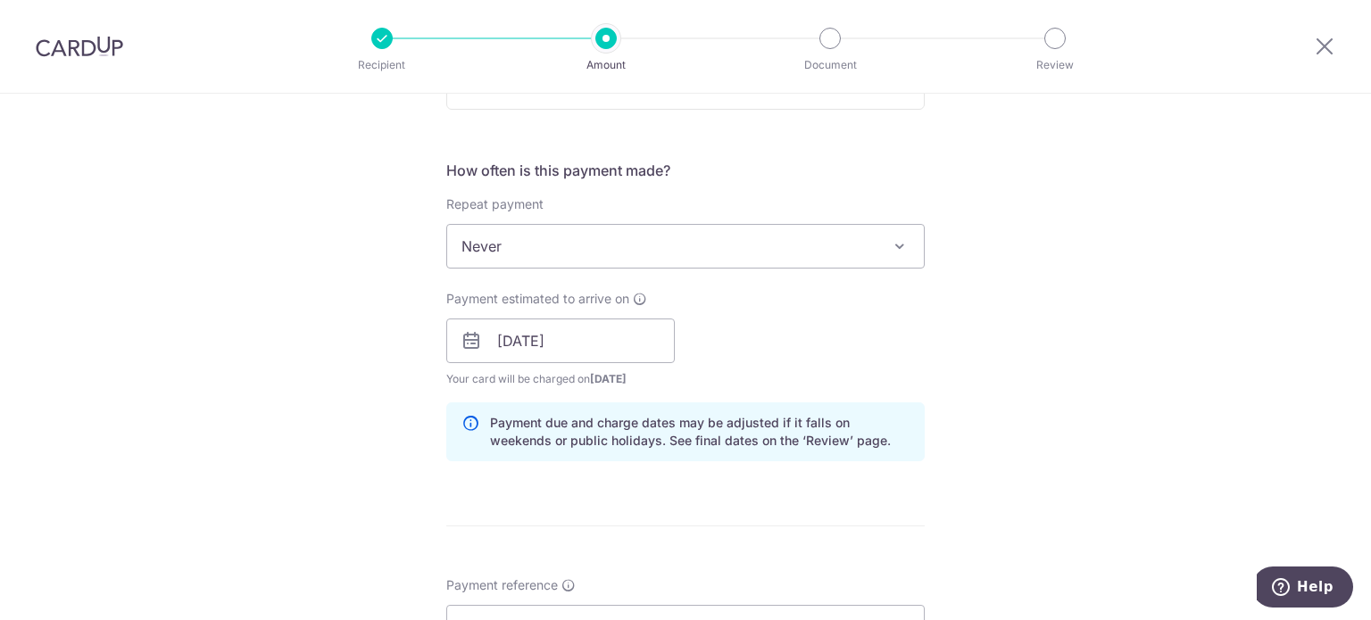
scroll to position [892, 0]
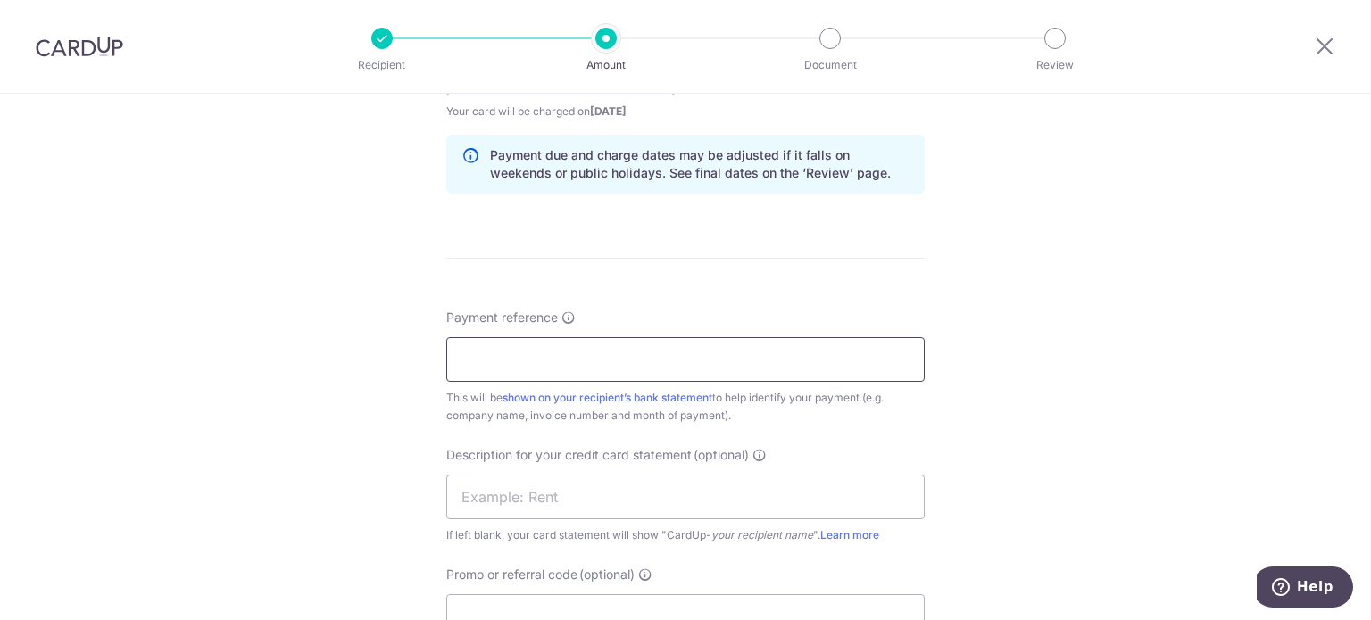
click at [502, 352] on input "Payment reference" at bounding box center [685, 359] width 478 height 45
type input "REDA Inv Jul 25 Kin Vet"
drag, startPoint x: 582, startPoint y: 493, endPoint x: 571, endPoint y: 485, distance: 13.4
click at [582, 493] on input "text" at bounding box center [685, 497] width 478 height 45
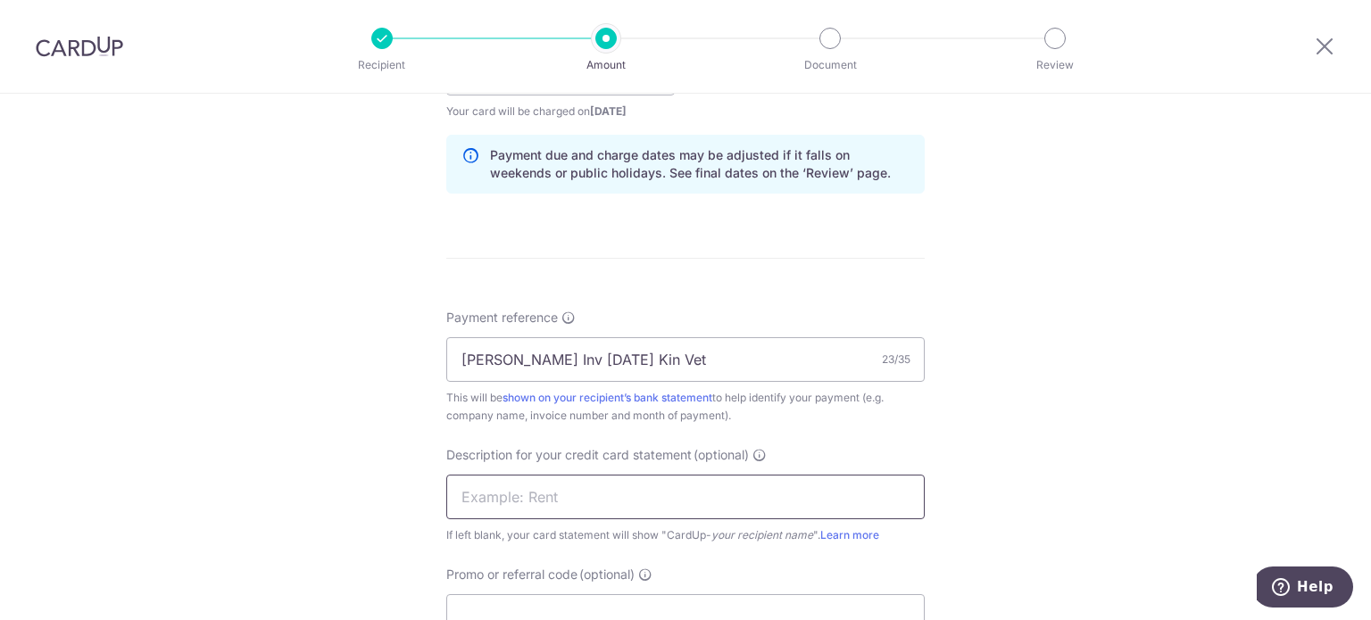
paste input "REDA Inv Jul 25"
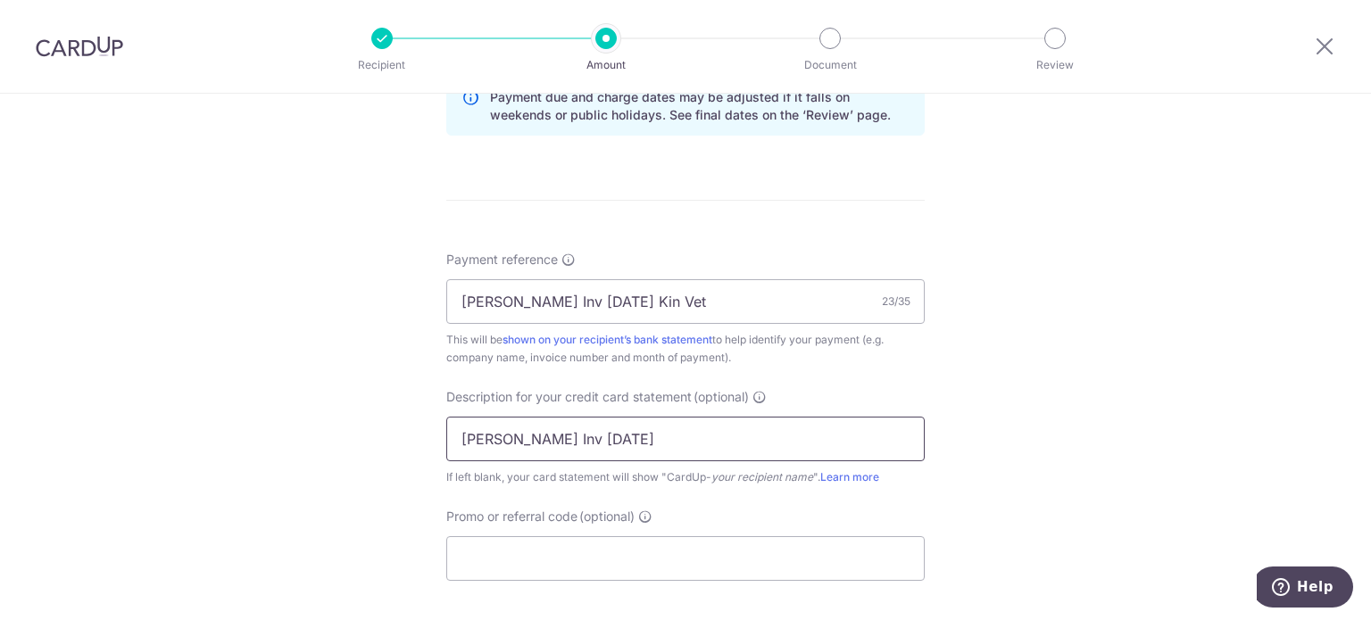
scroll to position [1071, 0]
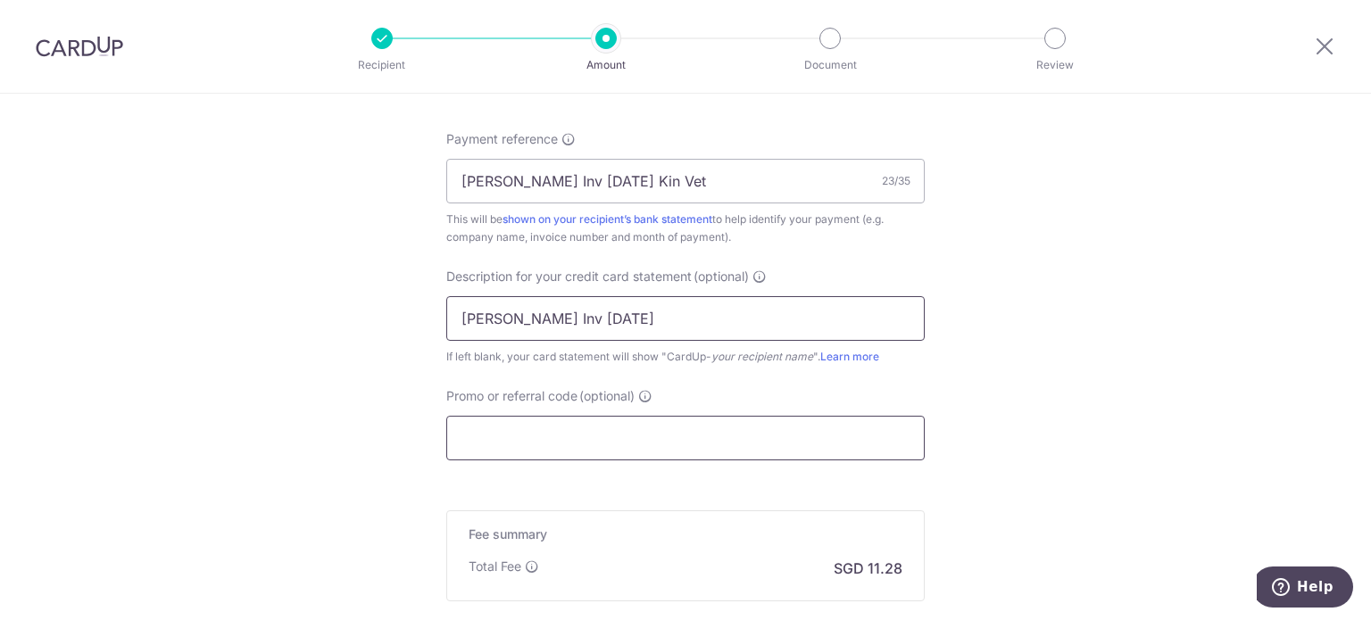
type input "REDA Inv Jul 25"
click at [508, 437] on input "Promo or referral code (optional)" at bounding box center [685, 438] width 478 height 45
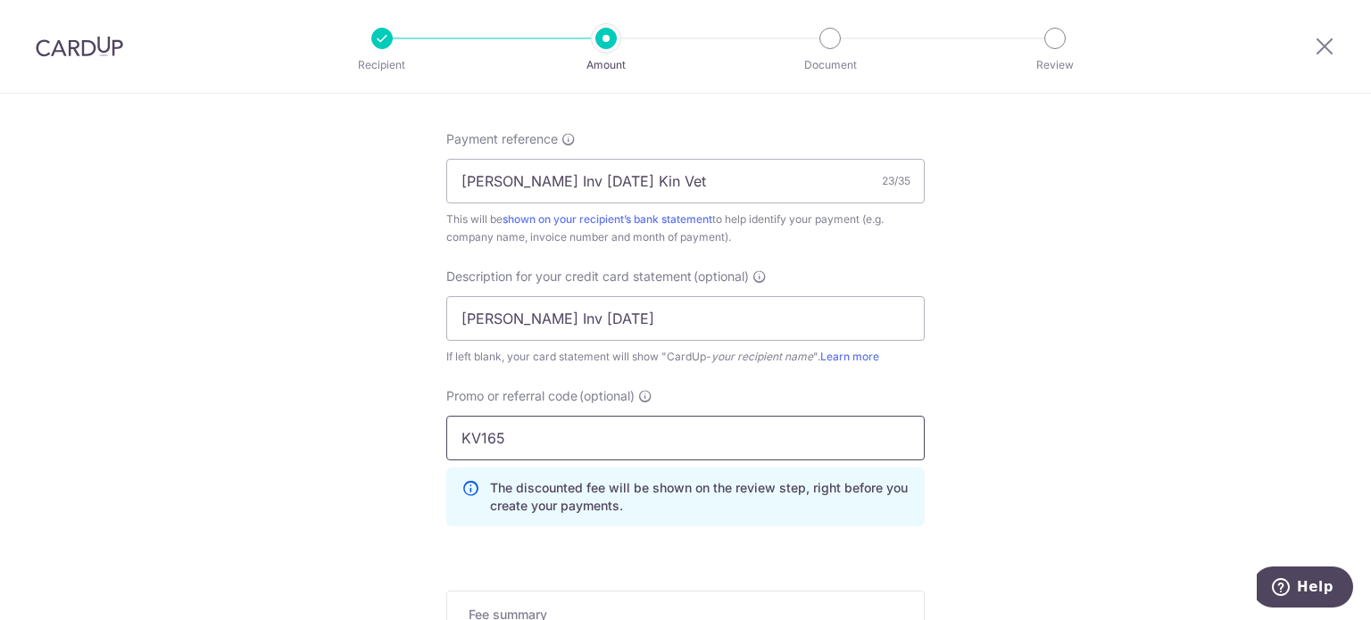
type input "KV165"
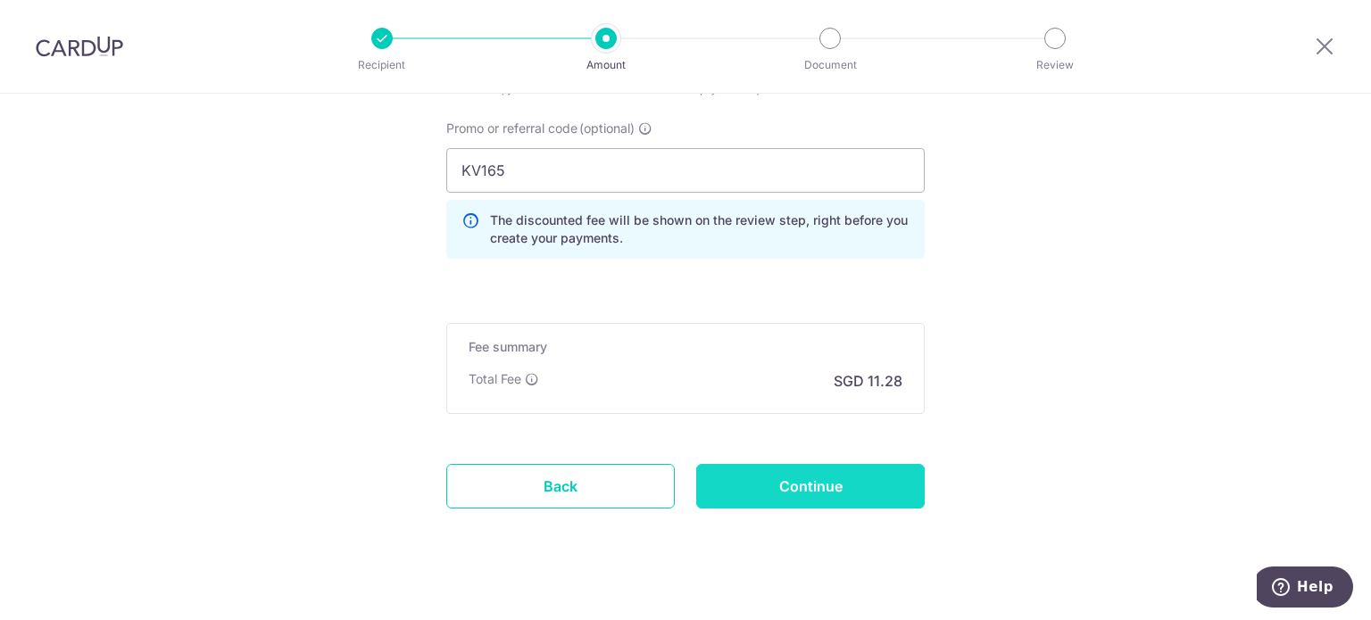
click at [824, 478] on input "Continue" at bounding box center [810, 486] width 228 height 45
type input "Create Schedule"
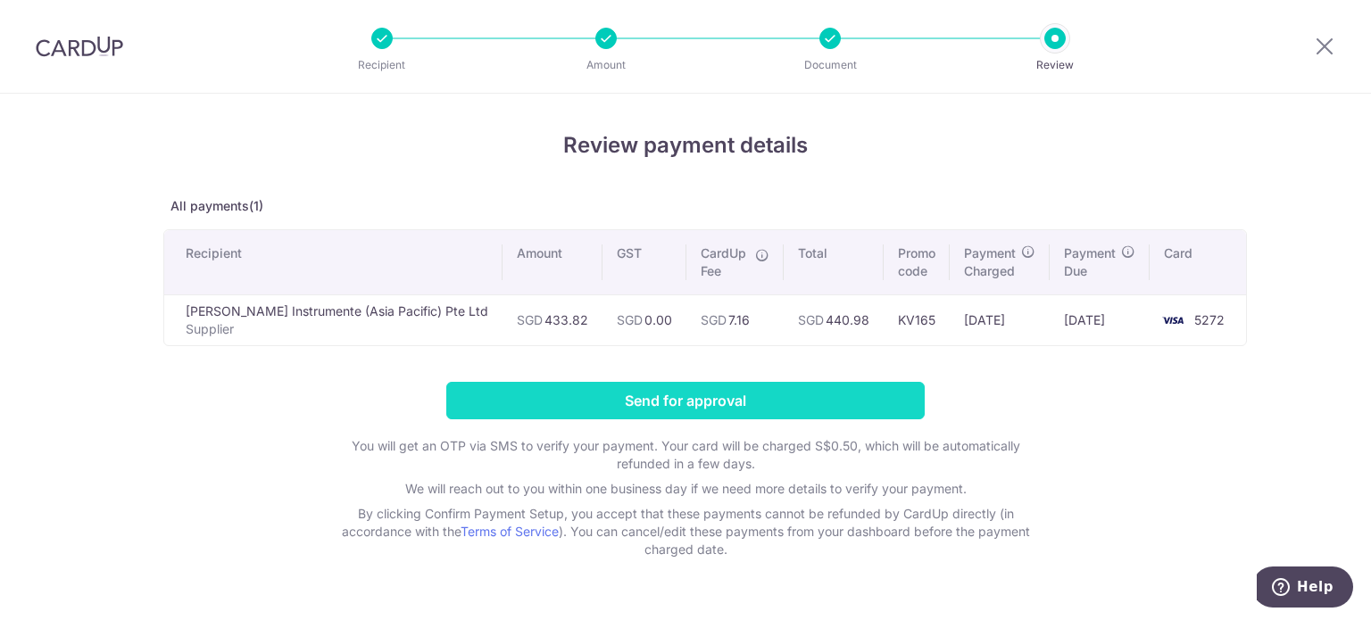
click at [736, 397] on input "Send for approval" at bounding box center [685, 400] width 478 height 37
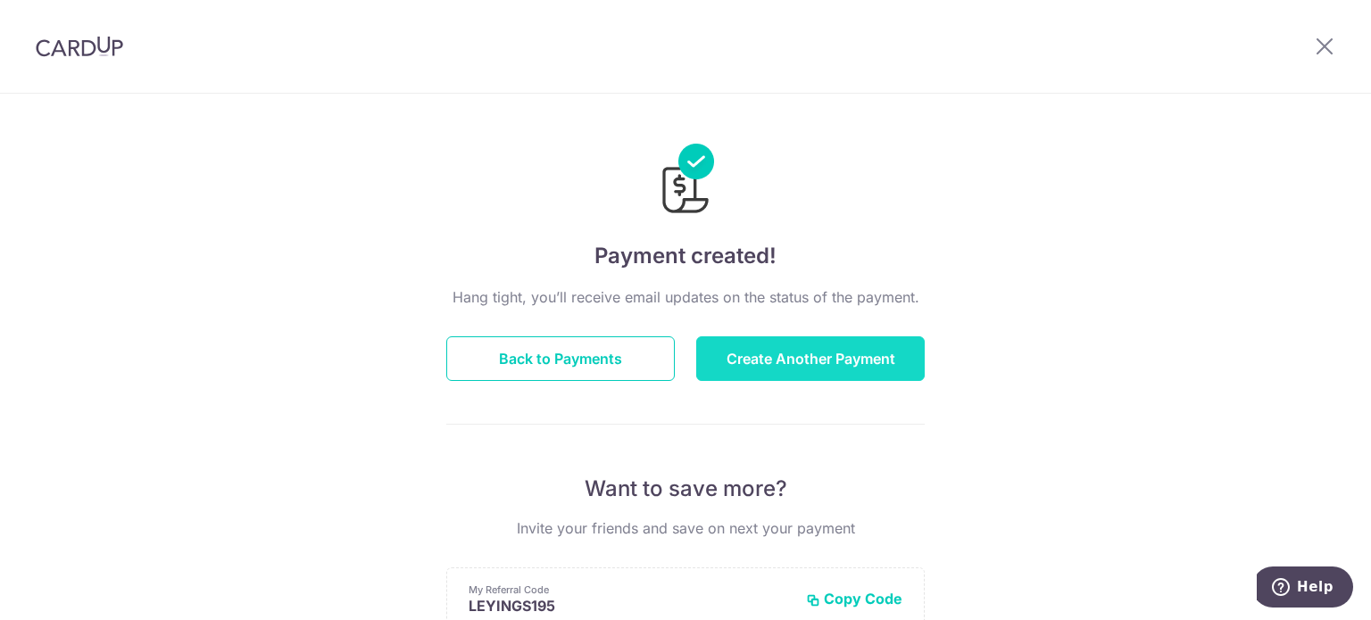
click at [764, 349] on button "Create Another Payment" at bounding box center [810, 358] width 228 height 45
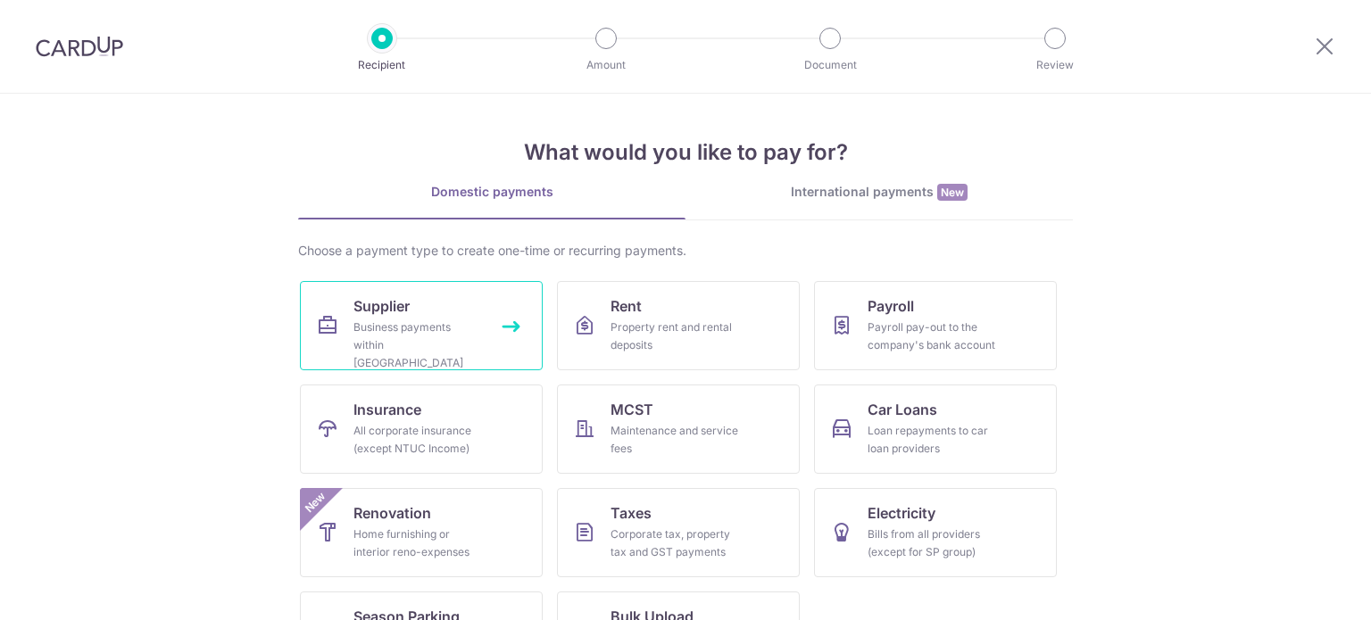
click at [503, 311] on link "Supplier Business payments within [GEOGRAPHIC_DATA]" at bounding box center [421, 325] width 243 height 89
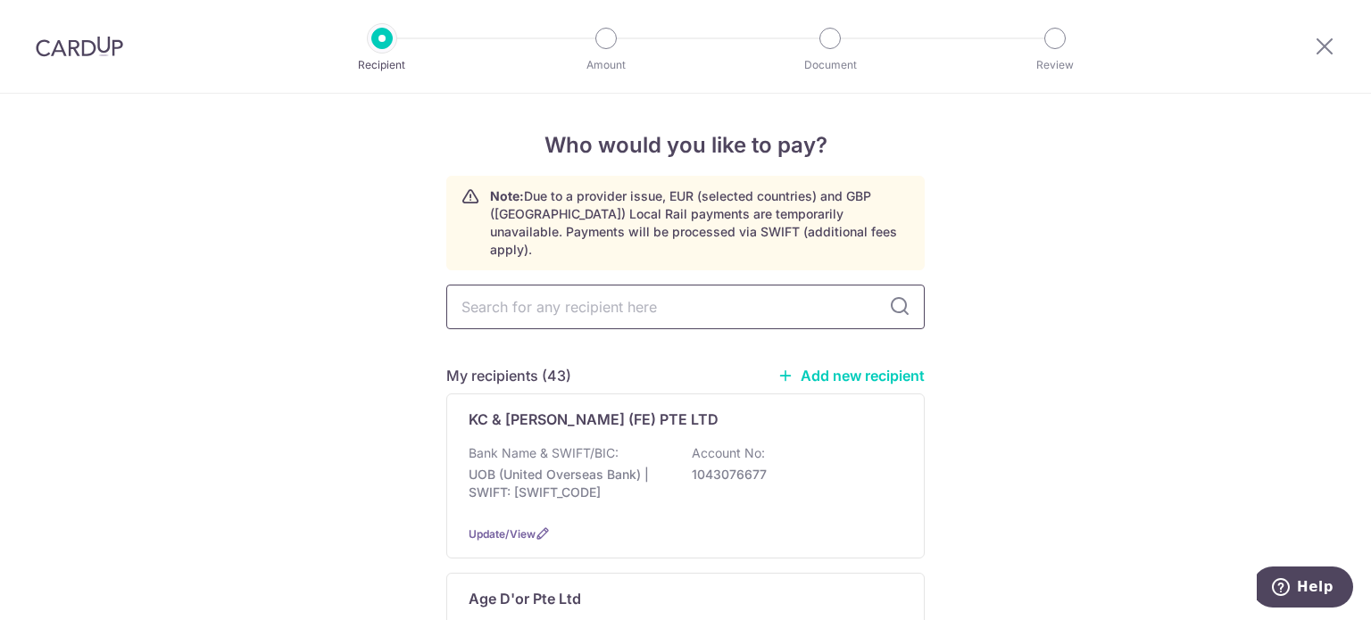
click at [586, 294] on input "text" at bounding box center [685, 307] width 478 height 45
type input "icm"
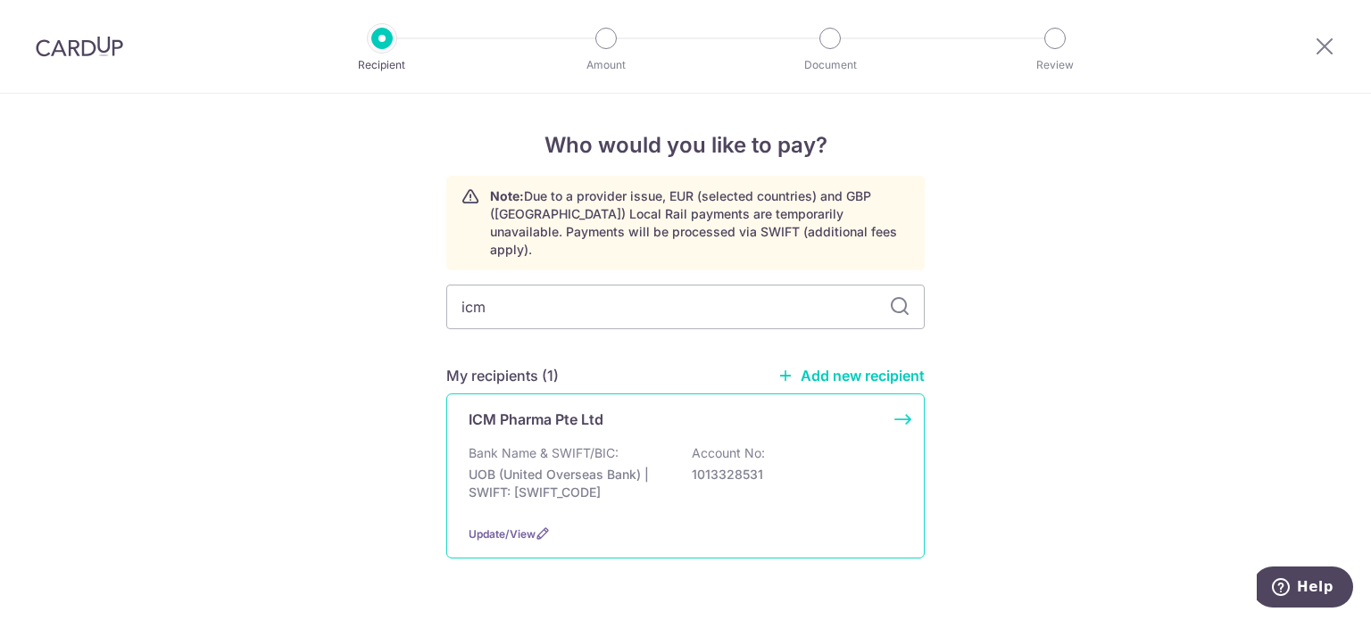
click at [592, 409] on p "ICM Pharma Pte Ltd" at bounding box center [535, 419] width 135 height 21
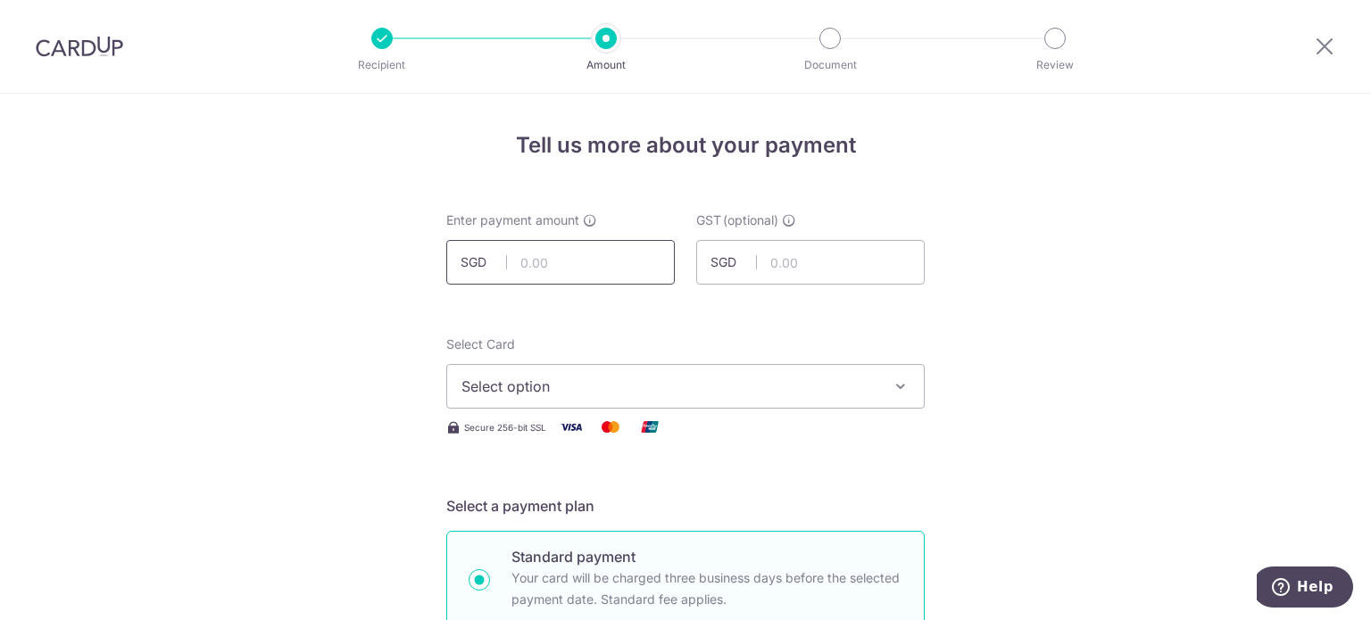
click at [606, 269] on input "text" at bounding box center [560, 262] width 228 height 45
type input "149.49"
click at [823, 369] on button "Select option" at bounding box center [685, 386] width 478 height 45
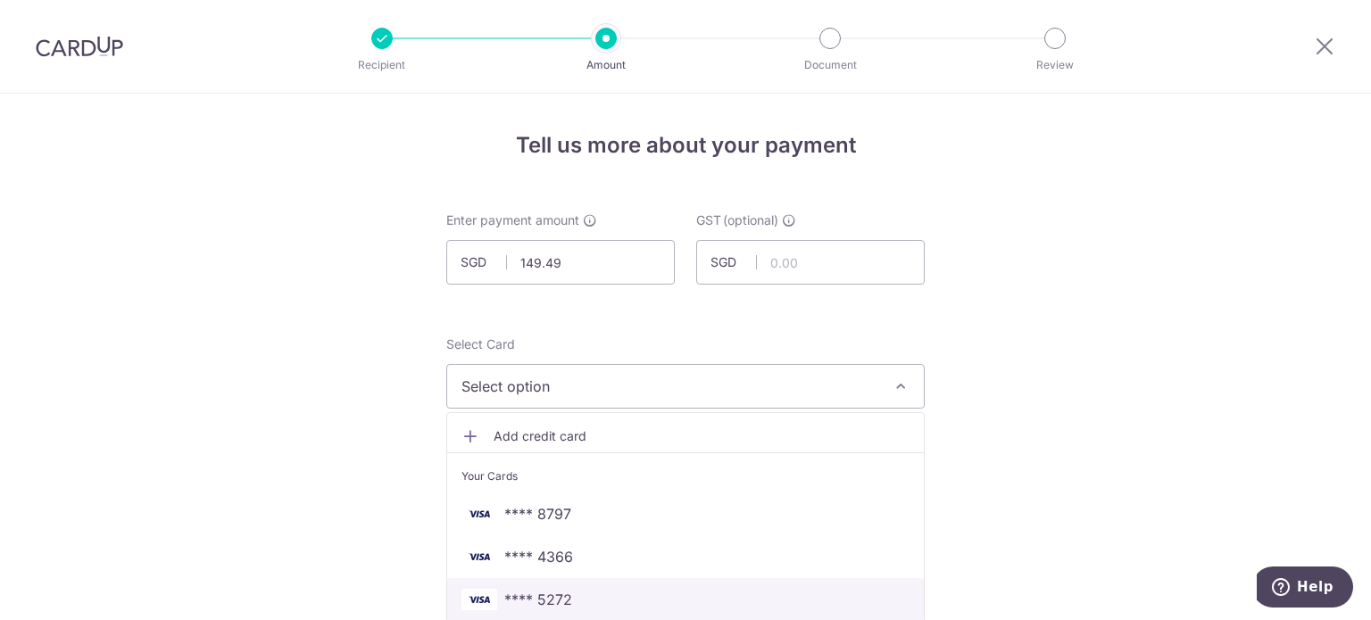
click at [550, 586] on link "**** 5272" at bounding box center [685, 599] width 476 height 43
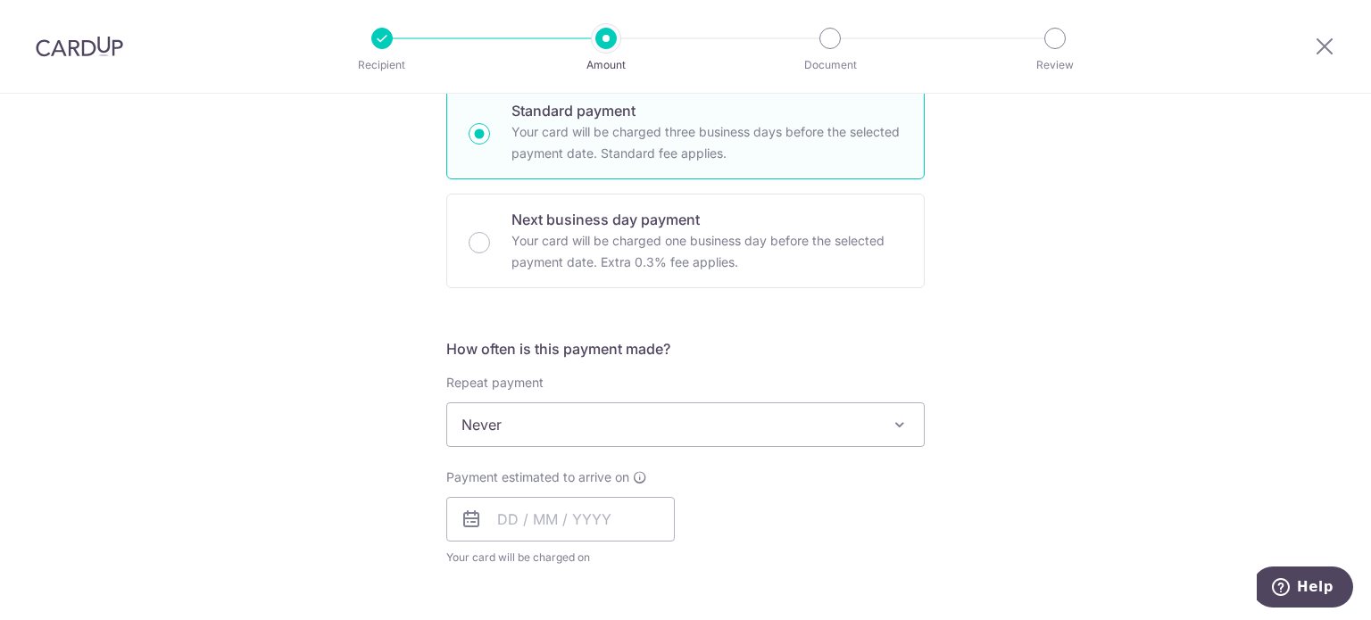
click at [683, 425] on span "Never" at bounding box center [685, 424] width 476 height 43
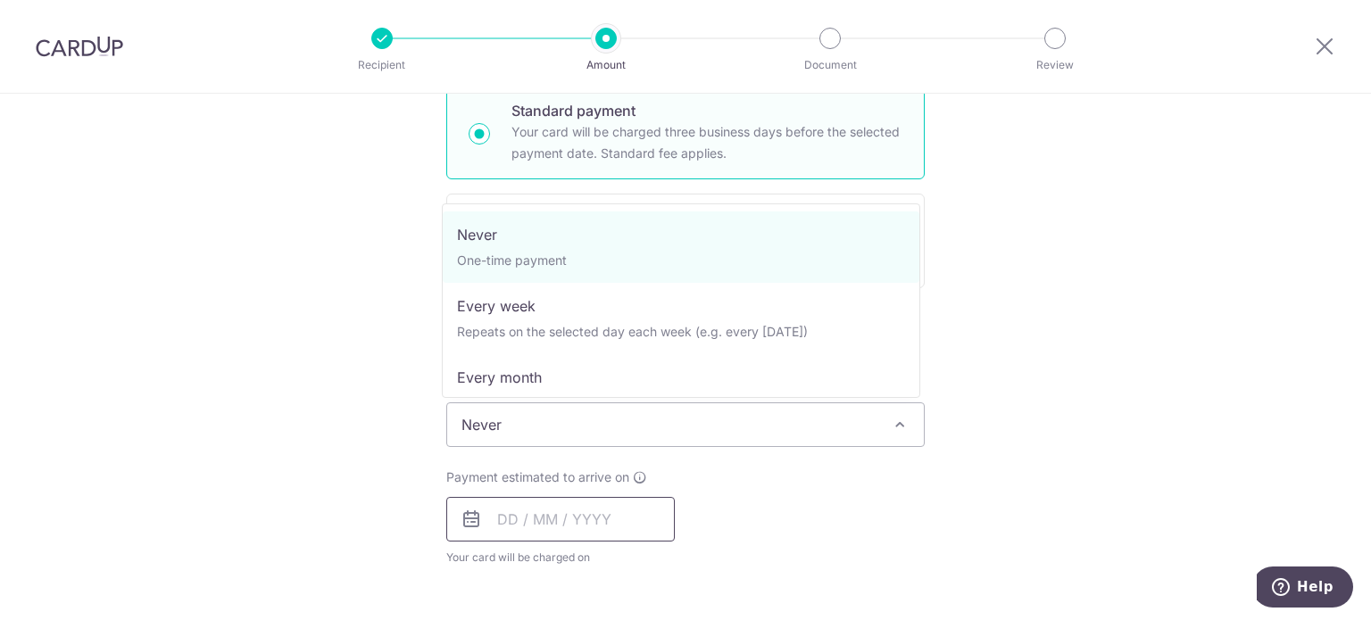
click at [539, 525] on input "text" at bounding box center [560, 519] width 228 height 45
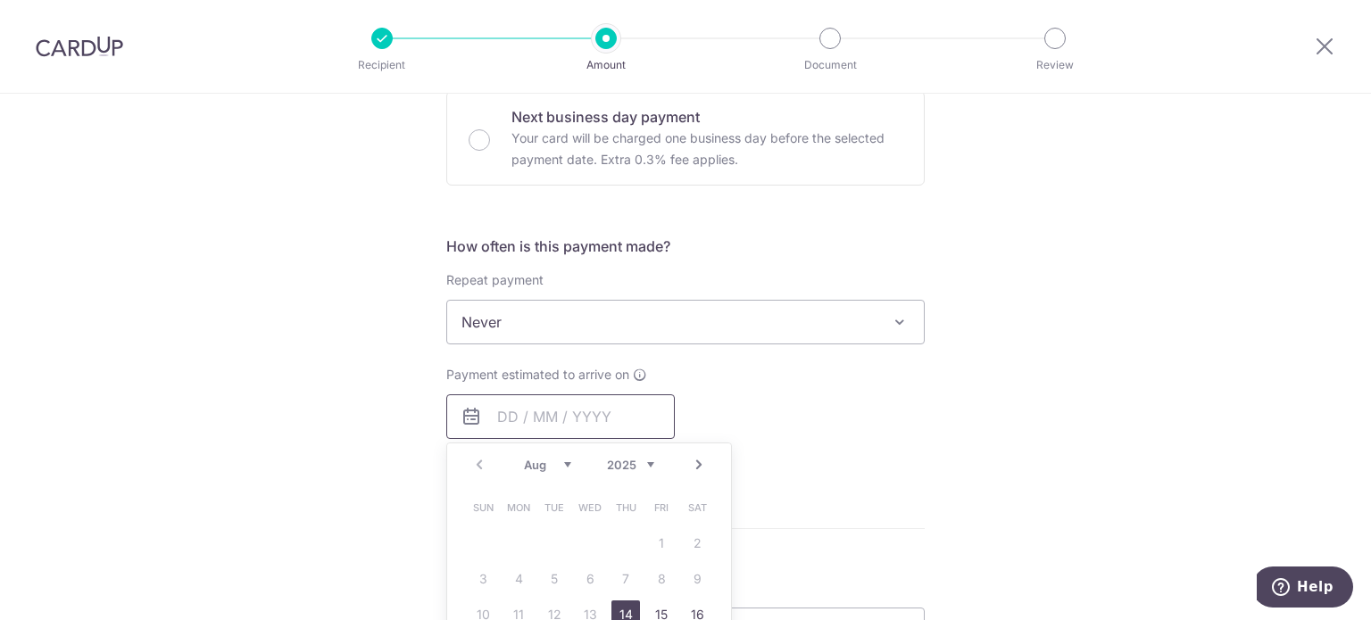
scroll to position [625, 0]
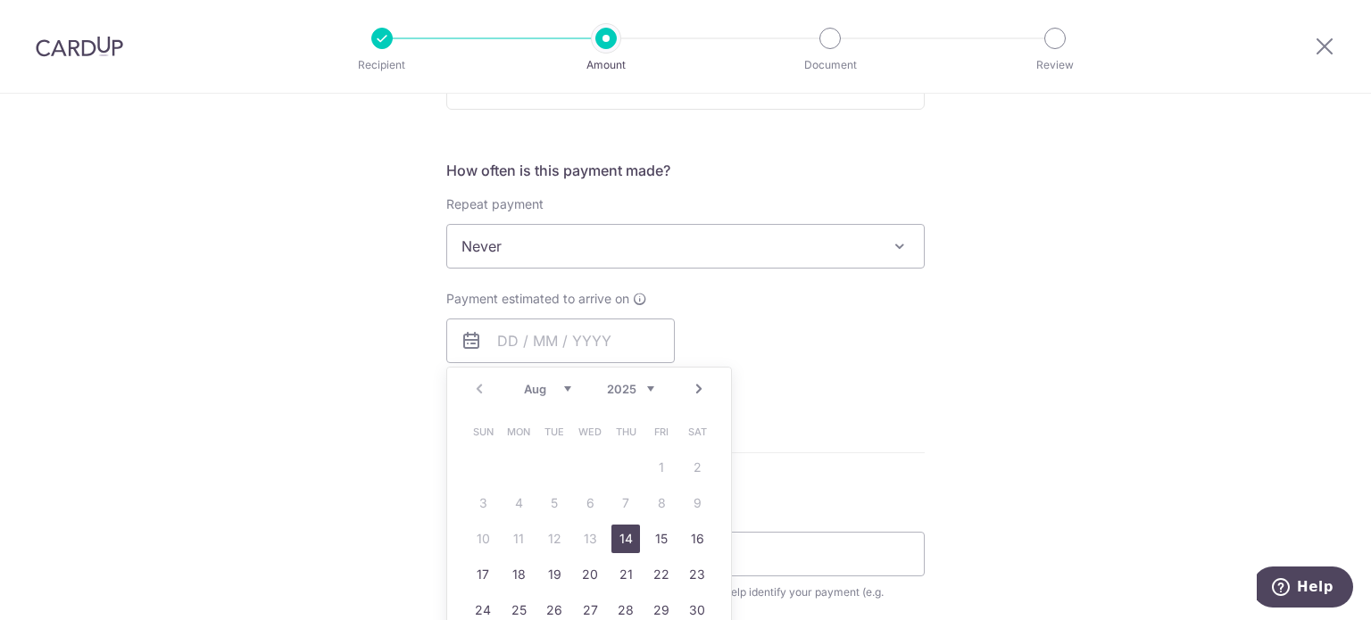
click at [627, 531] on link "14" at bounding box center [625, 539] width 29 height 29
type input "[DATE]"
click at [0, 0] on p "Payment due and charge dates may be adjusted if it falls on weekends or public …" at bounding box center [0, 0] width 0 height 0
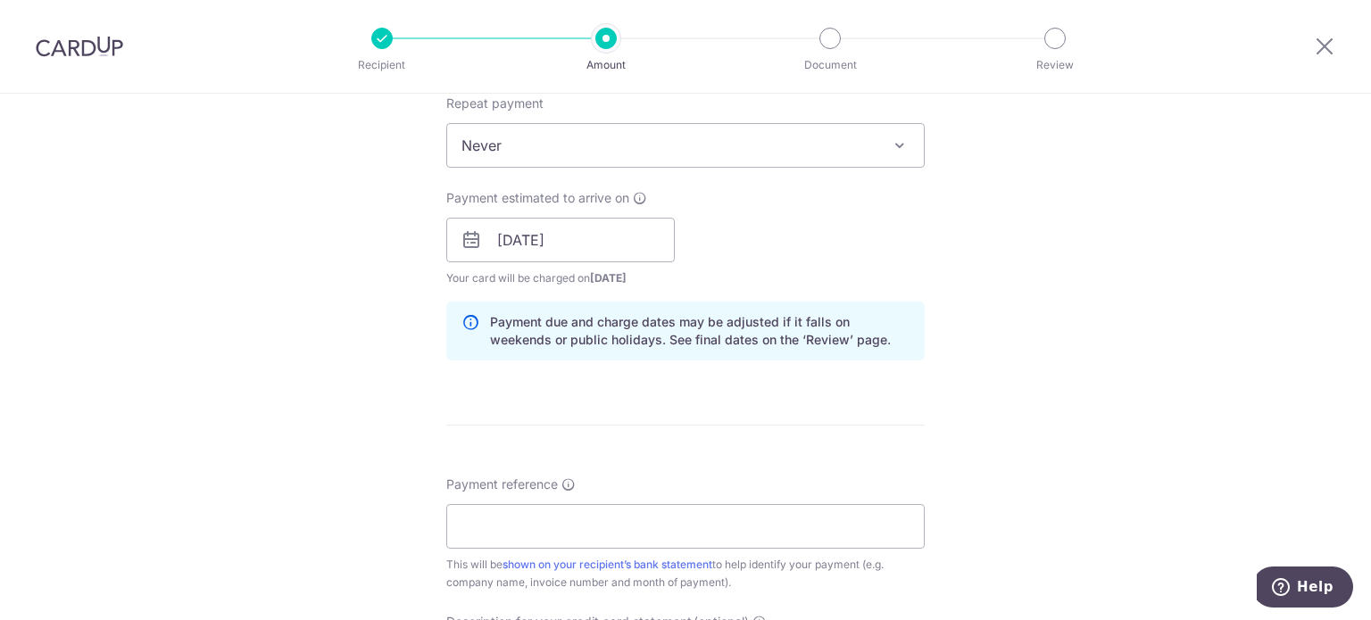
scroll to position [892, 0]
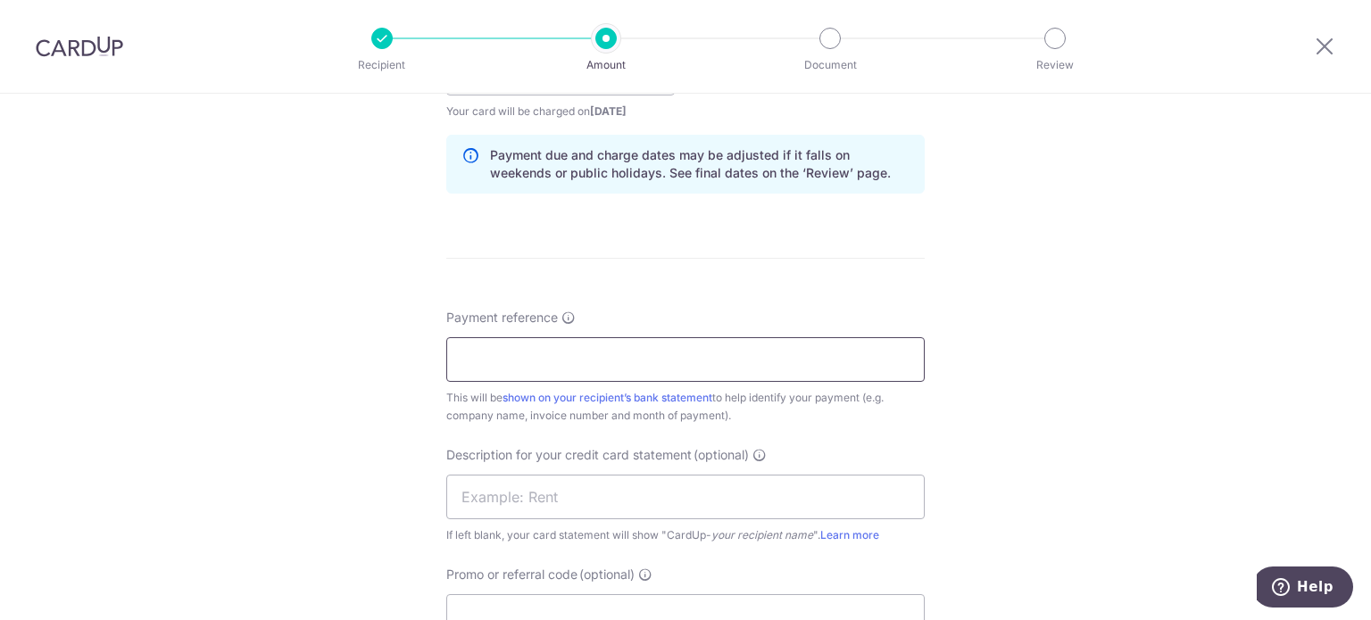
click at [670, 346] on input "Payment reference" at bounding box center [685, 359] width 478 height 45
type input "ICM SOA Jul 25 Kin Vet"
click at [650, 500] on input "text" at bounding box center [685, 497] width 478 height 45
paste input "ICM SOA Jul 25"
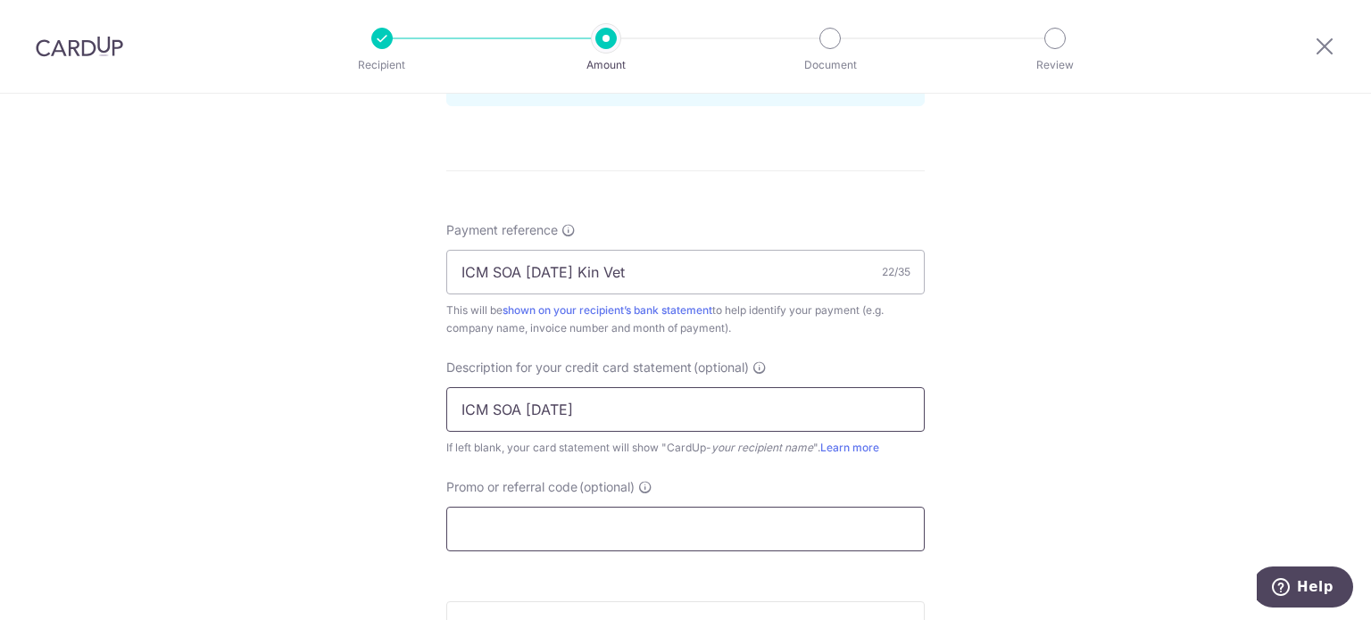
scroll to position [1071, 0]
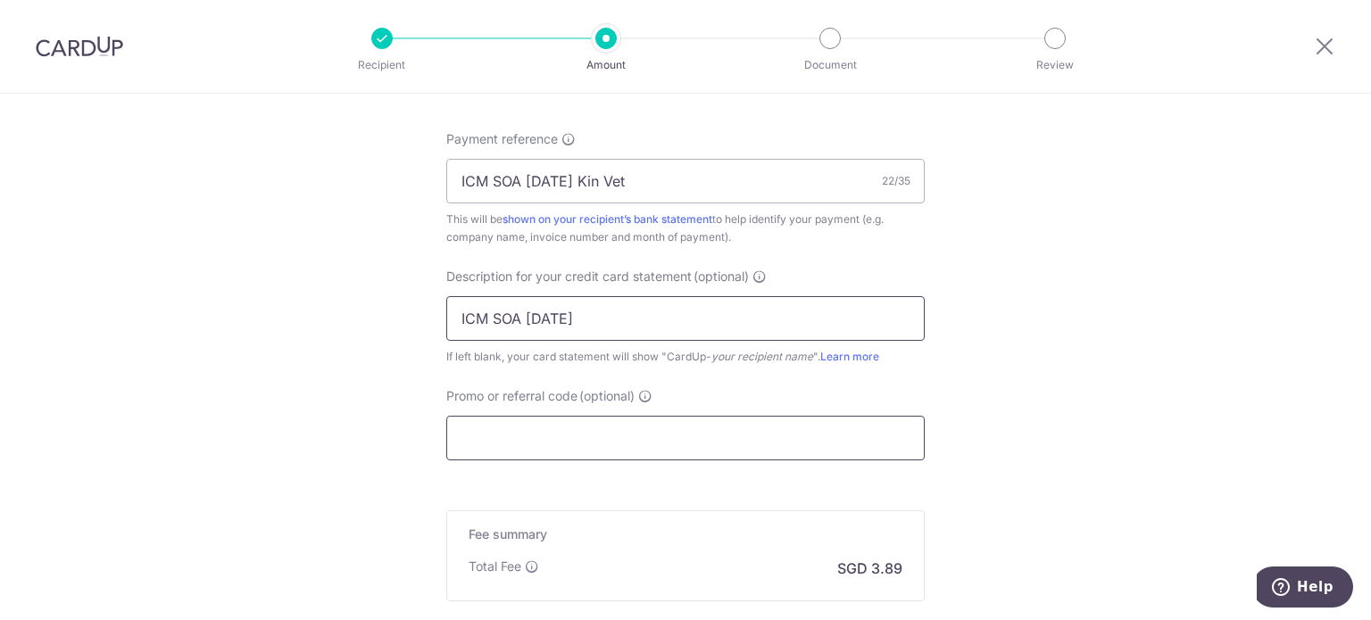
type input "ICM SOA Jul 25"
click at [573, 438] on input "Promo or referral code (optional)" at bounding box center [685, 438] width 478 height 45
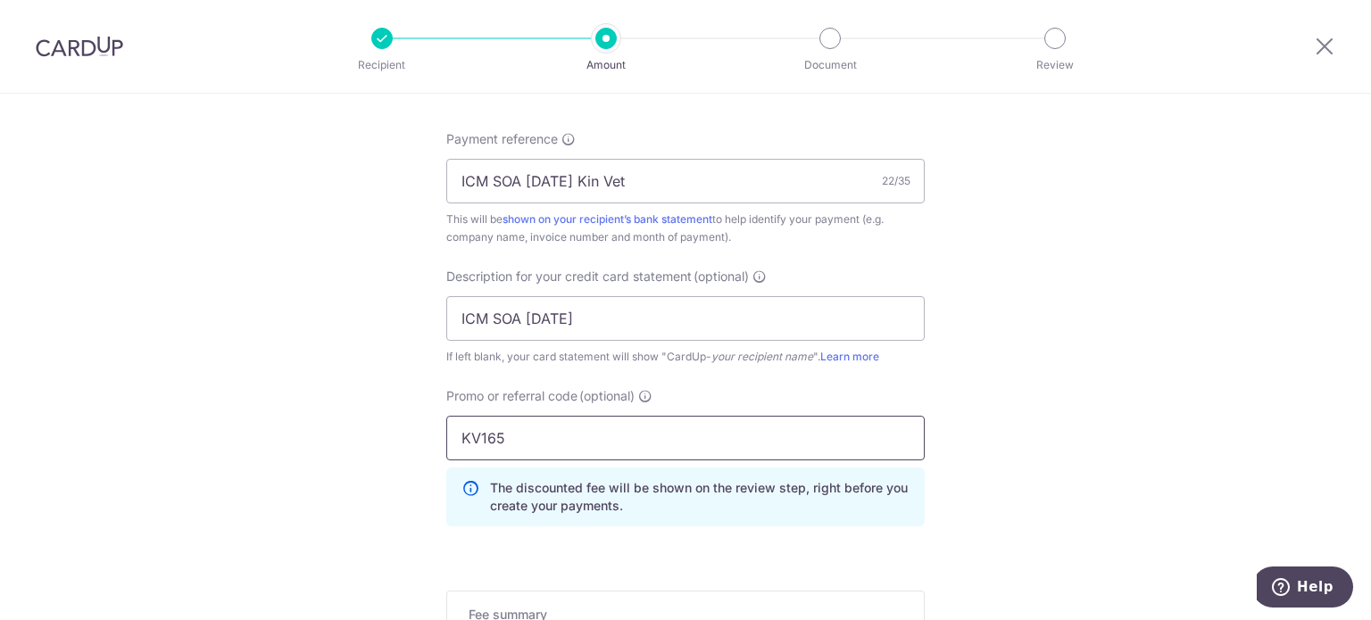
type input "KV165"
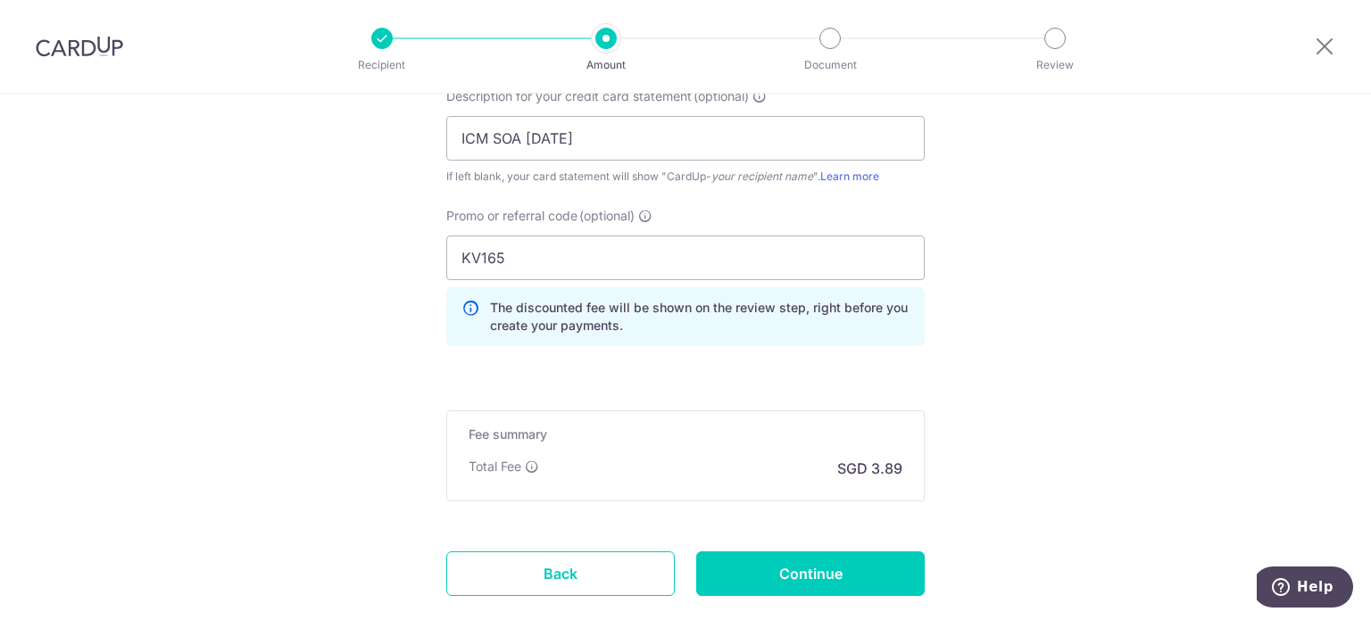
scroll to position [1338, 0]
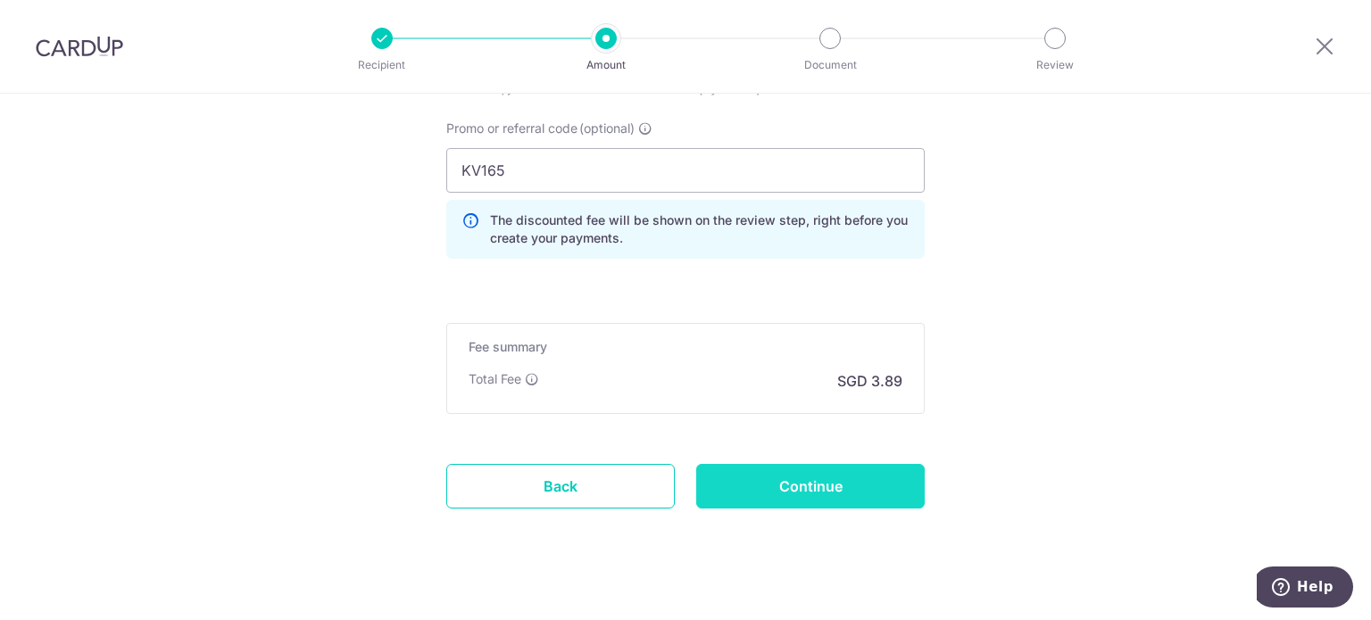
click at [769, 467] on input "Continue" at bounding box center [810, 486] width 228 height 45
type input "Create Schedule"
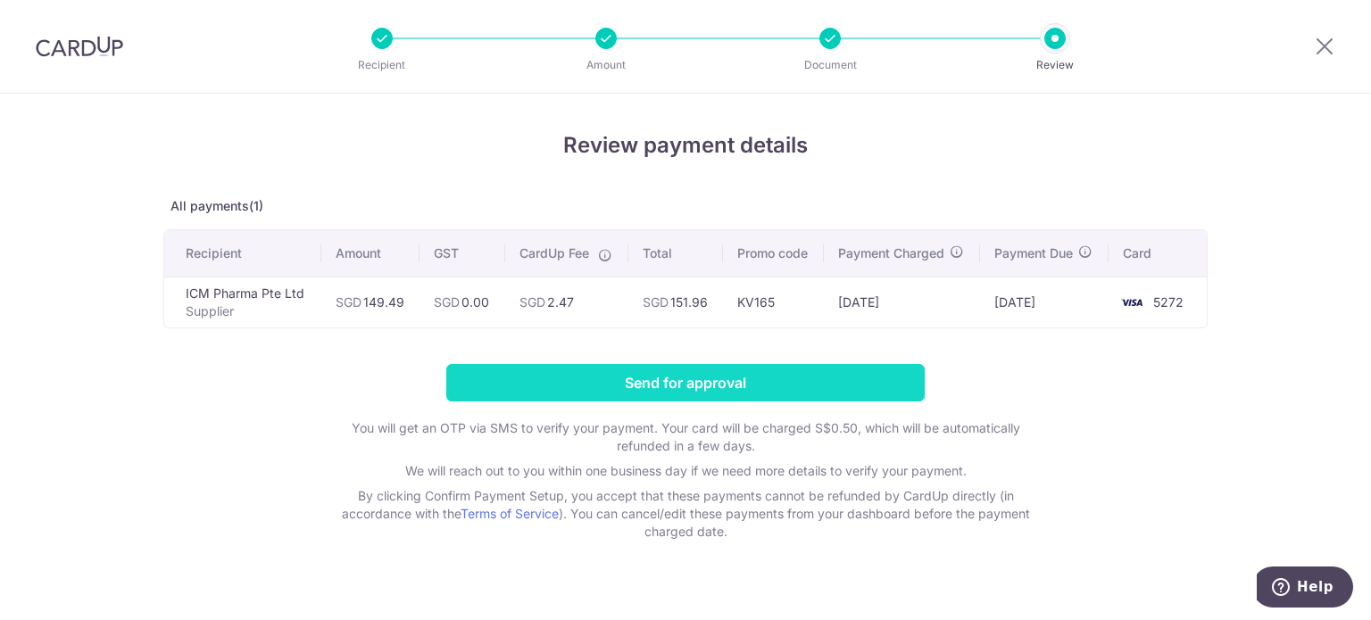
click at [808, 373] on input "Send for approval" at bounding box center [685, 382] width 478 height 37
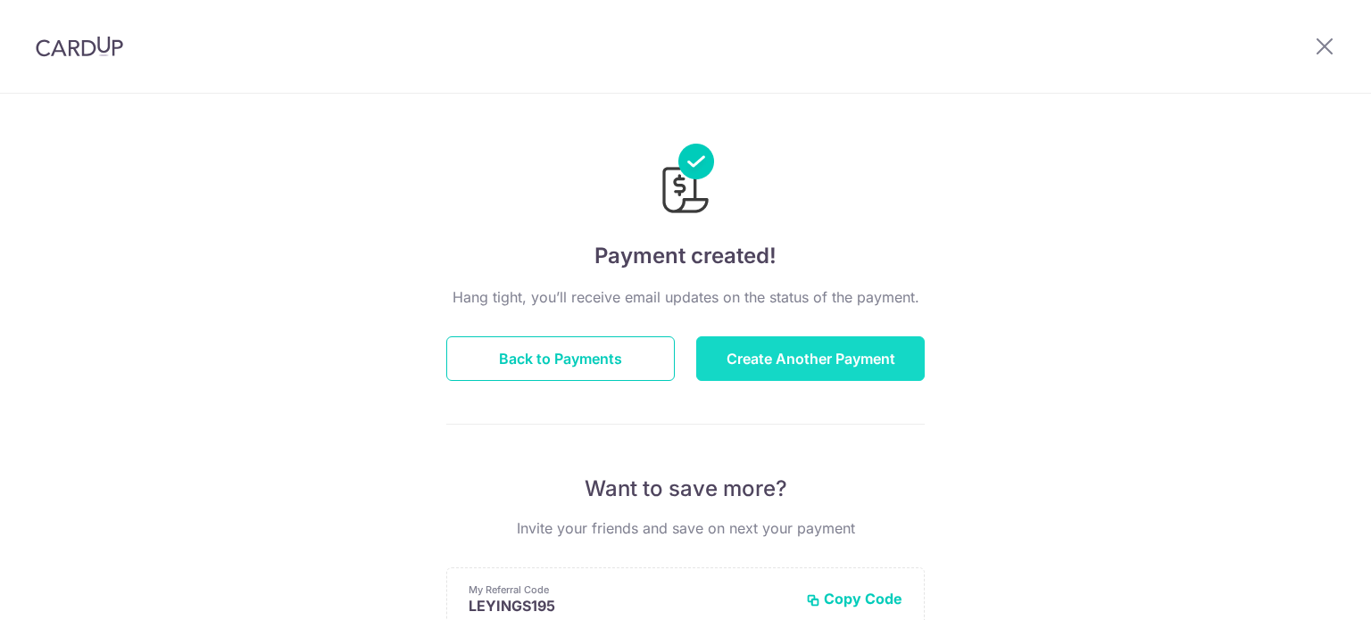
click at [742, 344] on button "Create Another Payment" at bounding box center [810, 358] width 228 height 45
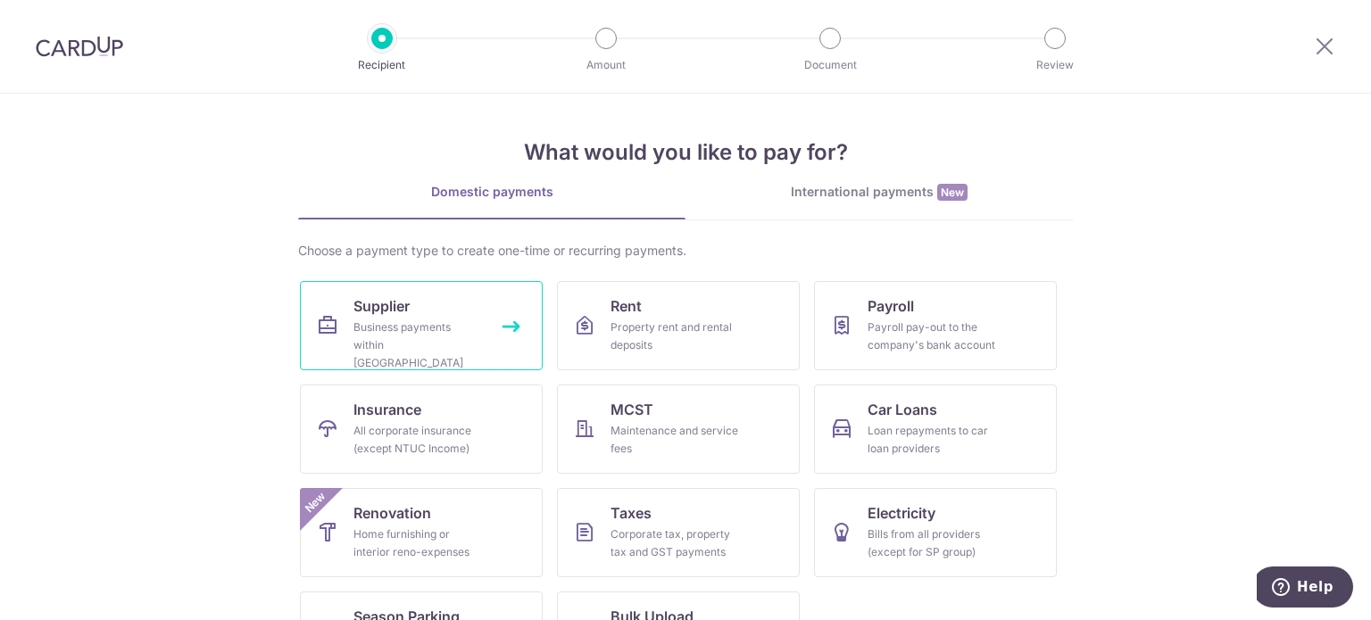
click at [502, 340] on link "Supplier Business payments within [GEOGRAPHIC_DATA]" at bounding box center [421, 325] width 243 height 89
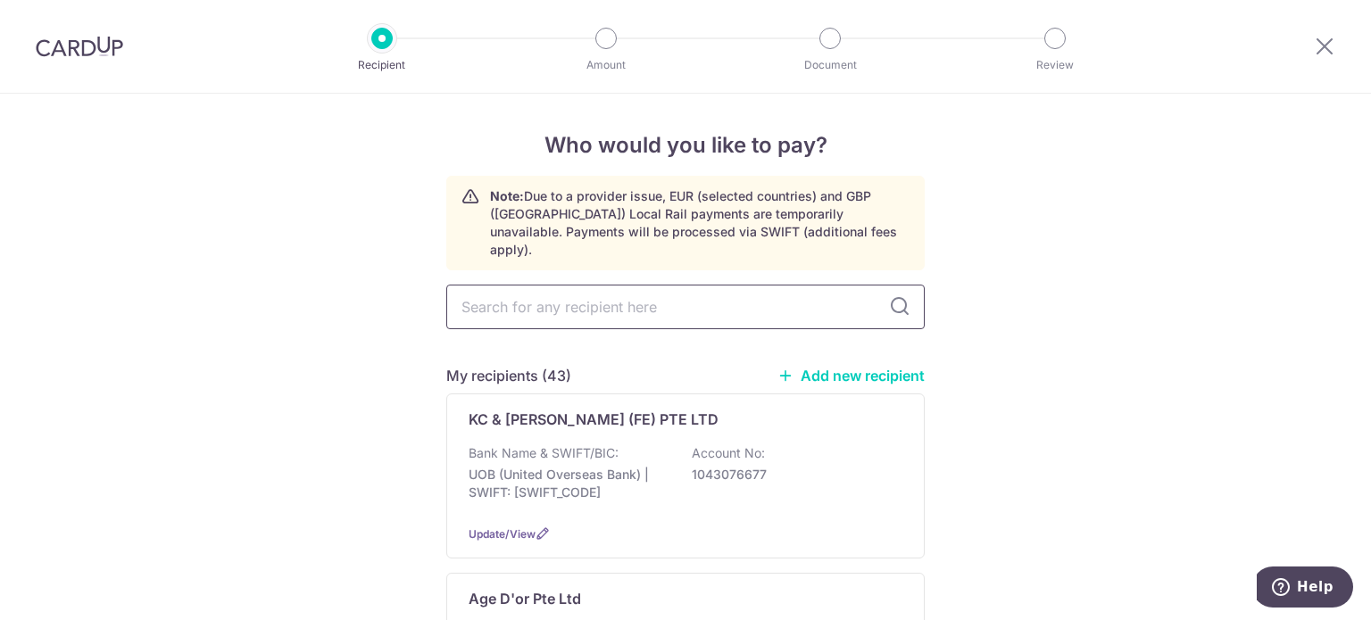
click at [543, 285] on input "text" at bounding box center [685, 307] width 478 height 45
type input "guan"
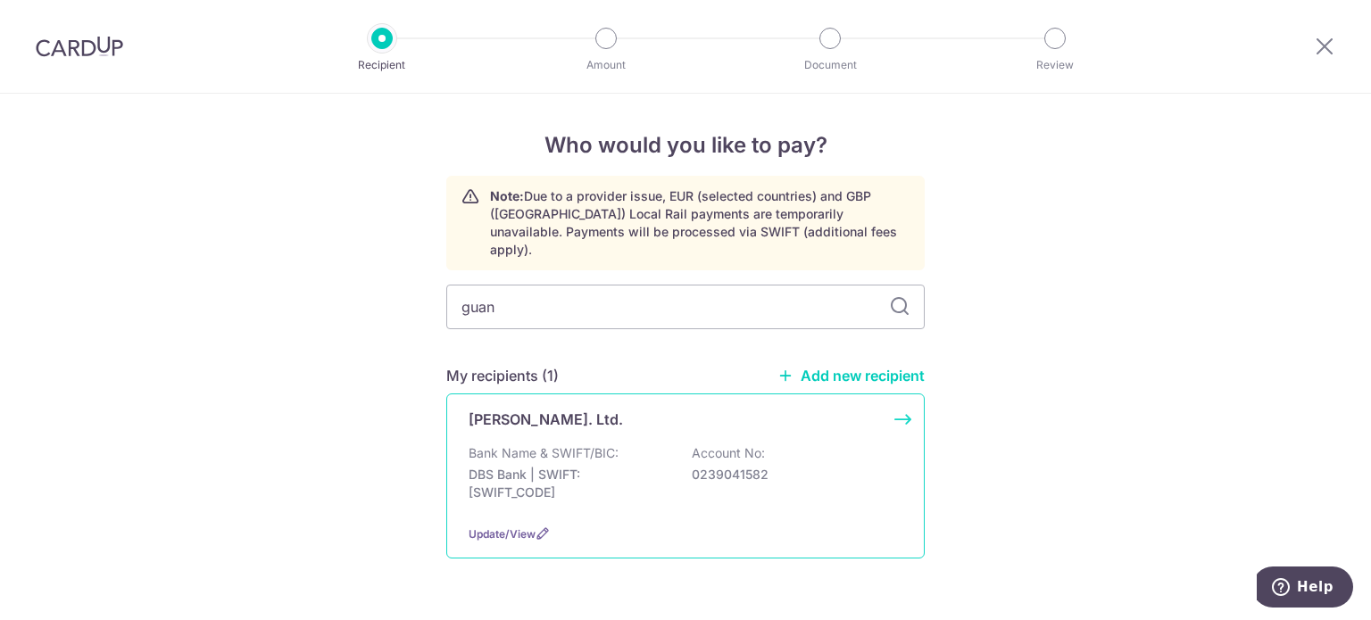
click at [657, 444] on div "Bank Name & SWIFT/BIC: DBS Bank | SWIFT: DBSSSGSGXXX Account No: 0239041582" at bounding box center [685, 477] width 434 height 66
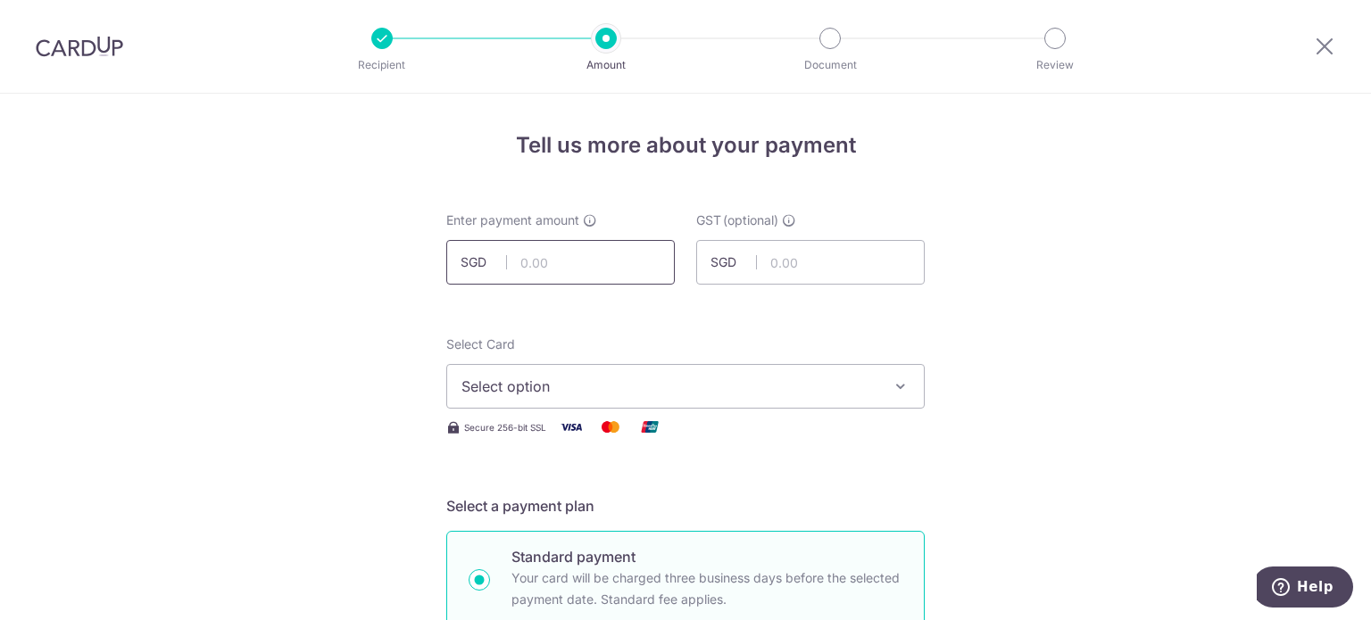
click at [590, 266] on input "text" at bounding box center [560, 262] width 228 height 45
type input "18,642.38"
click at [700, 381] on span "Select option" at bounding box center [669, 386] width 416 height 21
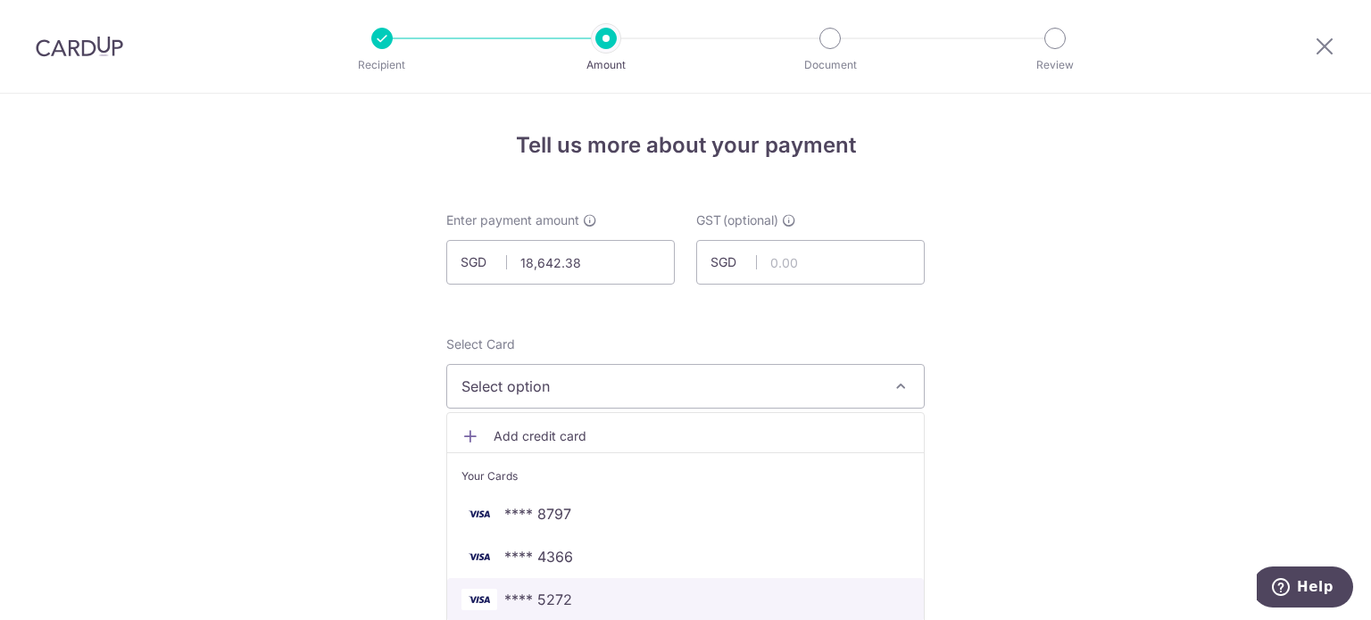
click at [553, 590] on span "**** 5272" at bounding box center [538, 599] width 68 height 21
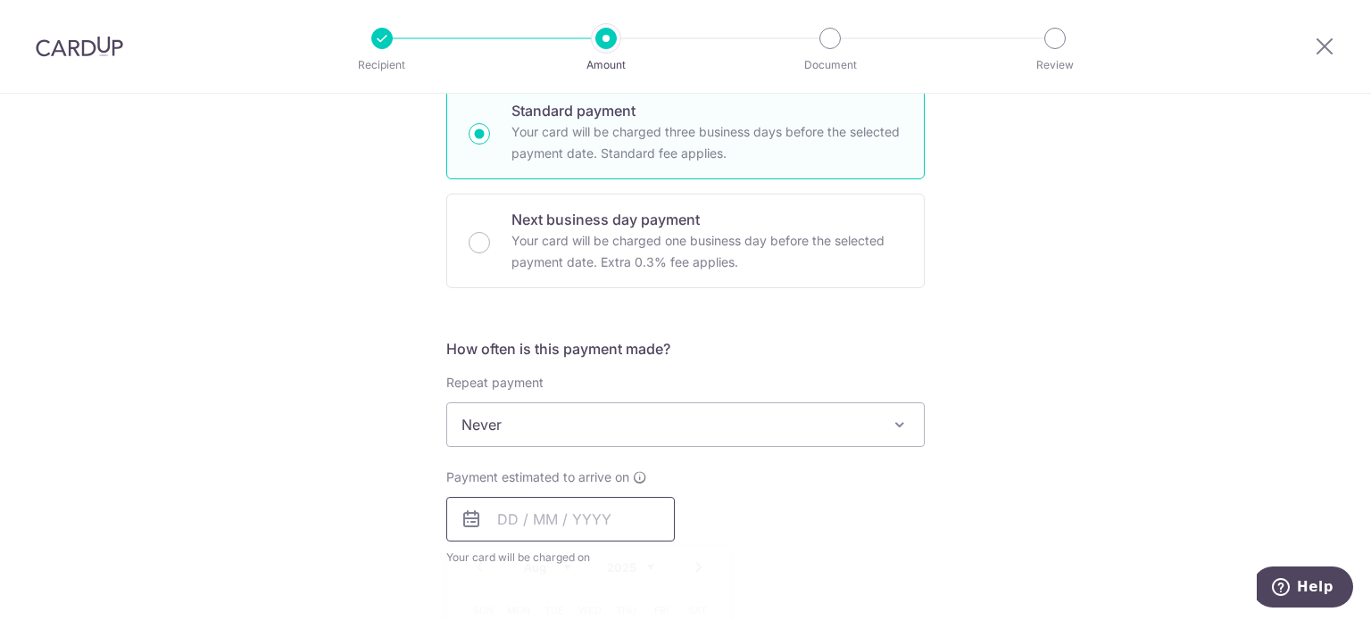
click at [531, 527] on input "text" at bounding box center [560, 519] width 228 height 45
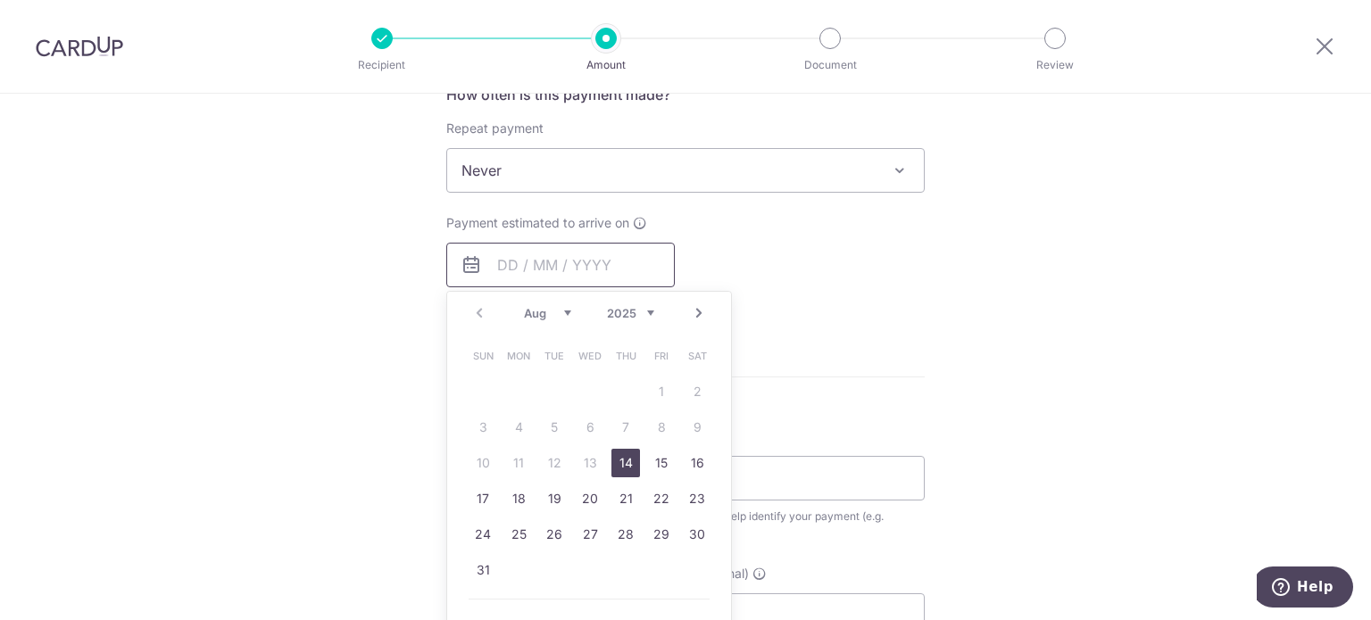
scroll to position [714, 0]
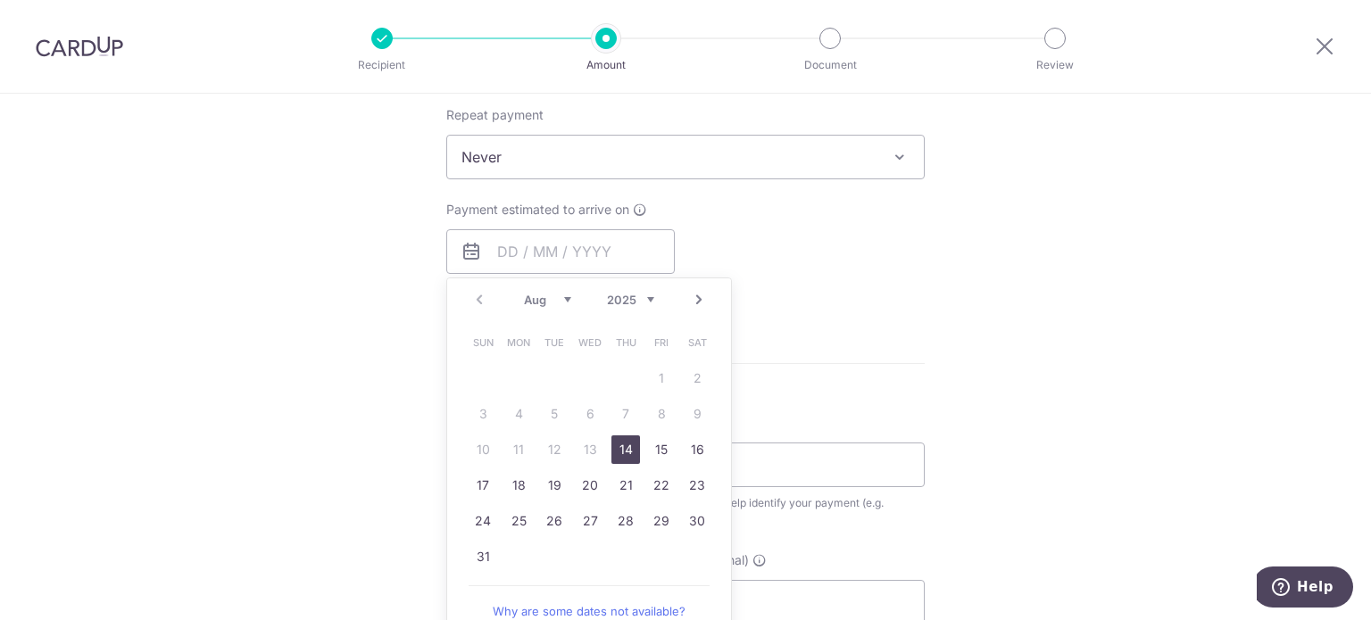
click at [626, 443] on link "14" at bounding box center [625, 449] width 29 height 29
type input "14/08/2025"
click at [925, 279] on div "Payment estimated to arrive on 14/08/2025 Prev Next Aug Sep Oct Nov Dec 2025 20…" at bounding box center [685, 250] width 500 height 98
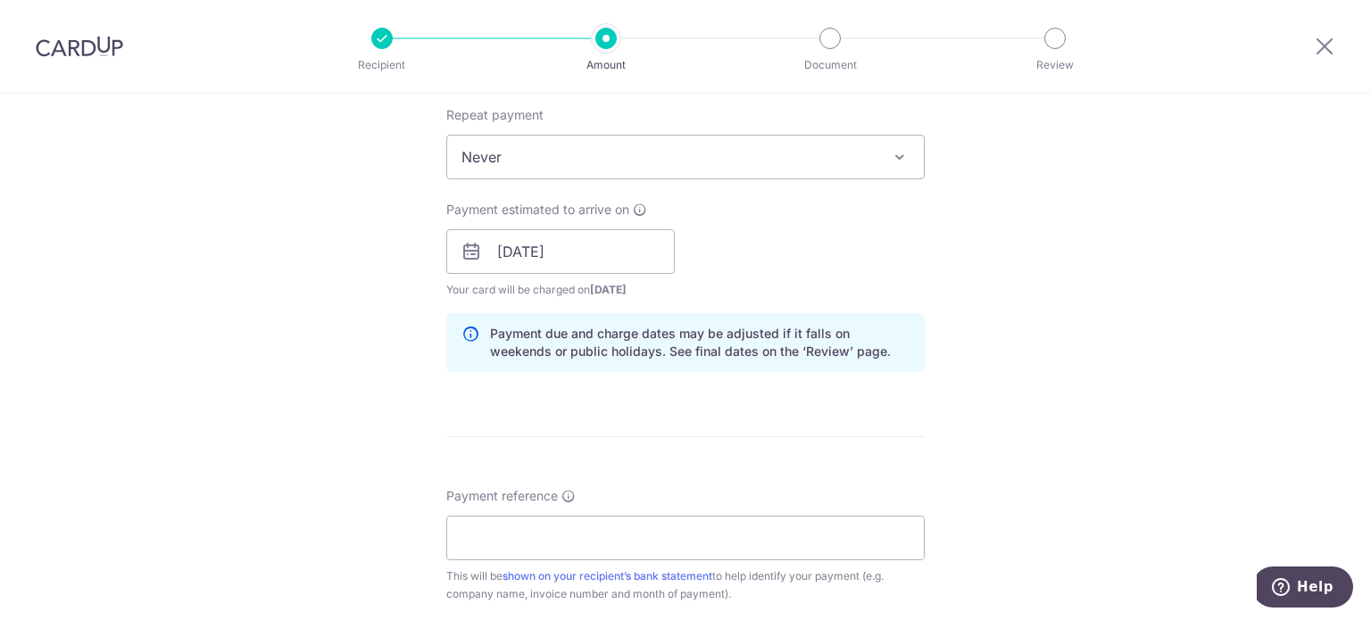
scroll to position [892, 0]
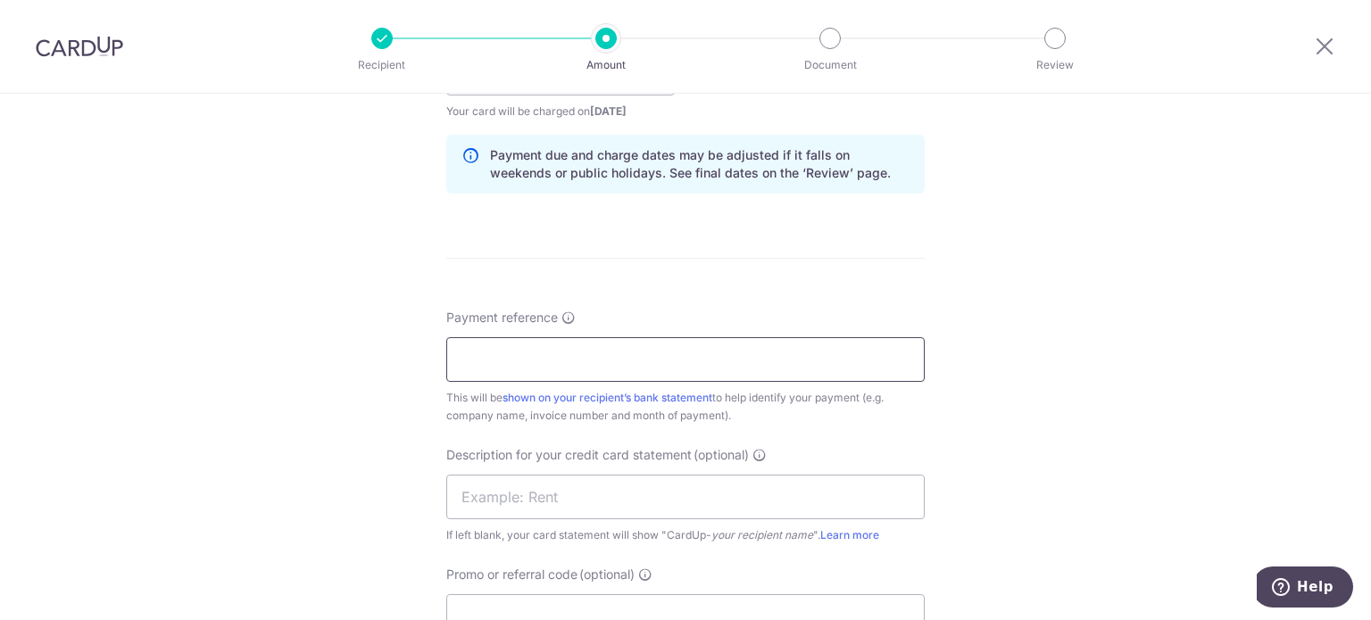
click at [685, 348] on input "Payment reference" at bounding box center [685, 359] width 478 height 45
drag, startPoint x: 685, startPoint y: 348, endPoint x: 261, endPoint y: 354, distance: 424.8
click at [261, 354] on div "Tell us more about your payment Enter payment amount SGD 18,642.38 18642.38 GST…" at bounding box center [685, 104] width 1371 height 1807
type input "LGC SOA Jul 25 Kin Vet"
click at [487, 488] on input "text" at bounding box center [685, 497] width 478 height 45
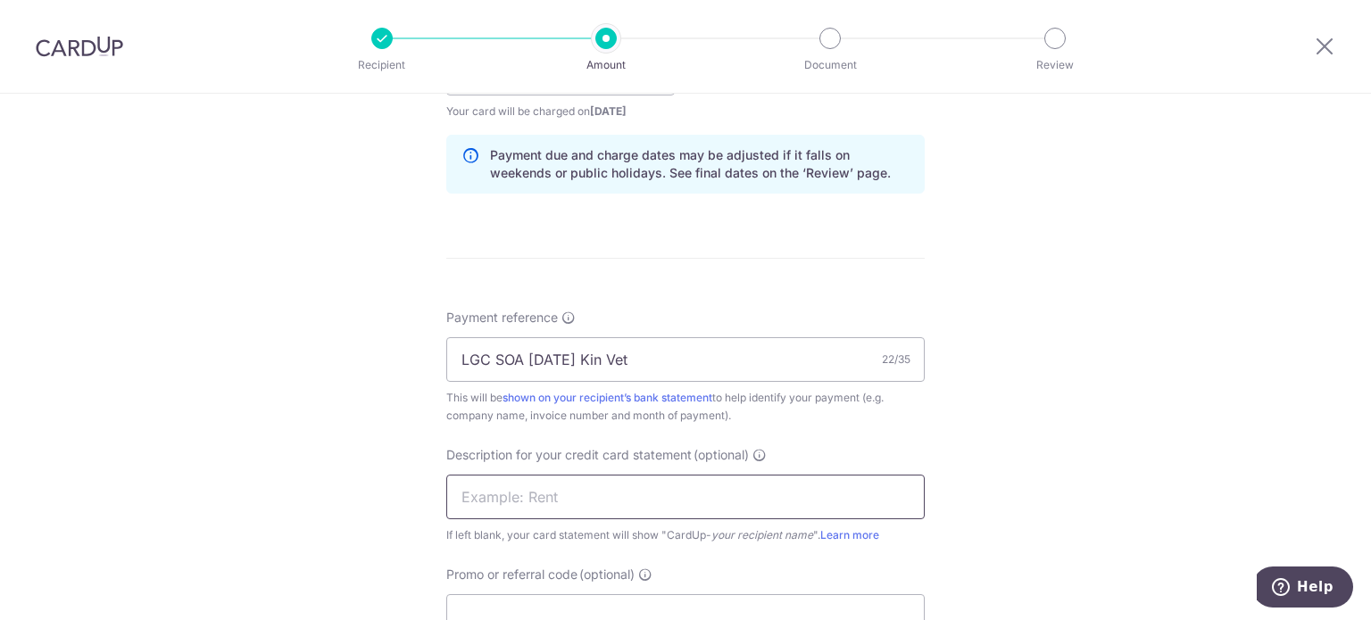
paste input "LGC SOA Jul 25"
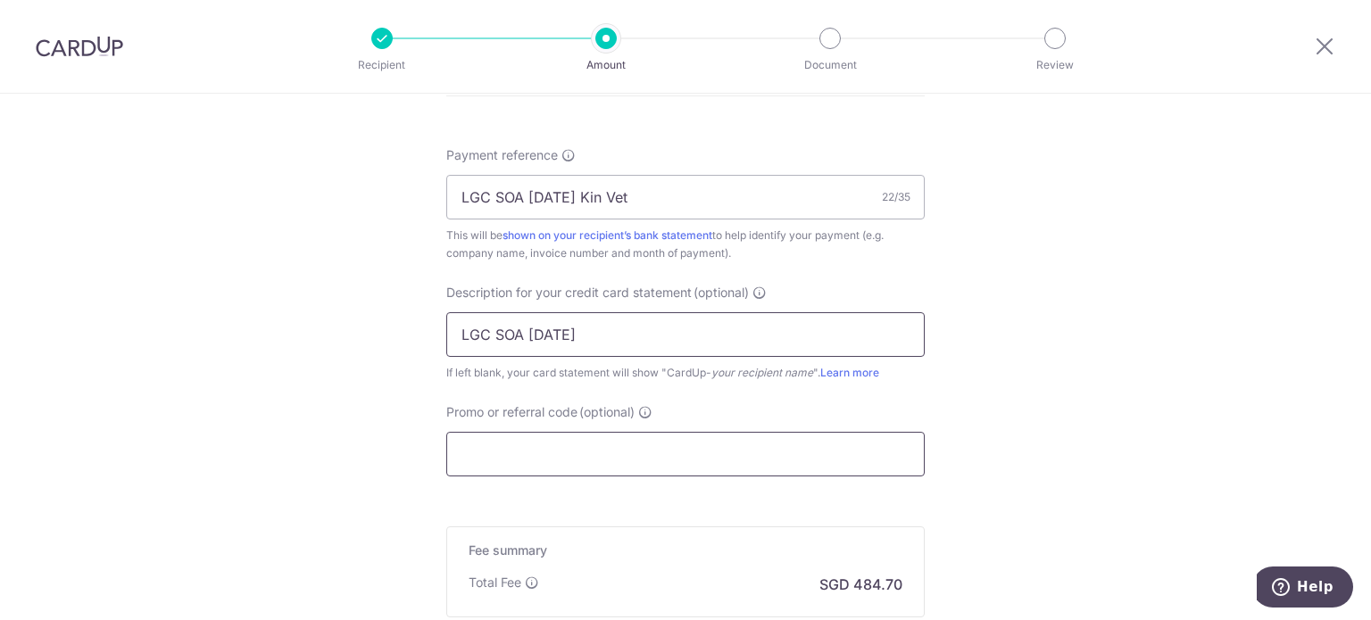
scroll to position [1071, 0]
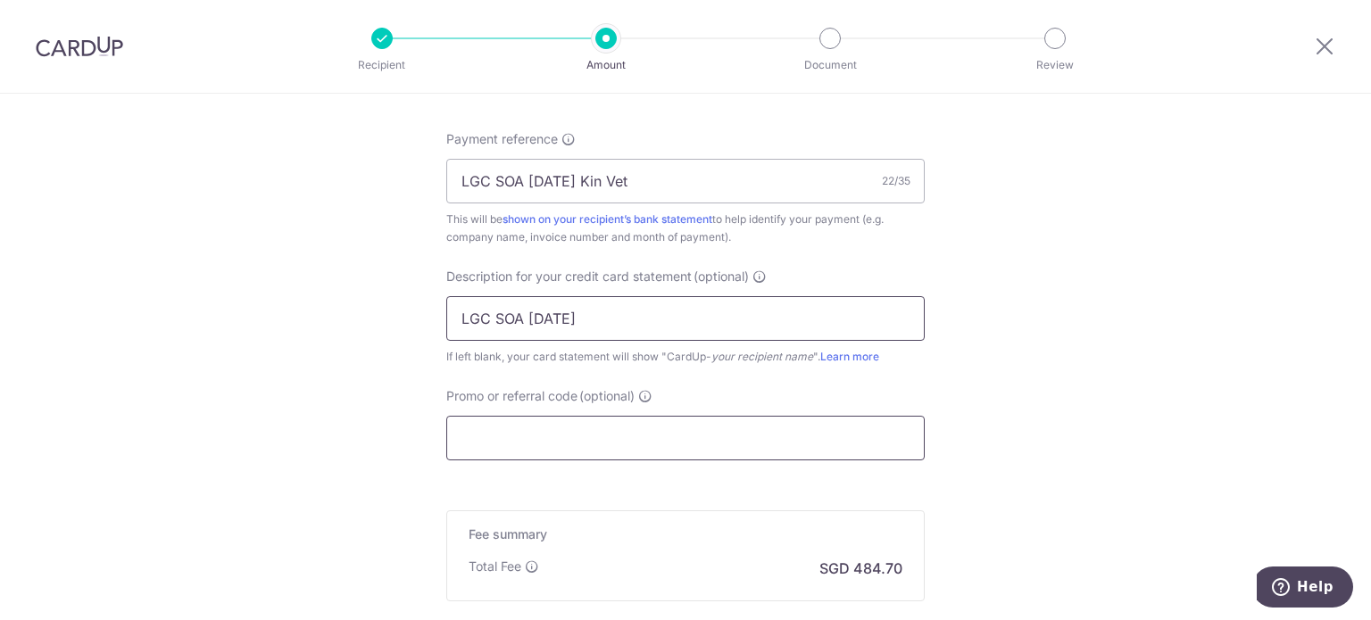
type input "LGC SOA Jul 25"
click at [621, 449] on input "Promo or referral code (optional)" at bounding box center [685, 438] width 478 height 45
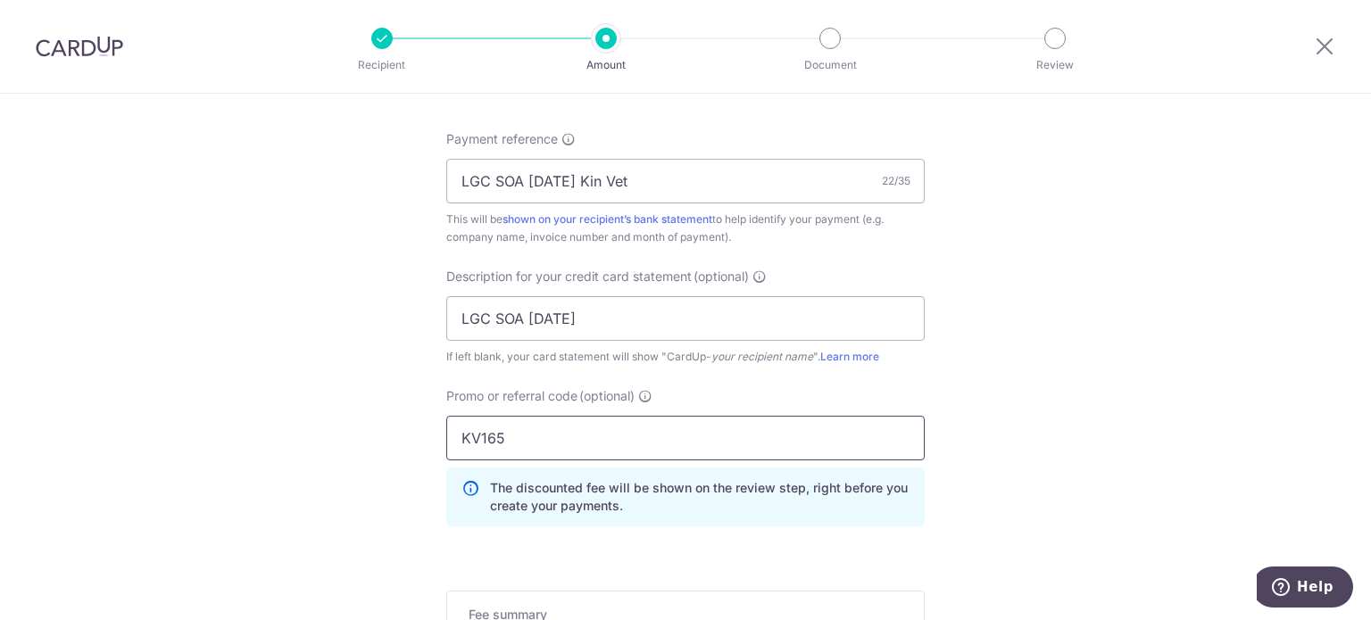
type input "KV165"
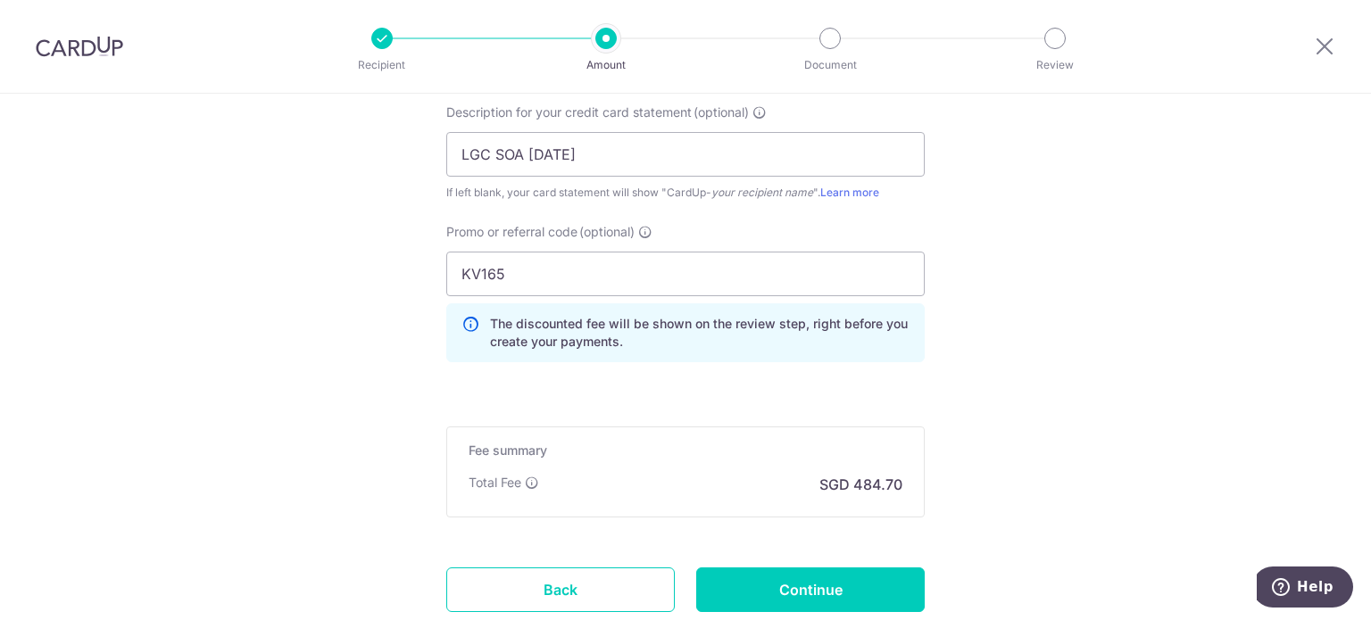
scroll to position [1357, 0]
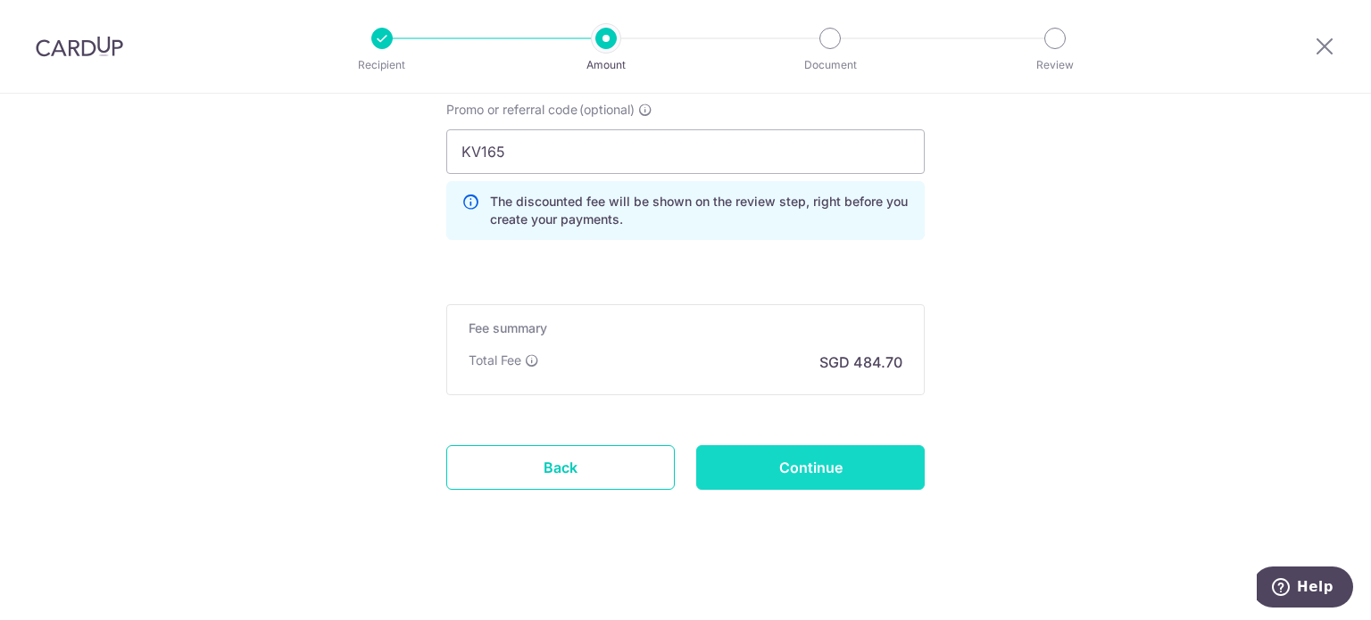
click at [760, 452] on input "Continue" at bounding box center [810, 467] width 228 height 45
type input "Create Schedule"
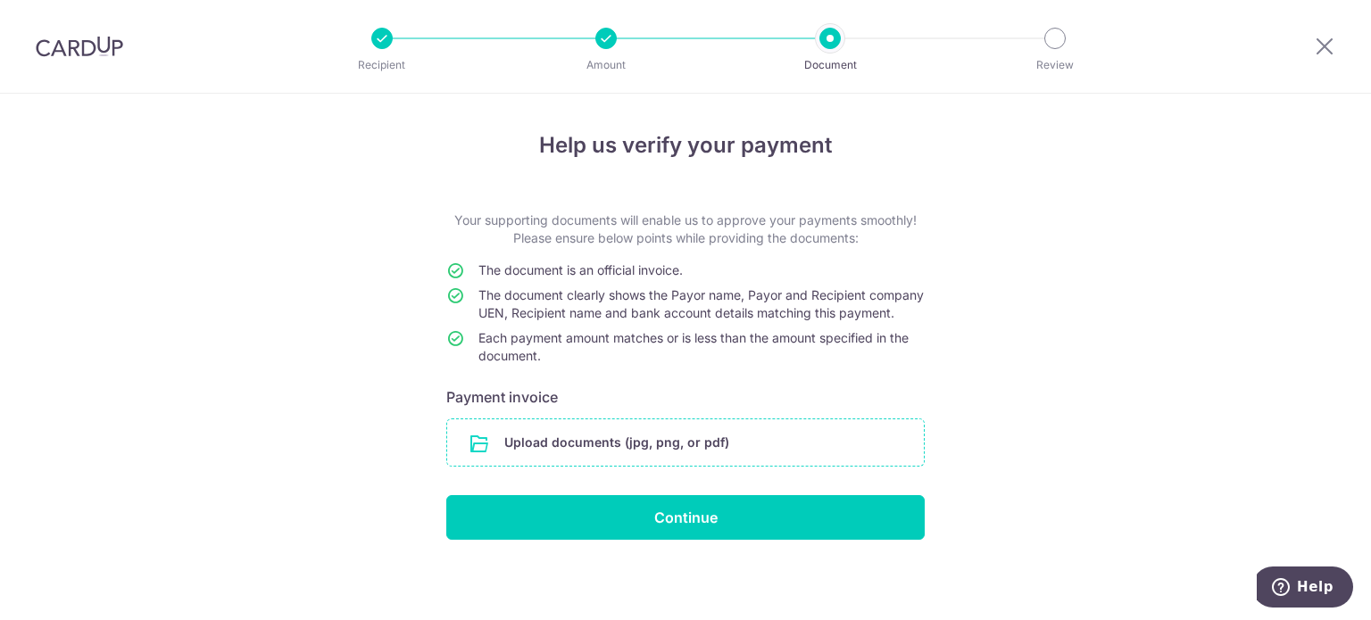
click at [782, 456] on input "file" at bounding box center [685, 442] width 476 height 46
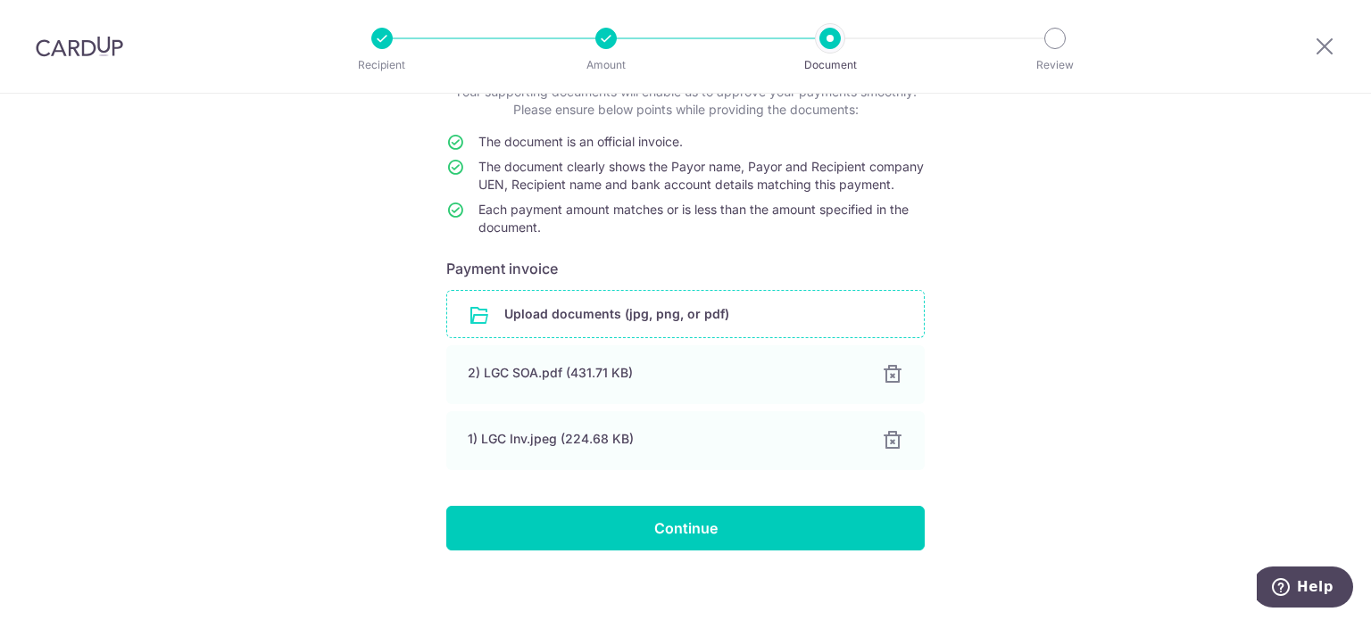
scroll to position [160, 0]
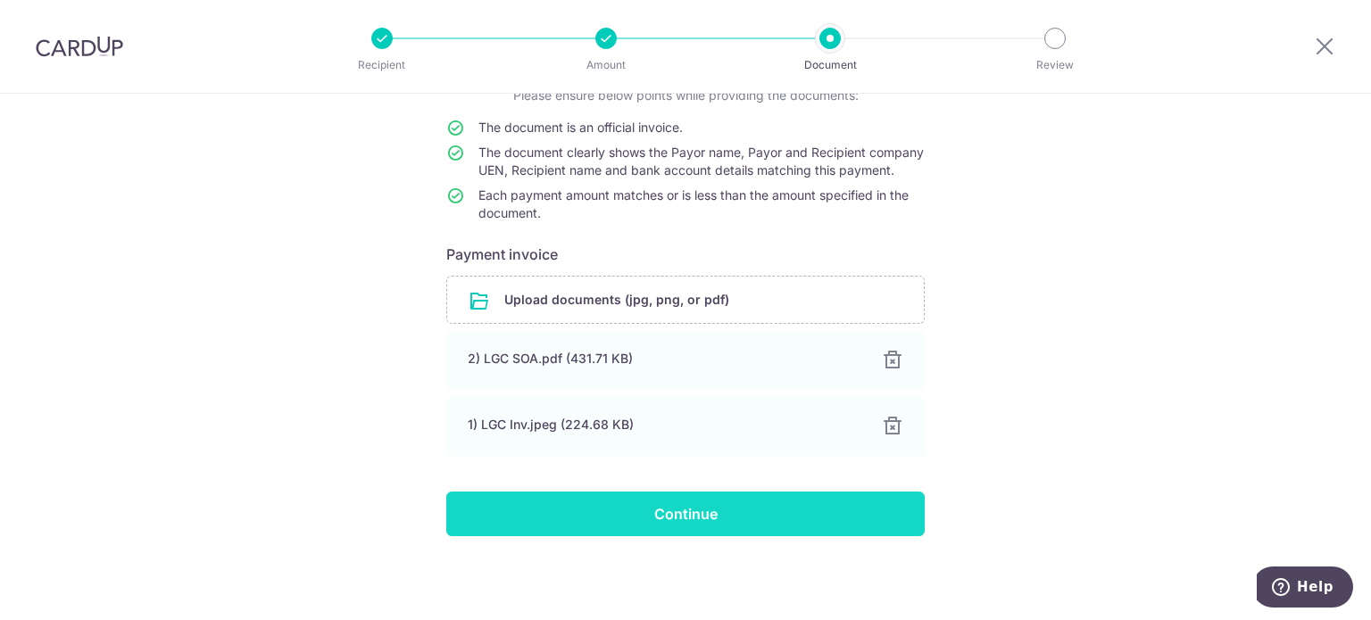
click at [728, 520] on input "Continue" at bounding box center [685, 514] width 478 height 45
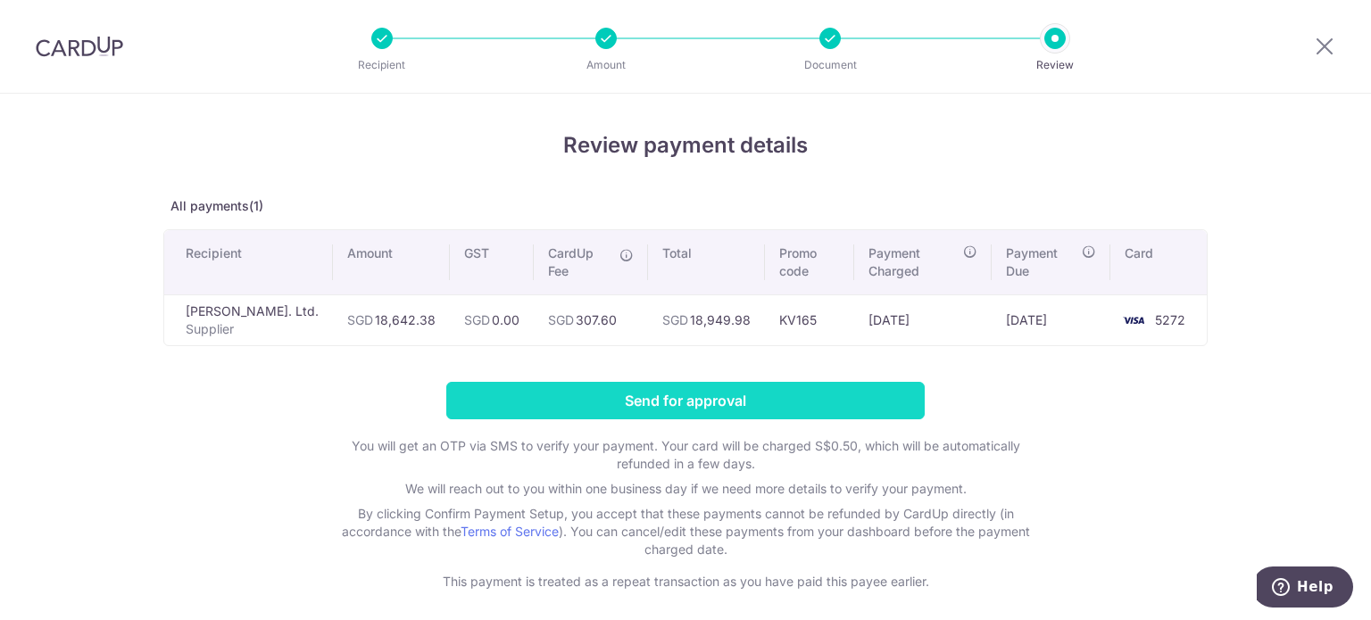
click at [885, 391] on input "Send for approval" at bounding box center [685, 400] width 478 height 37
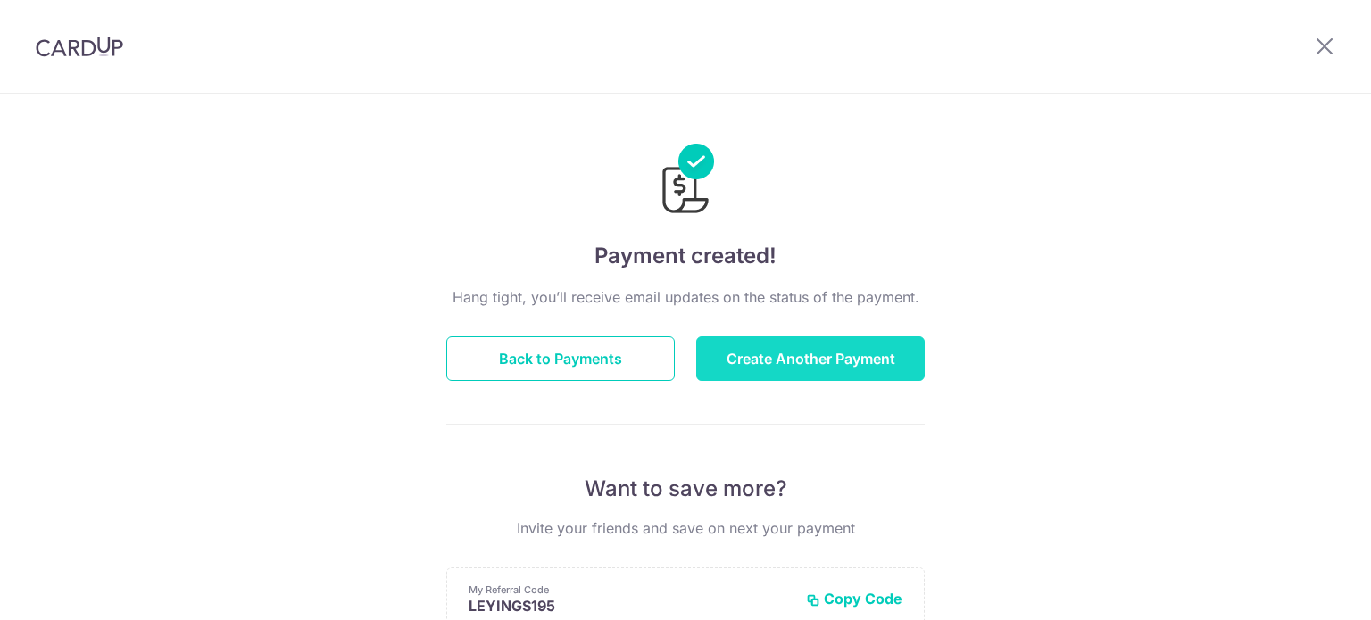
click at [879, 351] on button "Create Another Payment" at bounding box center [810, 358] width 228 height 45
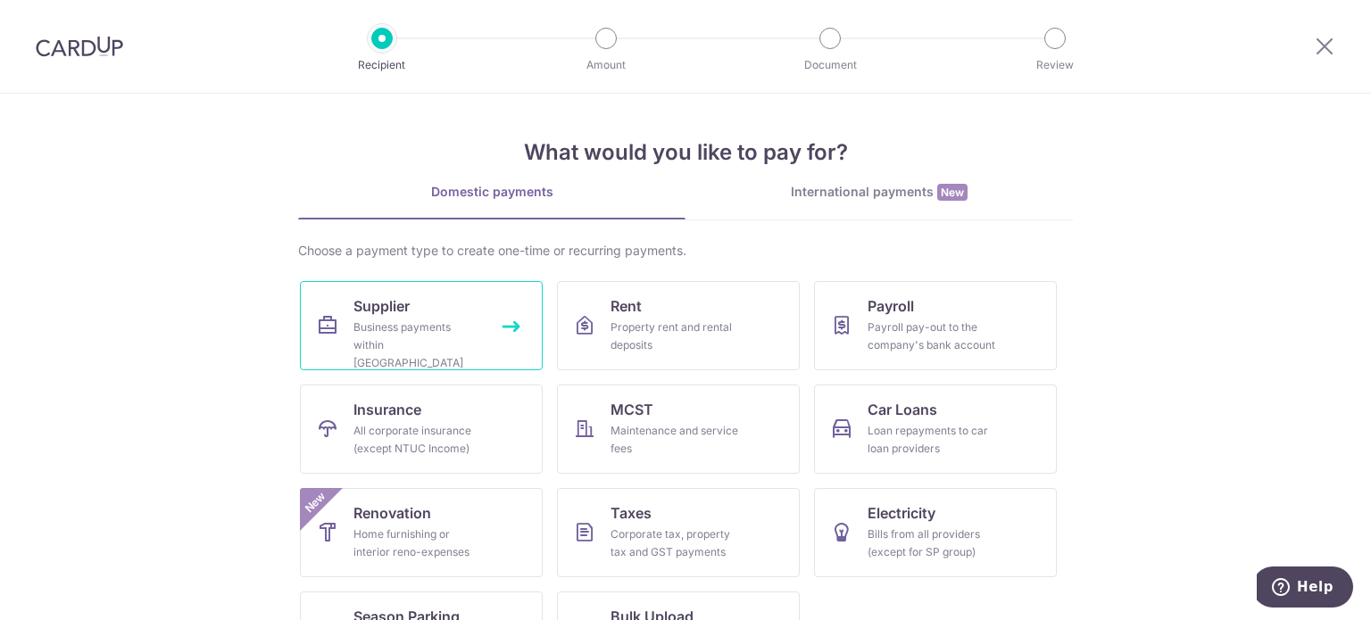
click at [526, 310] on link "Supplier Business payments within Singapore" at bounding box center [421, 325] width 243 height 89
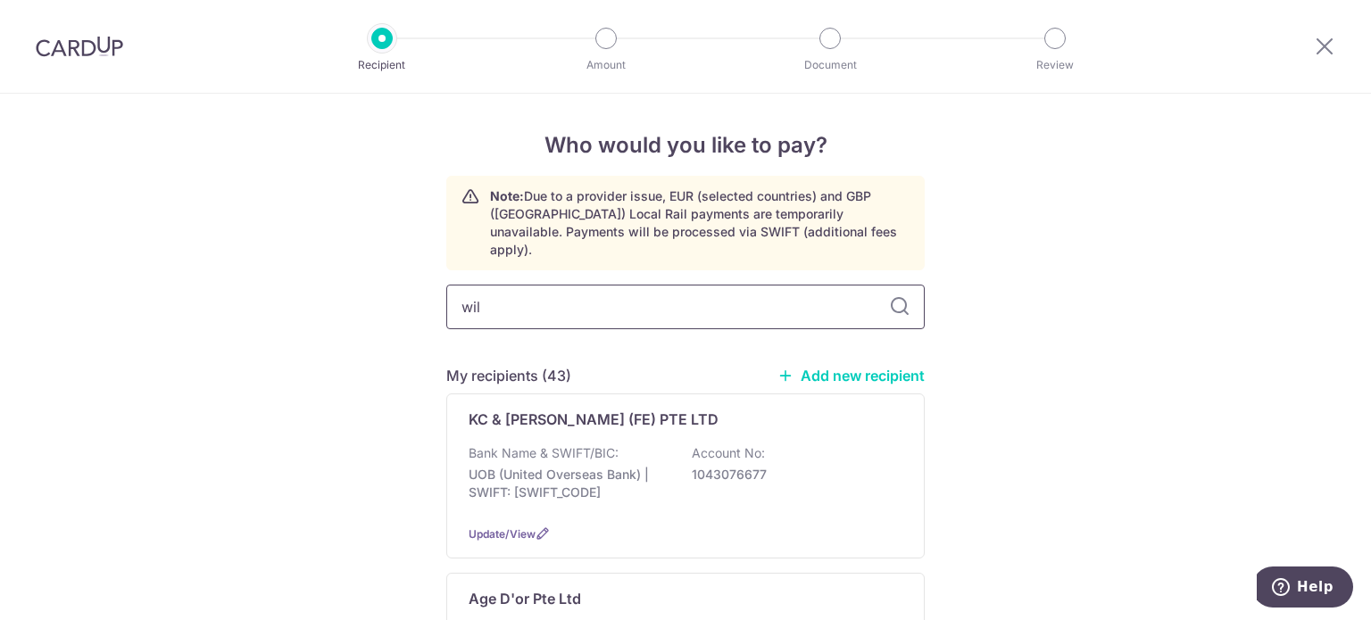
type input "wild"
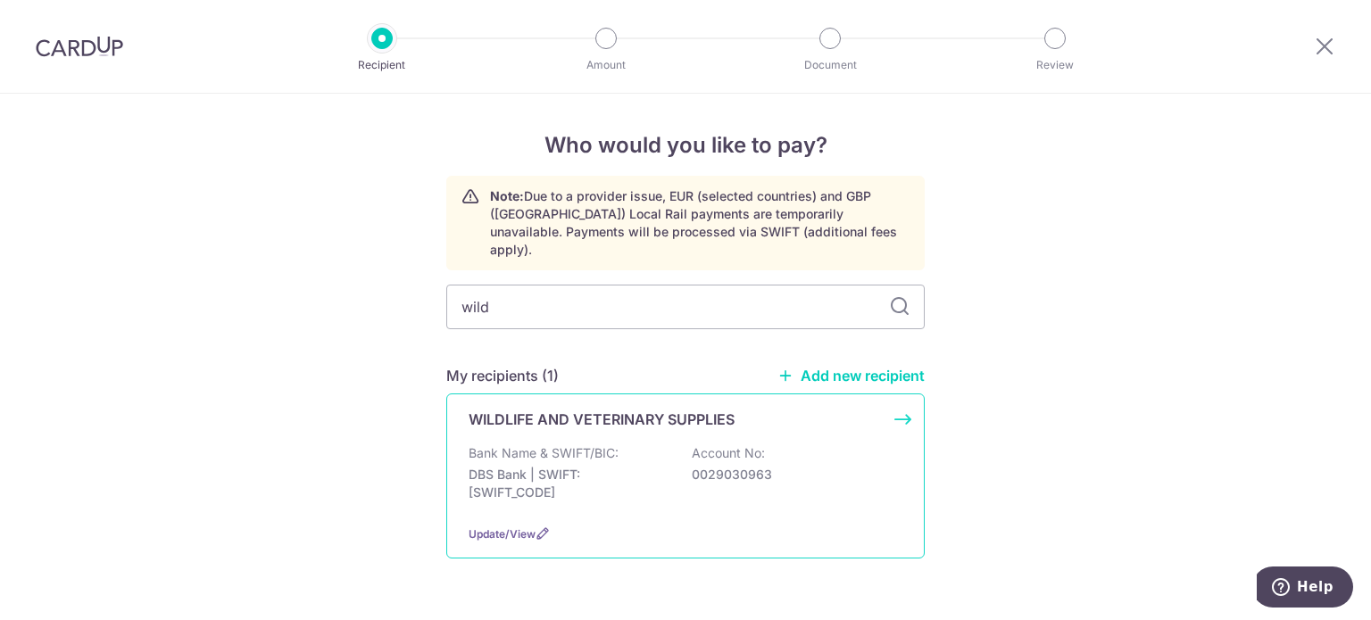
click at [625, 415] on div "WILDLIFE AND VETERINARY SUPPLIES Bank Name & SWIFT/BIC: DBS Bank | SWIFT: [SWIF…" at bounding box center [685, 476] width 478 height 165
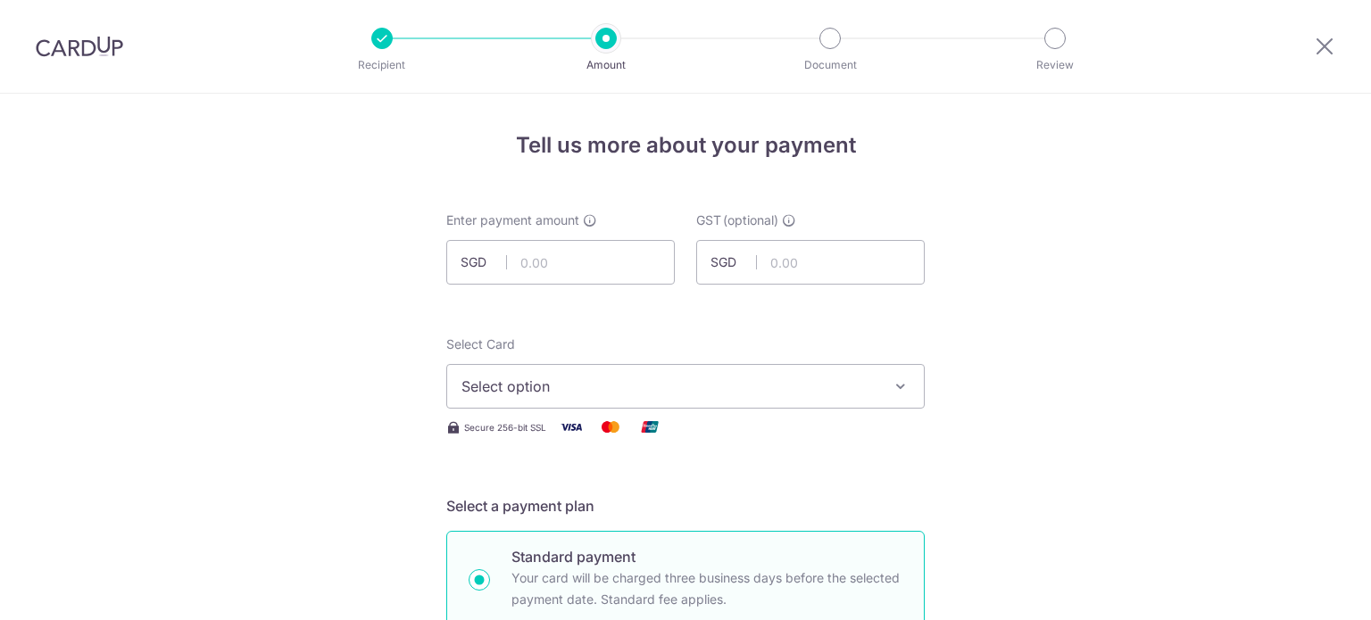
click at [635, 263] on input "text" at bounding box center [560, 262] width 228 height 45
type input "6,658.37"
click at [595, 376] on span "Select option" at bounding box center [669, 386] width 416 height 21
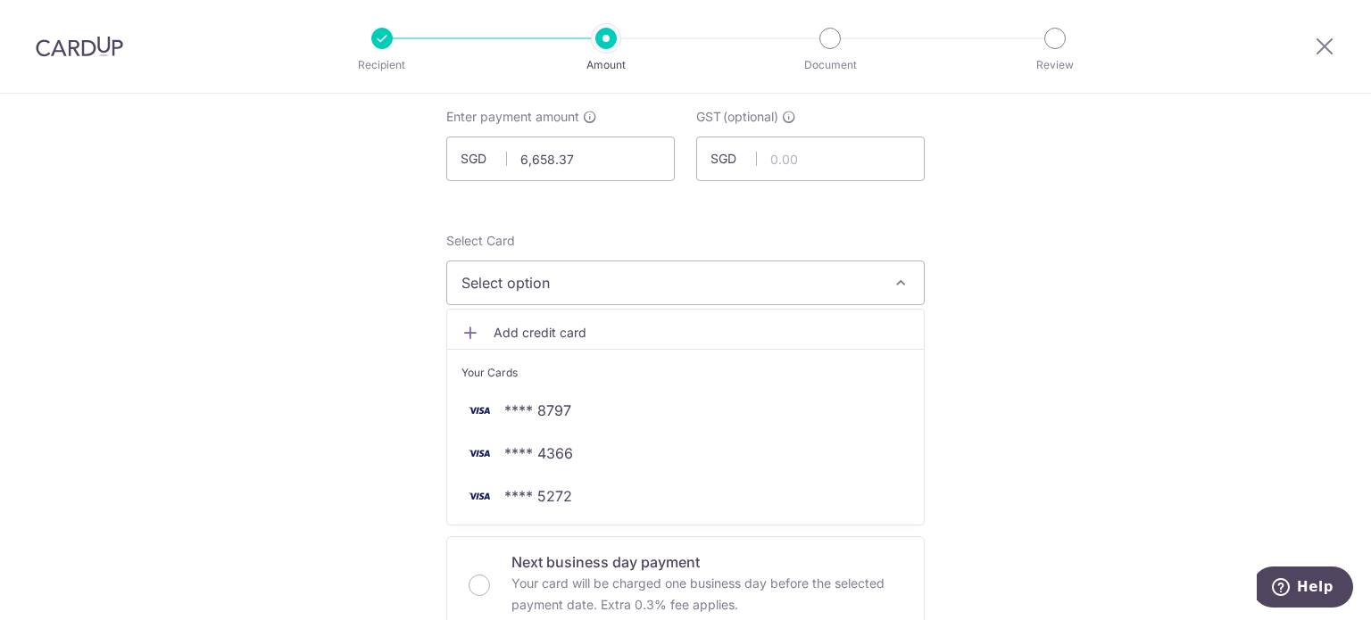
scroll to position [178, 0]
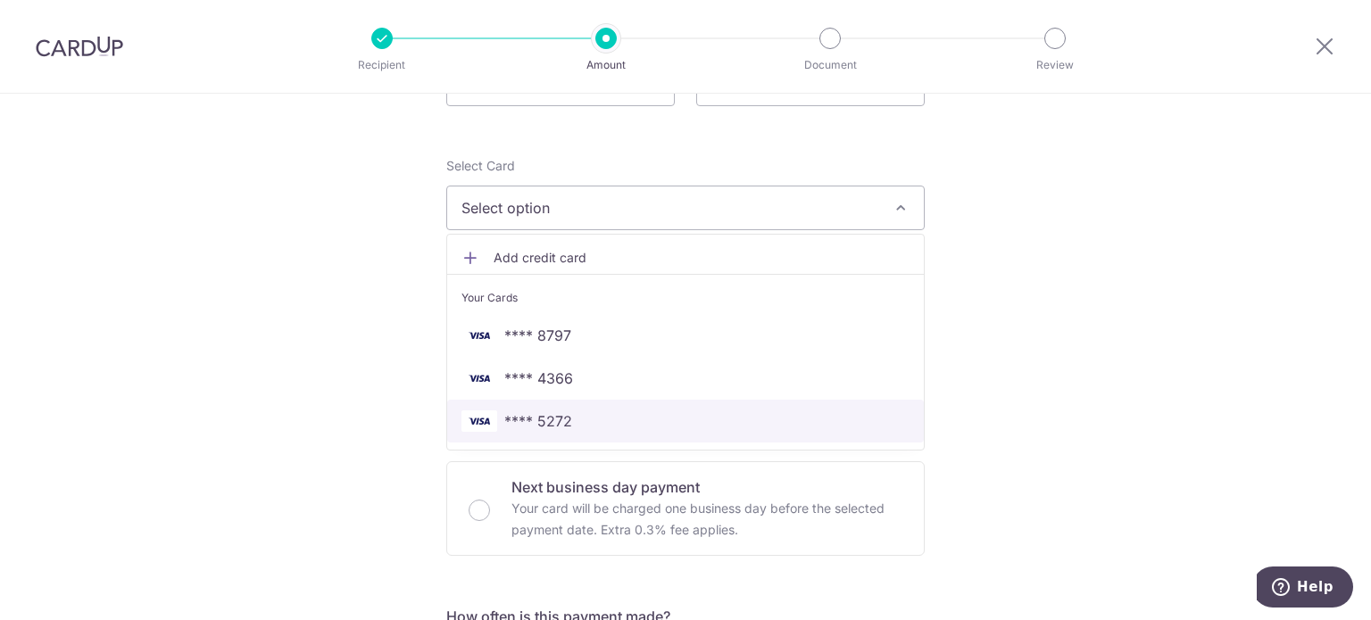
click at [575, 418] on span "**** 5272" at bounding box center [685, 420] width 448 height 21
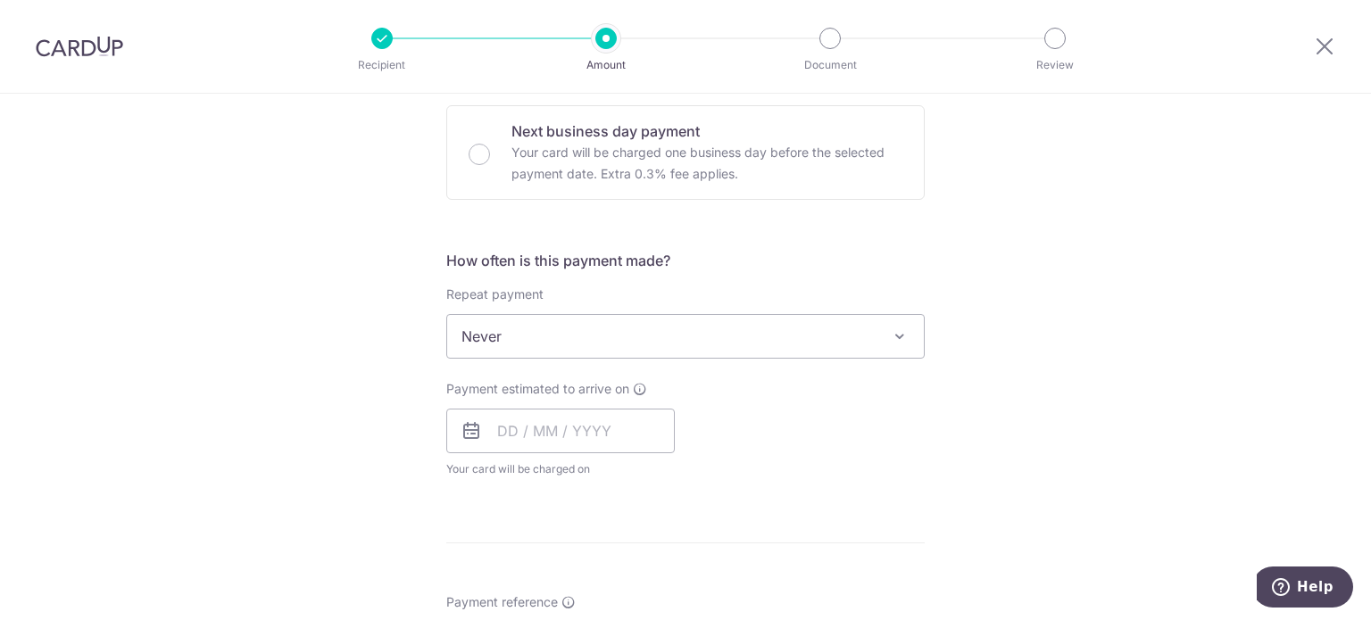
scroll to position [535, 0]
click at [563, 443] on input "text" at bounding box center [560, 430] width 228 height 45
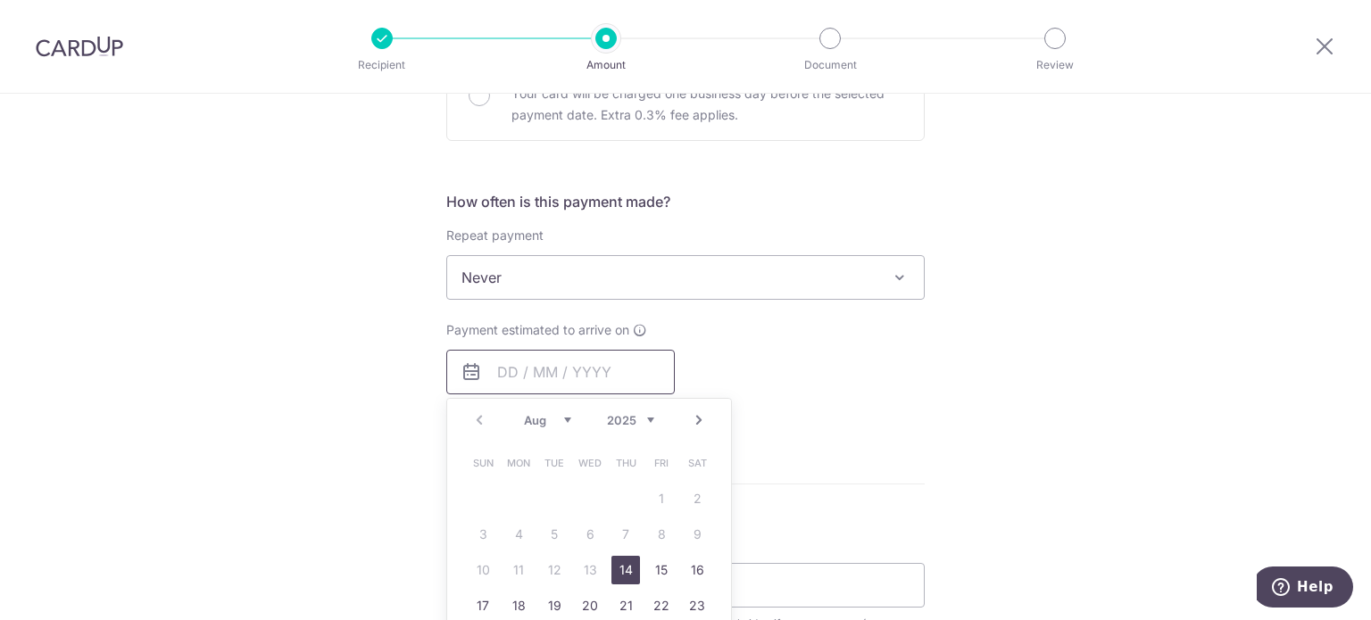
scroll to position [625, 0]
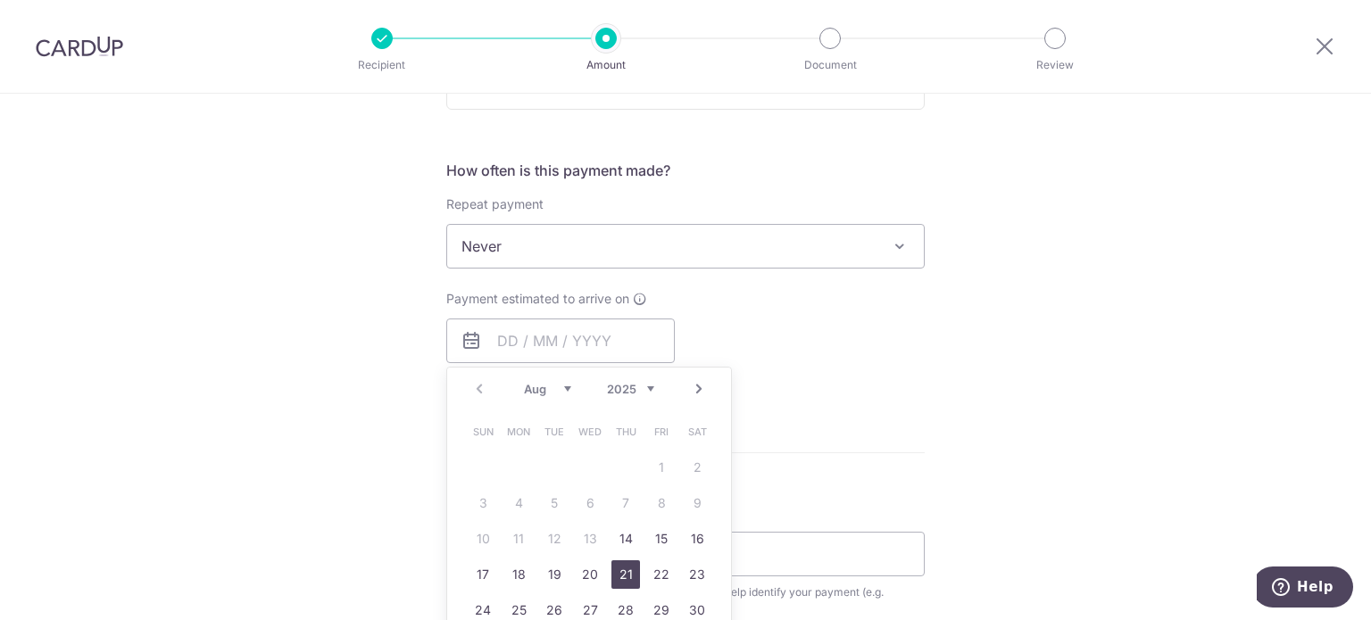
click at [623, 542] on link "14" at bounding box center [625, 539] width 29 height 29
type input "14/08/2025"
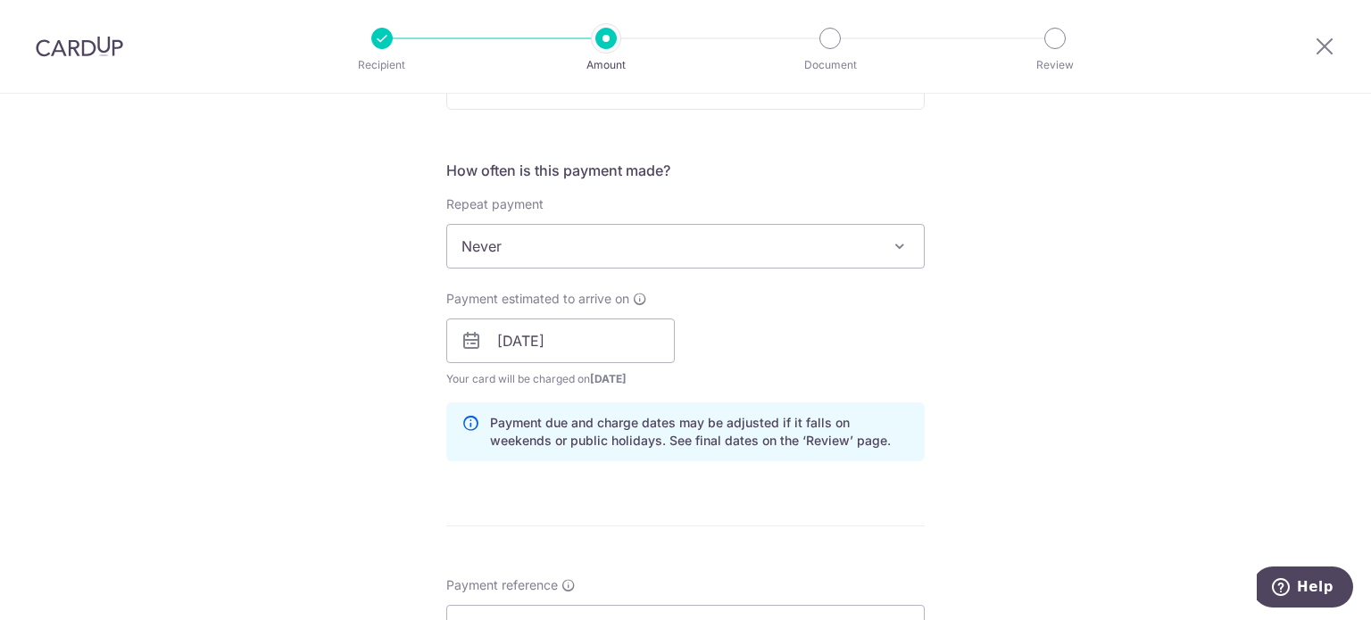
click at [1092, 399] on div "Tell us more about your payment Enter payment amount SGD 6,658.37 6658.37 GST (…" at bounding box center [685, 372] width 1371 height 1807
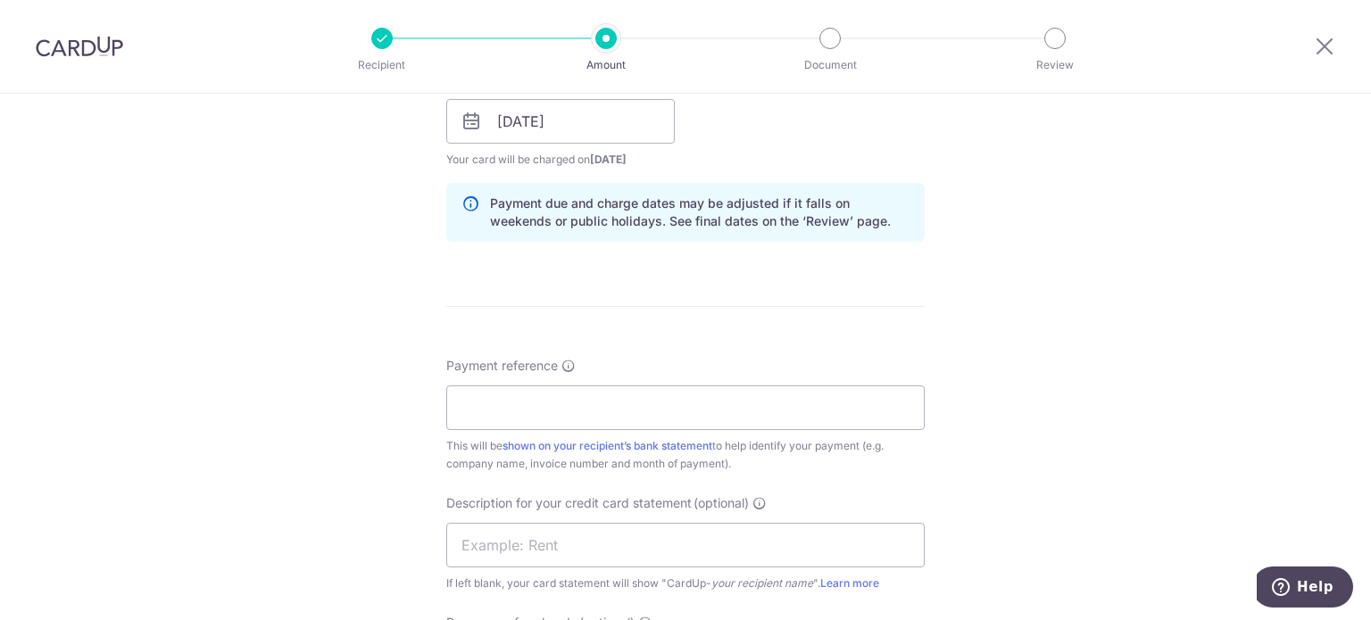
scroll to position [892, 0]
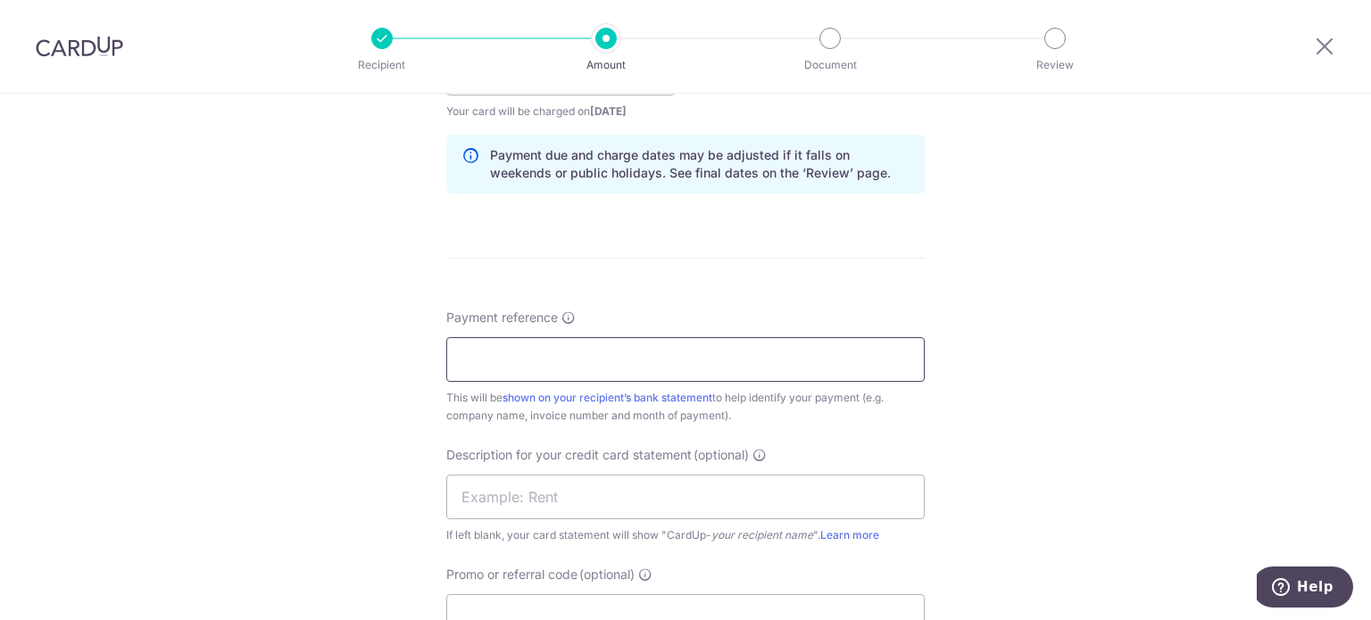
click at [764, 355] on input "Payment reference" at bounding box center [685, 359] width 478 height 45
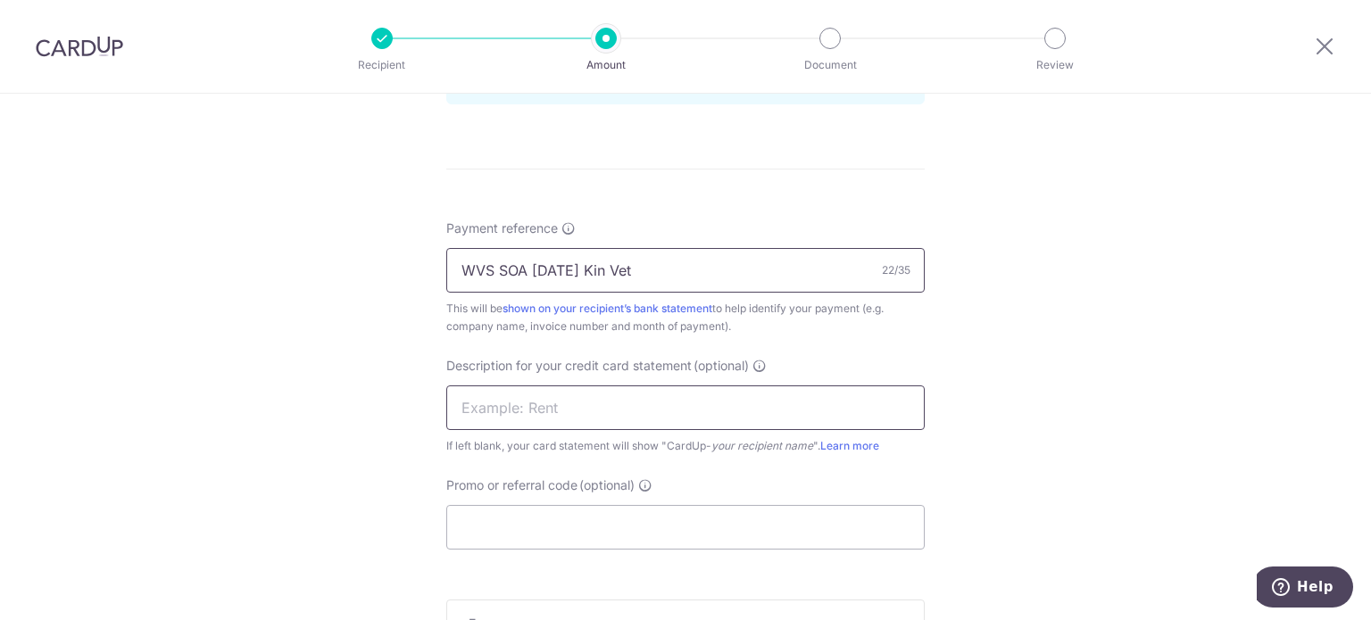
type input "WVS SOA Jul 25 Kin Vet"
click at [634, 413] on input "text" at bounding box center [685, 407] width 478 height 45
paste input "WVS SOA Jul 25"
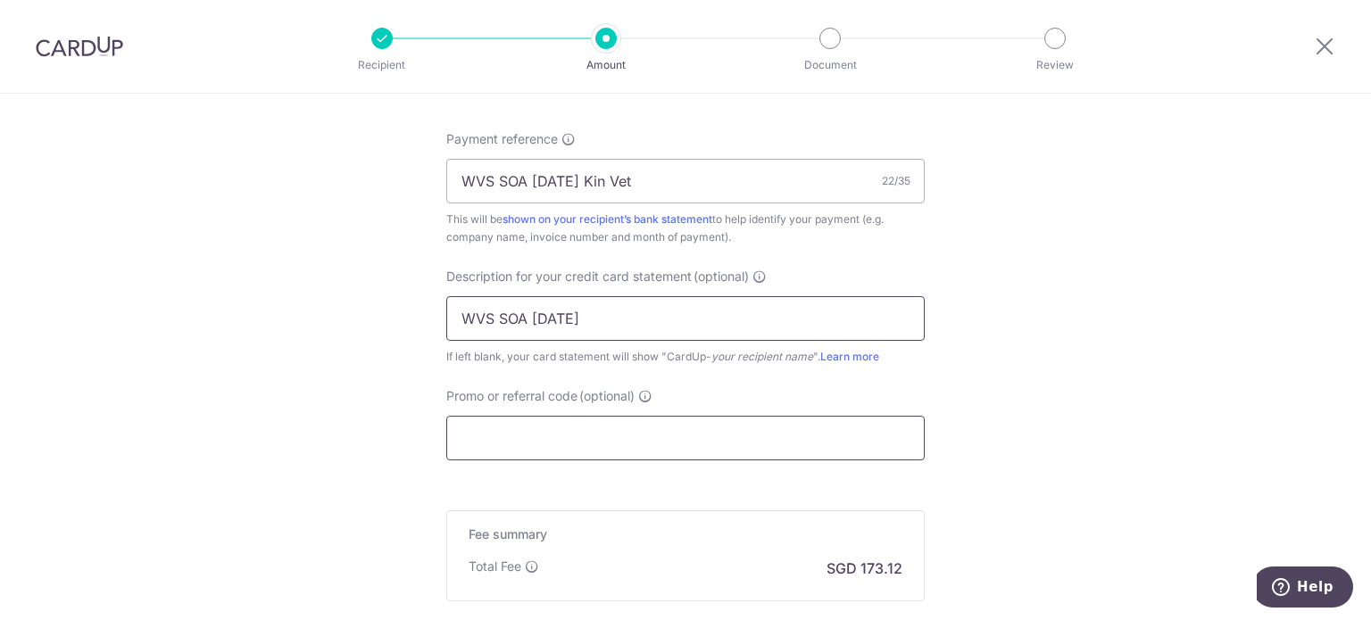
type input "WVS SOA Jul 25"
click at [485, 417] on input "Promo or referral code (optional)" at bounding box center [685, 438] width 478 height 45
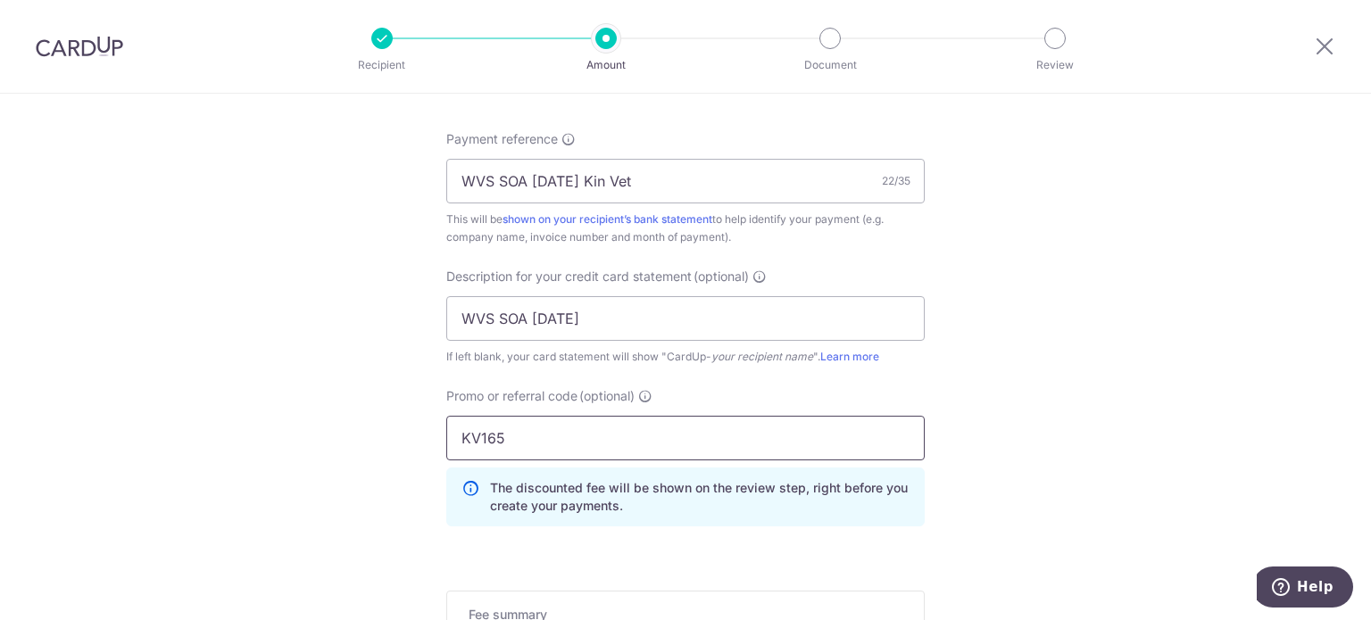
type input "KV165"
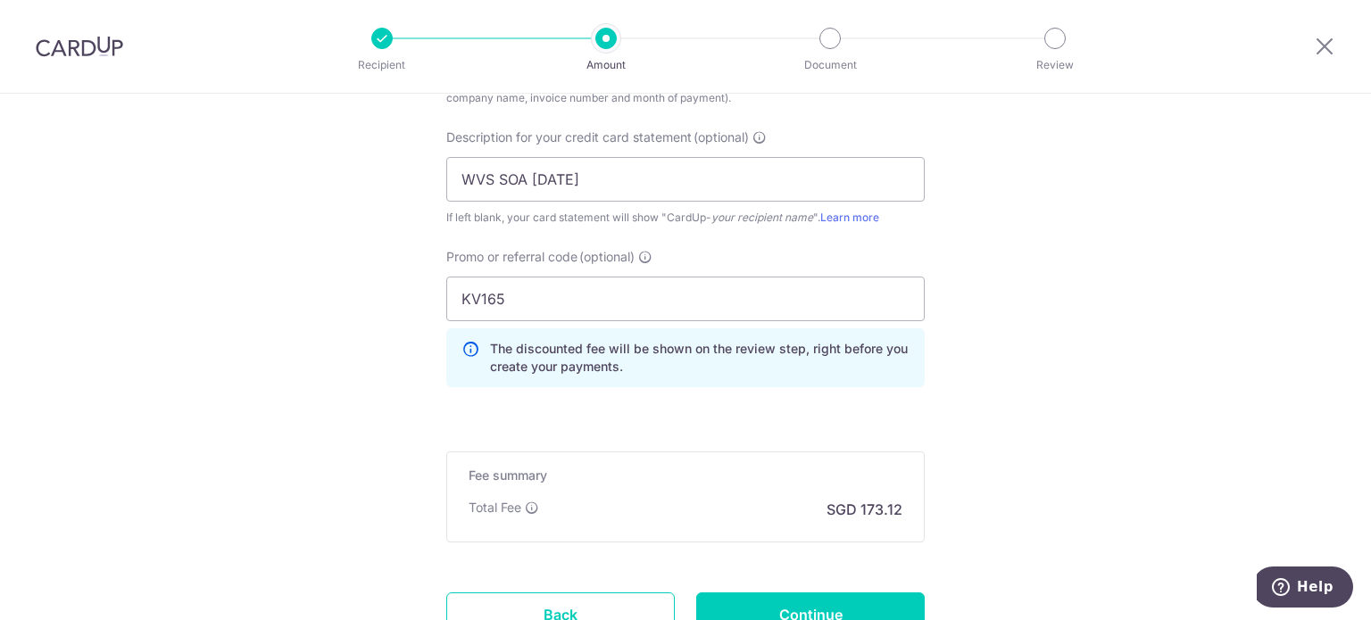
scroll to position [1338, 0]
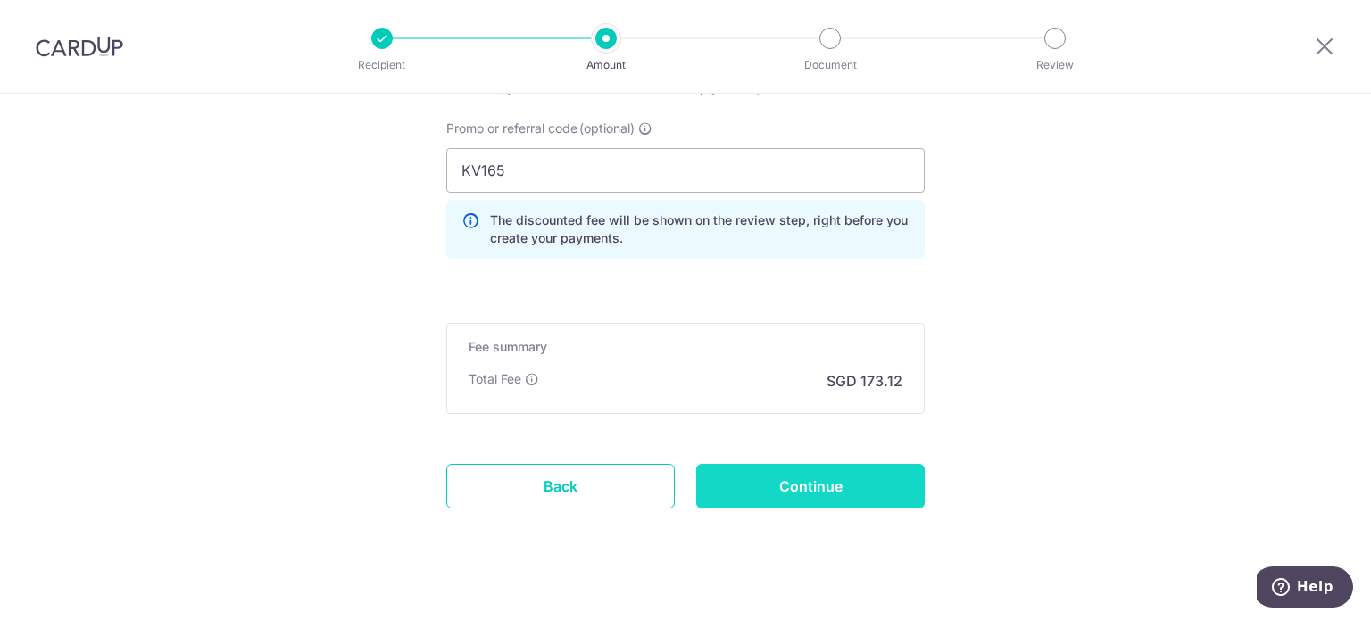
click at [728, 475] on input "Continue" at bounding box center [810, 486] width 228 height 45
type input "Create Schedule"
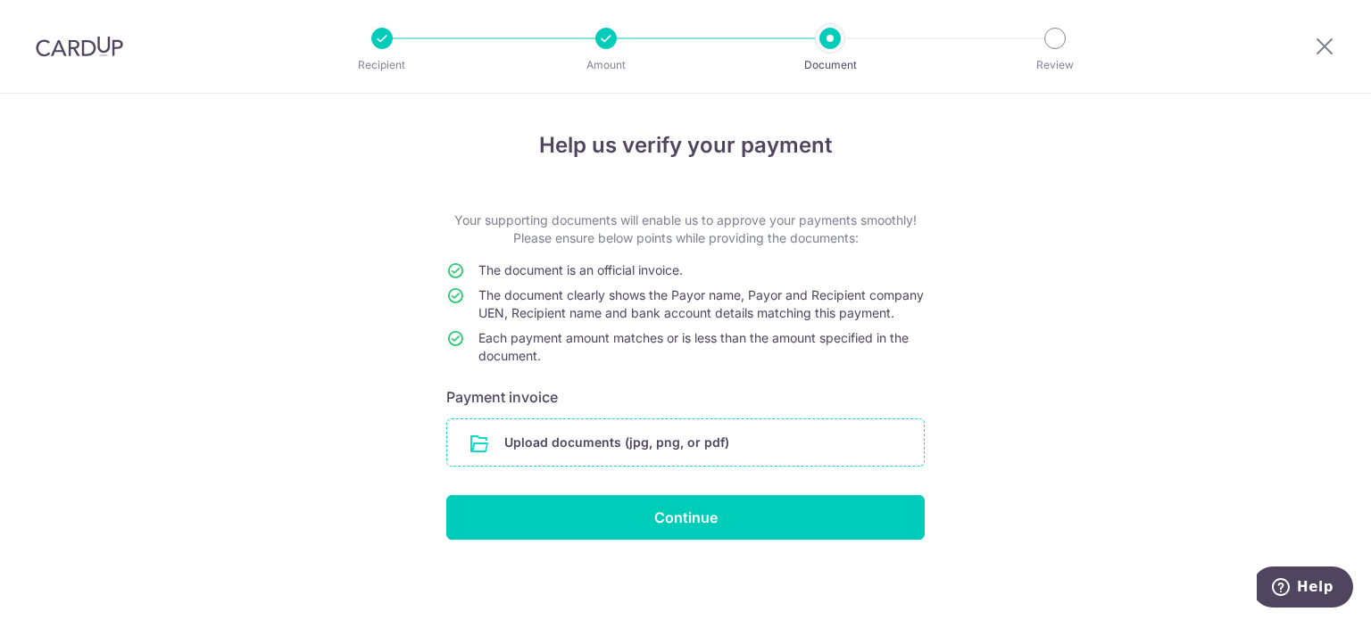
click at [681, 459] on input "file" at bounding box center [685, 442] width 476 height 46
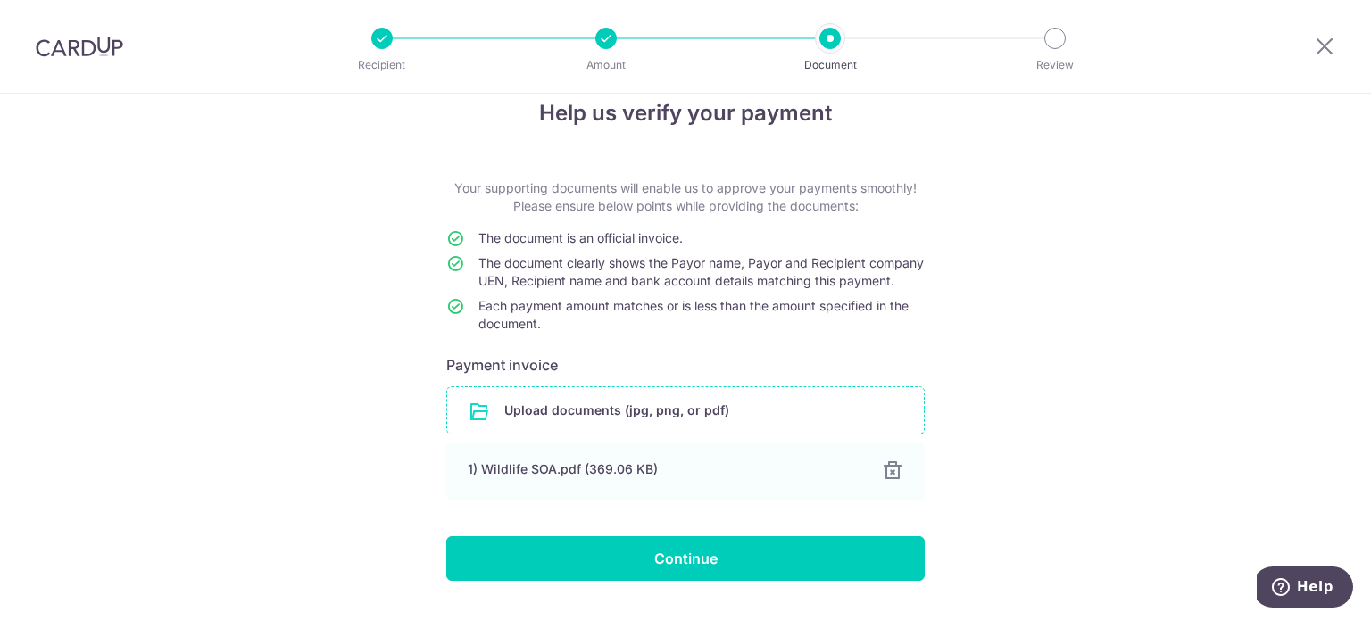
scroll to position [89, 0]
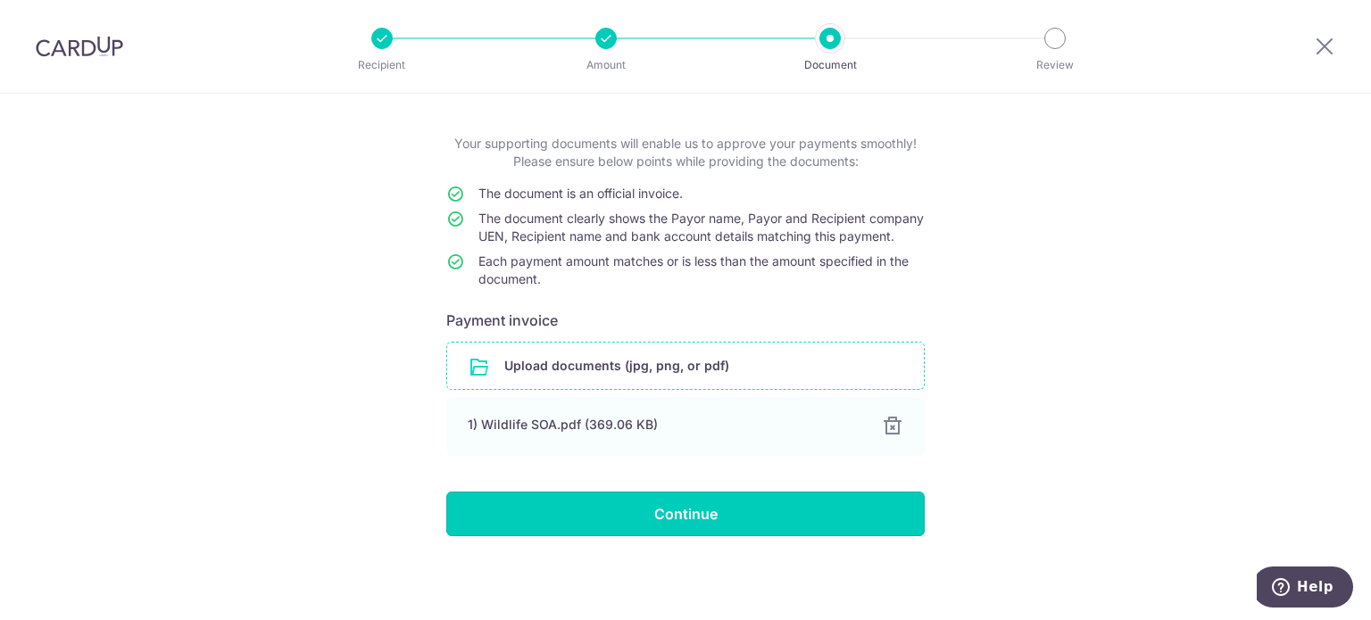
drag, startPoint x: 666, startPoint y: 524, endPoint x: 689, endPoint y: 527, distance: 23.5
click at [667, 524] on input "Continue" at bounding box center [685, 514] width 478 height 45
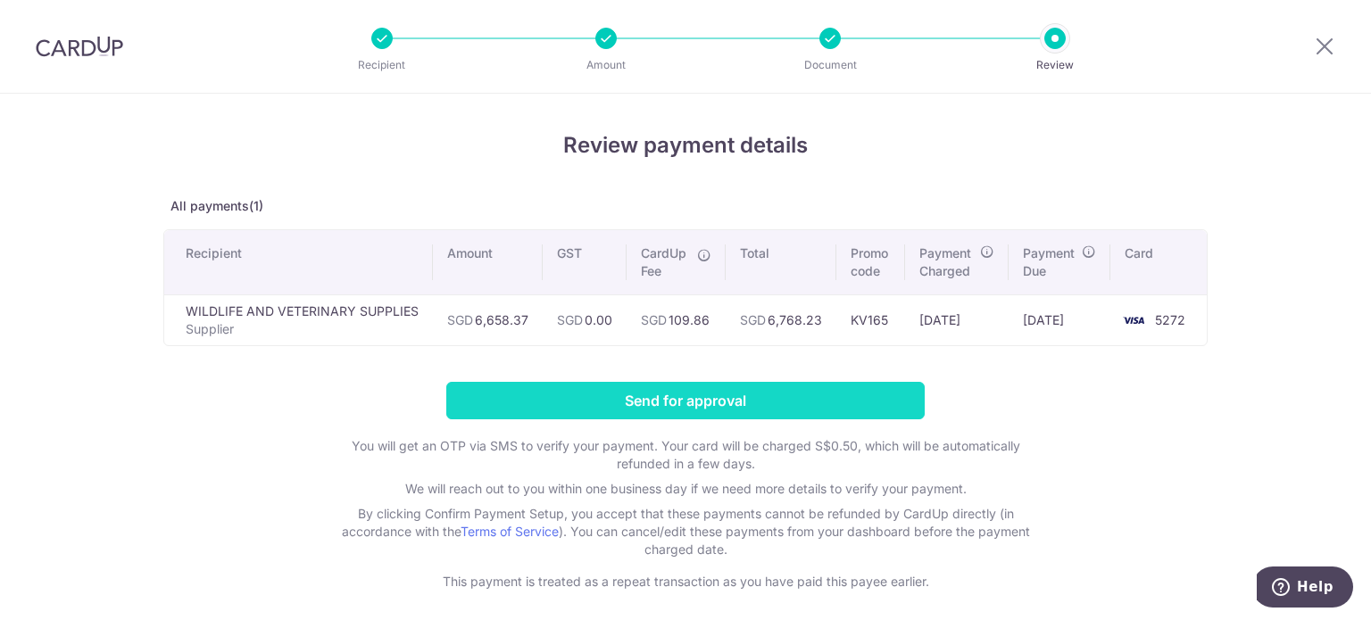
click at [817, 399] on input "Send for approval" at bounding box center [685, 400] width 478 height 37
